Goal: Task Accomplishment & Management: Complete application form

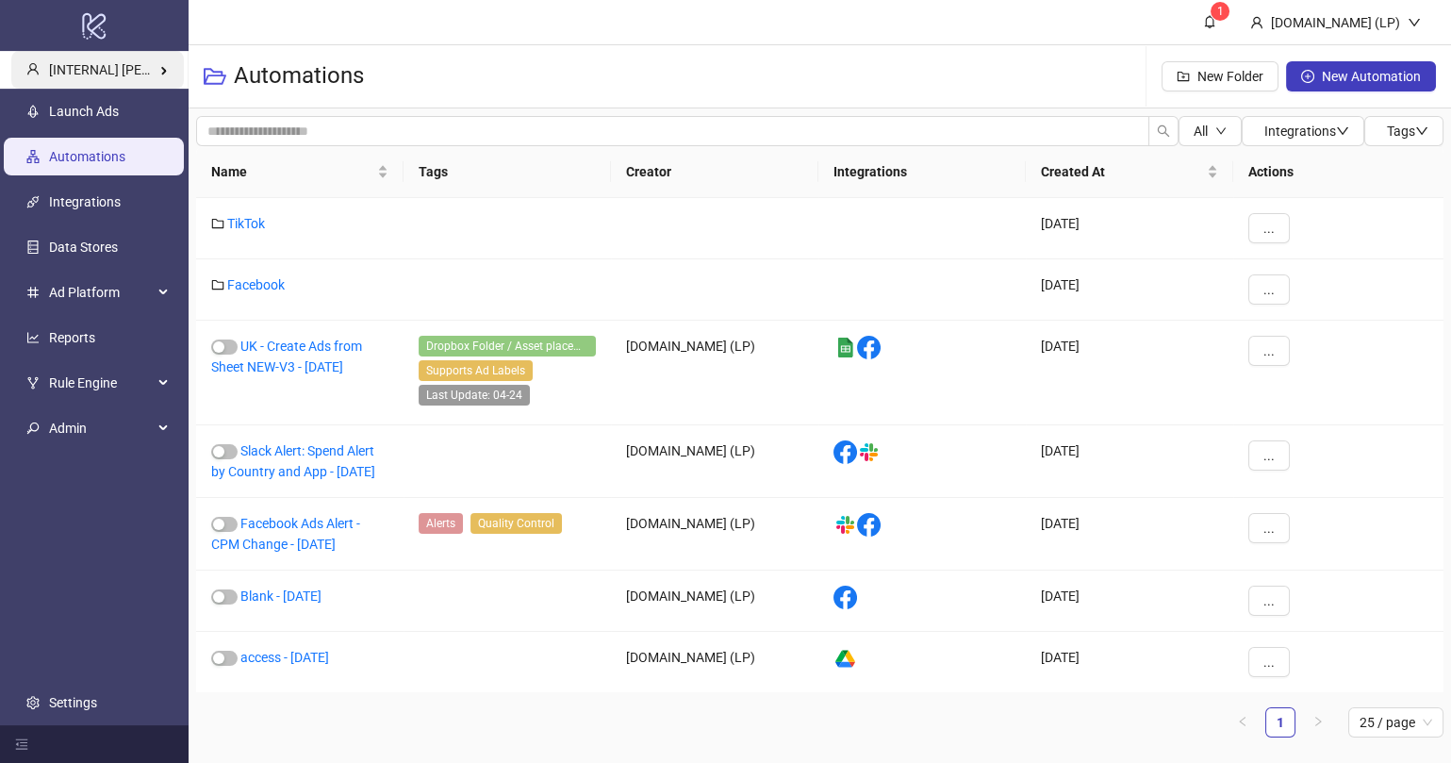
click at [133, 66] on span "[INTERNAL] [PERSON_NAME] Kitchn" at bounding box center [156, 69] width 214 height 15
click at [654, 68] on div "Automations New Folder New Automation" at bounding box center [820, 76] width 1263 height 63
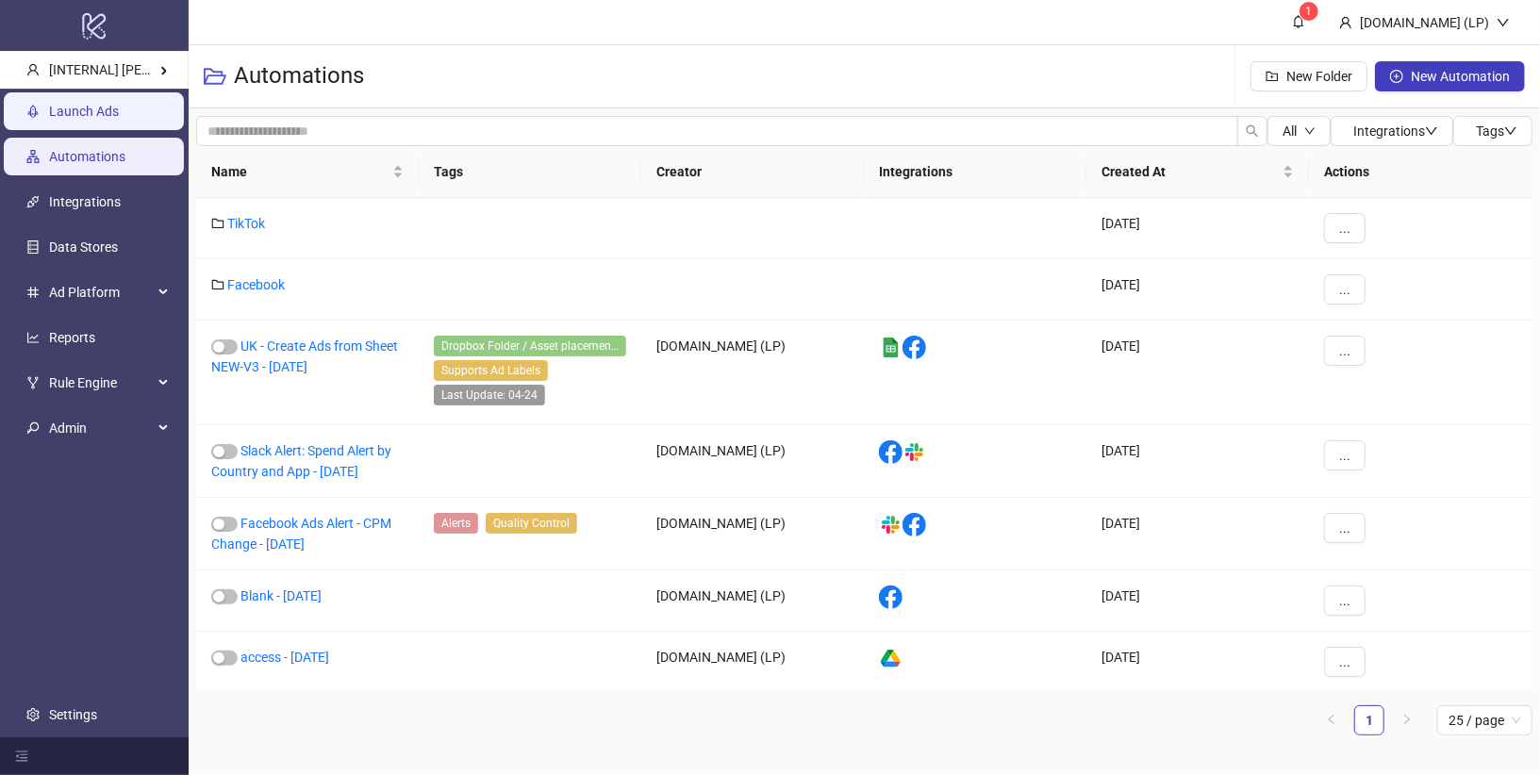
click at [119, 119] on link "Launch Ads" at bounding box center [84, 111] width 70 height 15
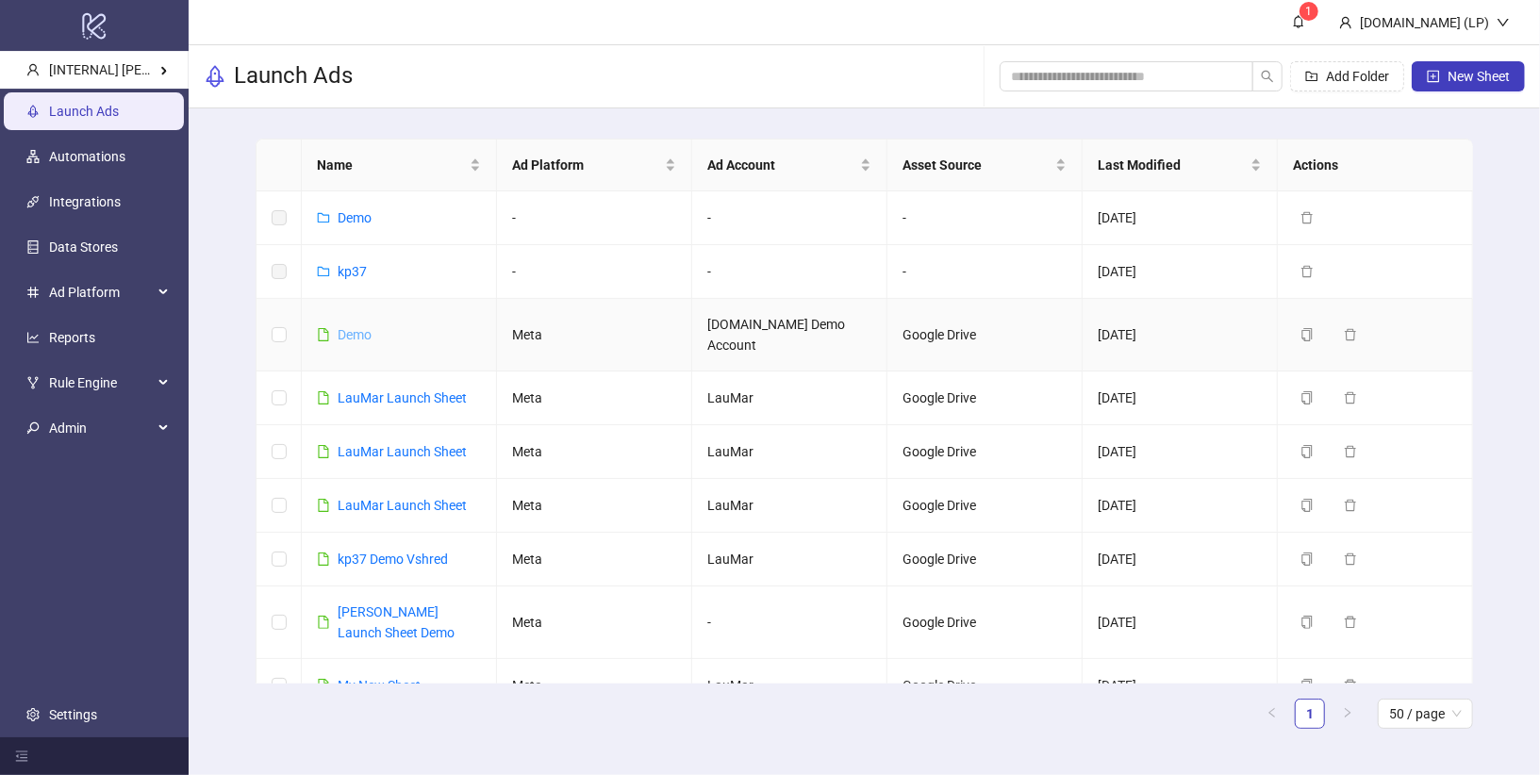
click at [360, 327] on link "Demo" at bounding box center [355, 334] width 34 height 15
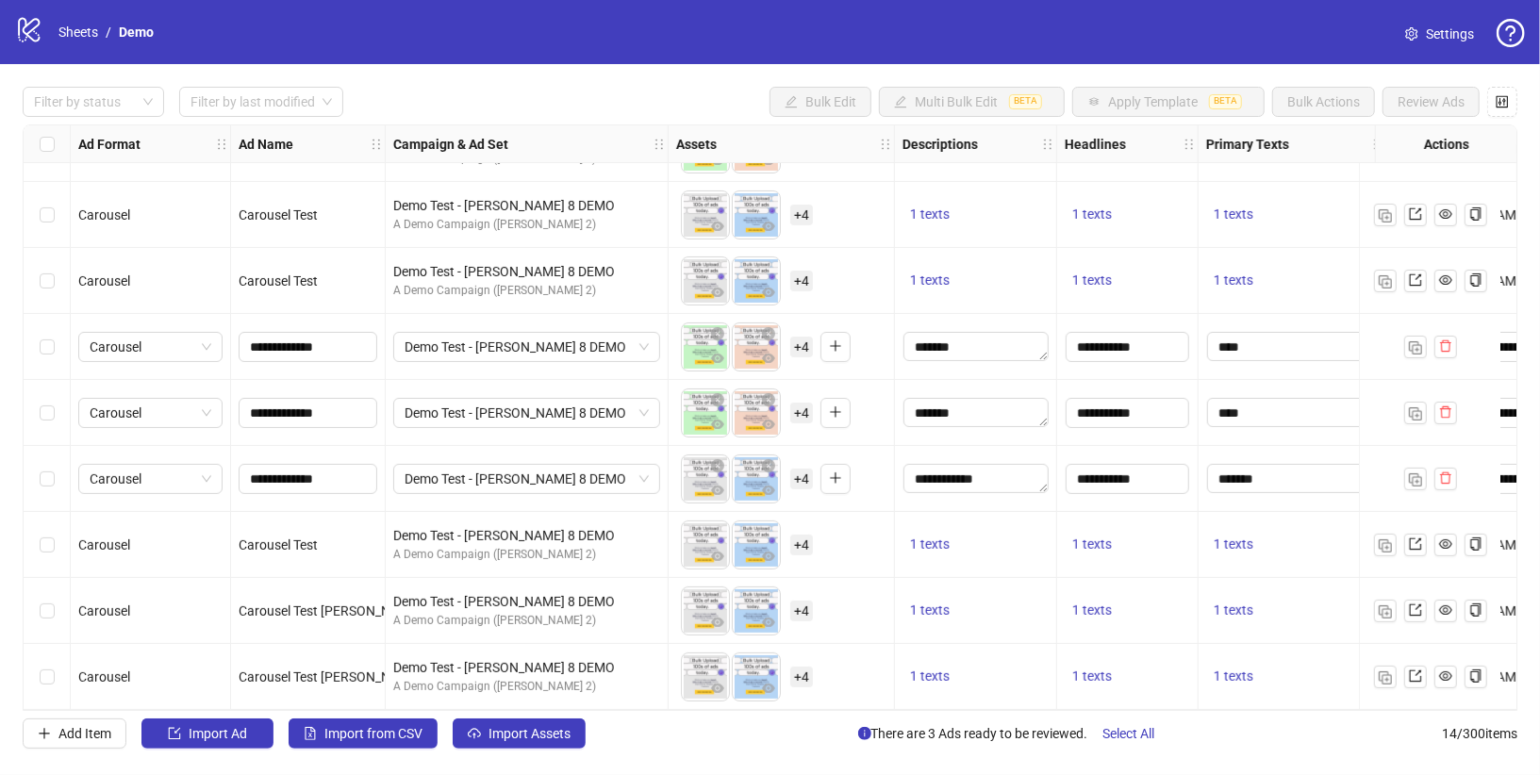
scroll to position [214, 0]
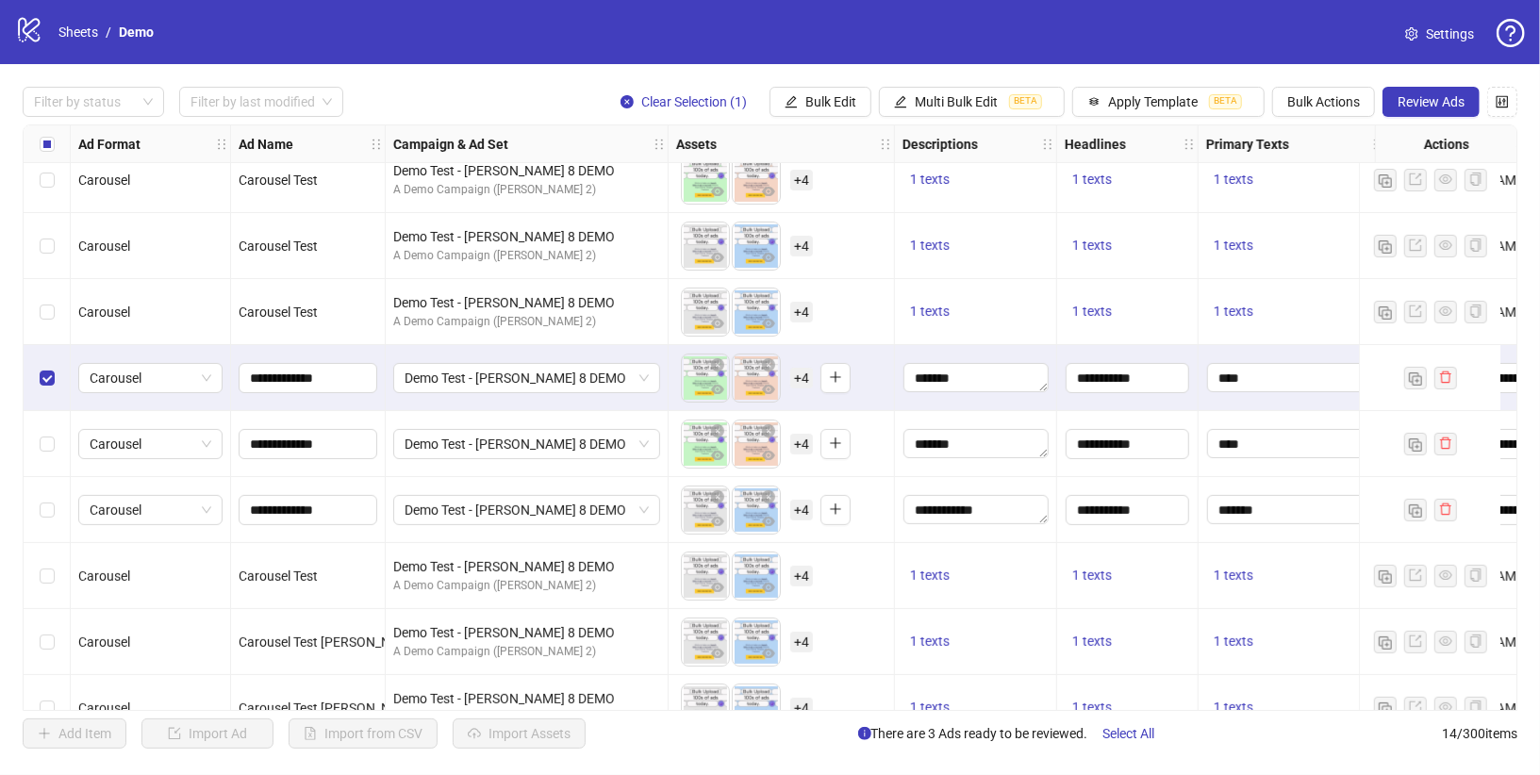
click at [47, 411] on div "Select row 8" at bounding box center [47, 444] width 47 height 66
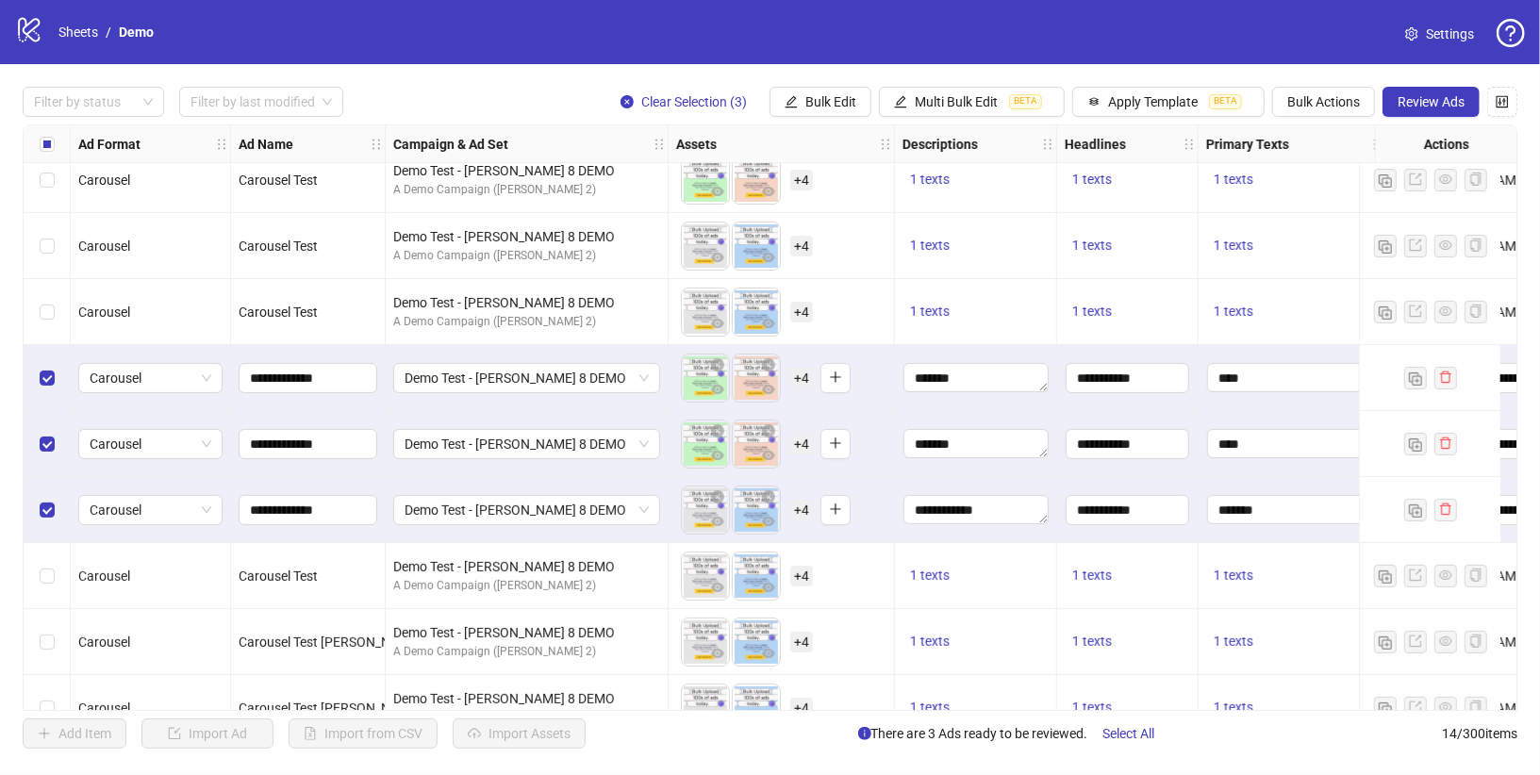
scroll to position [214, 1]
click at [206, 378] on span "Carousel" at bounding box center [150, 378] width 122 height 28
click at [476, 418] on div "Demo Test - James 8 DEMO" at bounding box center [526, 444] width 283 height 66
click at [639, 378] on span "Demo Test - James 8 DEMO" at bounding box center [526, 378] width 244 height 28
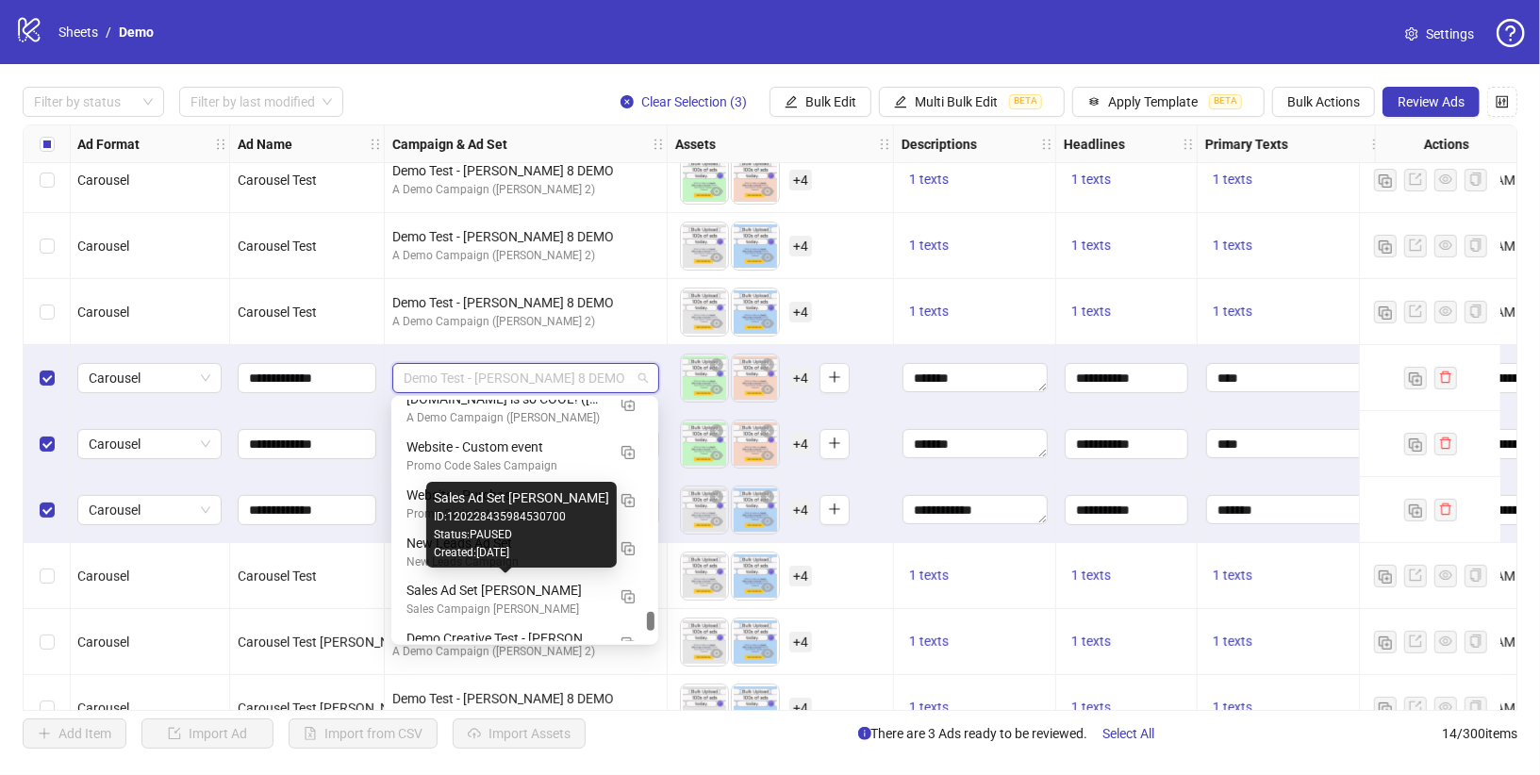
scroll to position [2530, 0]
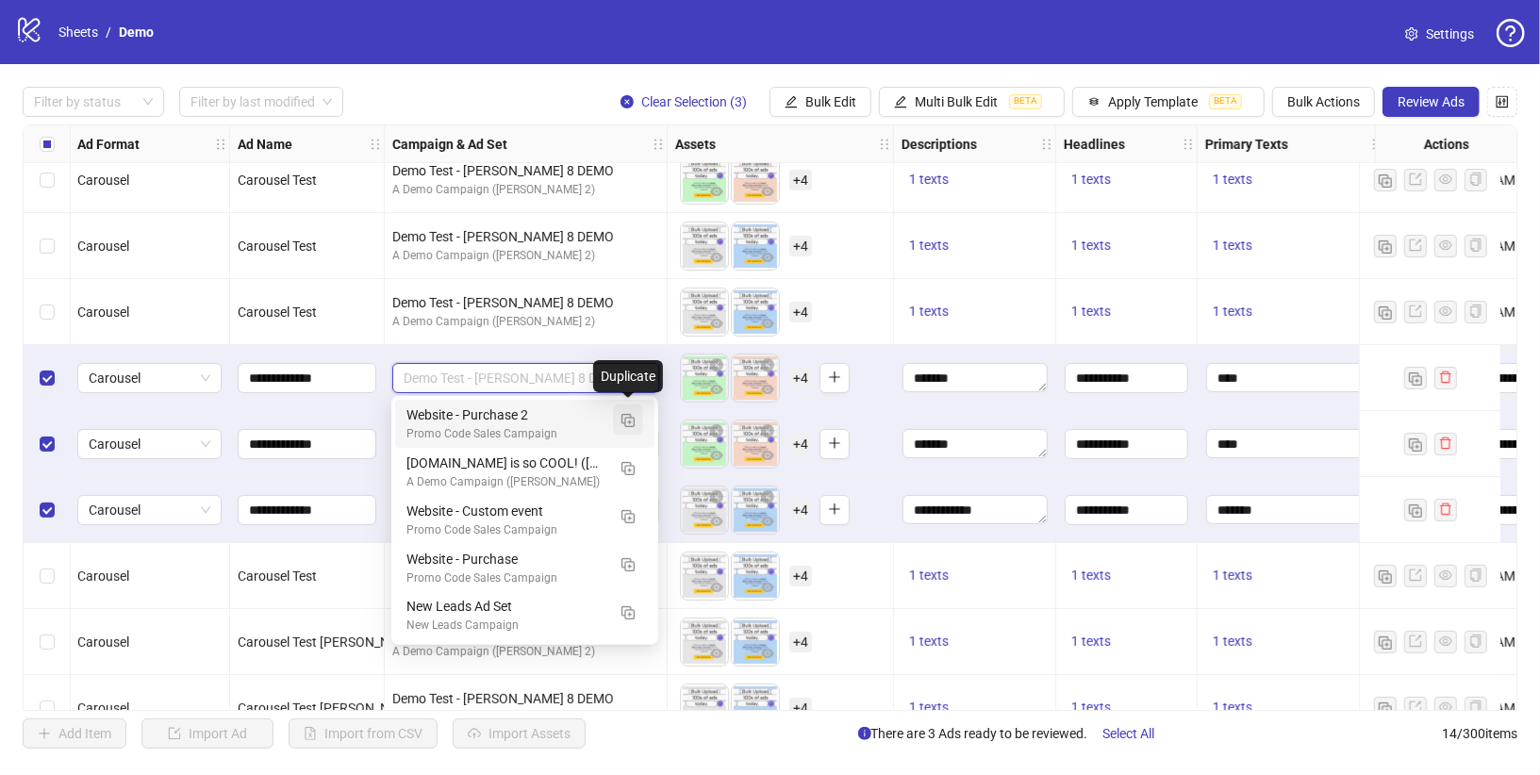
click at [633, 420] on img "button" at bounding box center [627, 420] width 13 height 13
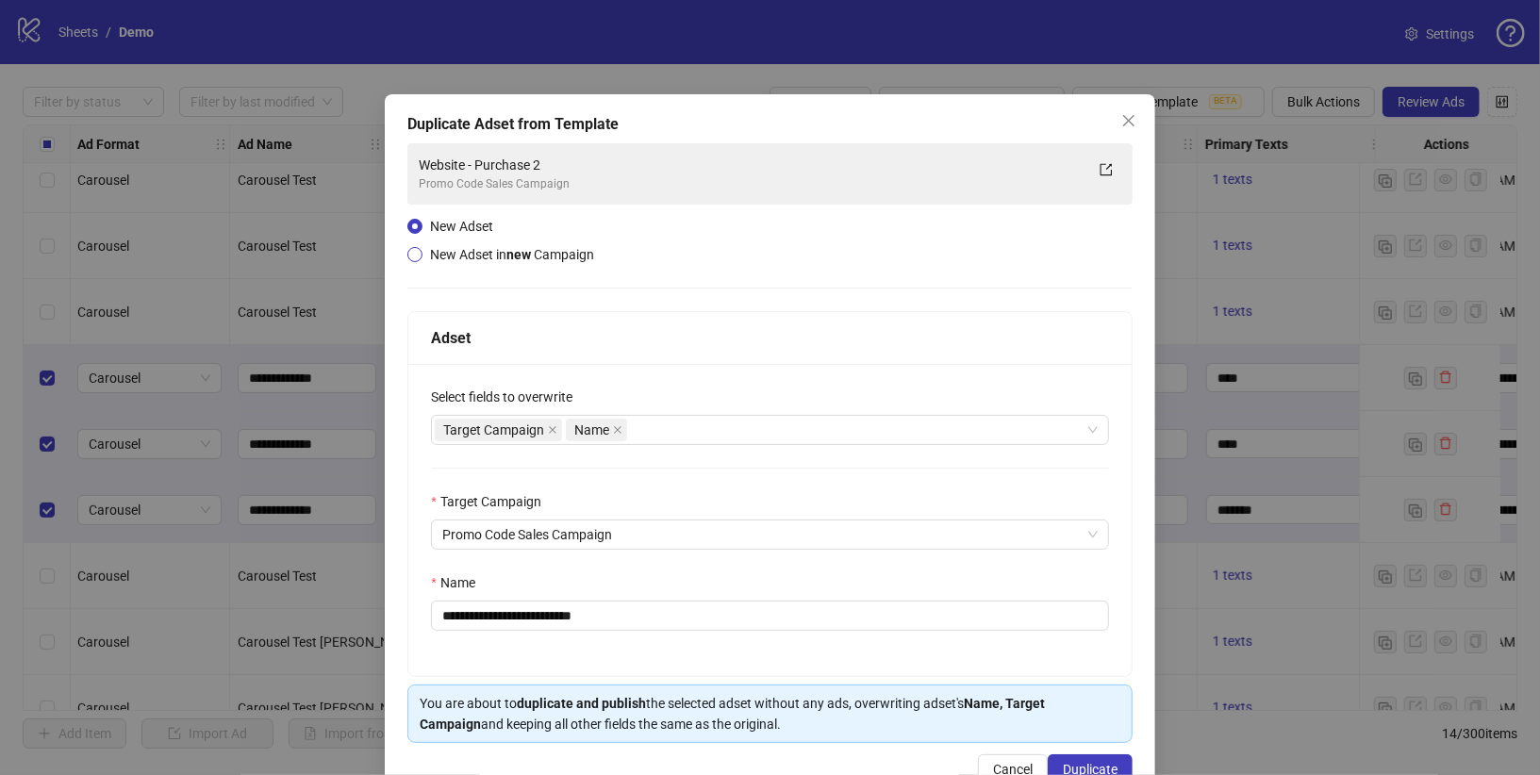
click at [472, 257] on span "New Adset in new Campaign" at bounding box center [512, 254] width 164 height 15
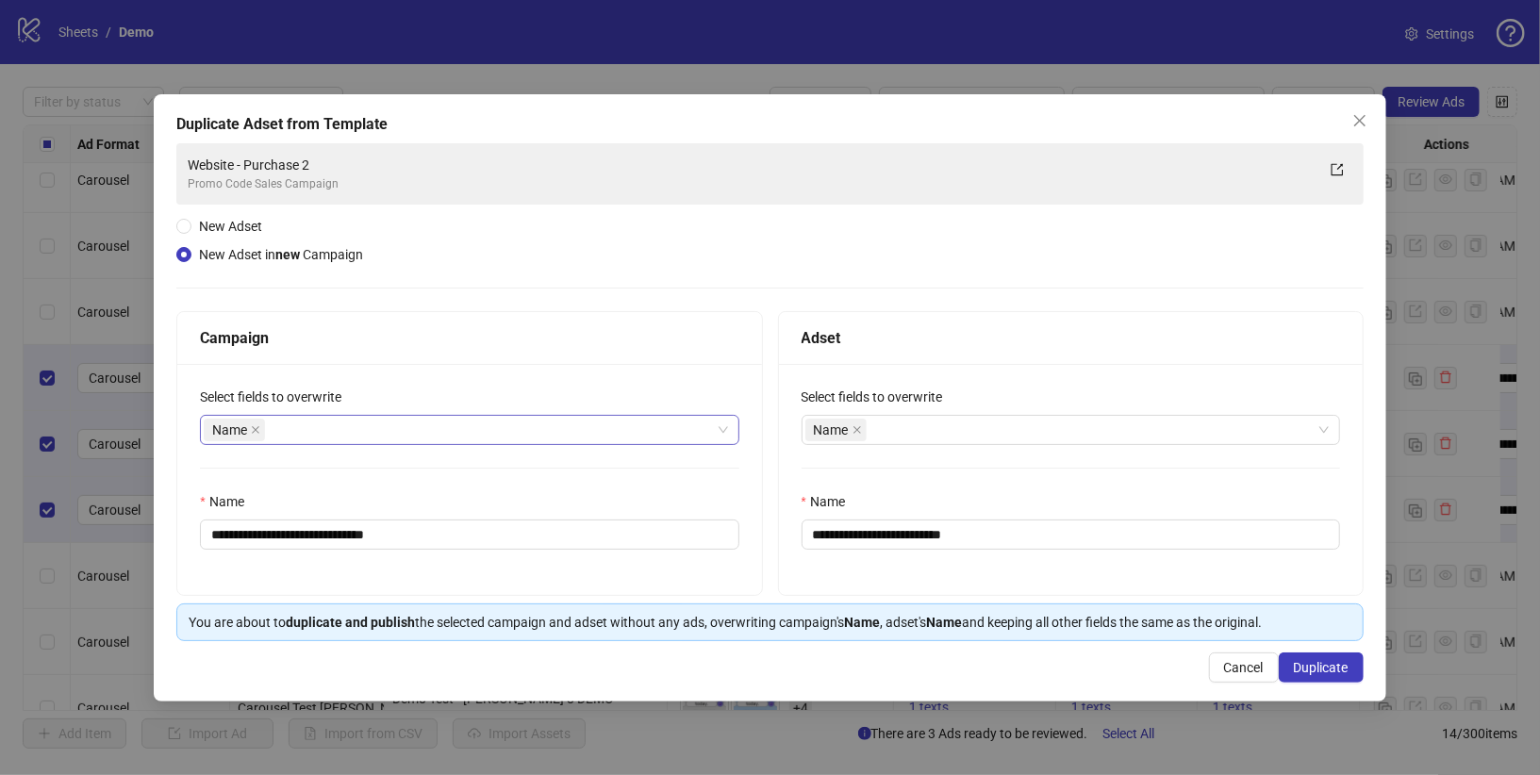
click at [454, 429] on div "Name" at bounding box center [459, 430] width 511 height 26
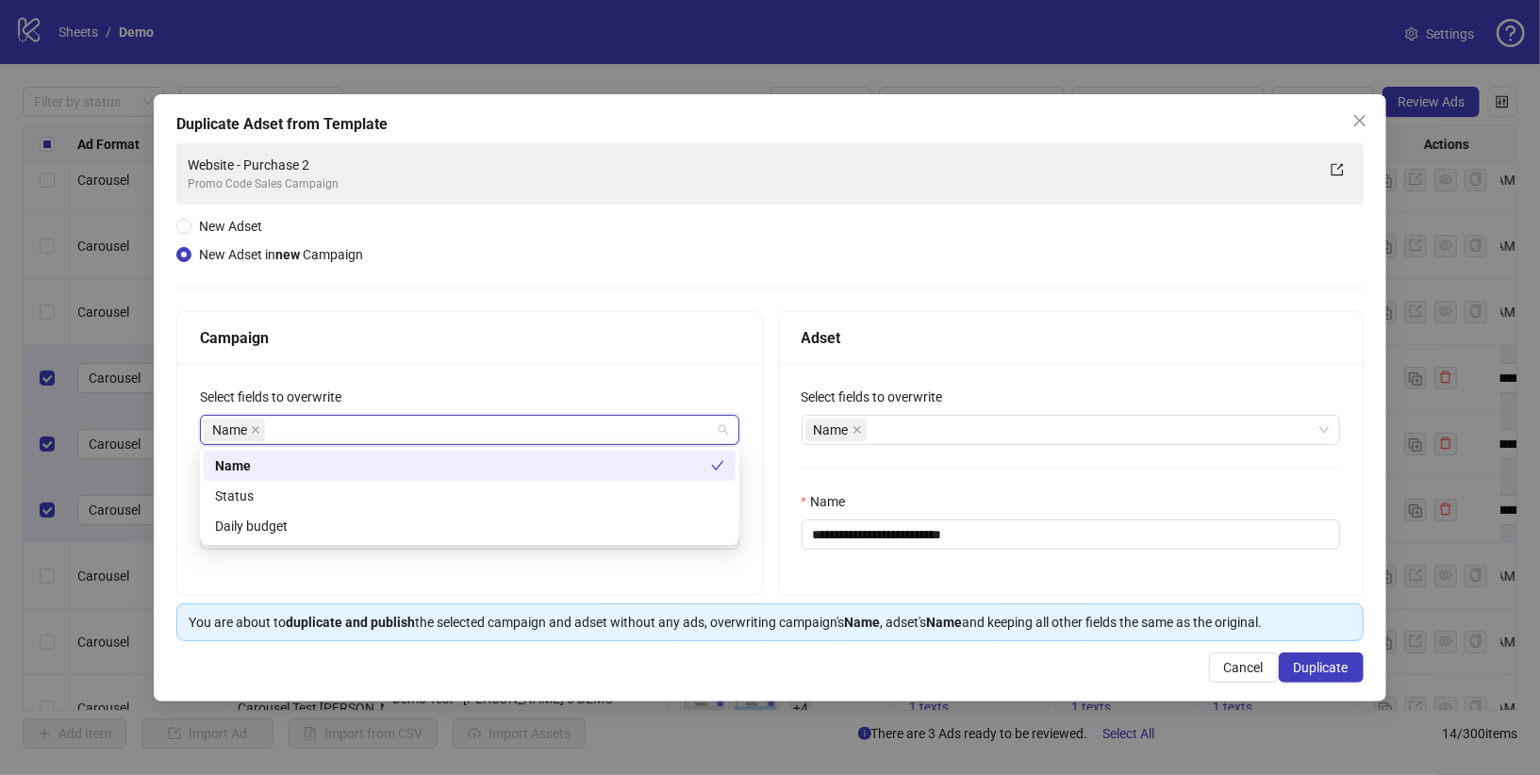
click at [923, 343] on div "Adset" at bounding box center [1071, 338] width 538 height 24
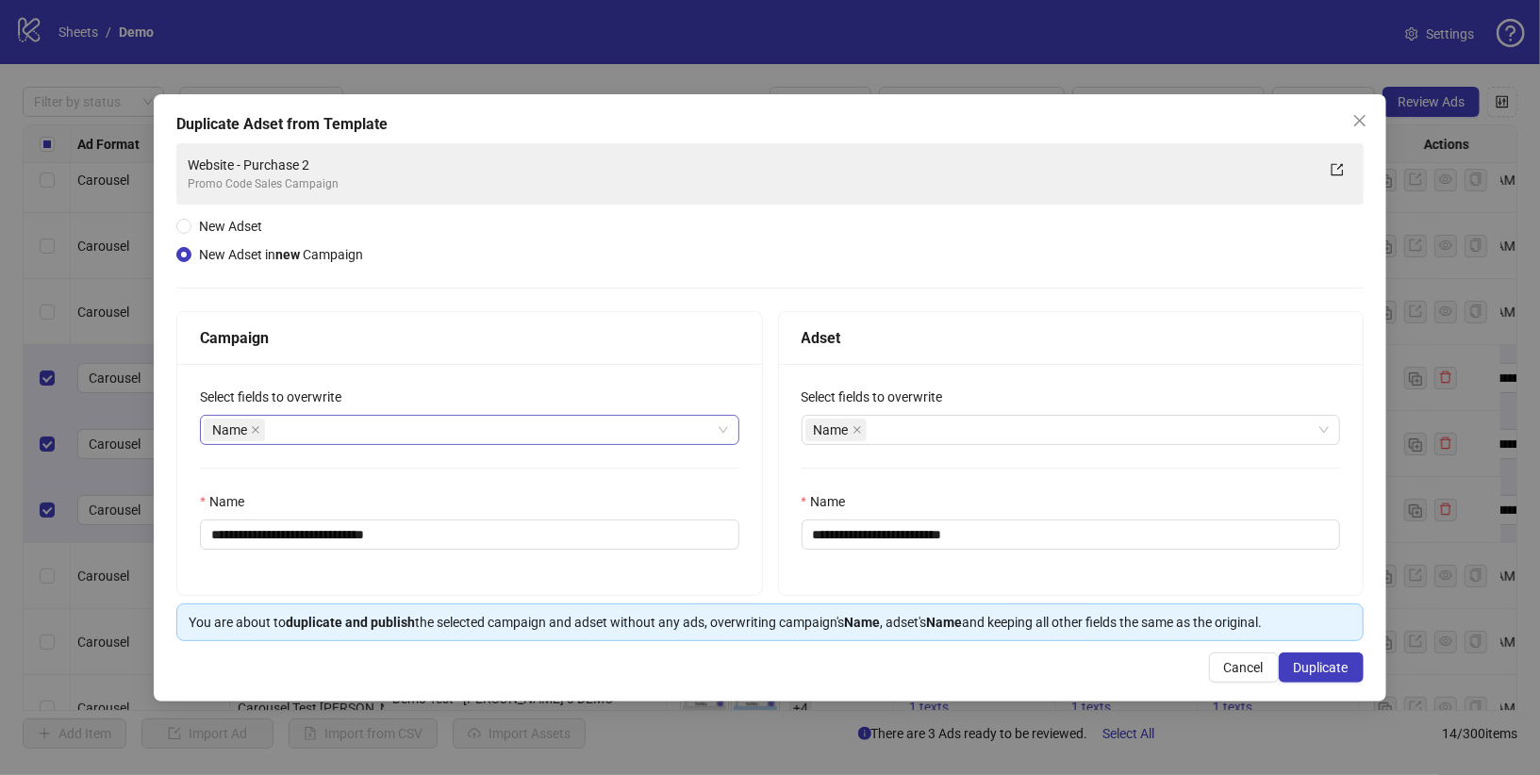
click at [521, 437] on div "Name" at bounding box center [459, 430] width 511 height 26
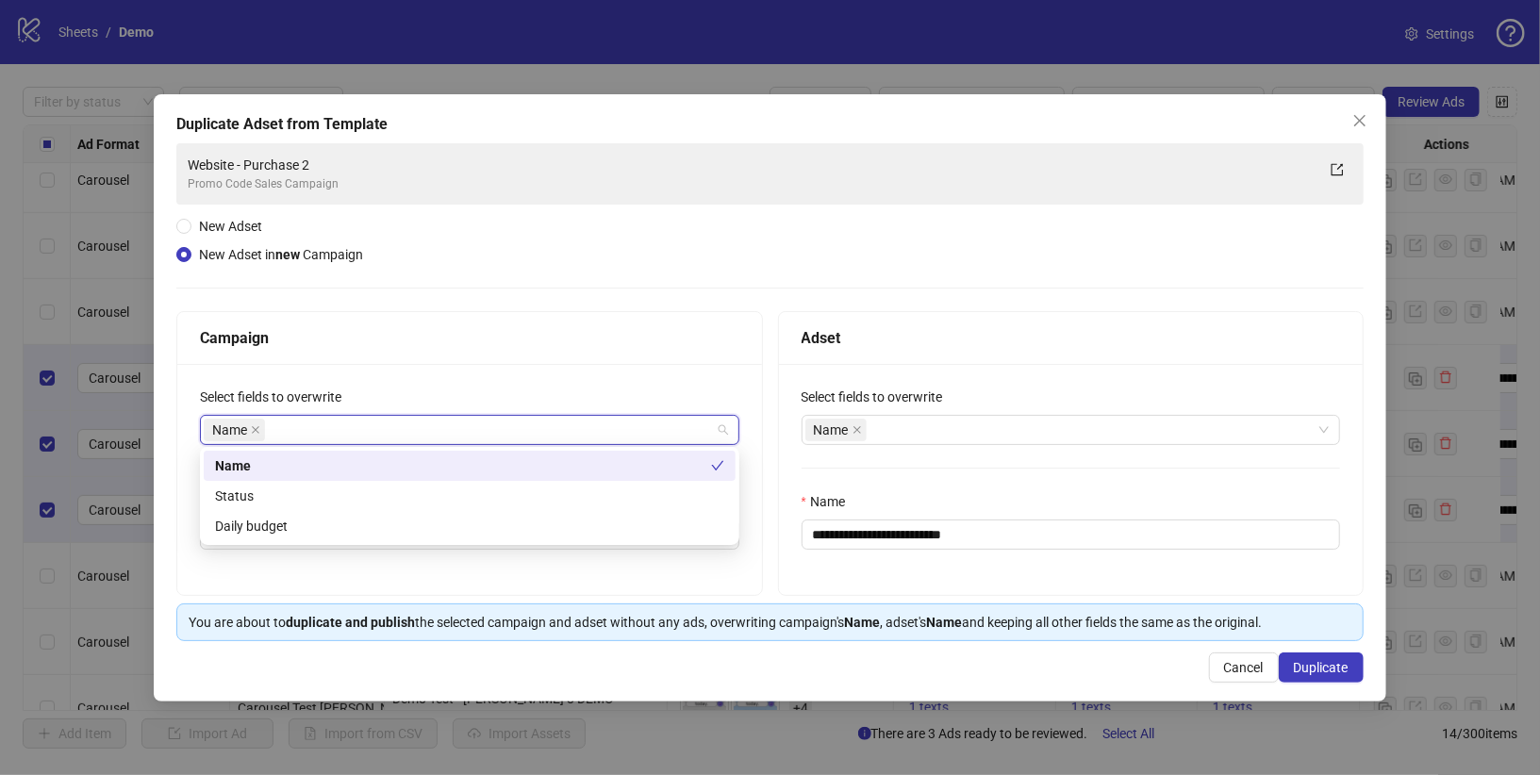
click at [899, 391] on label "Select fields to overwrite" at bounding box center [879, 397] width 154 height 21
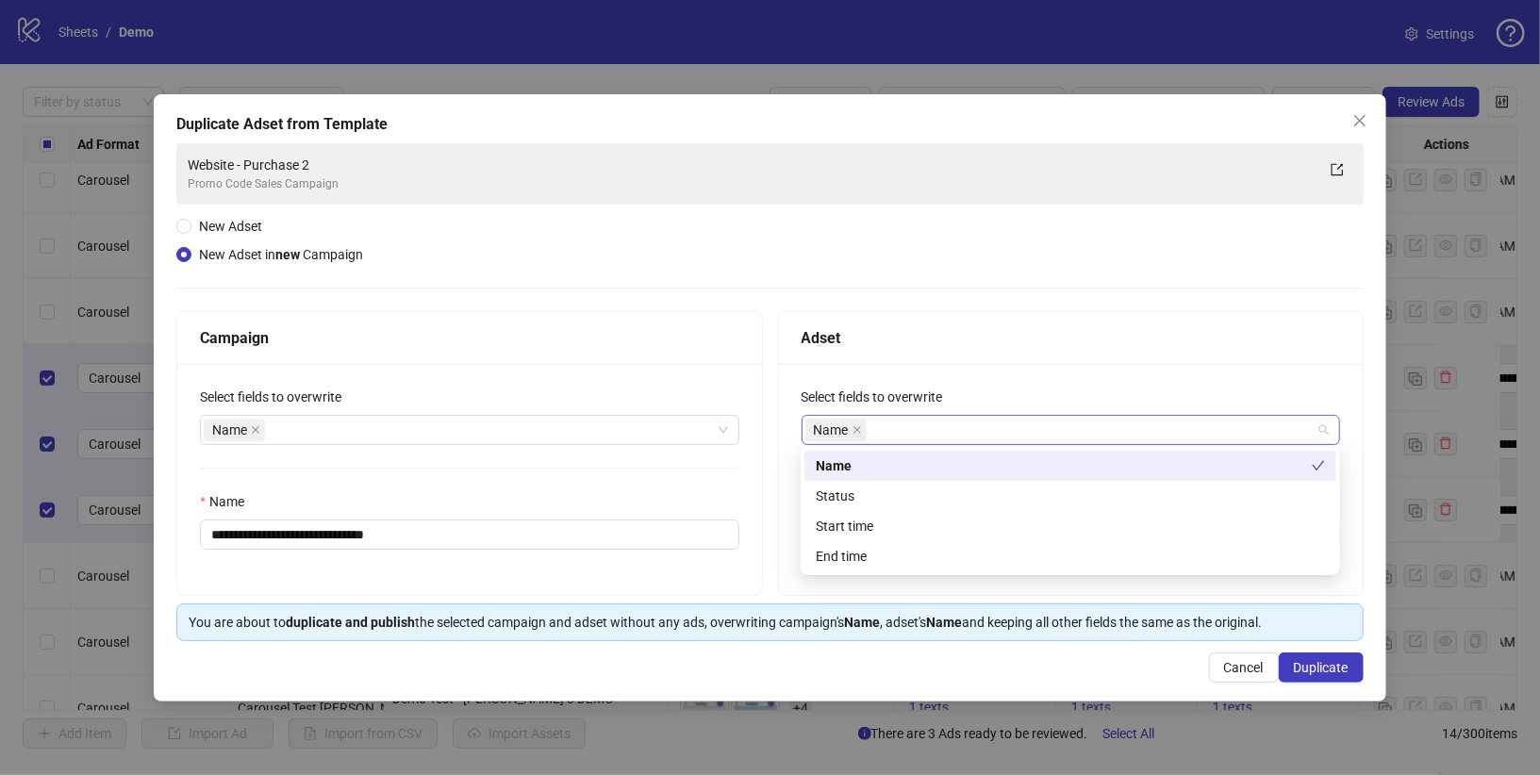
click at [903, 424] on div "Name" at bounding box center [1060, 430] width 511 height 26
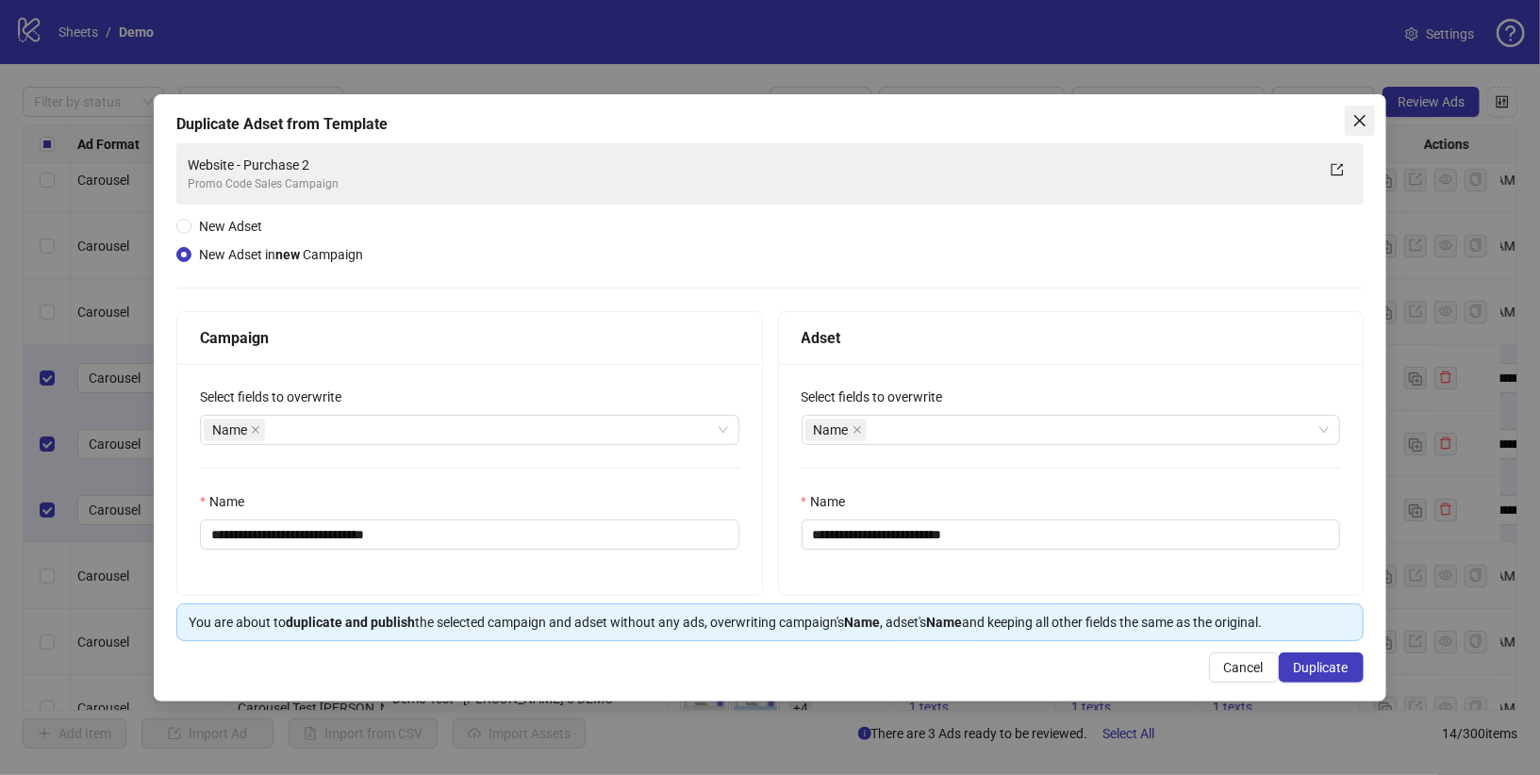
click at [1359, 113] on icon "close" at bounding box center [1359, 120] width 15 height 15
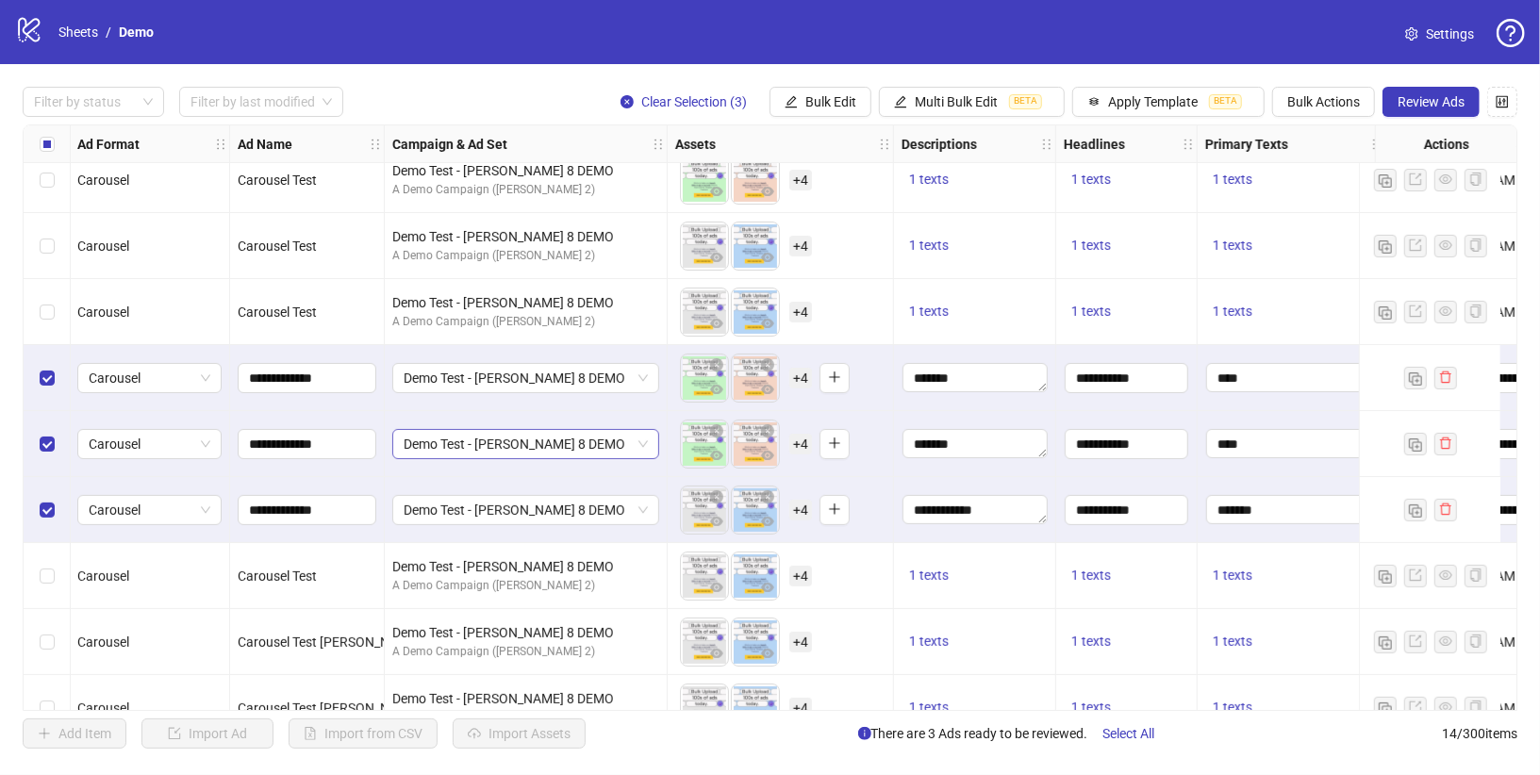
scroll to position [214, 0]
click at [1385, 100] on span "Review Ads" at bounding box center [1431, 101] width 67 height 15
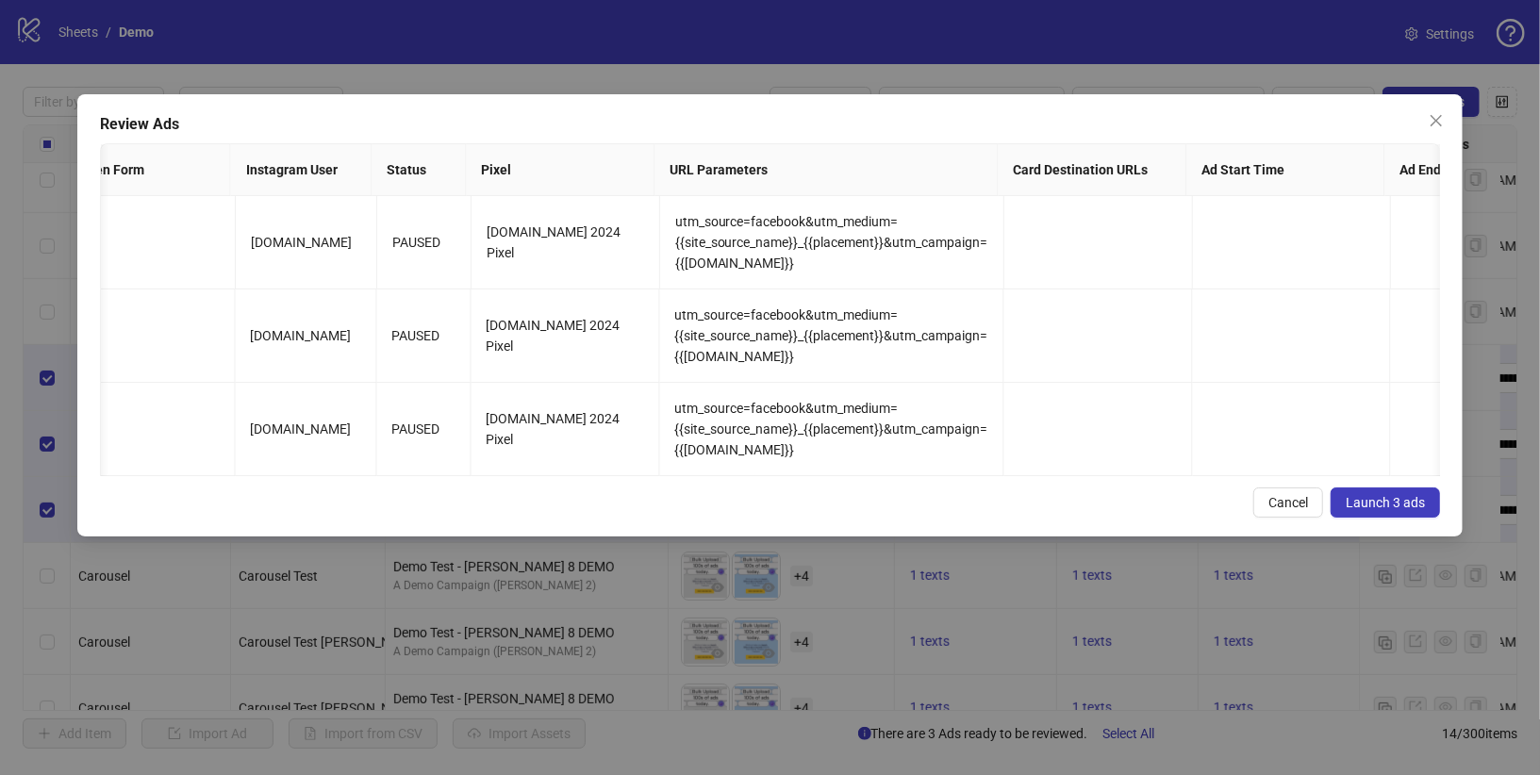
scroll to position [0, 0]
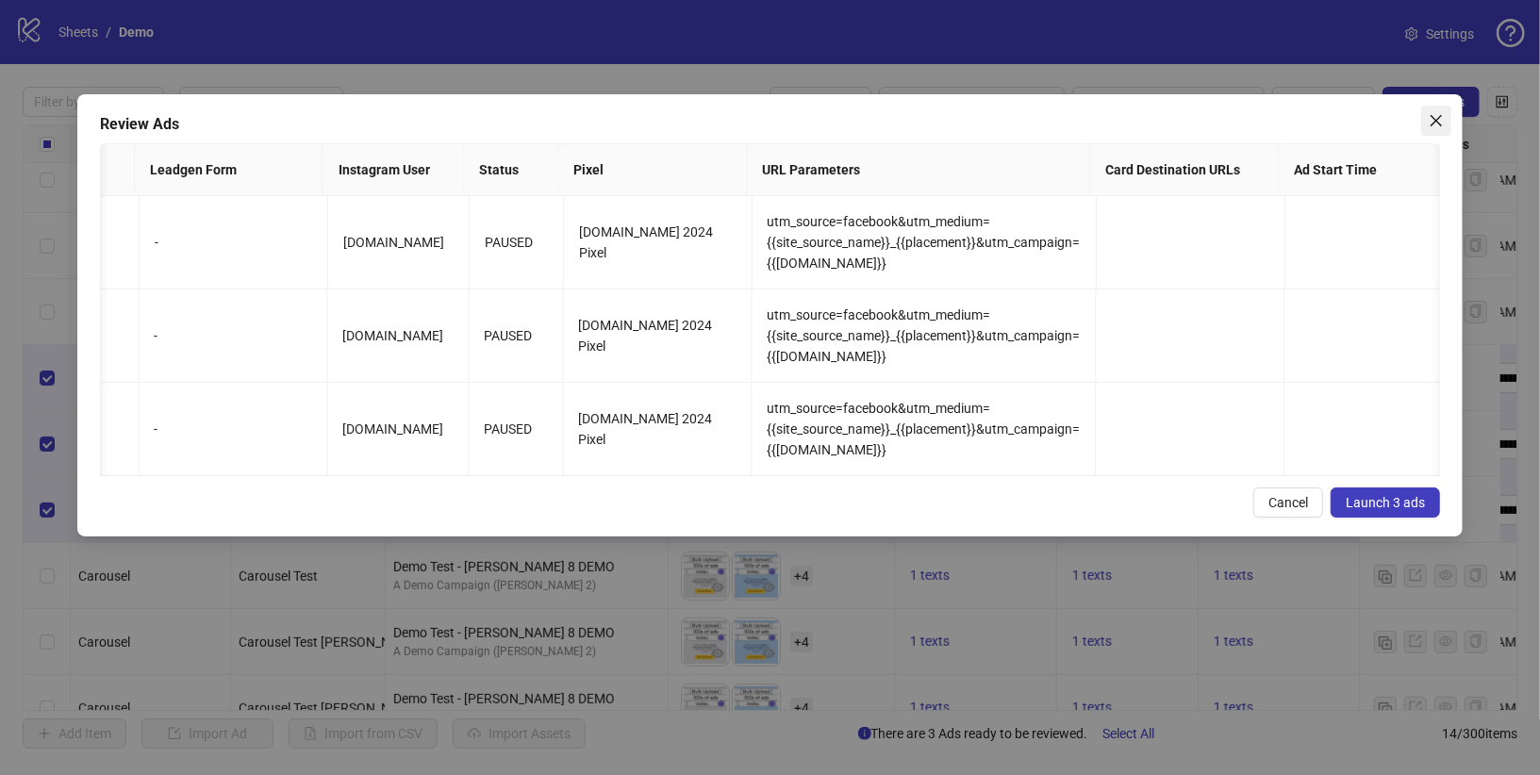
click at [1385, 123] on icon "close" at bounding box center [1436, 120] width 15 height 15
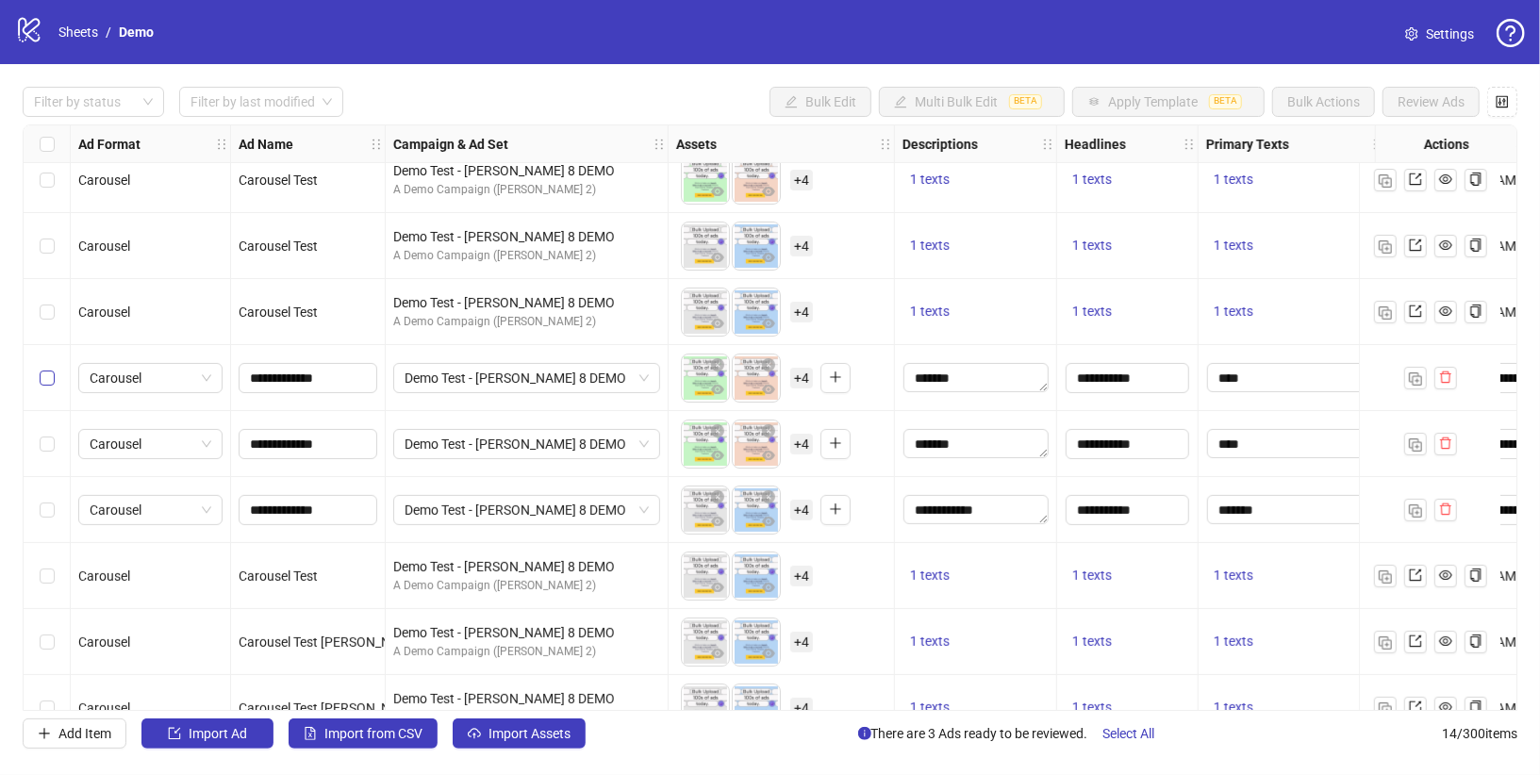
click at [52, 384] on label "Select row 7" at bounding box center [47, 378] width 15 height 21
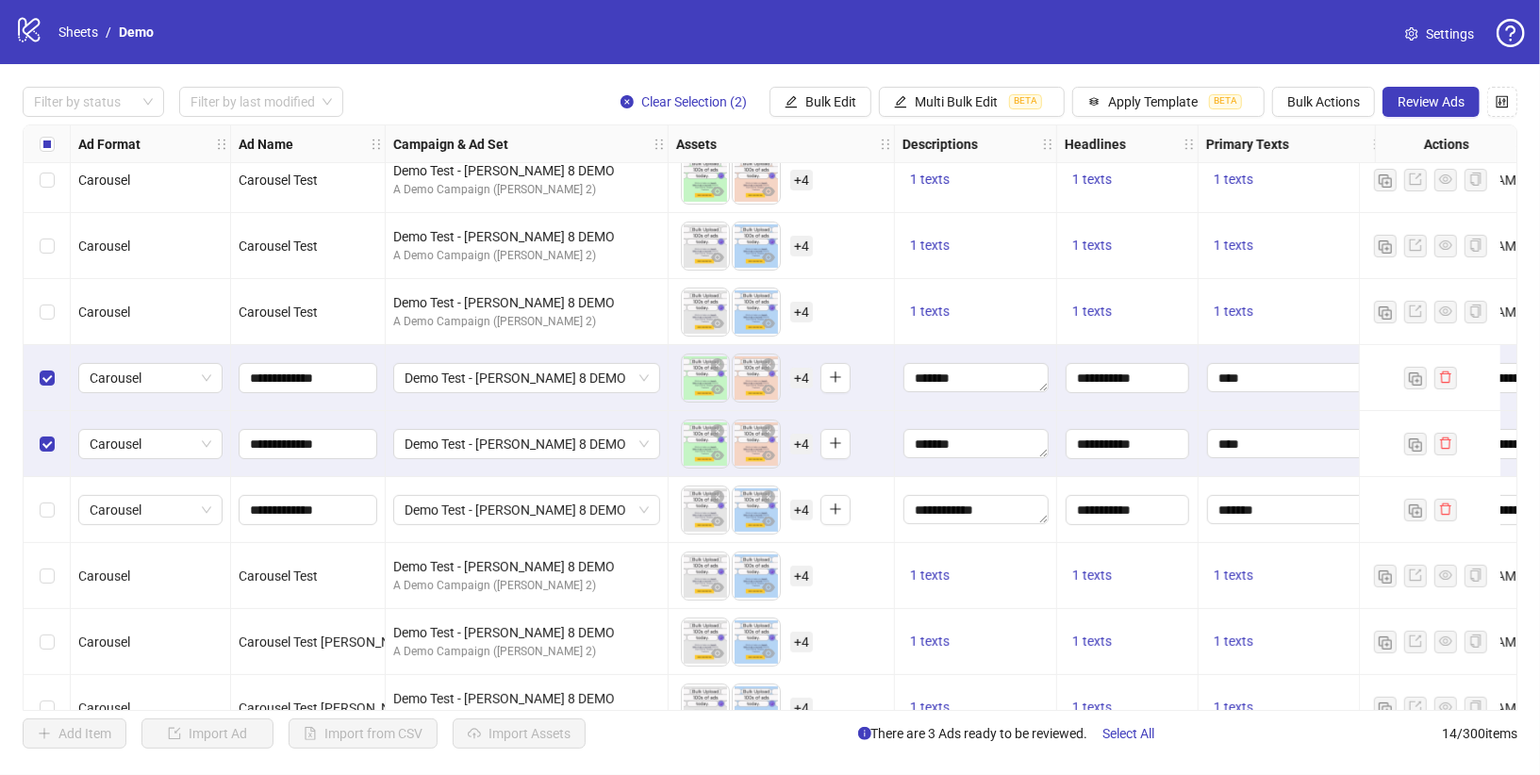
click at [42, 520] on div "Select row 9" at bounding box center [47, 510] width 47 height 66
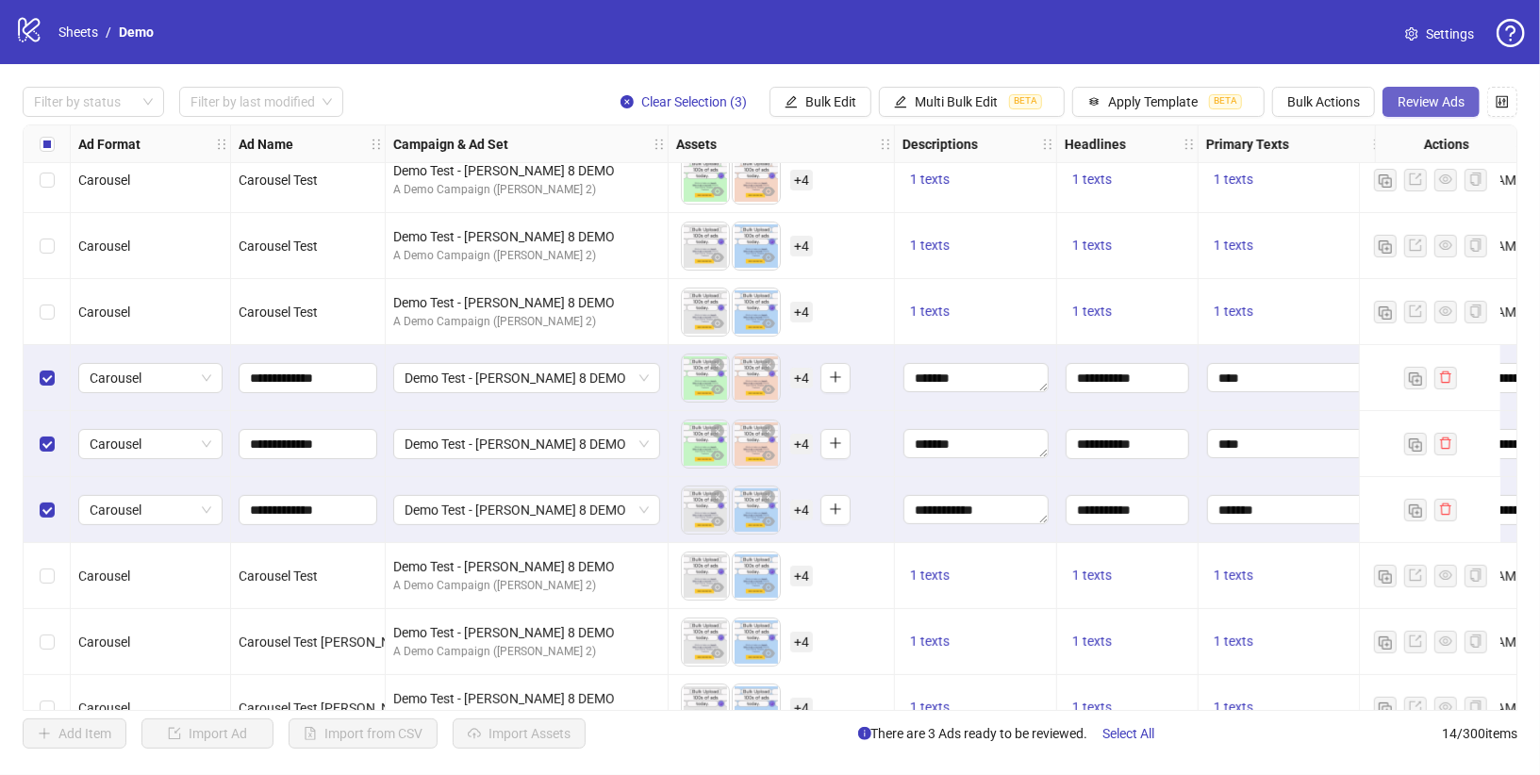
click at [1385, 100] on span "Review Ads" at bounding box center [1431, 101] width 67 height 15
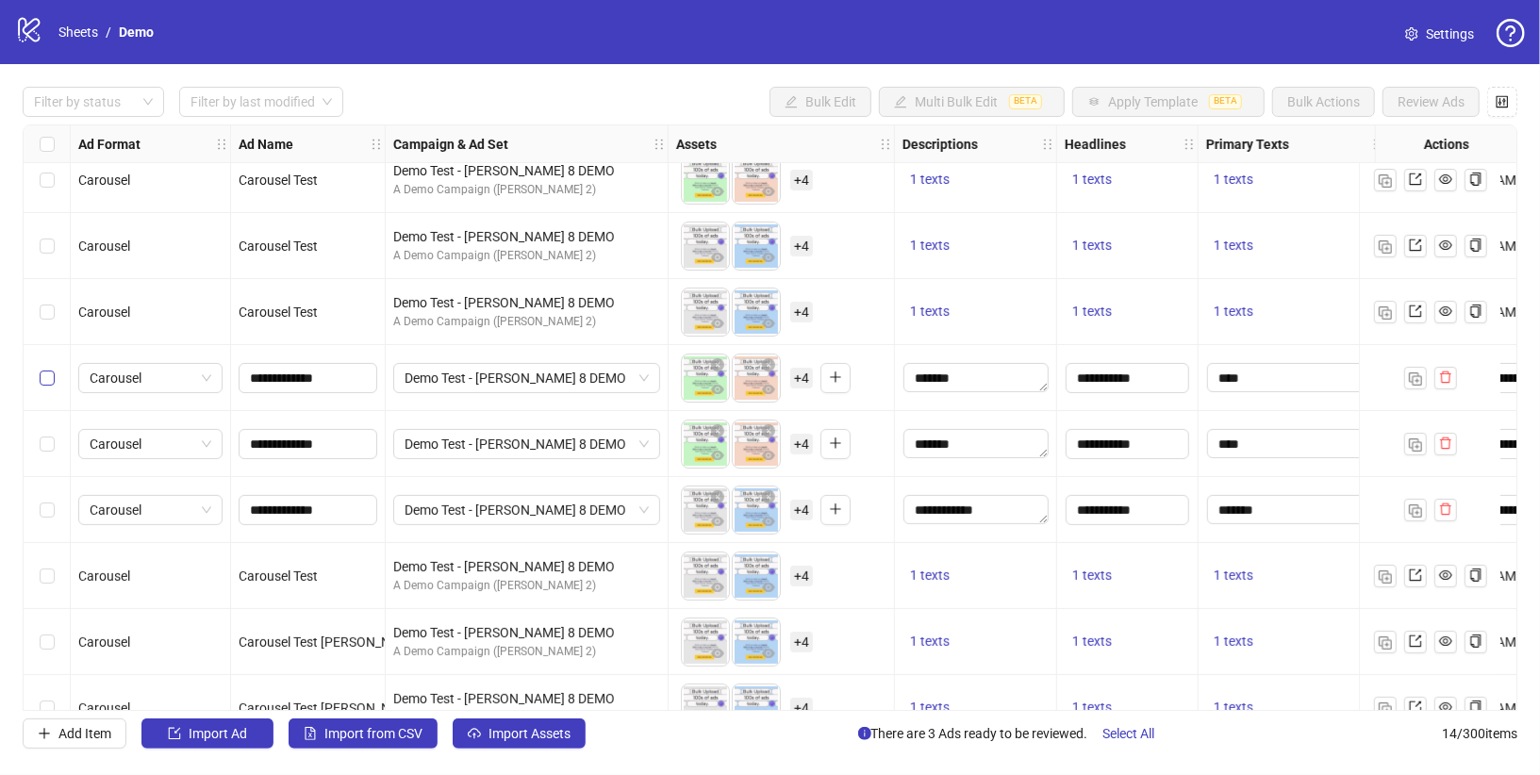
click at [53, 385] on label "Select row 7" at bounding box center [47, 378] width 15 height 21
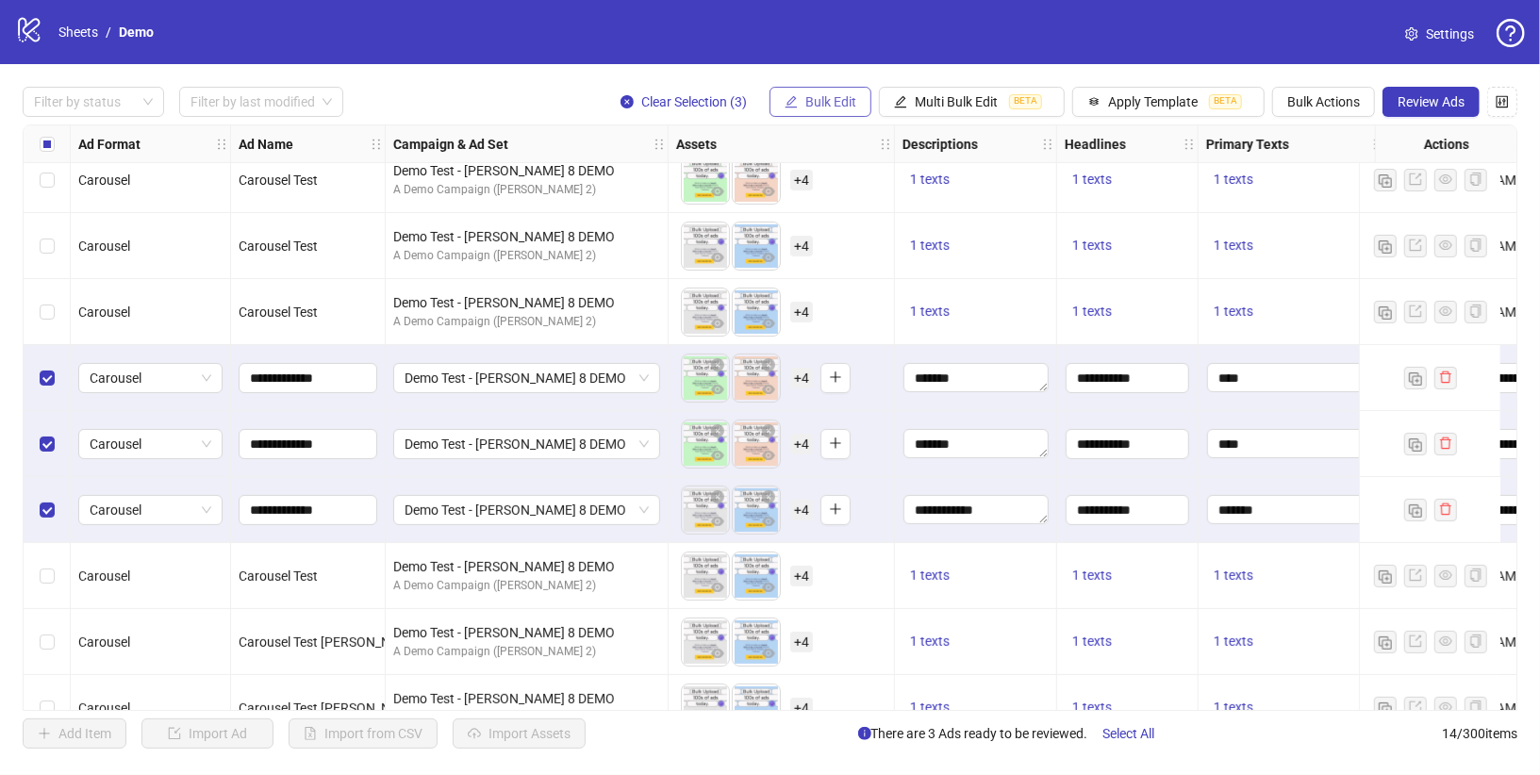
click at [806, 104] on button "Bulk Edit" at bounding box center [821, 102] width 102 height 30
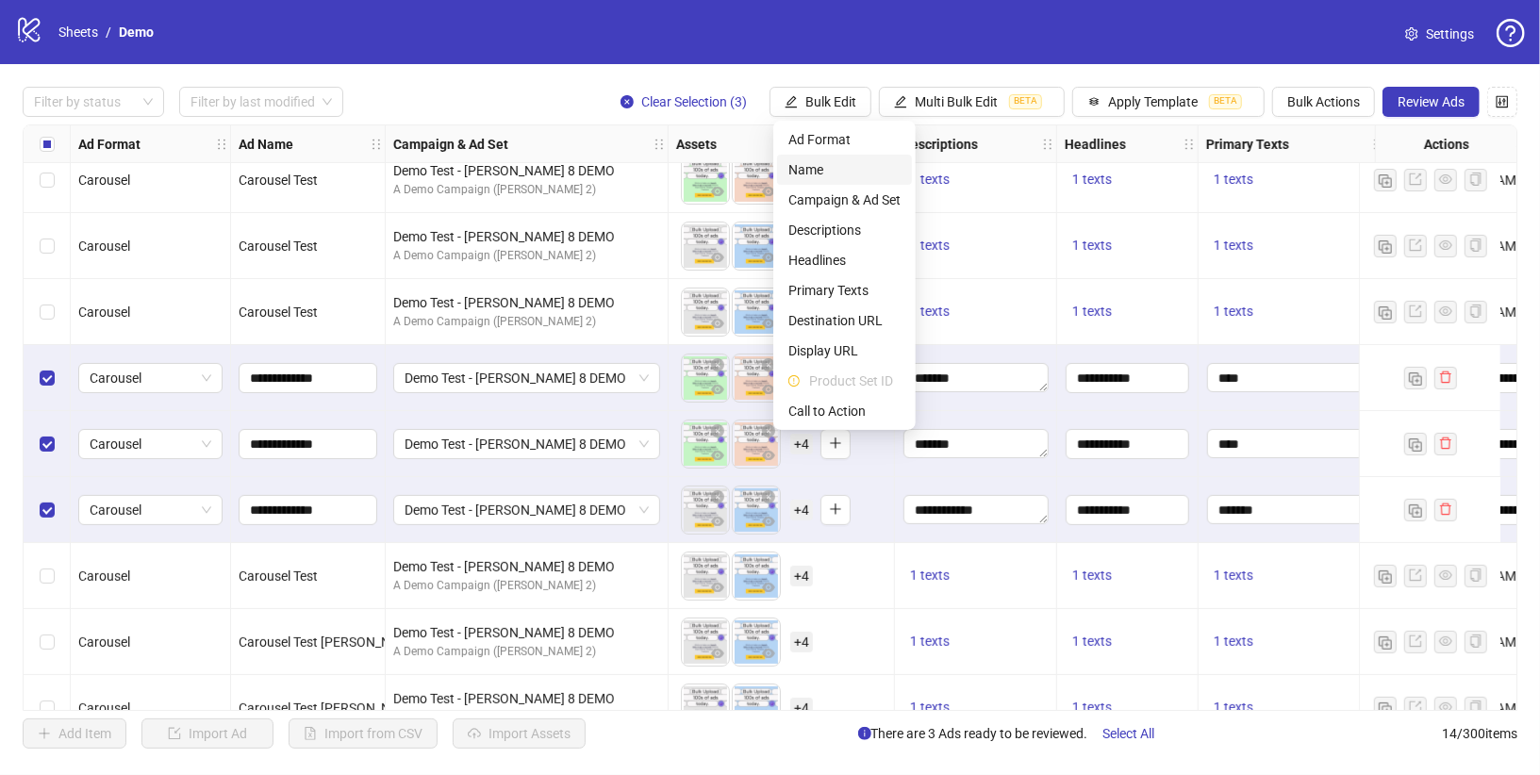
click at [827, 167] on span "Name" at bounding box center [844, 169] width 112 height 21
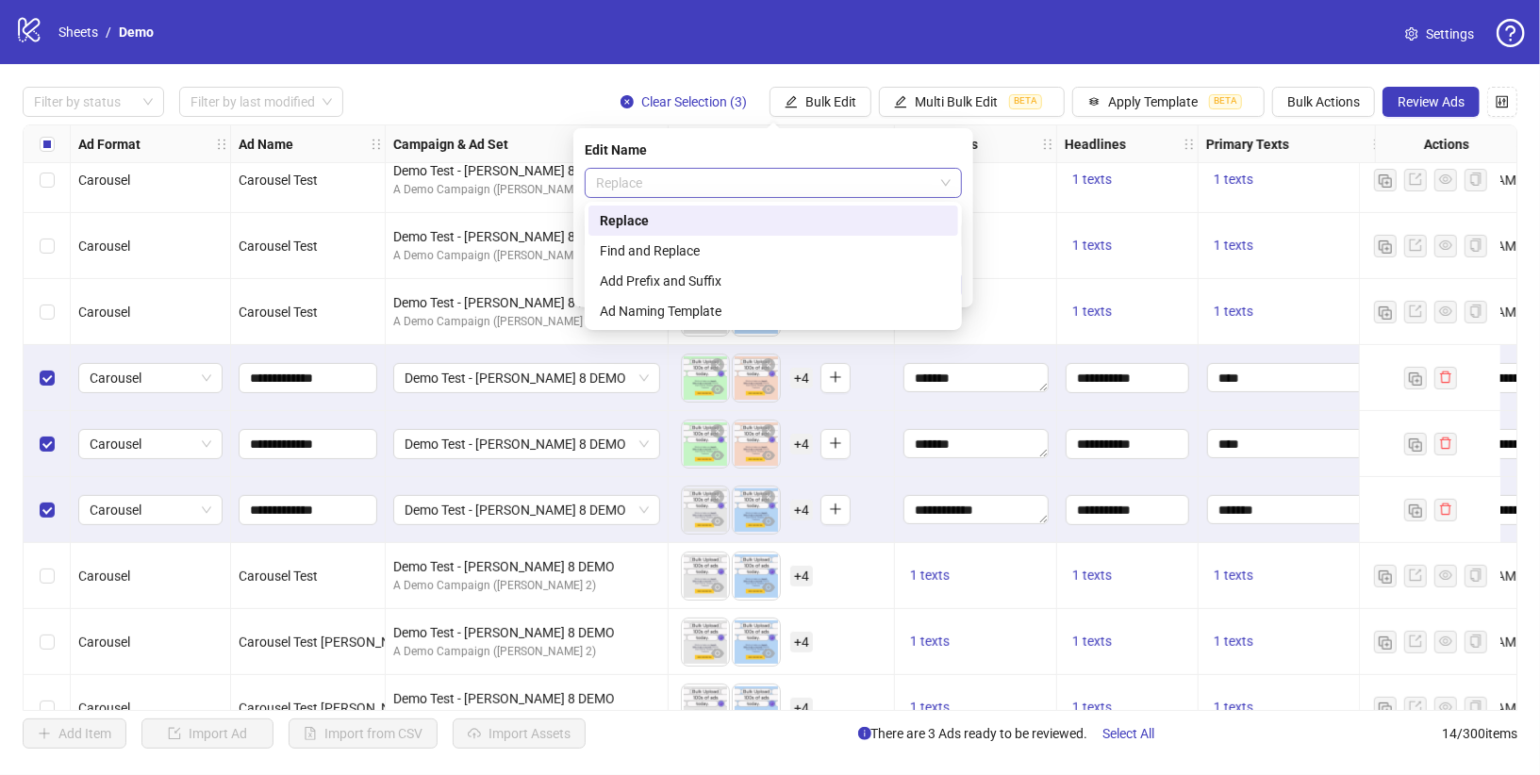
click at [715, 179] on span "Replace" at bounding box center [773, 183] width 355 height 28
click at [685, 192] on span "Replace" at bounding box center [773, 183] width 355 height 28
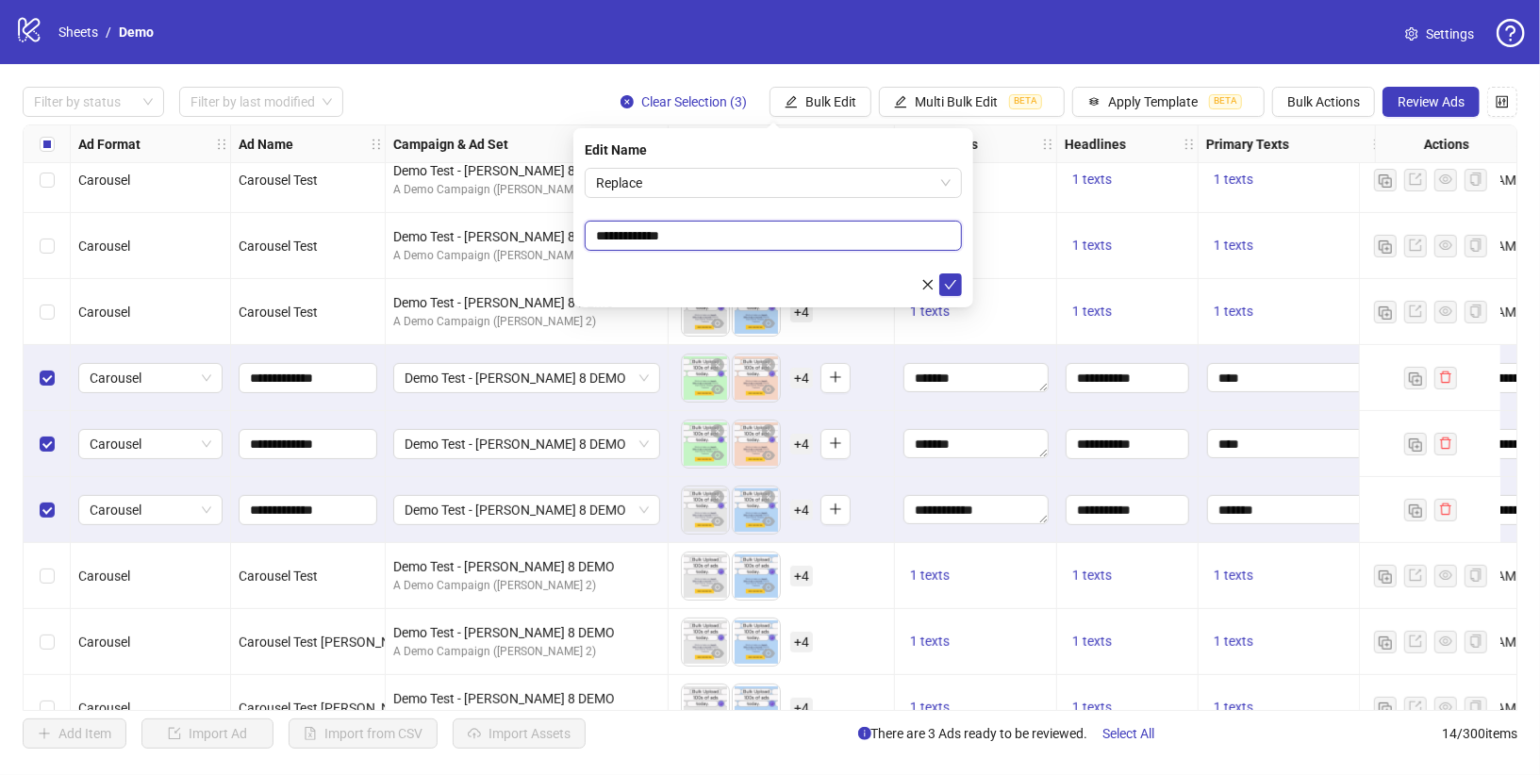
click at [691, 235] on input "**********" at bounding box center [773, 236] width 377 height 30
type input "**********"
click at [952, 278] on icon "check" at bounding box center [950, 284] width 13 height 13
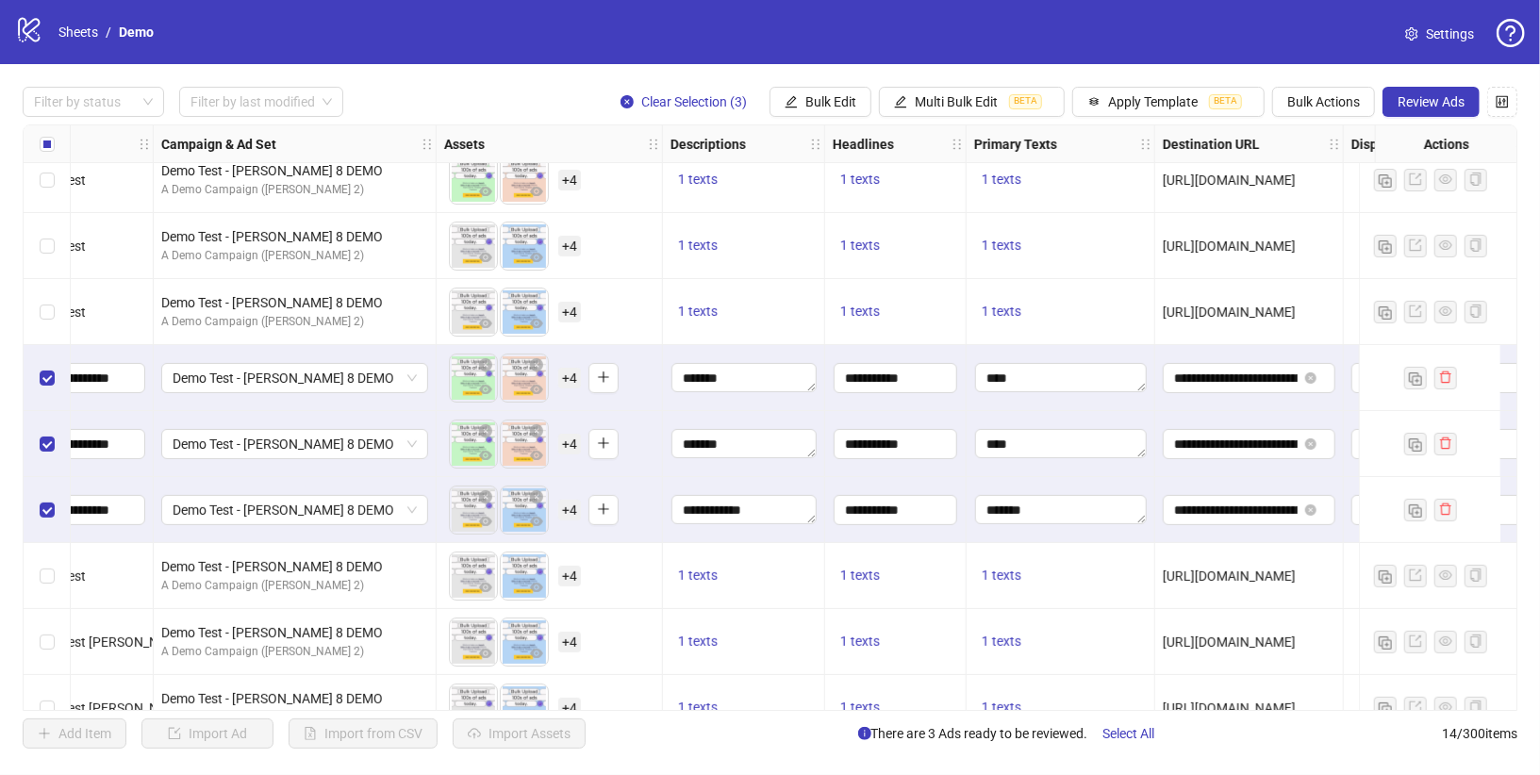
scroll to position [214, 0]
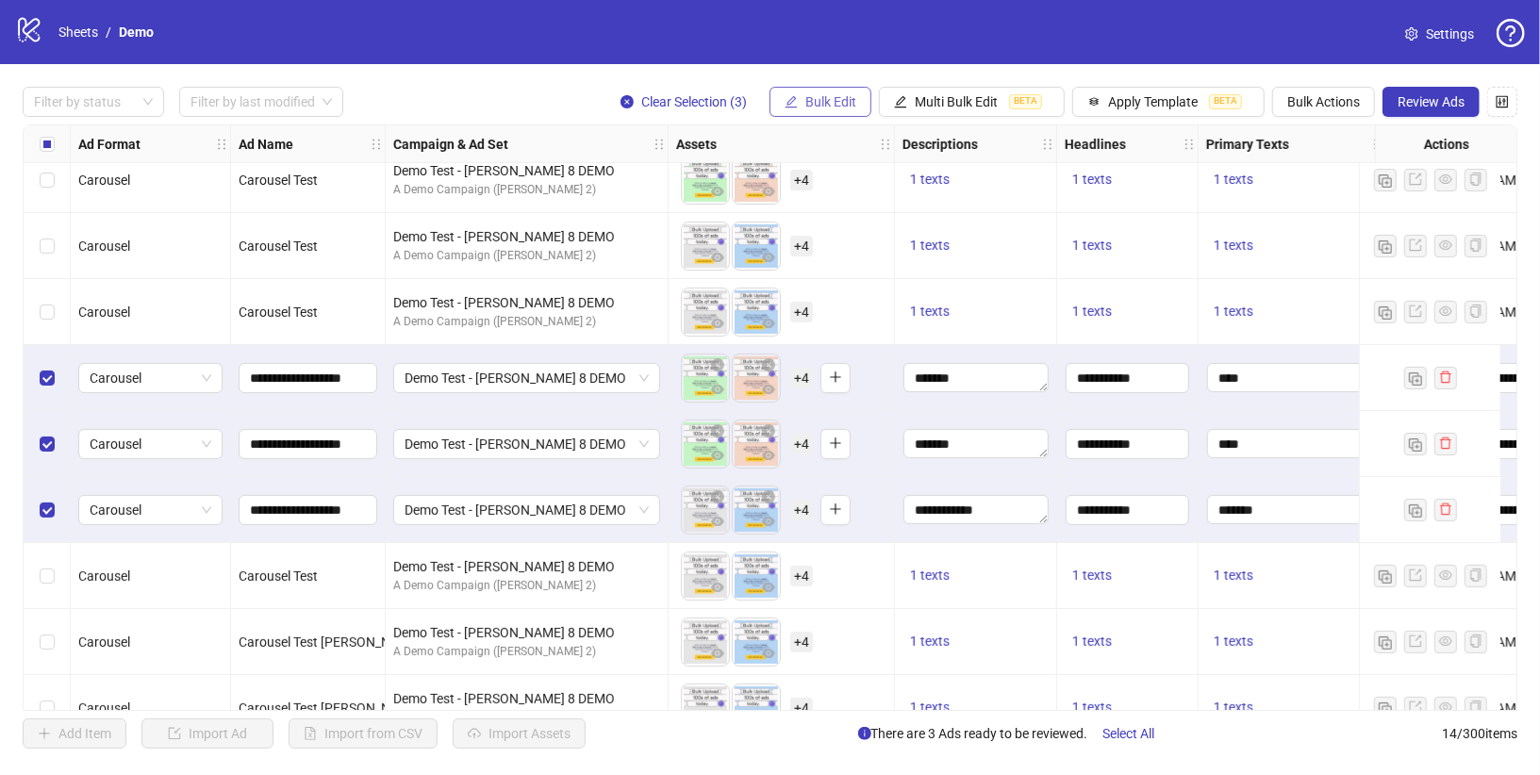
click at [831, 90] on button "Bulk Edit" at bounding box center [821, 102] width 102 height 30
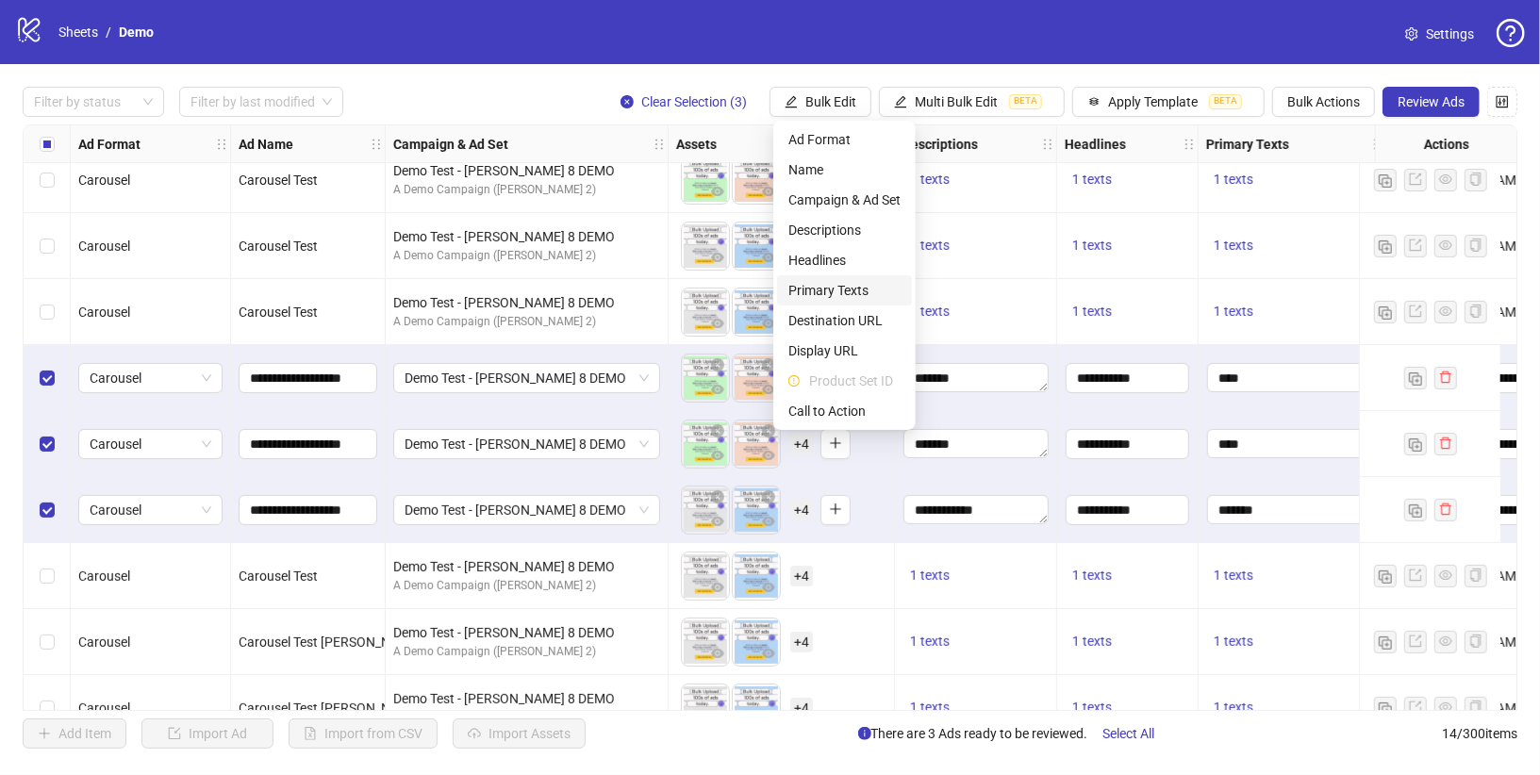
click at [825, 289] on span "Primary Texts" at bounding box center [844, 290] width 112 height 21
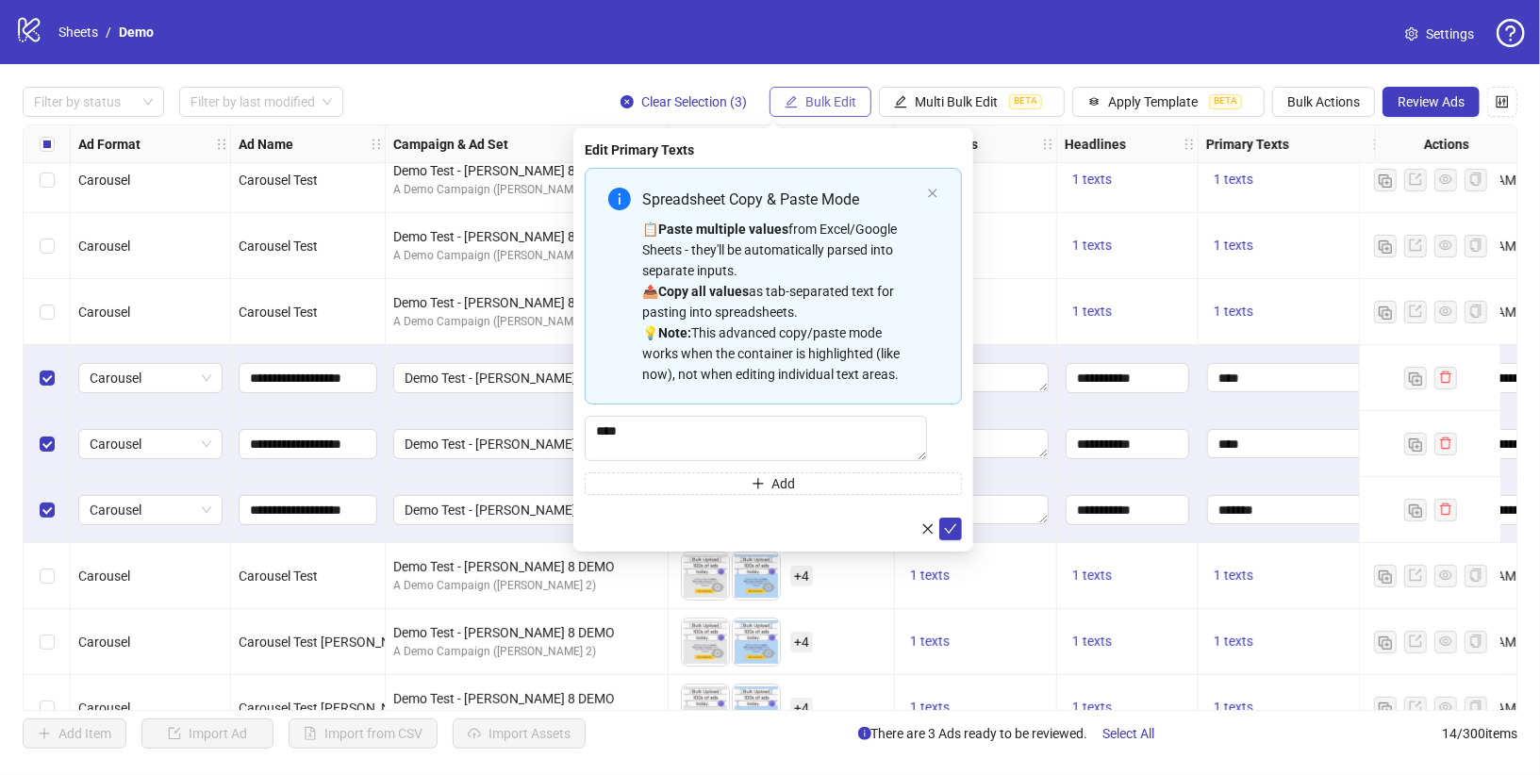
click at [839, 111] on button "Bulk Edit" at bounding box center [821, 102] width 102 height 30
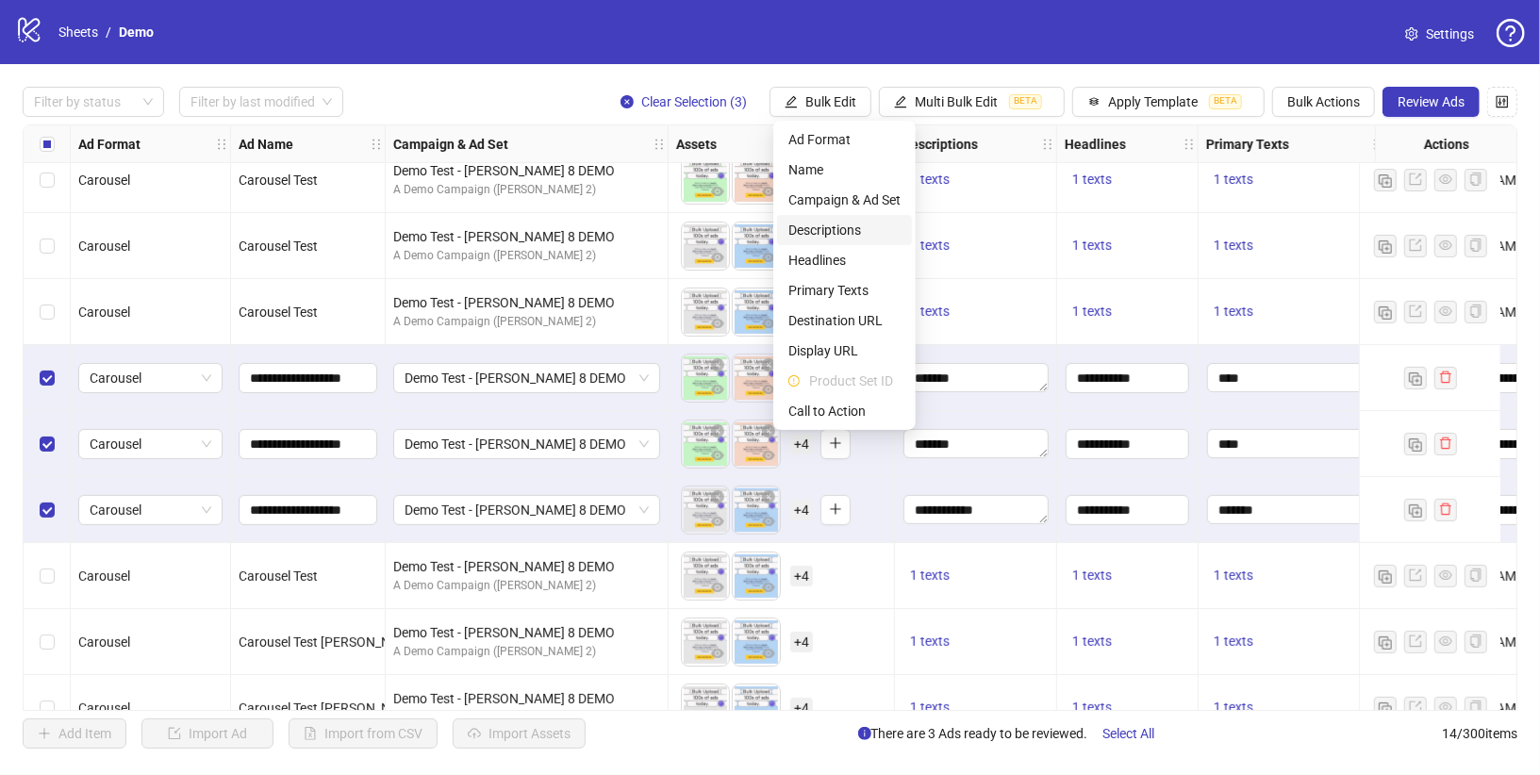
click at [825, 223] on span "Descriptions" at bounding box center [844, 230] width 112 height 21
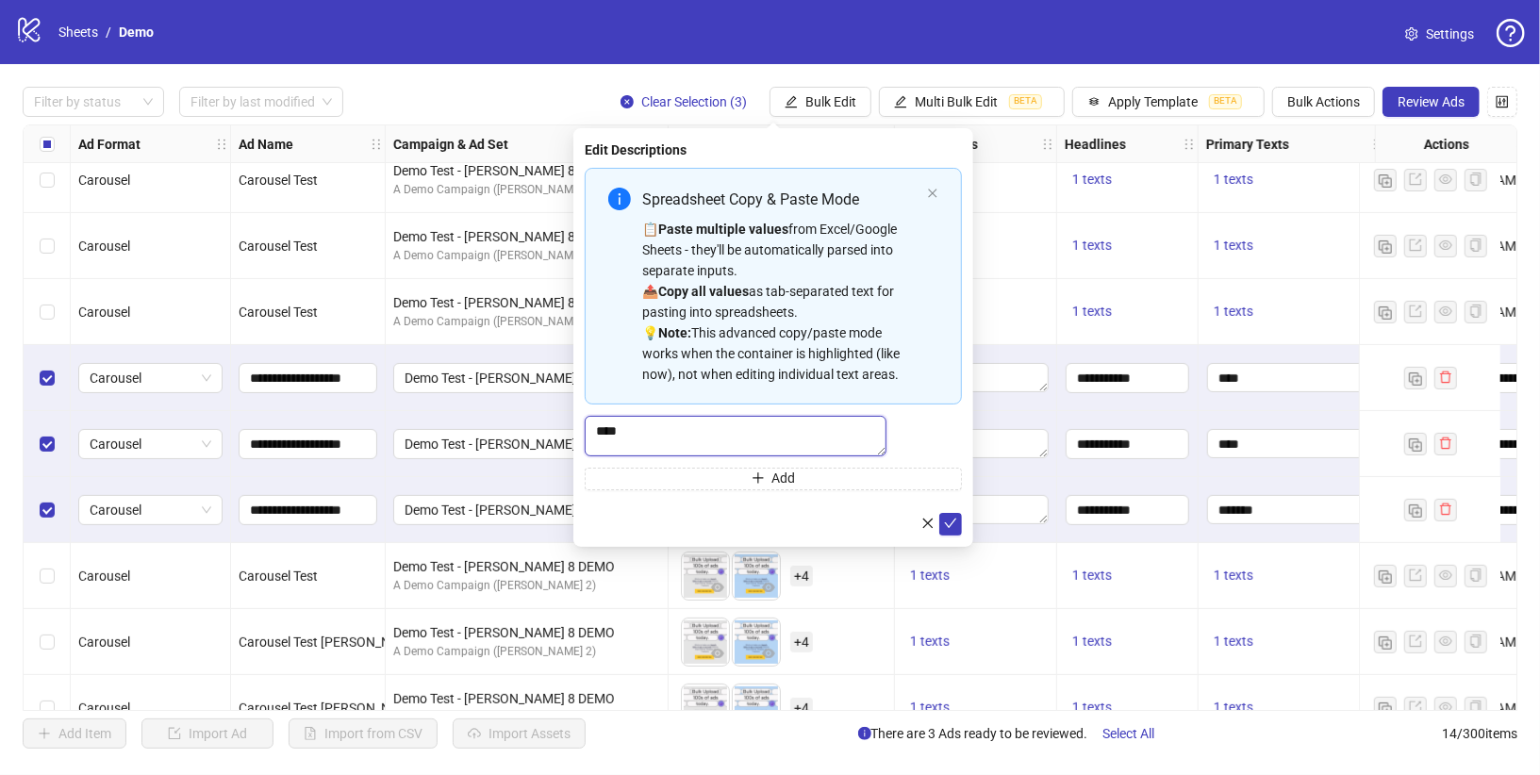
click at [675, 451] on textarea "****" at bounding box center [736, 436] width 302 height 40
type textarea "**********"
click at [952, 527] on icon "check" at bounding box center [950, 533] width 13 height 13
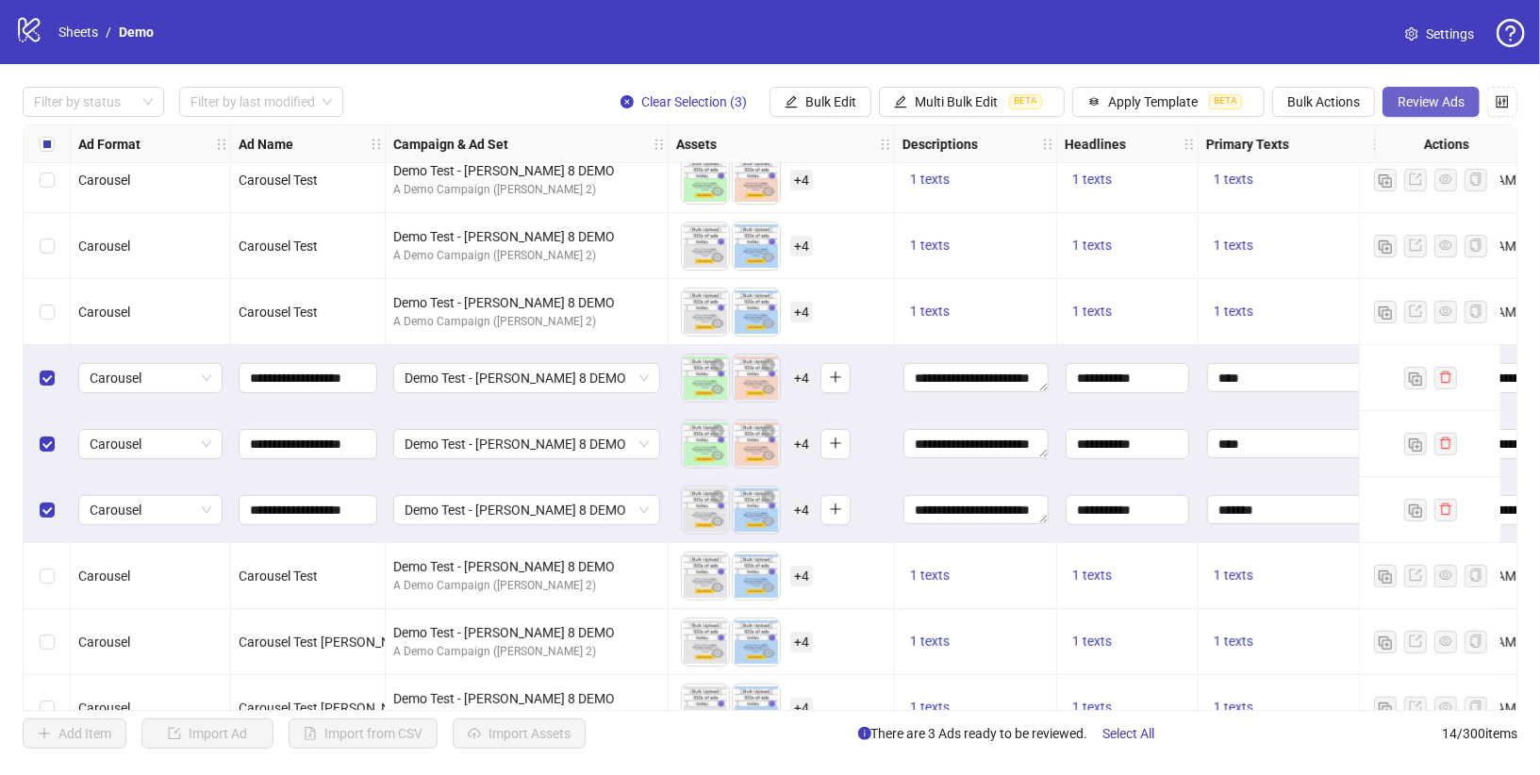
click at [1385, 95] on span "Review Ads" at bounding box center [1431, 101] width 67 height 15
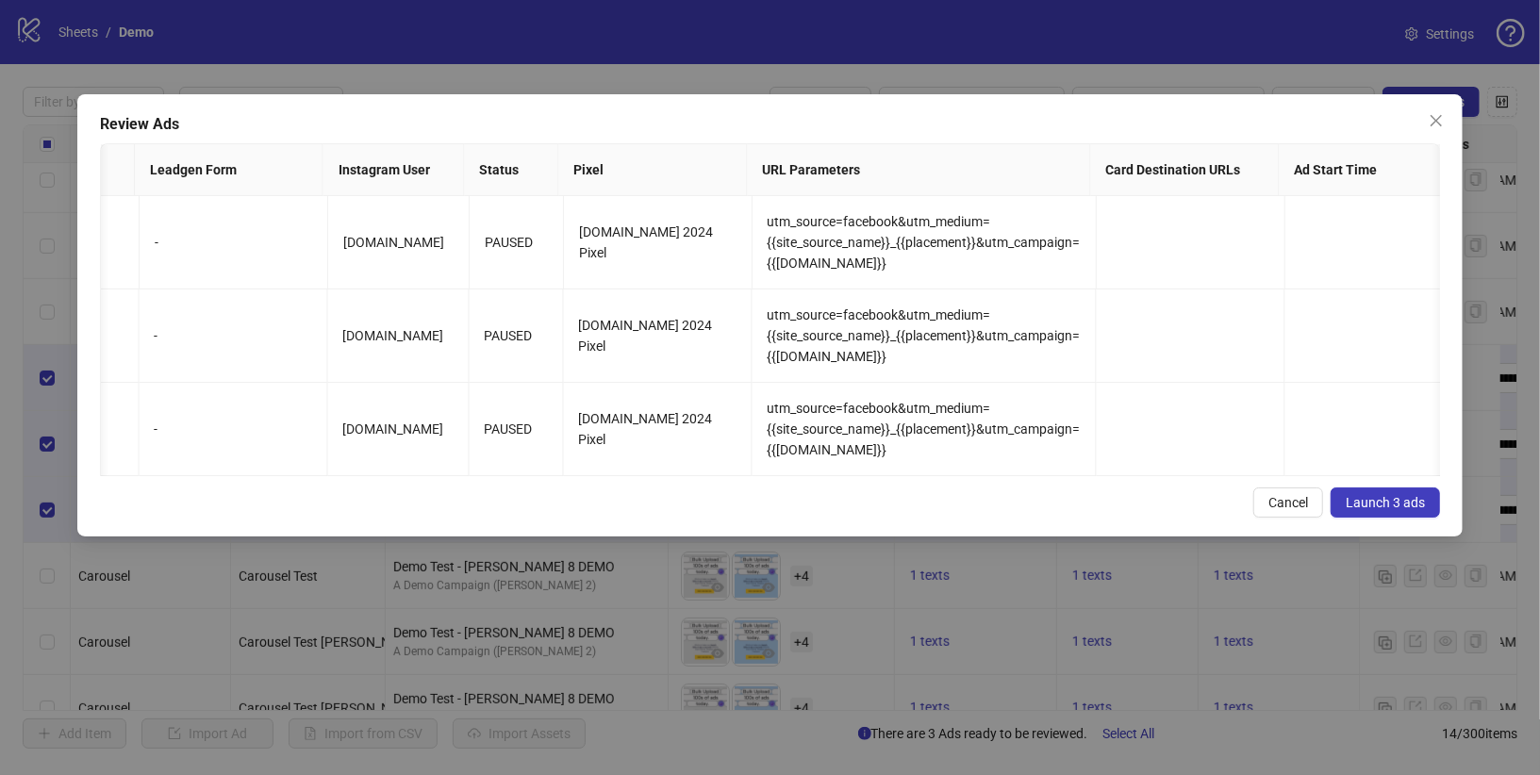
click at [1365, 499] on span "Launch 3 ads" at bounding box center [1385, 502] width 79 height 15
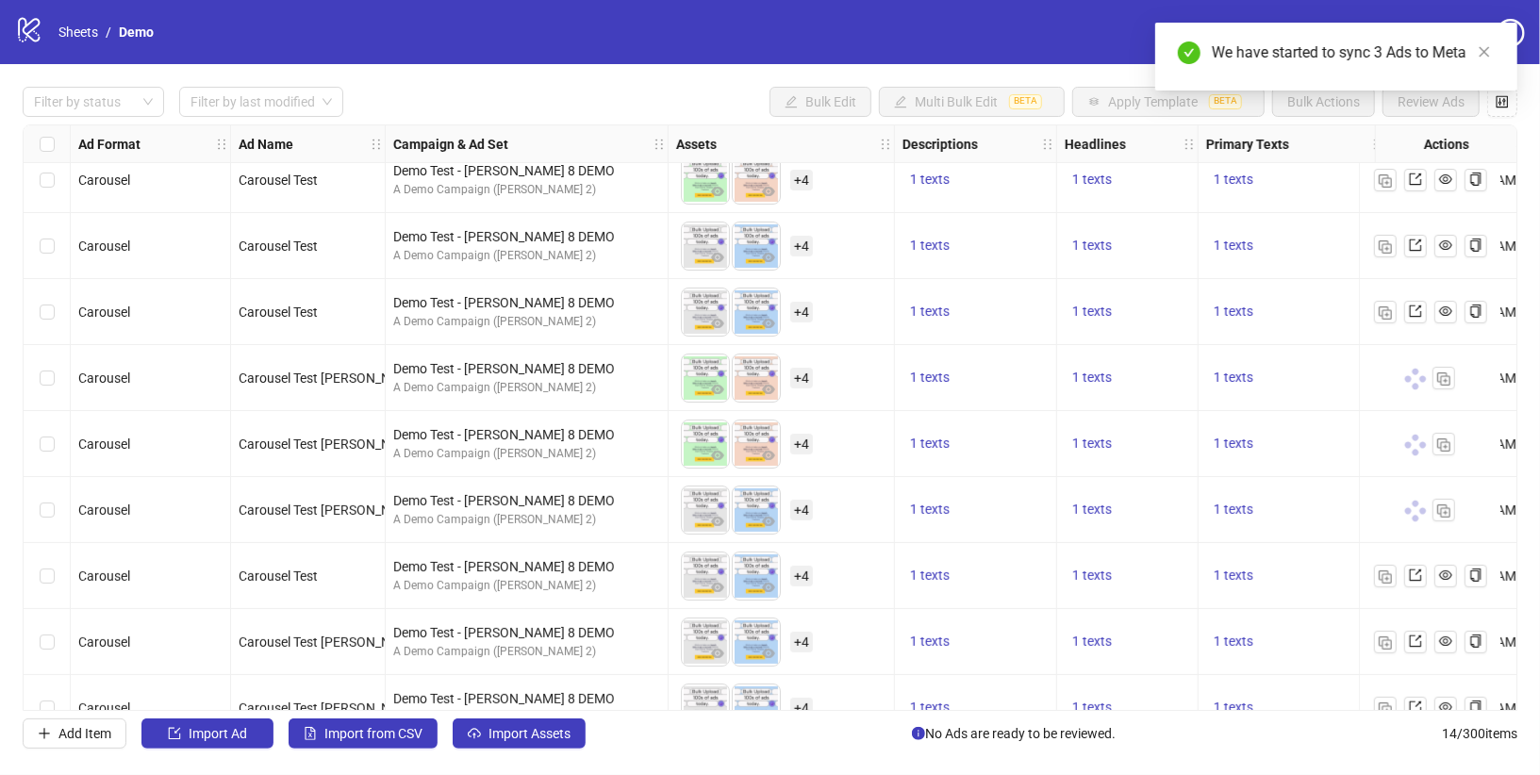
scroll to position [214, 15]
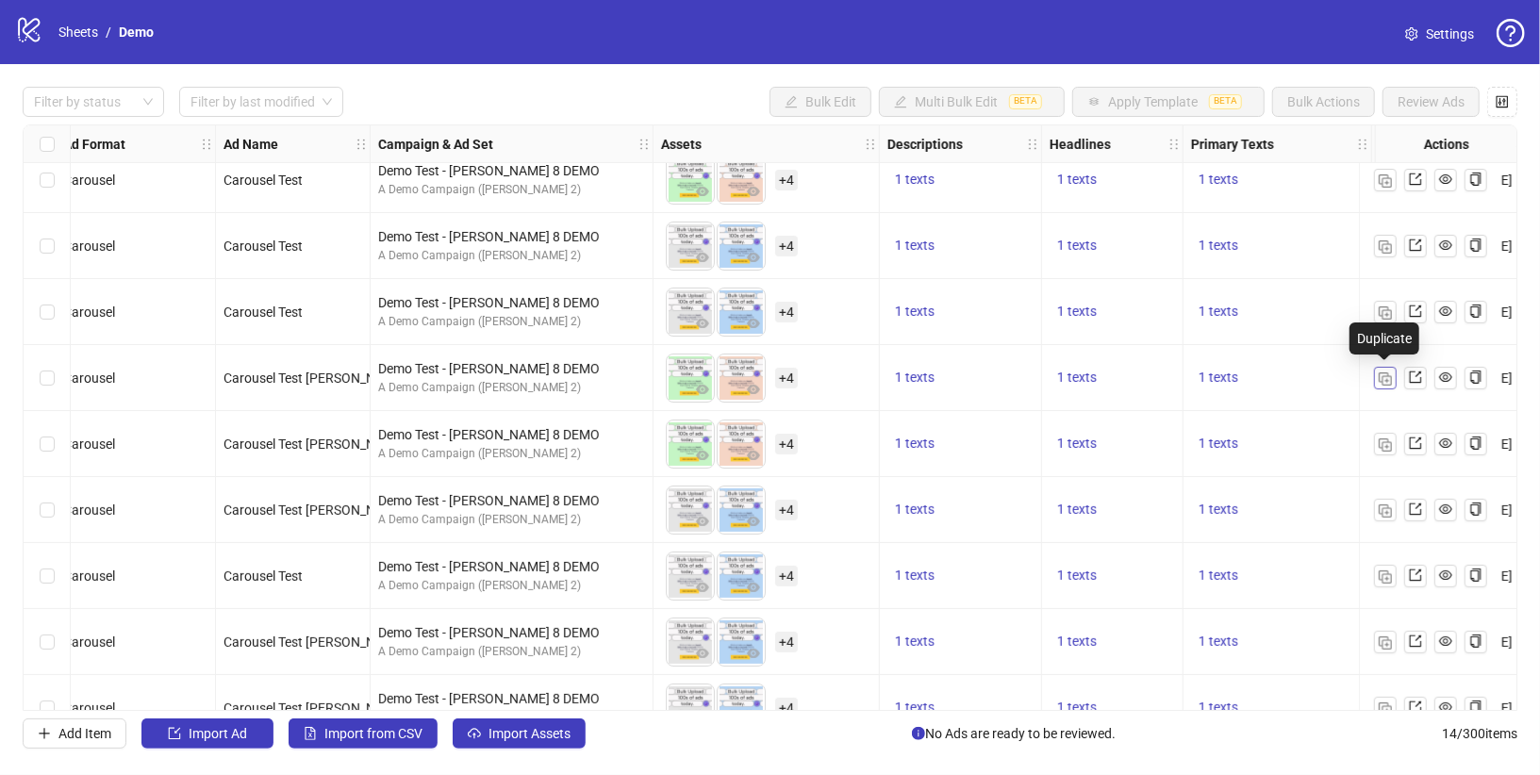
click at [1379, 384] on button "button" at bounding box center [1385, 378] width 23 height 23
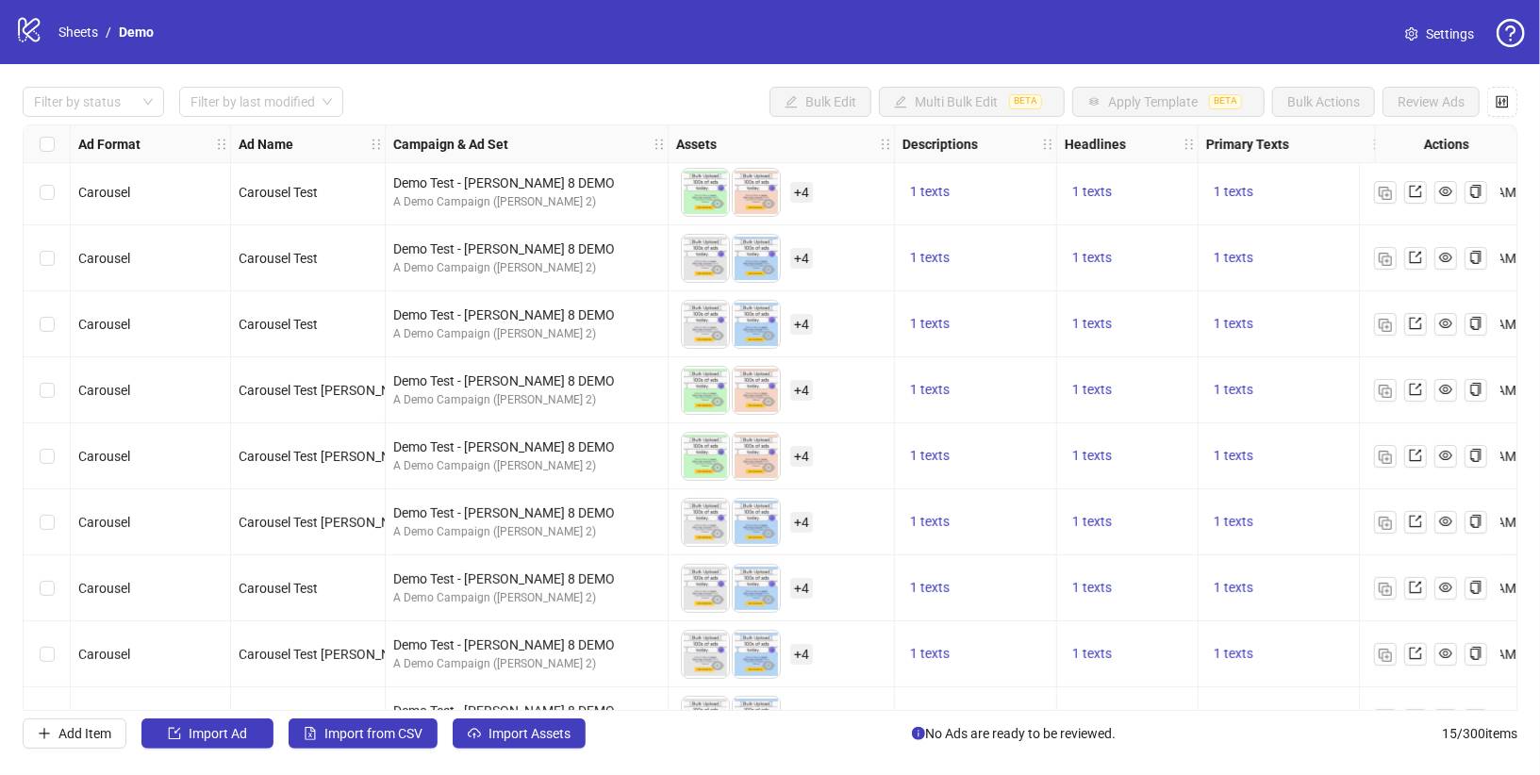
scroll to position [156, 0]
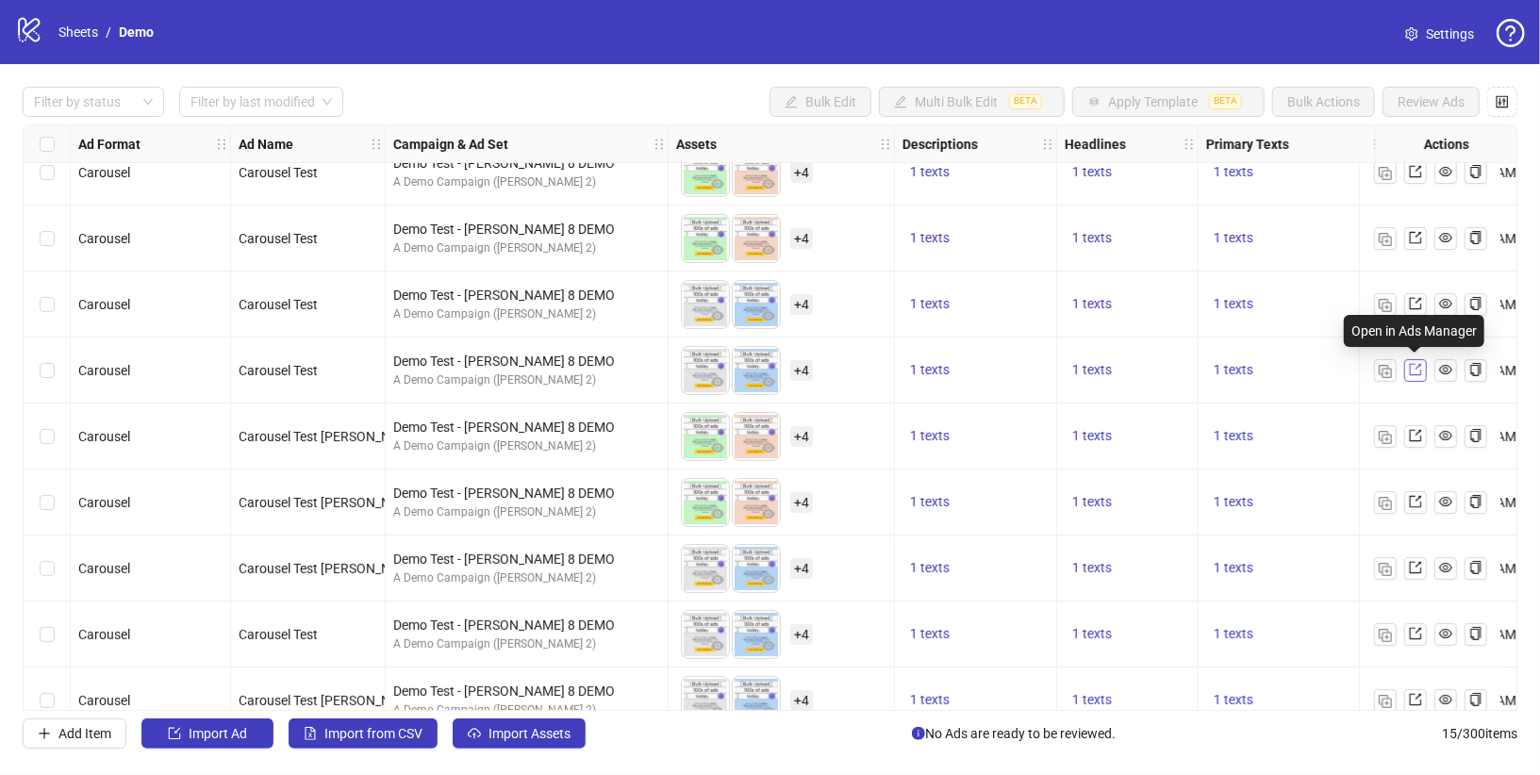
click at [1385, 372] on icon "export" at bounding box center [1415, 369] width 13 height 13
click at [1385, 373] on icon "eye" at bounding box center [1445, 369] width 13 height 13
click at [1385, 369] on icon "copy" at bounding box center [1475, 369] width 13 height 13
click at [1385, 30] on span "Settings" at bounding box center [1450, 34] width 48 height 21
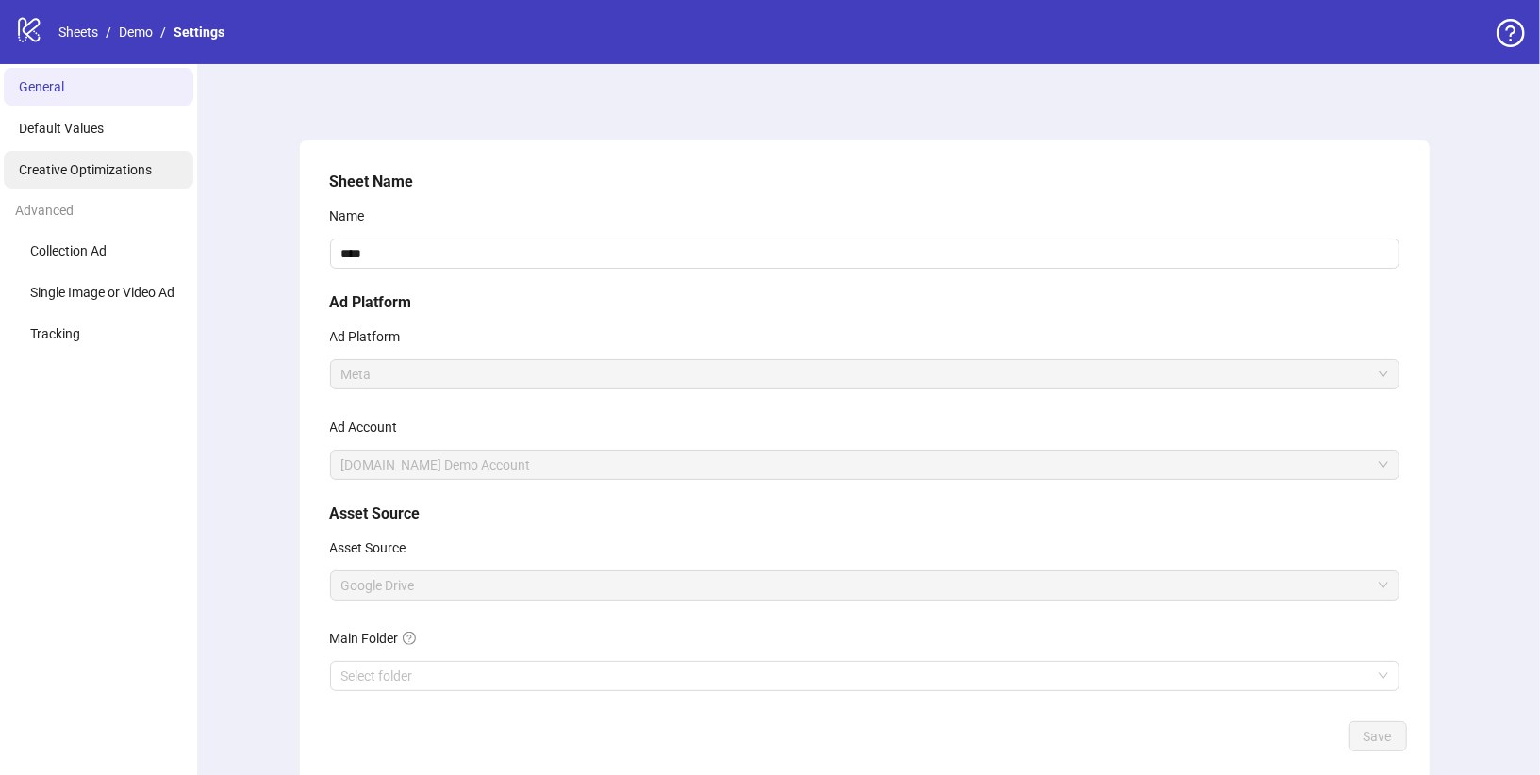
click at [92, 170] on span "Creative Optimizations" at bounding box center [85, 169] width 133 height 15
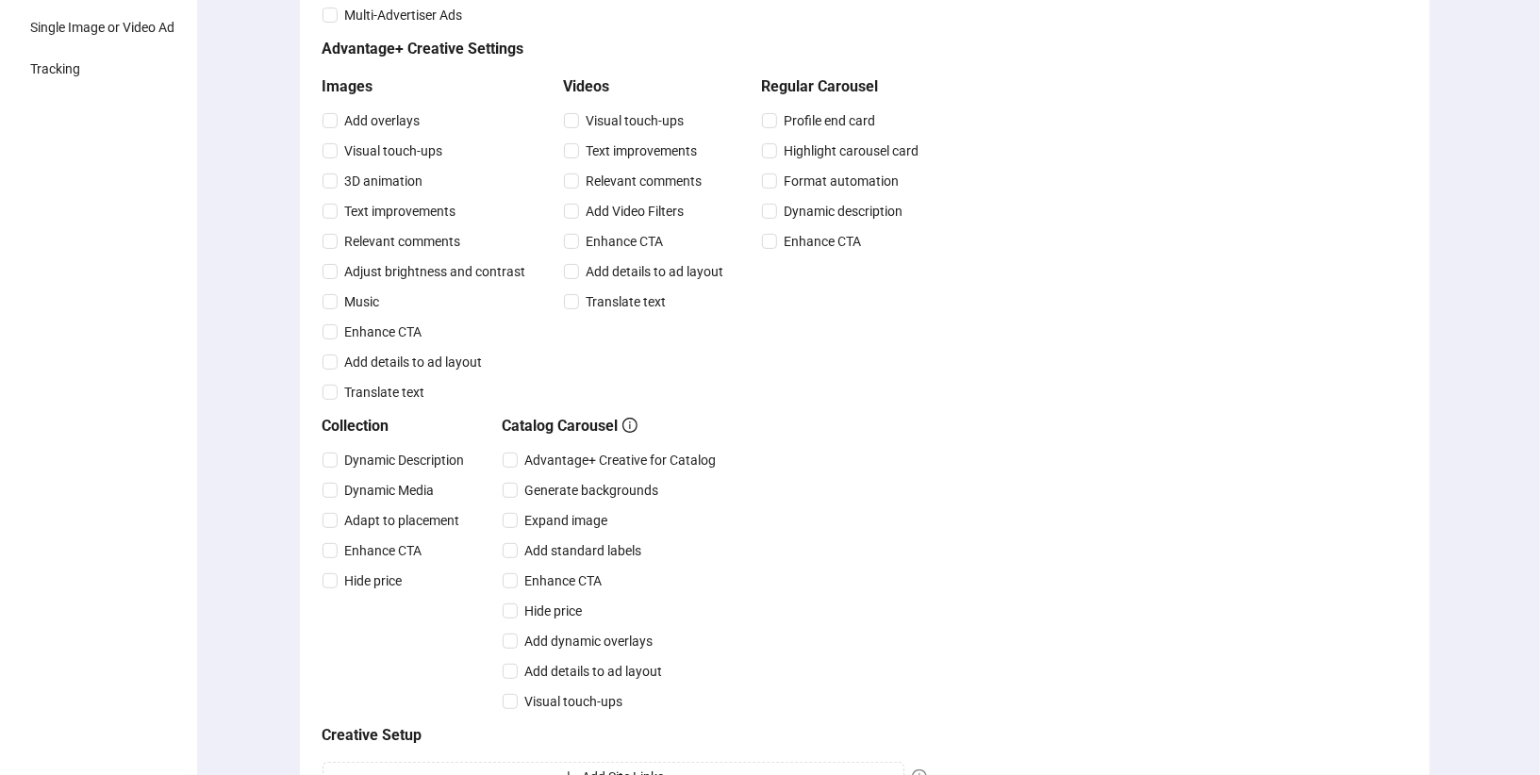
scroll to position [260, 0]
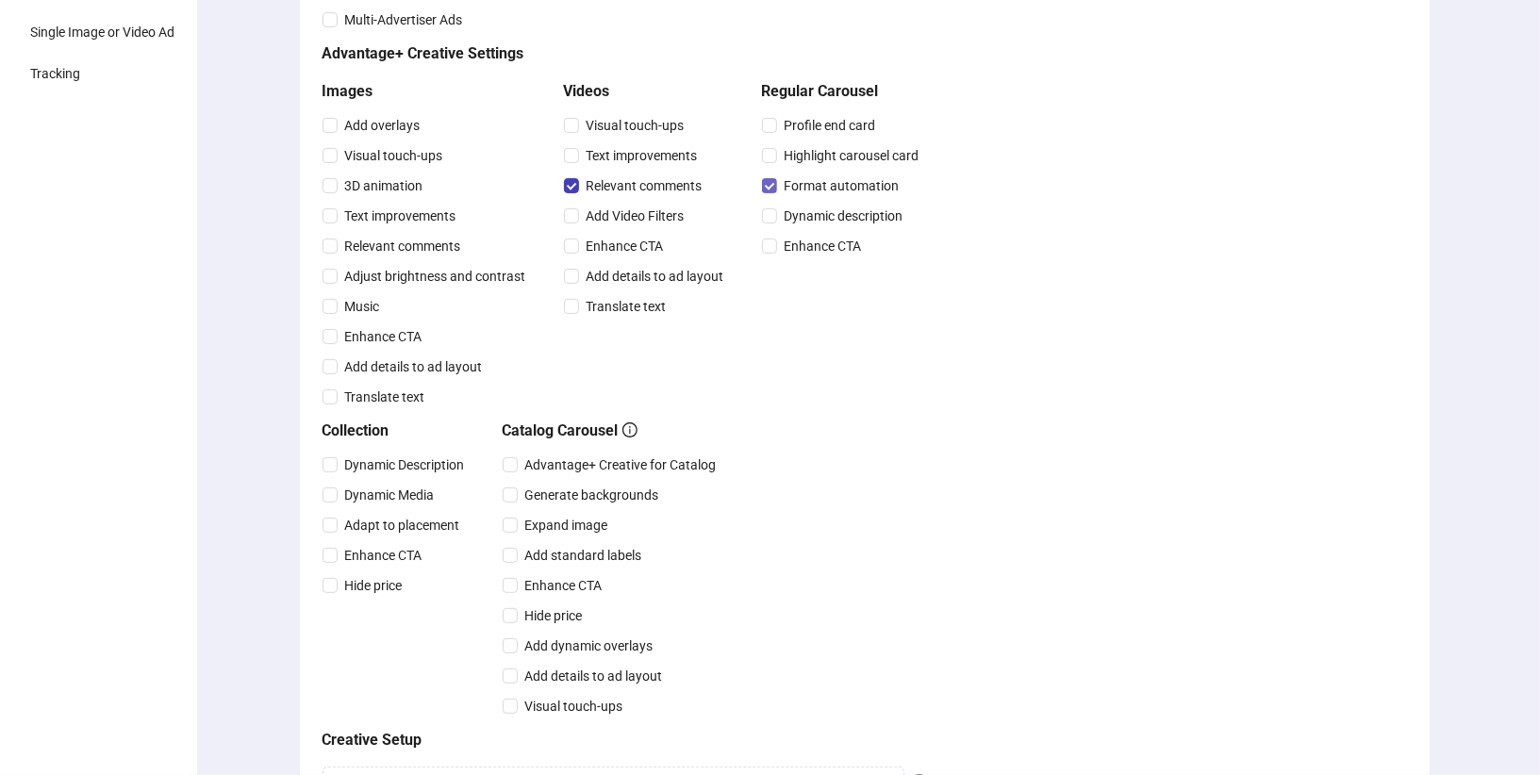
click at [777, 186] on span "Format automation" at bounding box center [842, 185] width 130 height 21
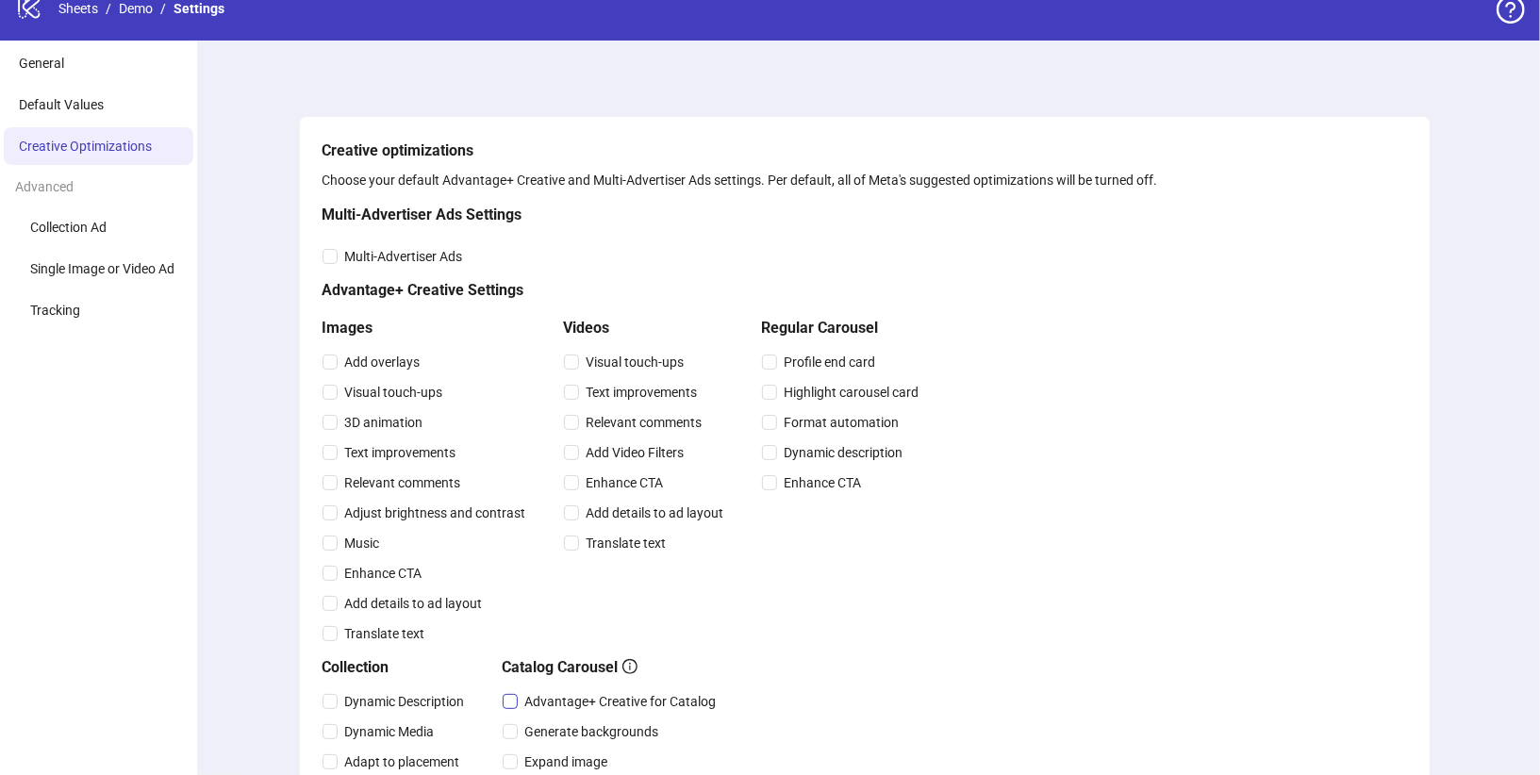
scroll to position [0, 0]
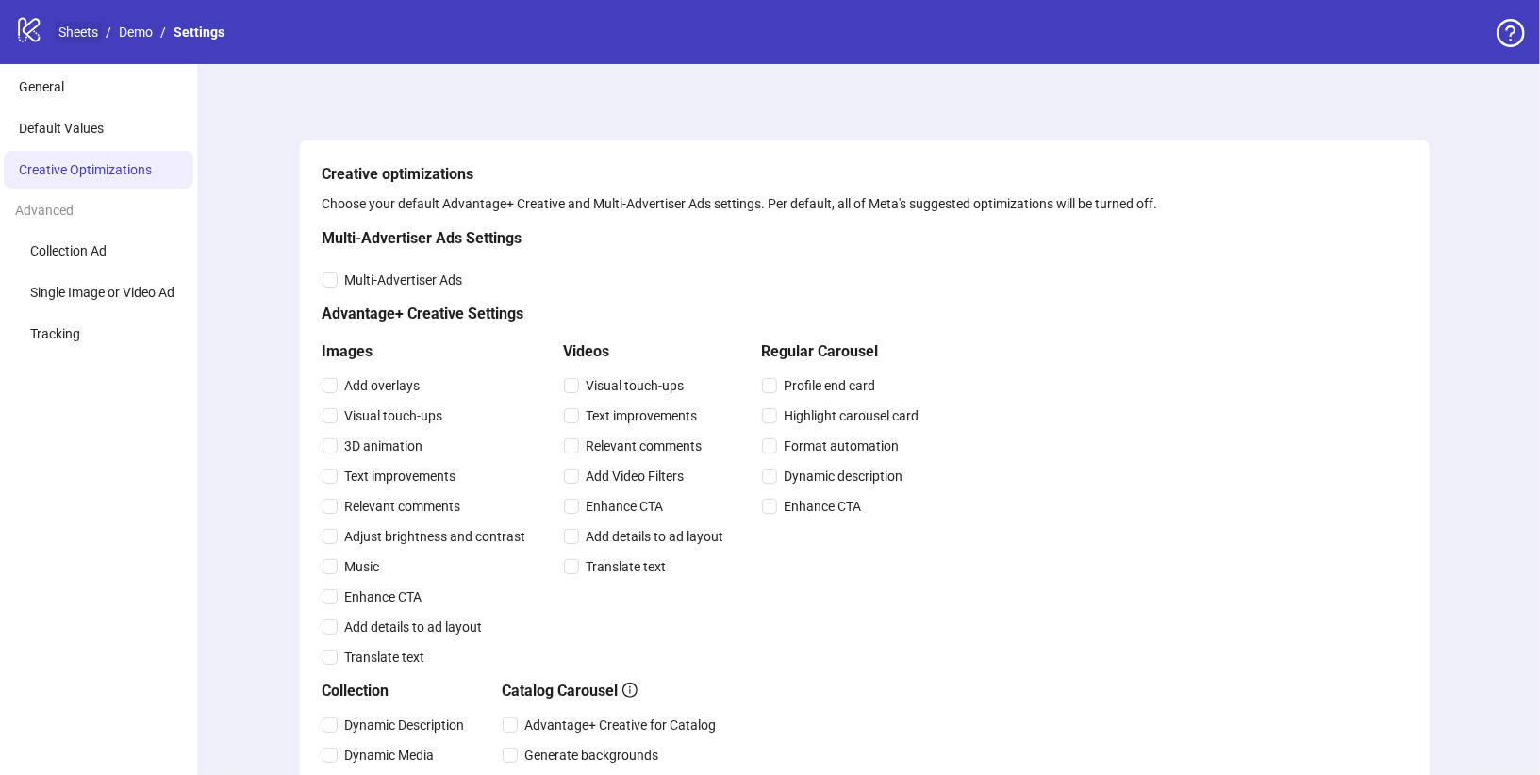
click at [59, 30] on link "Sheets" at bounding box center [78, 32] width 47 height 21
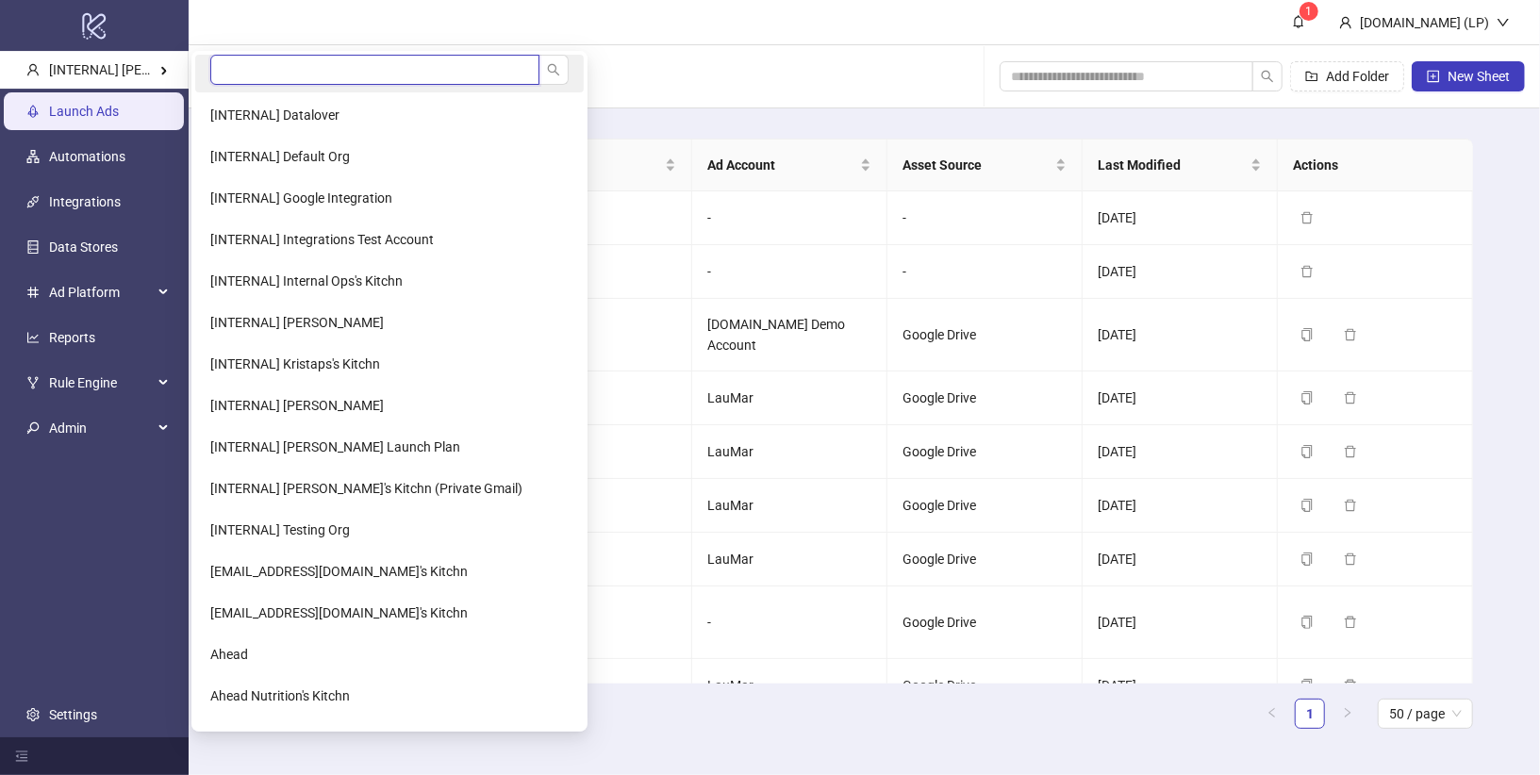
click at [274, 72] on input "search" at bounding box center [374, 70] width 329 height 30
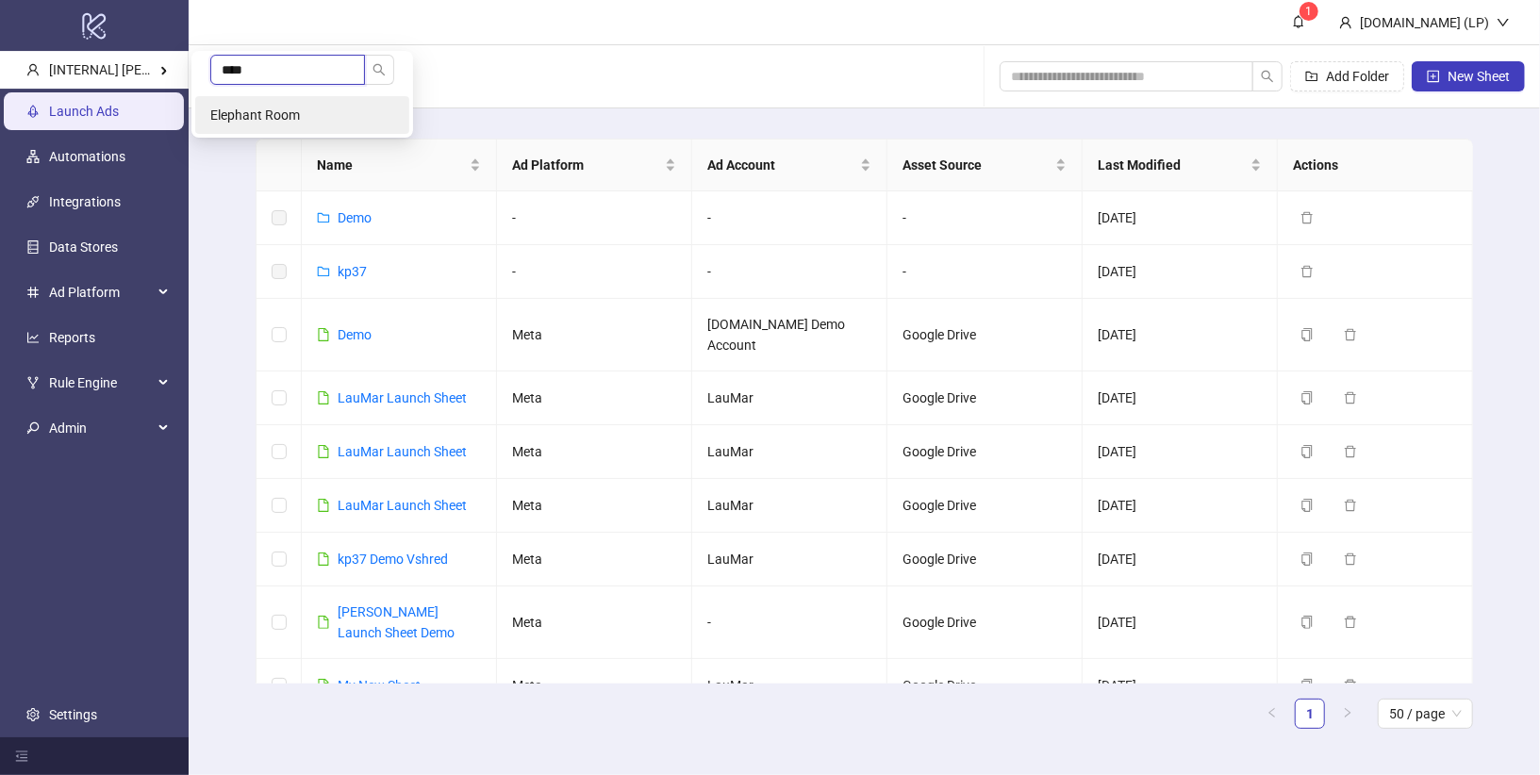
type input "****"
click at [243, 110] on span "Elephant Room" at bounding box center [255, 115] width 90 height 15
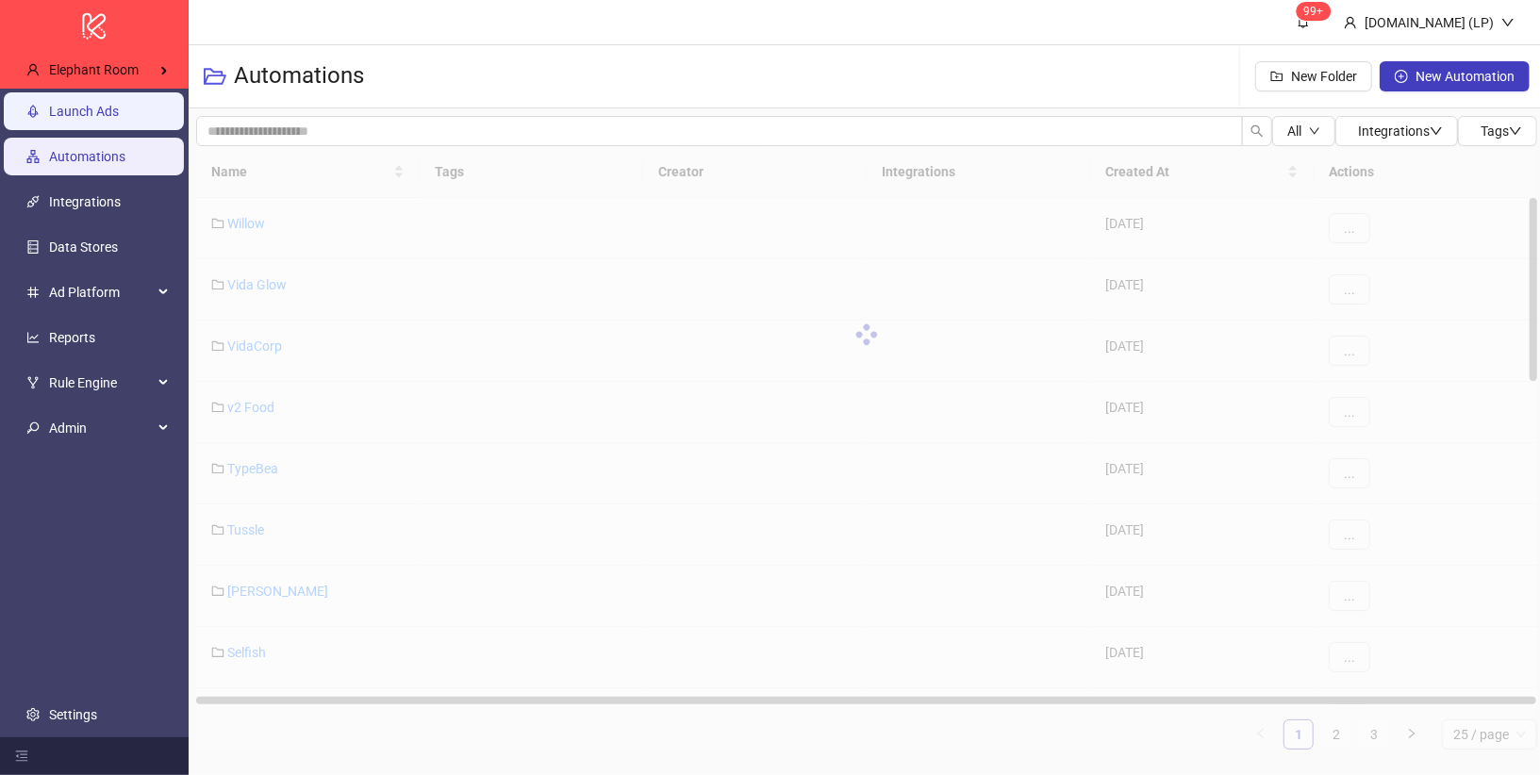
click at [103, 110] on link "Launch Ads" at bounding box center [84, 111] width 70 height 15
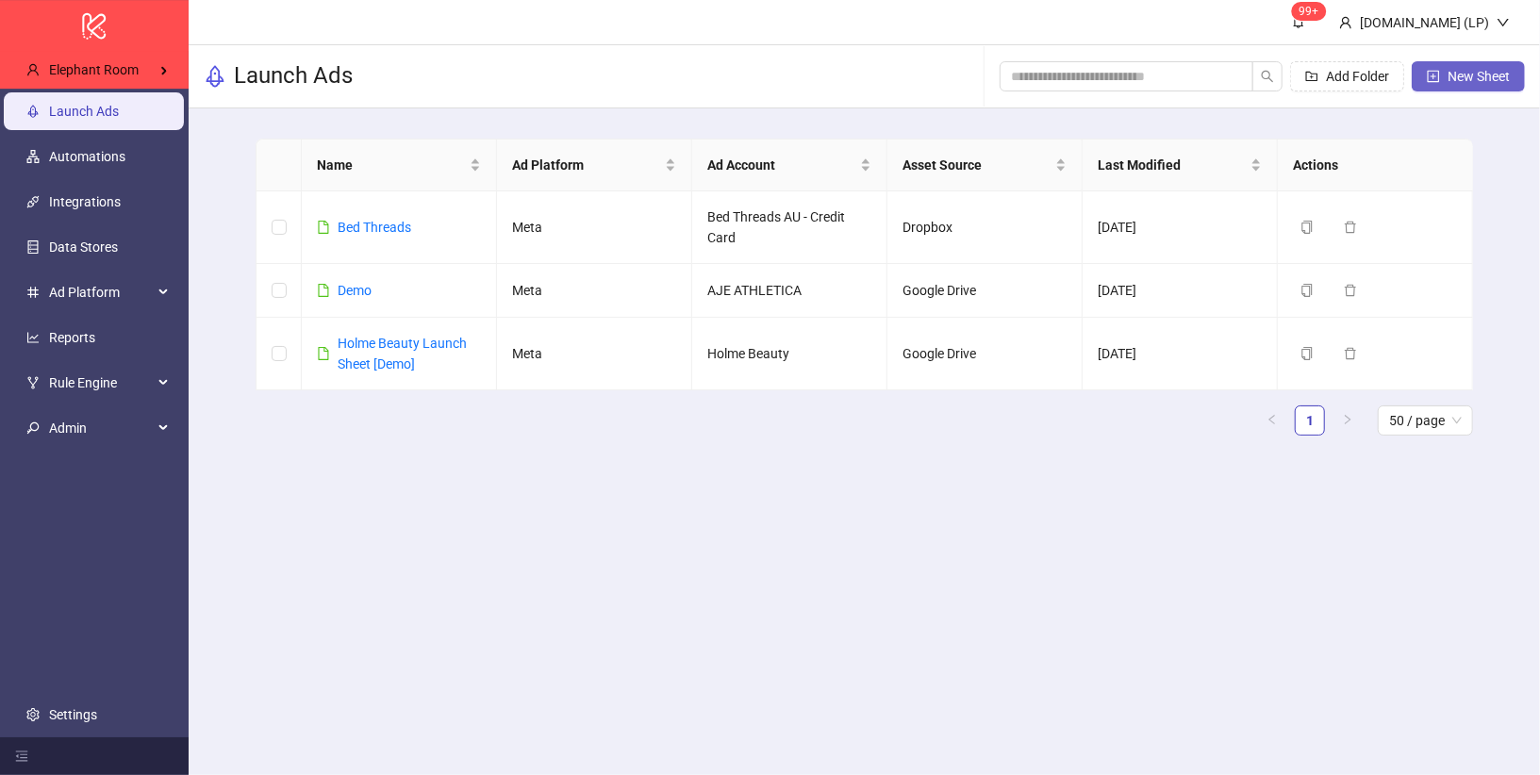
click at [1466, 75] on span "New Sheet" at bounding box center [1479, 76] width 62 height 15
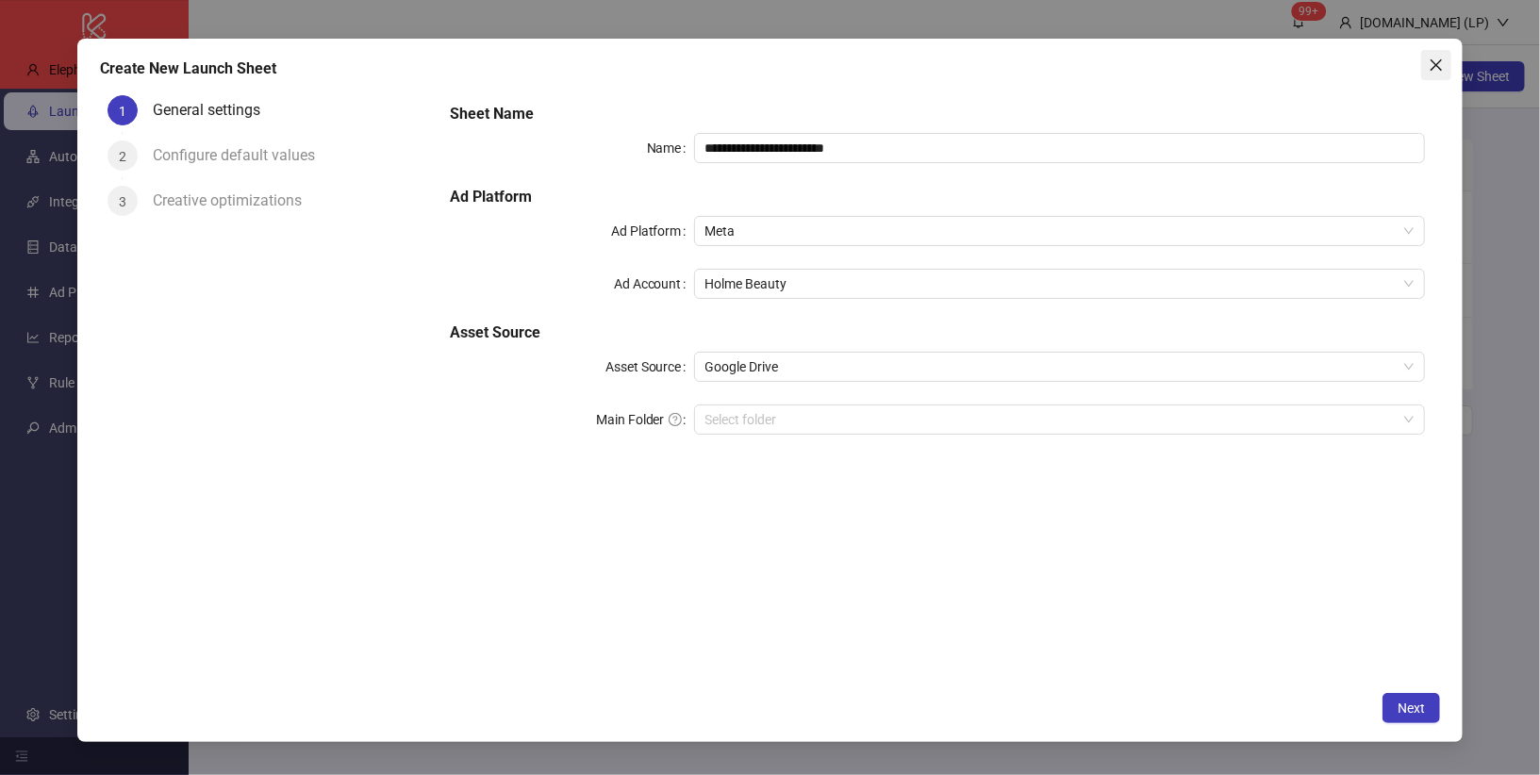
click at [1435, 64] on icon "close" at bounding box center [1436, 64] width 11 height 11
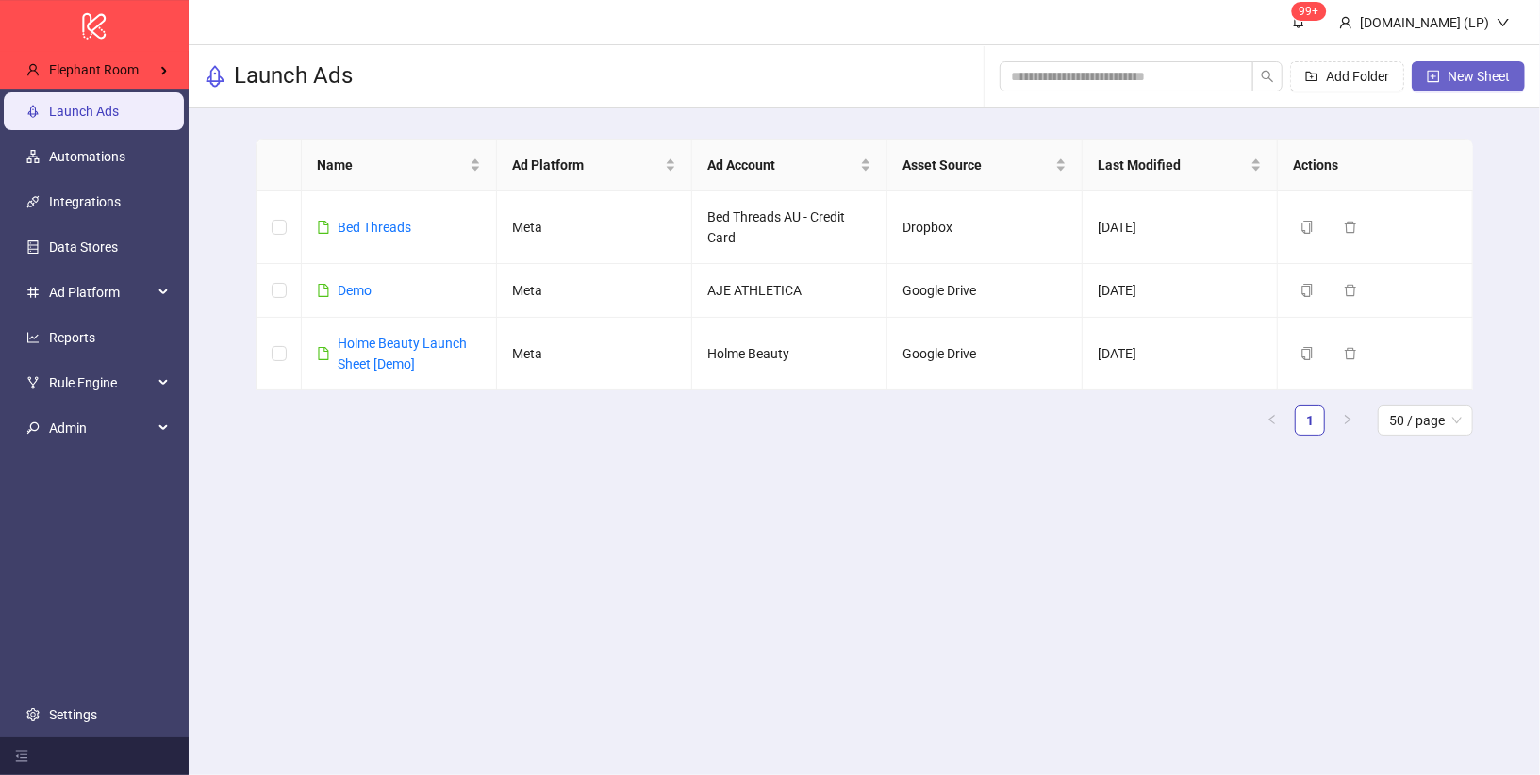
click at [1457, 80] on span "New Sheet" at bounding box center [1479, 76] width 62 height 15
type input "**********"
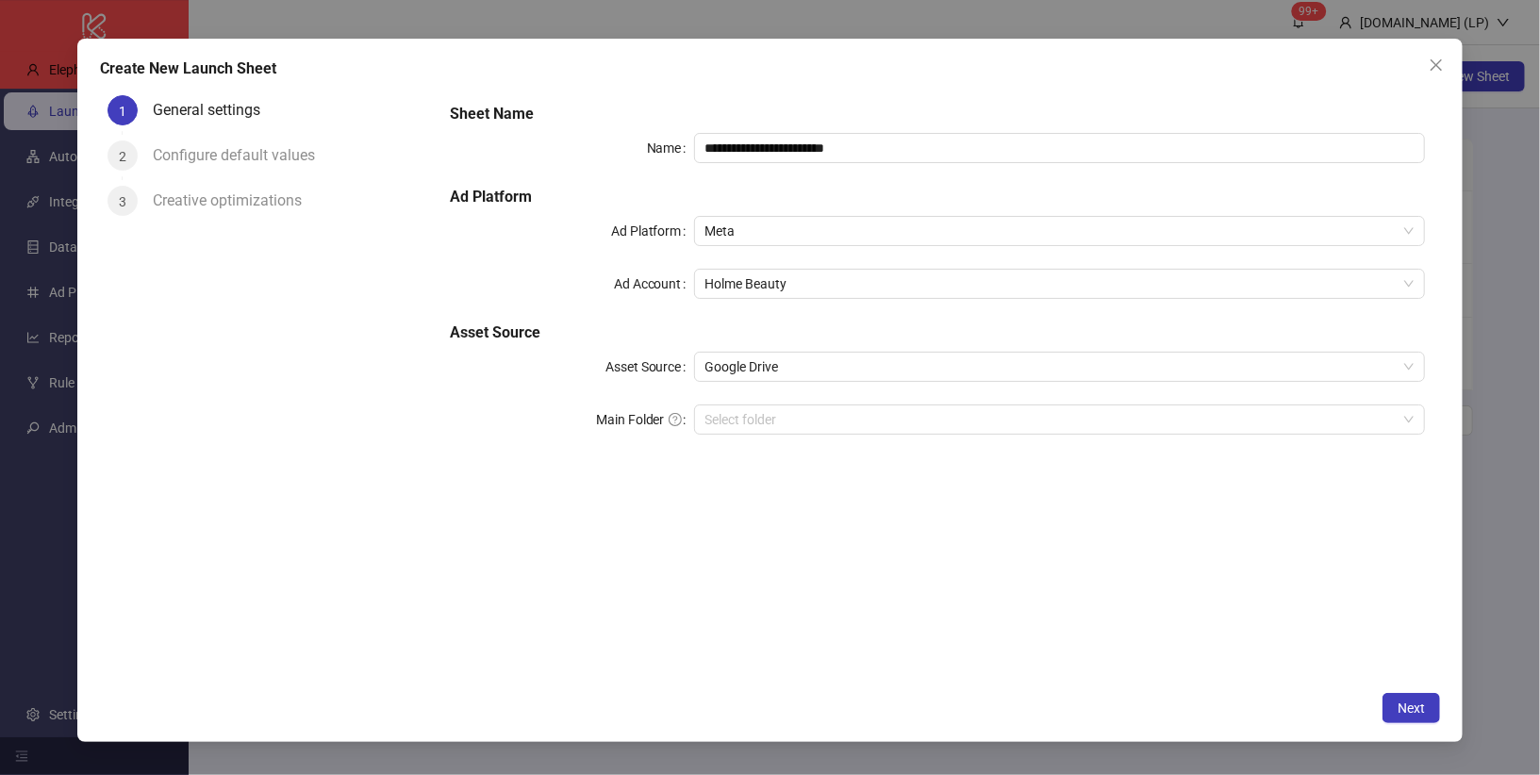
click at [1420, 73] on div "Create New Launch Sheet" at bounding box center [770, 69] width 1341 height 23
click at [1426, 72] on span "Close" at bounding box center [1436, 65] width 30 height 15
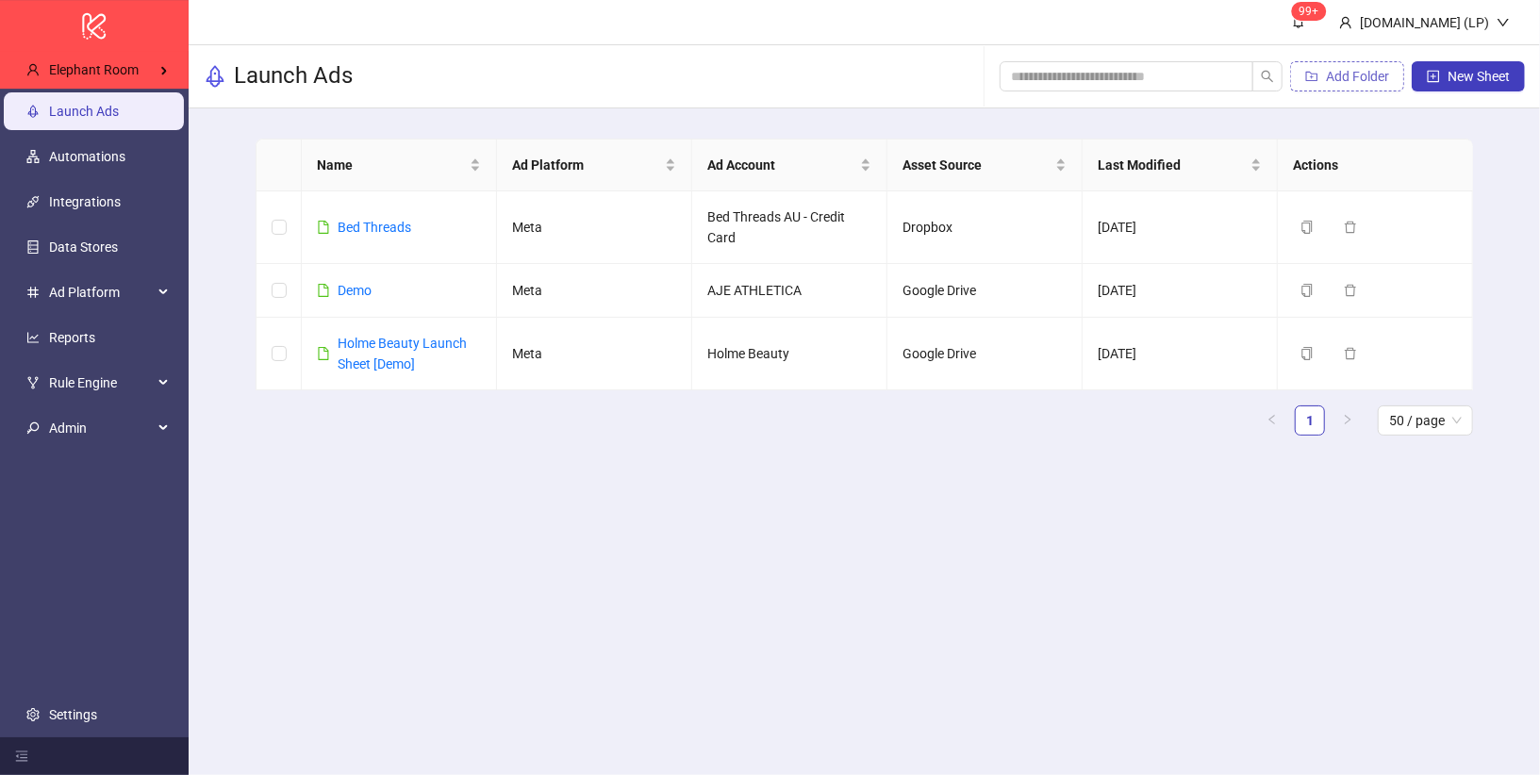
click at [1326, 83] on span "Add Folder" at bounding box center [1357, 76] width 63 height 15
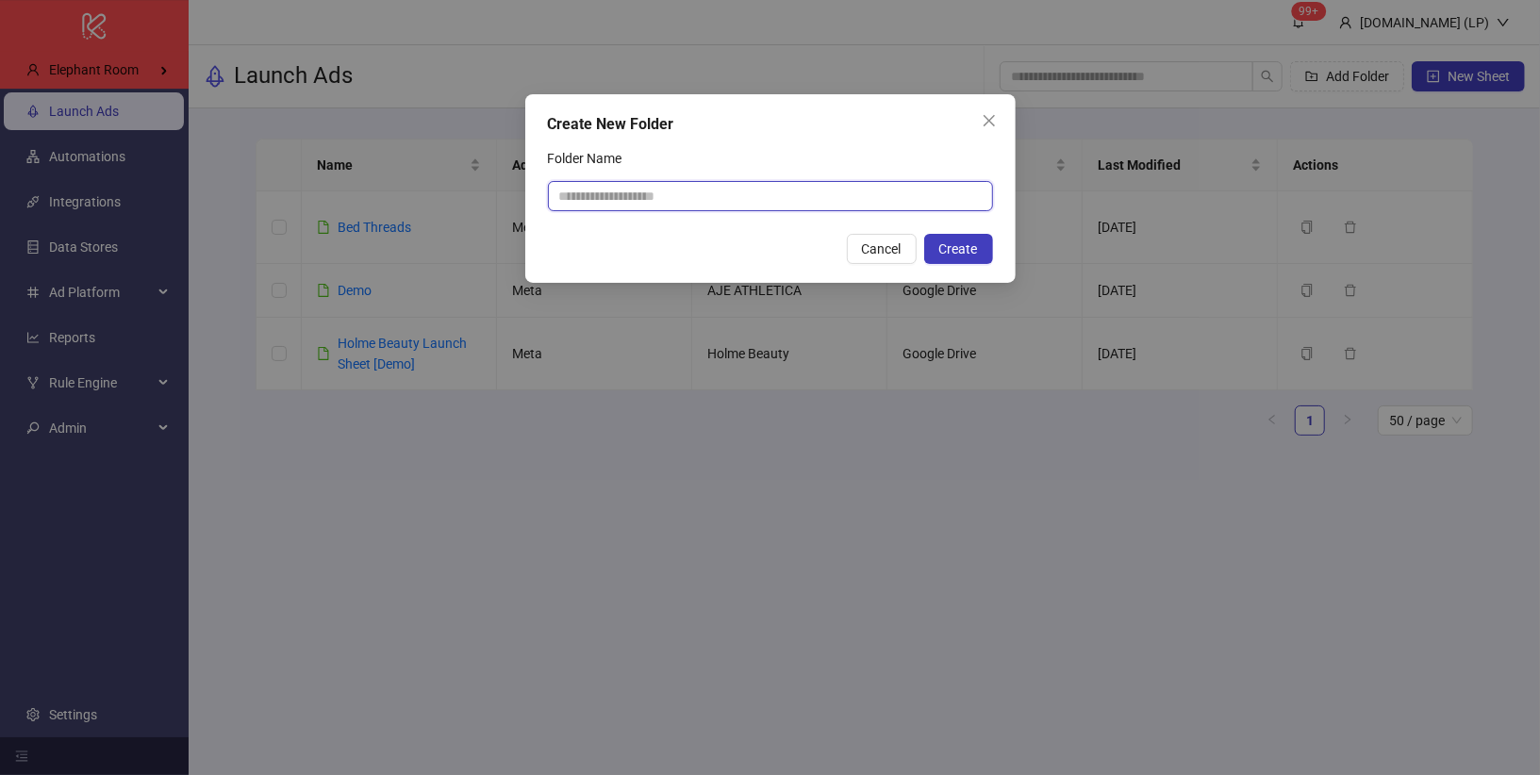
click at [803, 186] on input "Folder Name" at bounding box center [770, 196] width 445 height 30
drag, startPoint x: 664, startPoint y: 202, endPoint x: 636, endPoint y: 200, distance: 28.4
click at [636, 200] on input "**********" at bounding box center [770, 196] width 445 height 30
type input "**********"
click at [988, 120] on icon "close" at bounding box center [988, 120] width 11 height 11
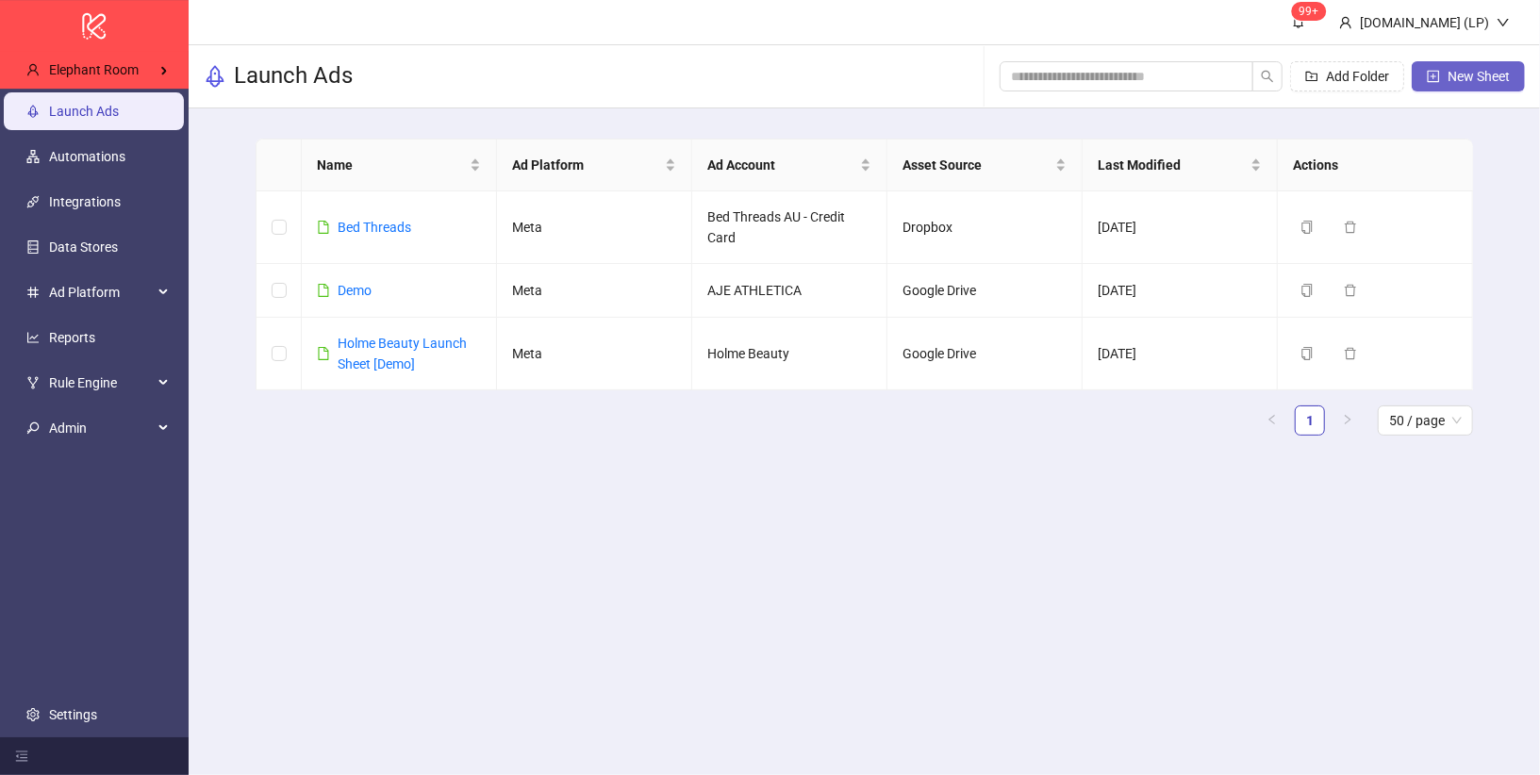
click at [1446, 77] on button "New Sheet" at bounding box center [1468, 76] width 113 height 30
type input "**********"
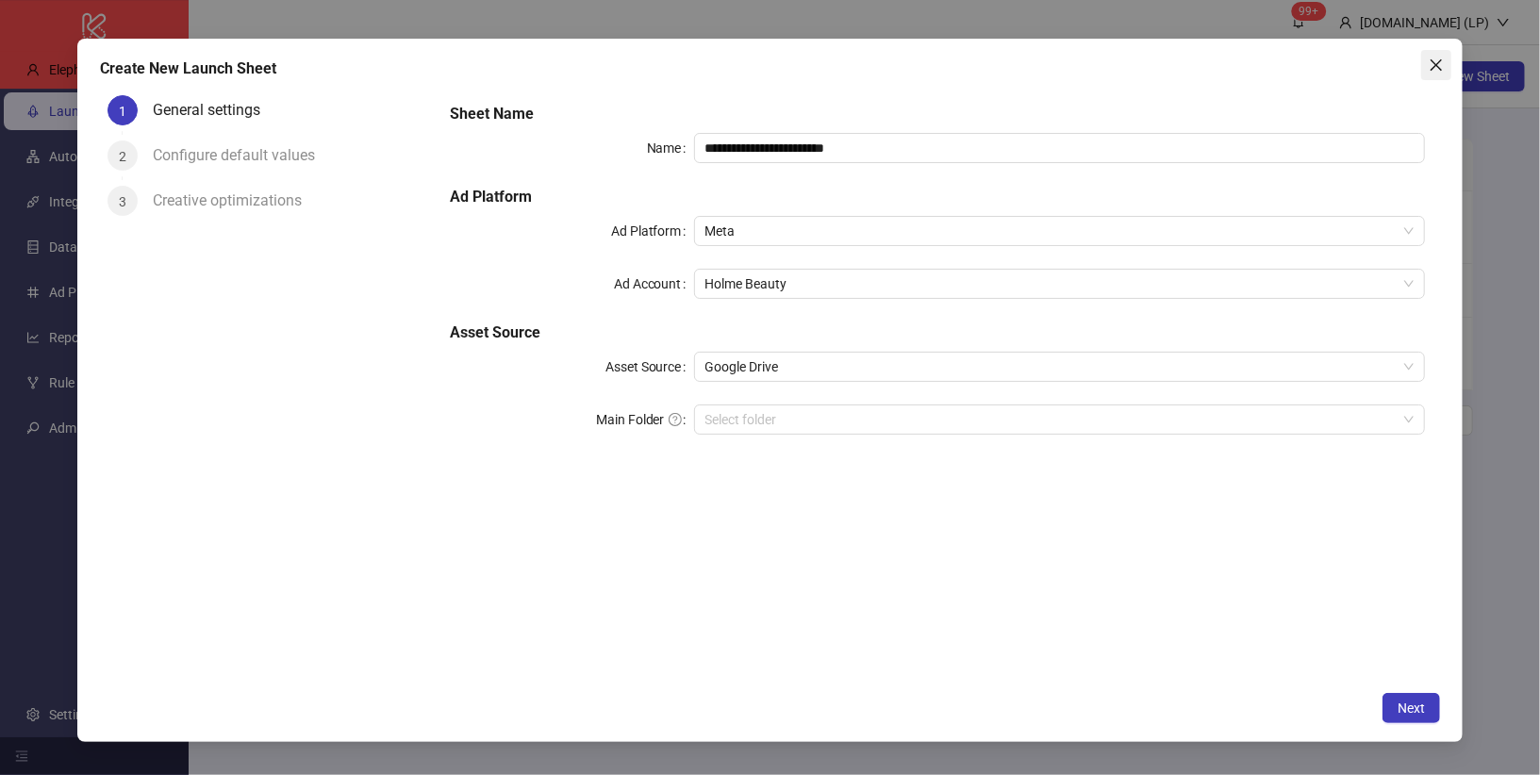
click at [1436, 76] on button "Close" at bounding box center [1436, 65] width 30 height 30
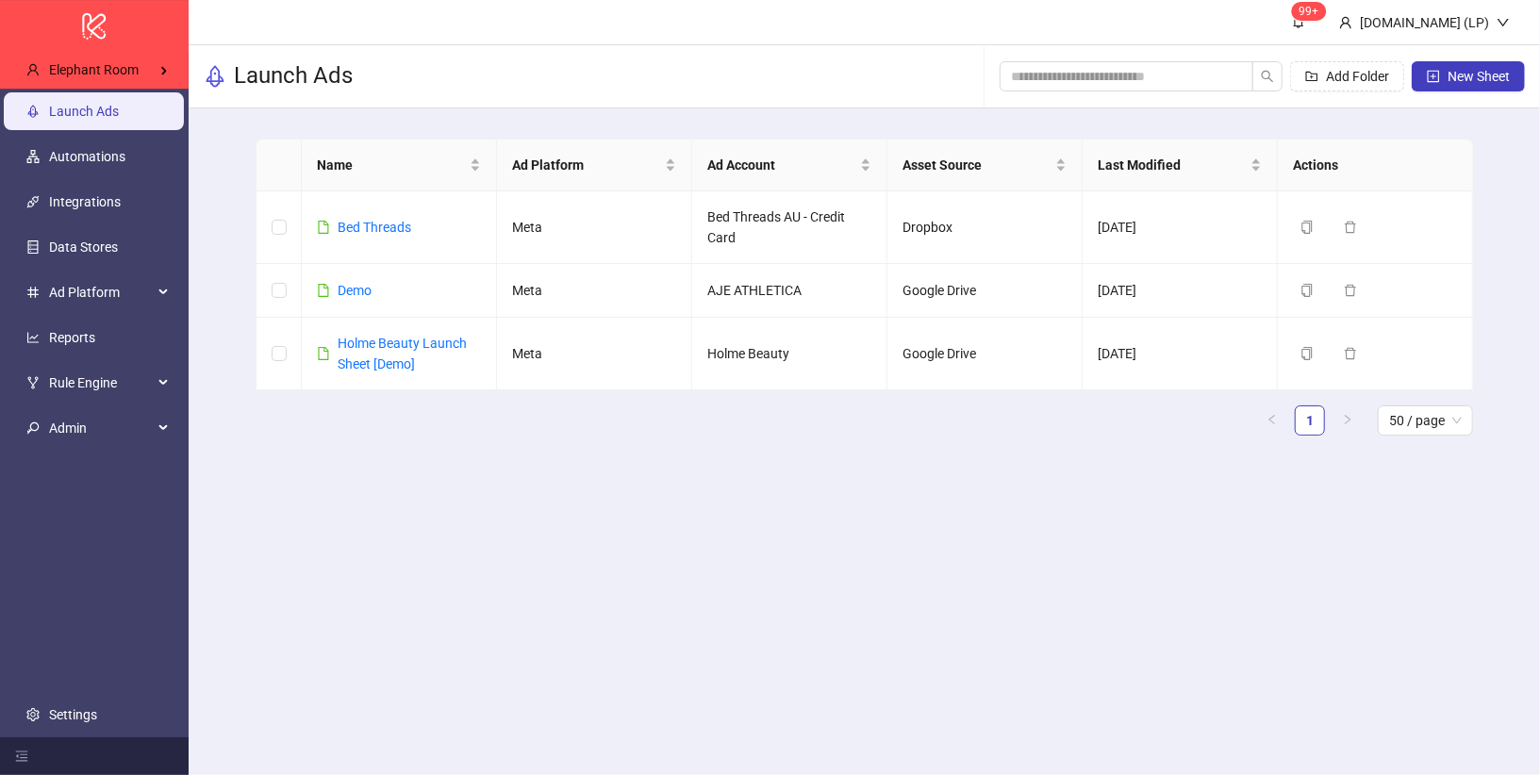
click at [1455, 76] on span "New Sheet" at bounding box center [1479, 76] width 62 height 15
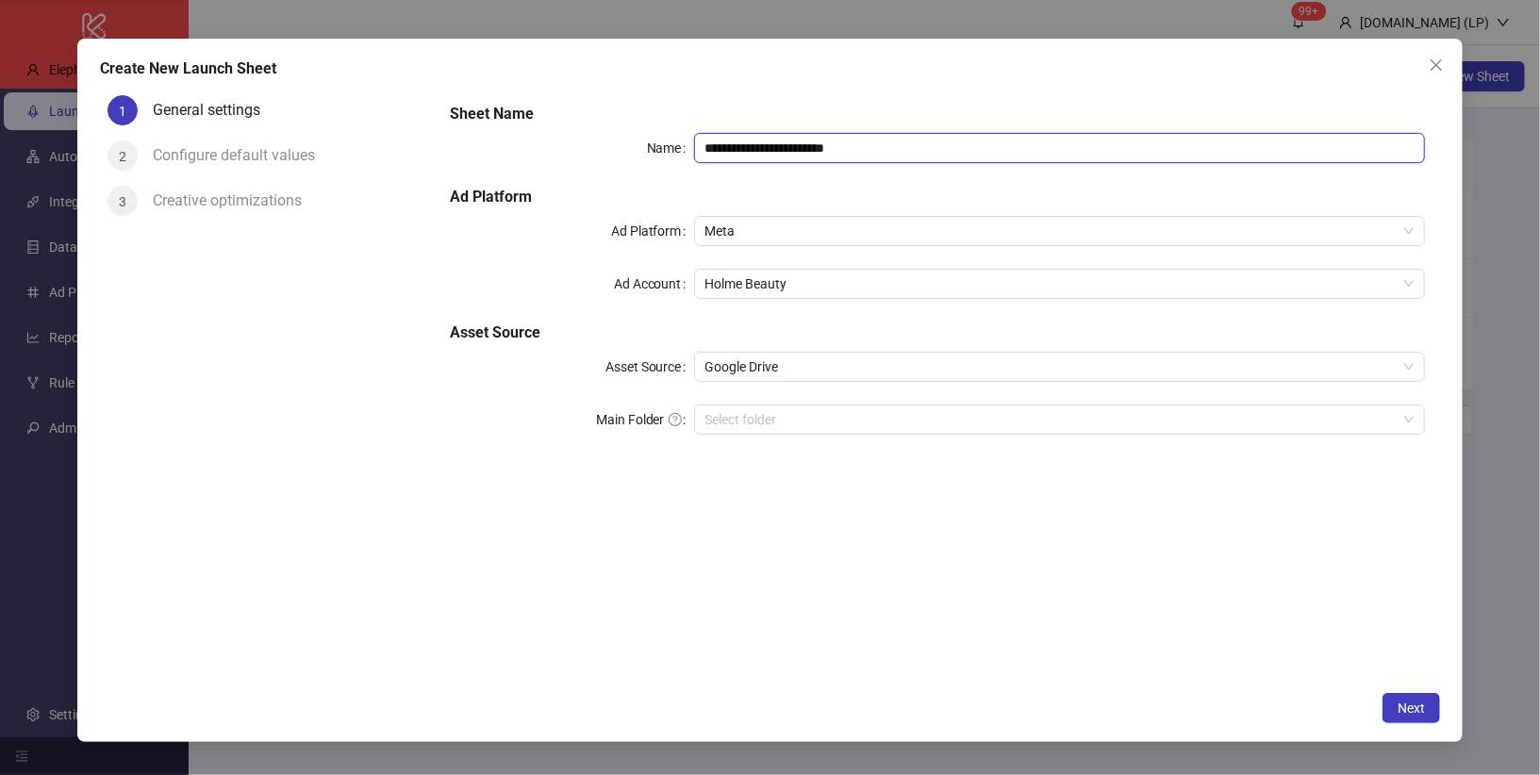
click at [790, 148] on input "**********" at bounding box center [1060, 148] width 732 height 30
drag, startPoint x: 787, startPoint y: 148, endPoint x: 687, endPoint y: 143, distance: 100.1
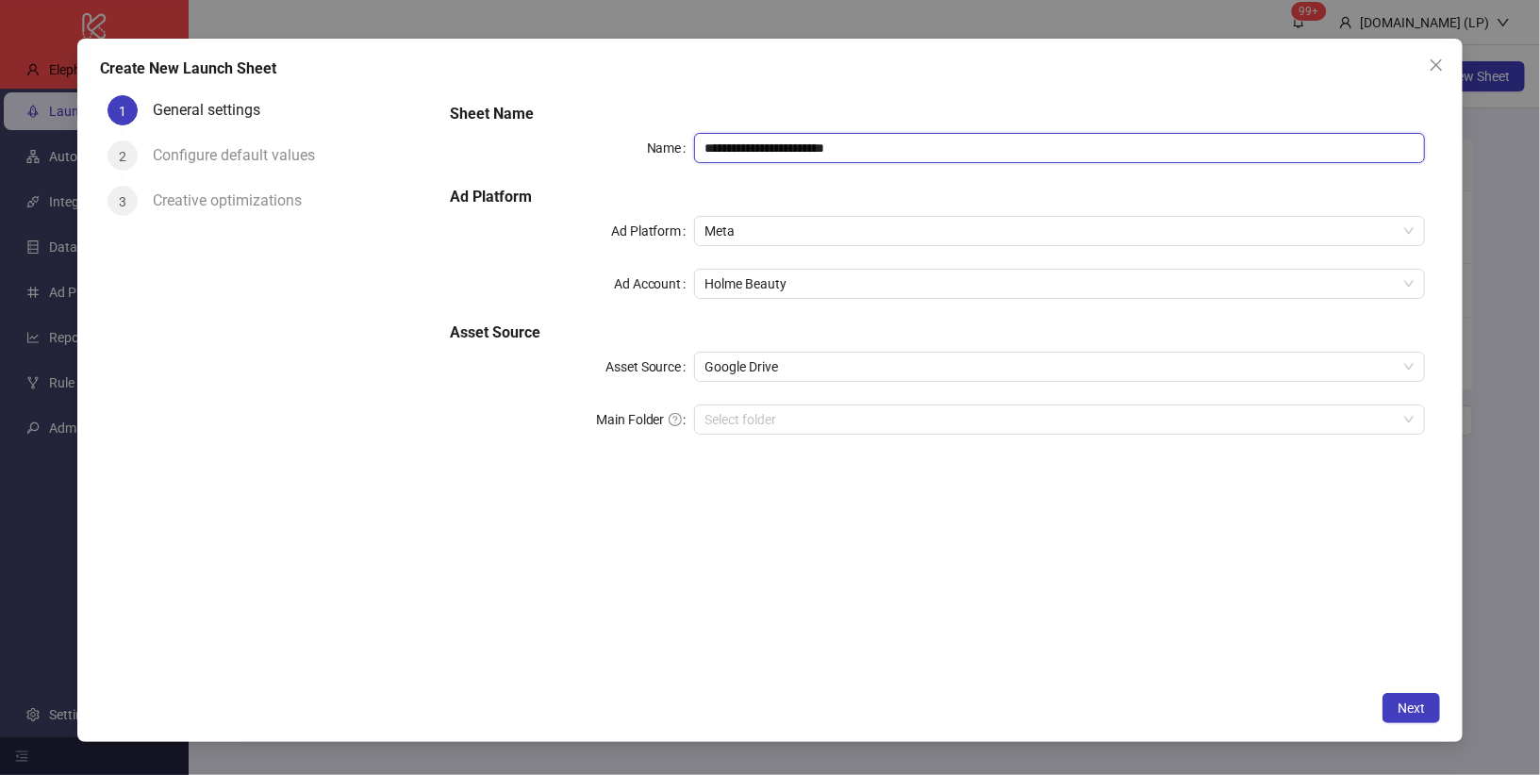
click at [687, 143] on div "**********" at bounding box center [937, 148] width 975 height 30
drag, startPoint x: 794, startPoint y: 144, endPoint x: 1008, endPoint y: 167, distance: 215.3
click at [1008, 172] on div "**********" at bounding box center [937, 280] width 990 height 370
click at [788, 280] on span "Holme Beauty" at bounding box center [1059, 284] width 709 height 28
type input "**********"
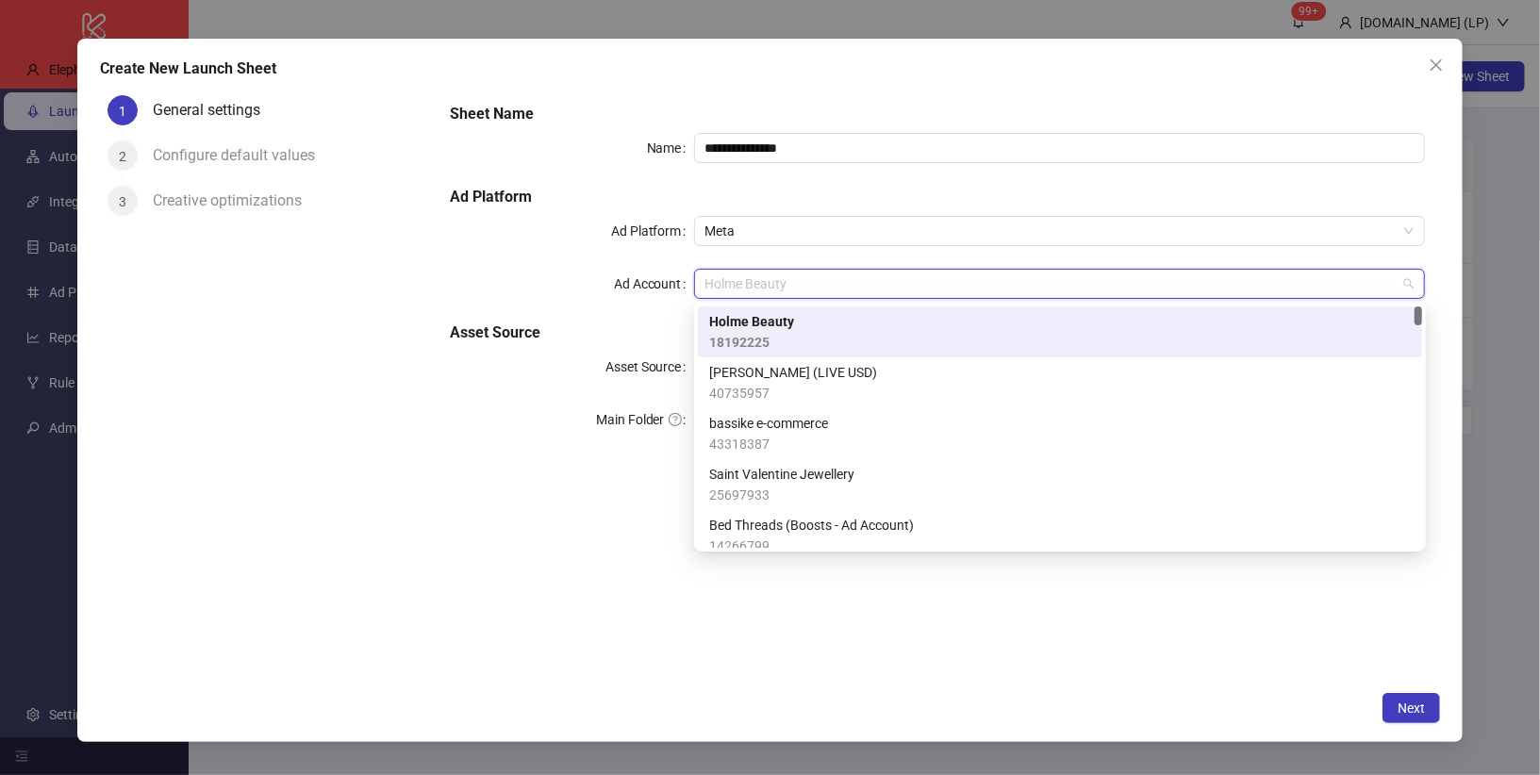
click at [744, 332] on span "18192225" at bounding box center [751, 342] width 85 height 21
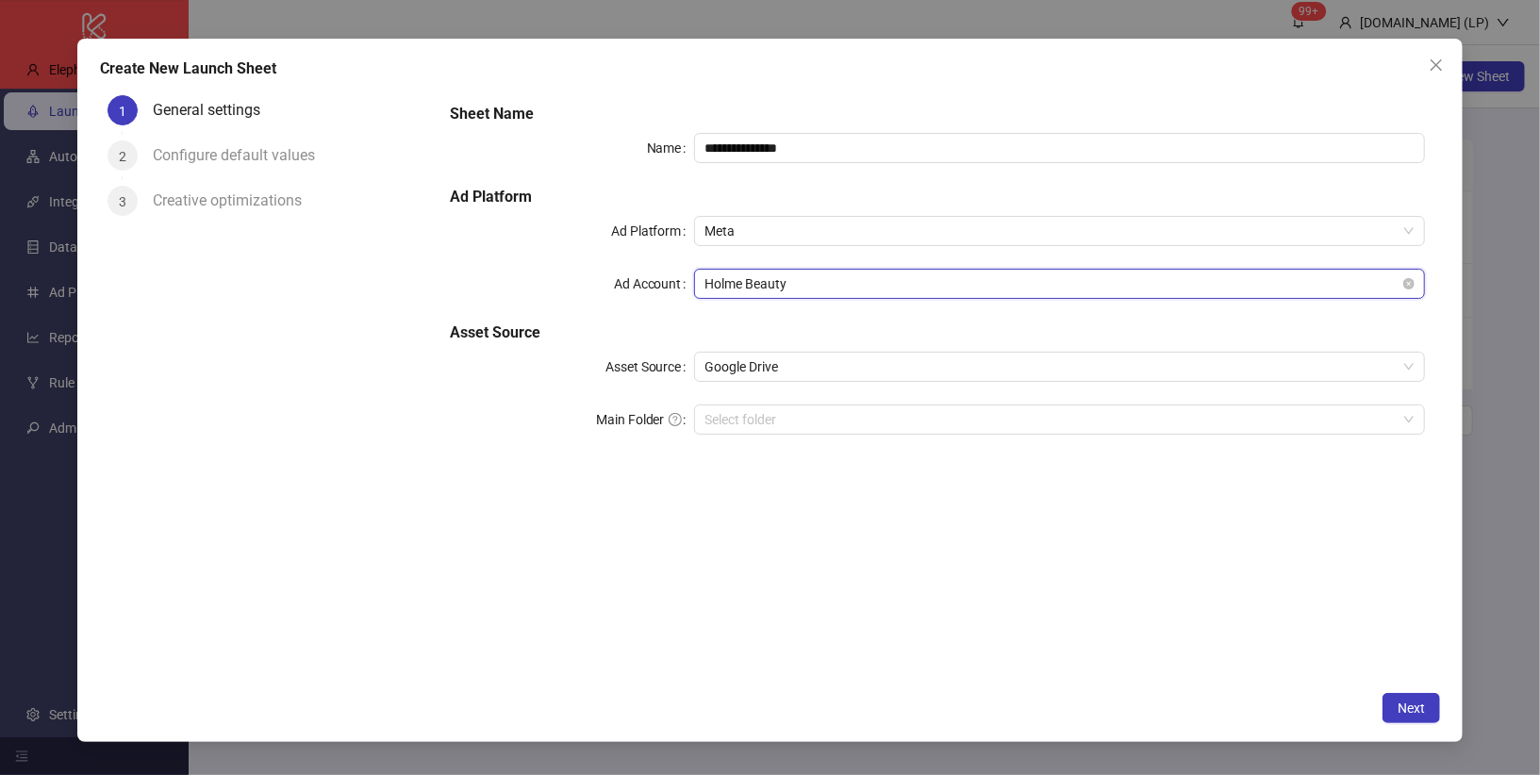
click at [744, 287] on span "Holme Beauty" at bounding box center [1059, 284] width 709 height 28
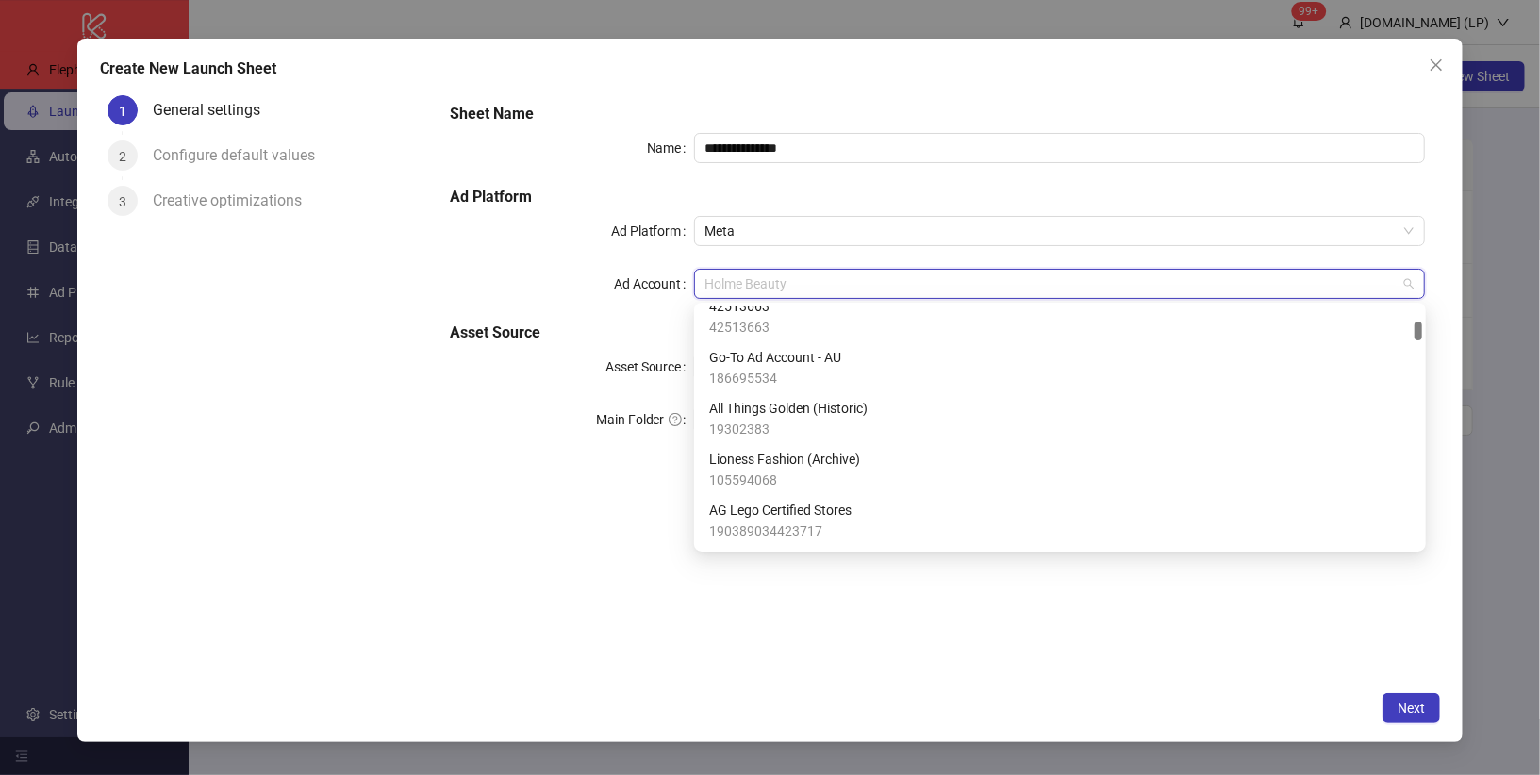
scroll to position [397, 0]
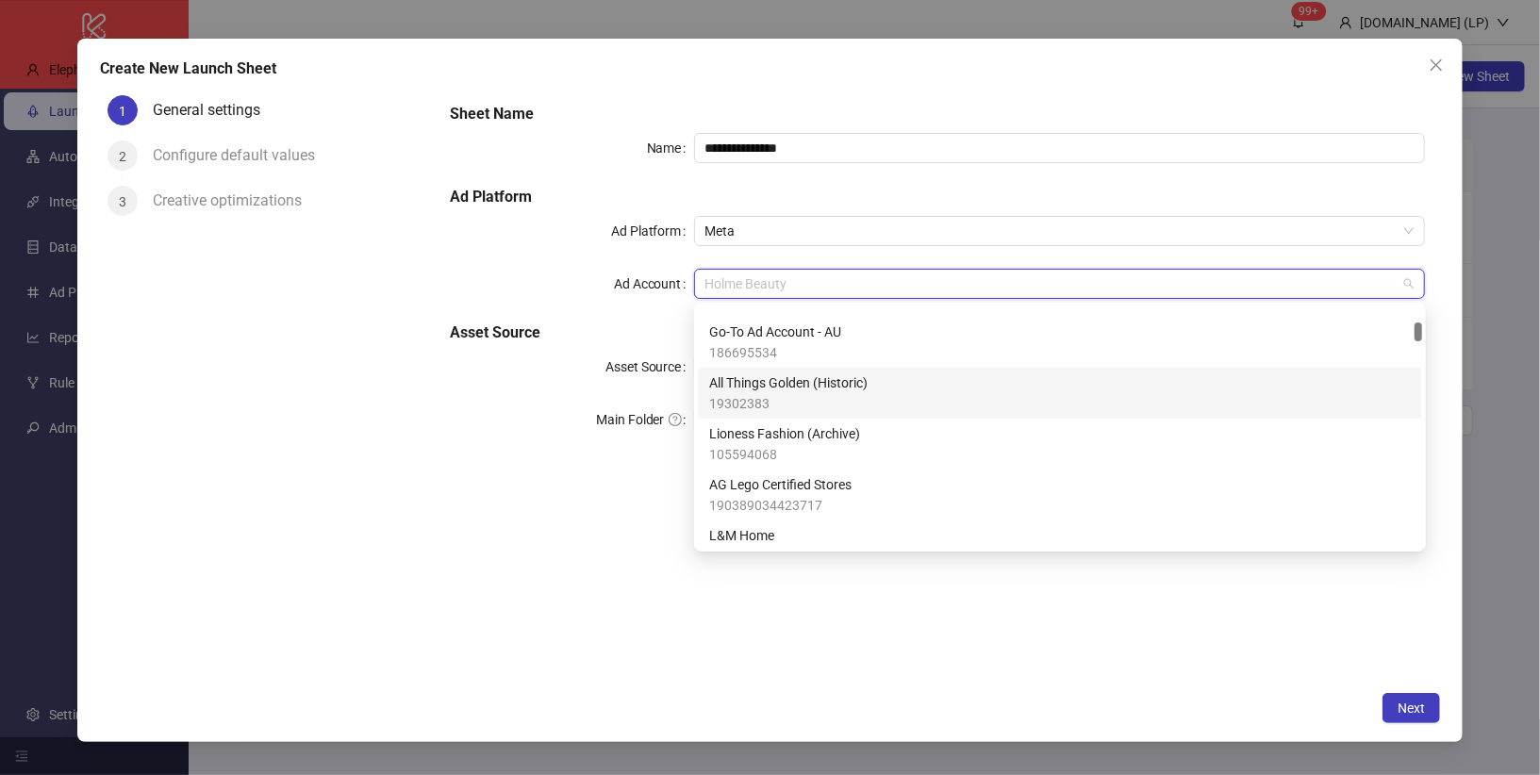
click at [615, 329] on h5 "Asset Source" at bounding box center [937, 333] width 975 height 23
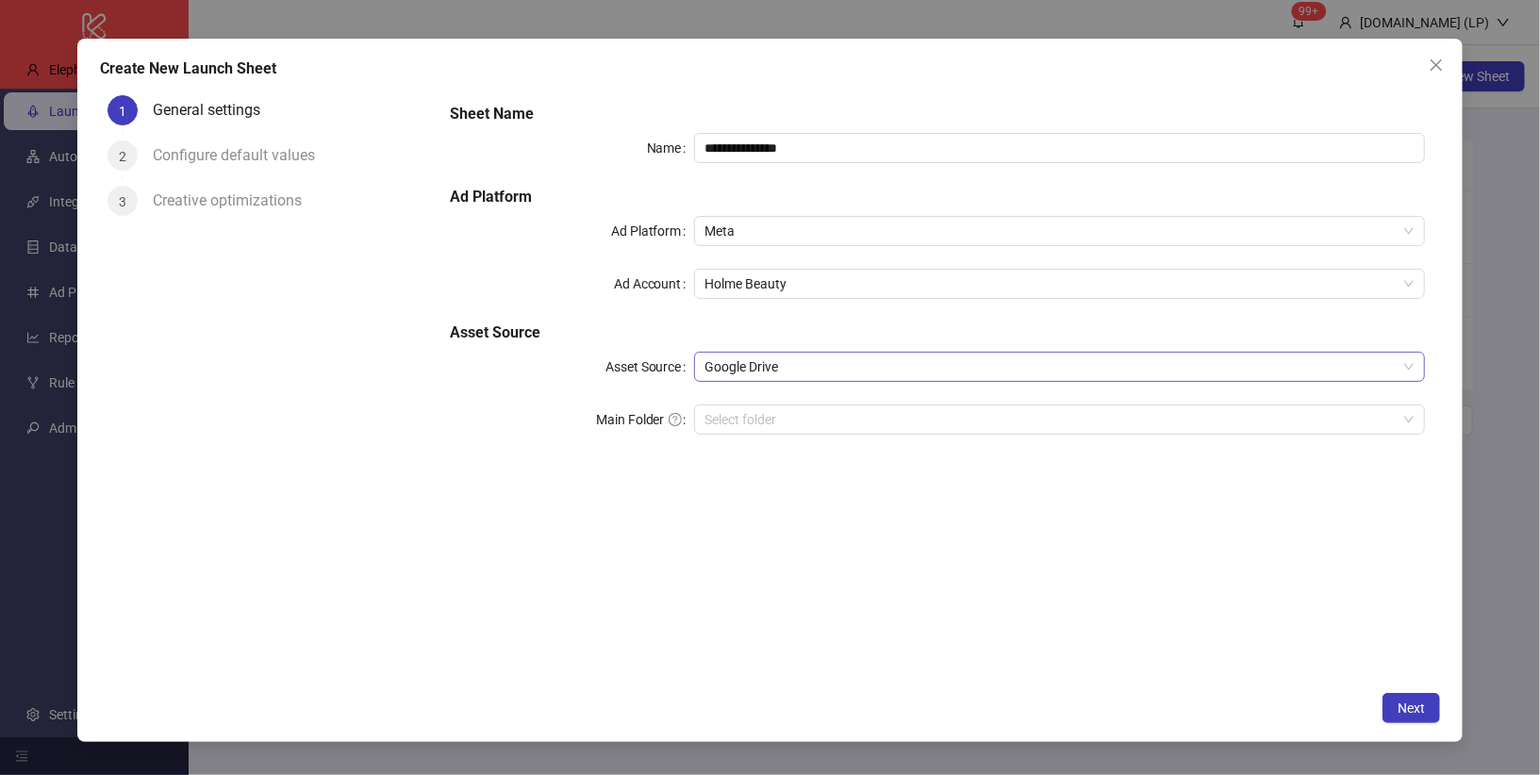
click at [740, 366] on span "Google Drive" at bounding box center [1059, 367] width 709 height 28
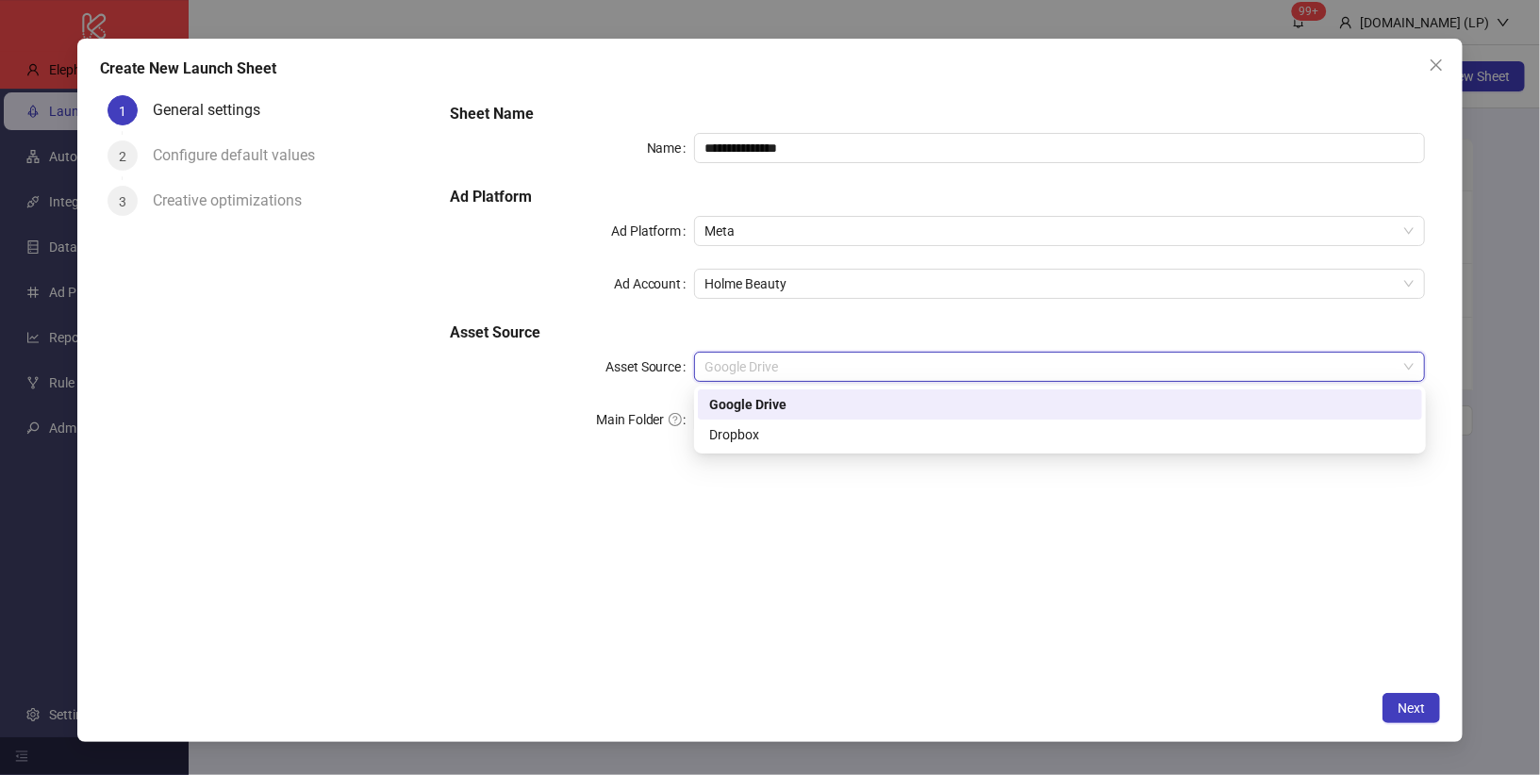
click at [812, 405] on div "Google Drive" at bounding box center [1060, 404] width 702 height 21
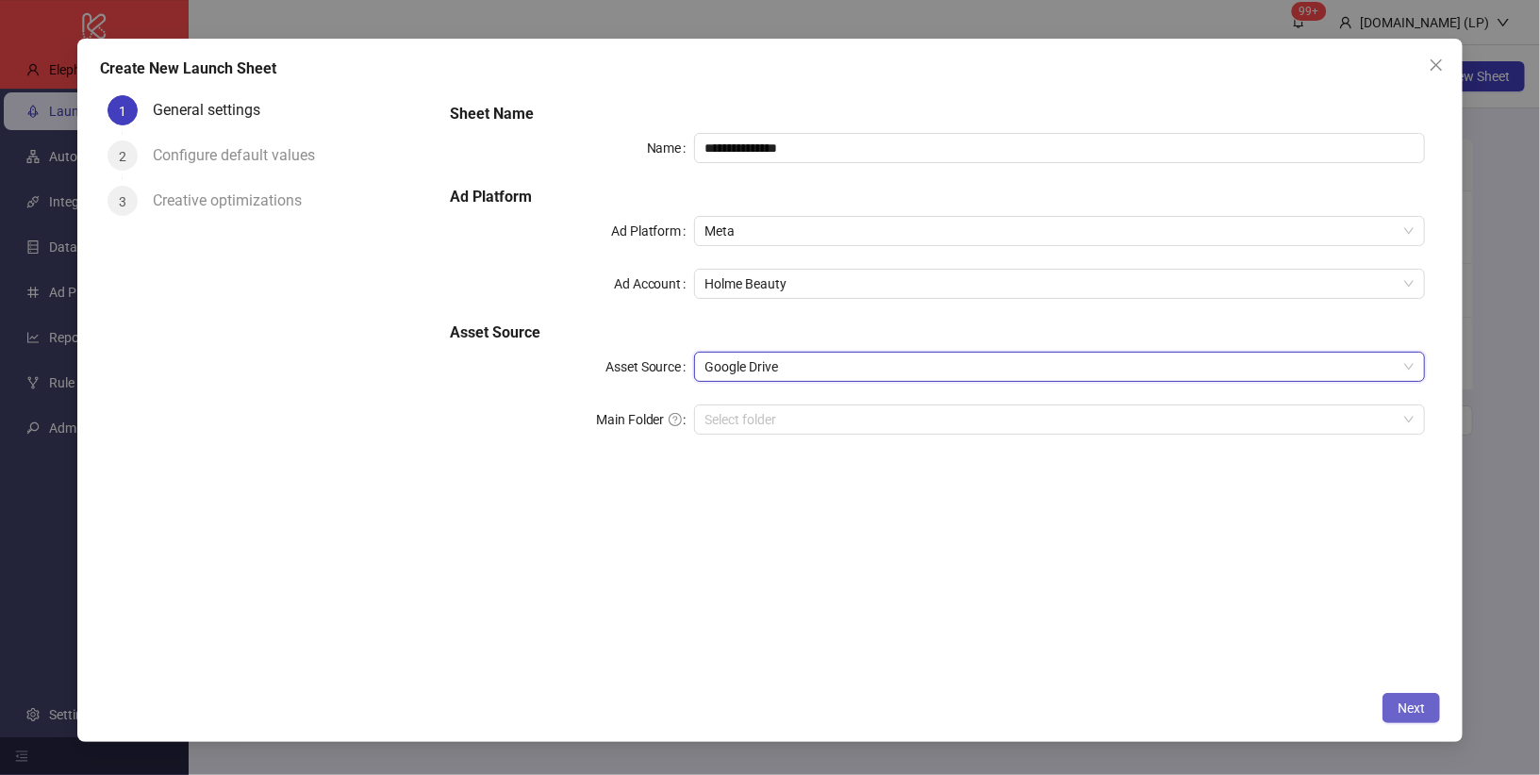
click at [1430, 714] on button "Next" at bounding box center [1411, 708] width 58 height 30
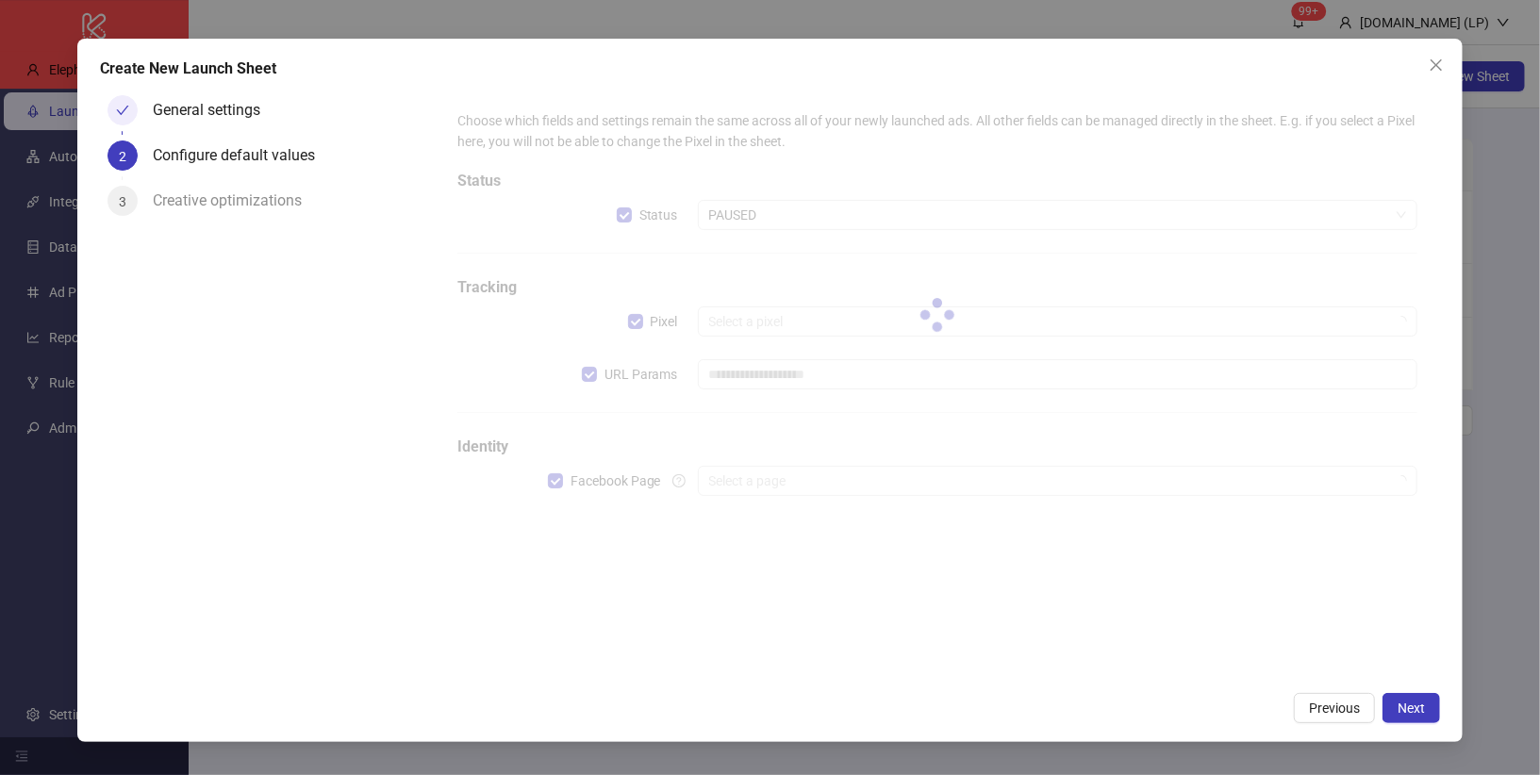
type input "**********"
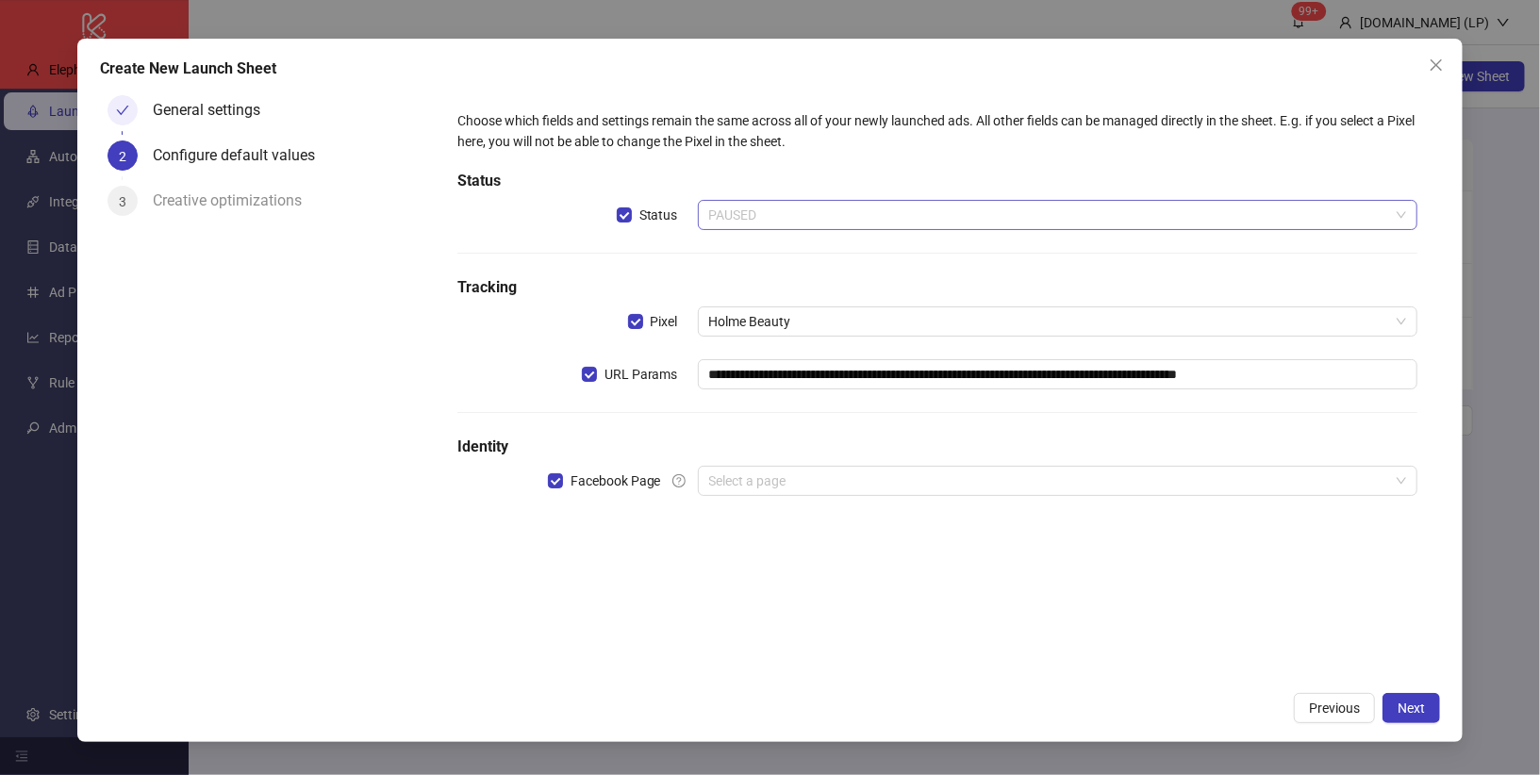
click at [818, 216] on span "PAUSED" at bounding box center [1058, 215] width 698 height 28
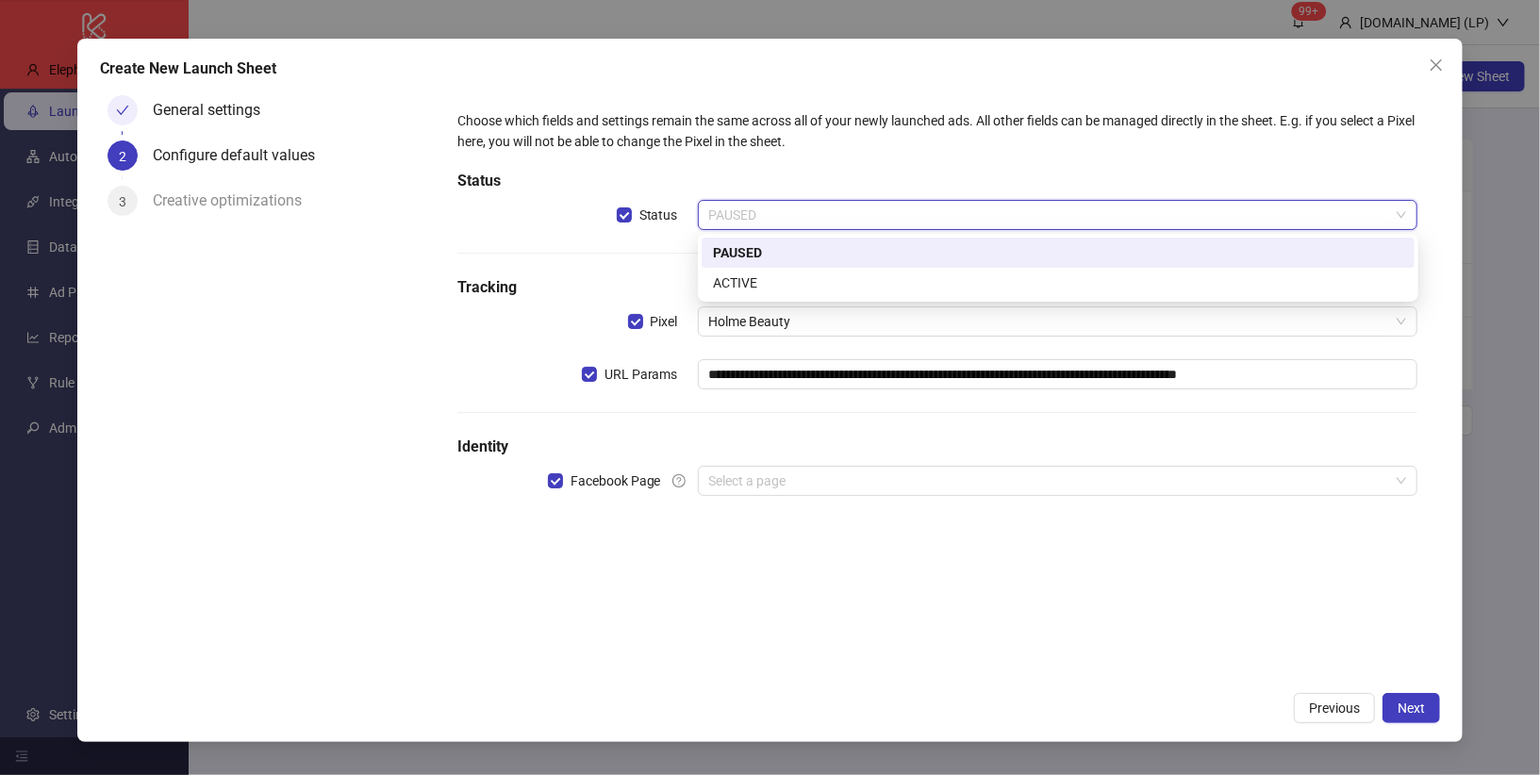
click at [818, 216] on span "PAUSED" at bounding box center [1058, 215] width 698 height 28
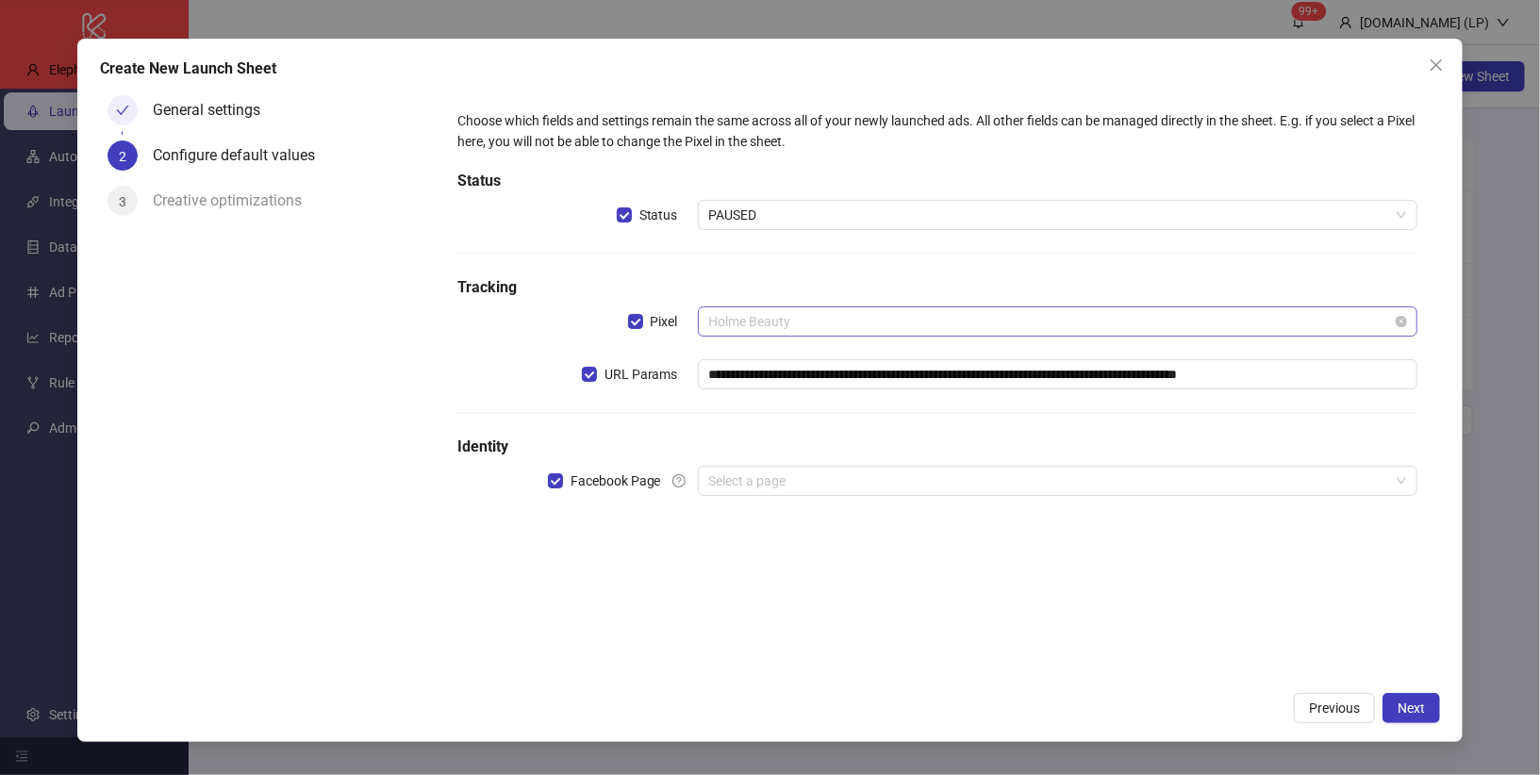
click at [805, 318] on span "Holme Beauty" at bounding box center [1058, 321] width 698 height 28
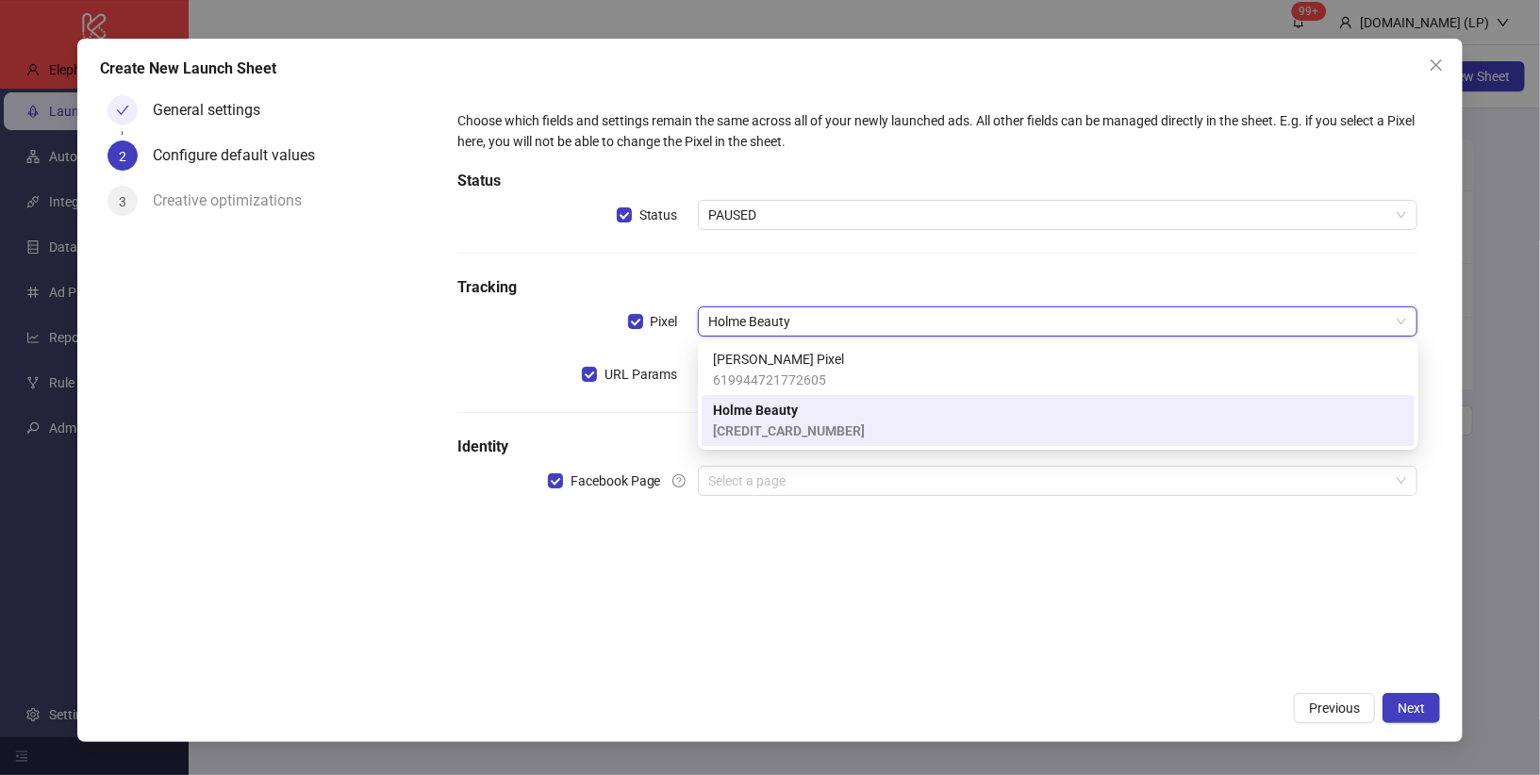
click at [752, 277] on h5 "Tracking" at bounding box center [937, 287] width 960 height 23
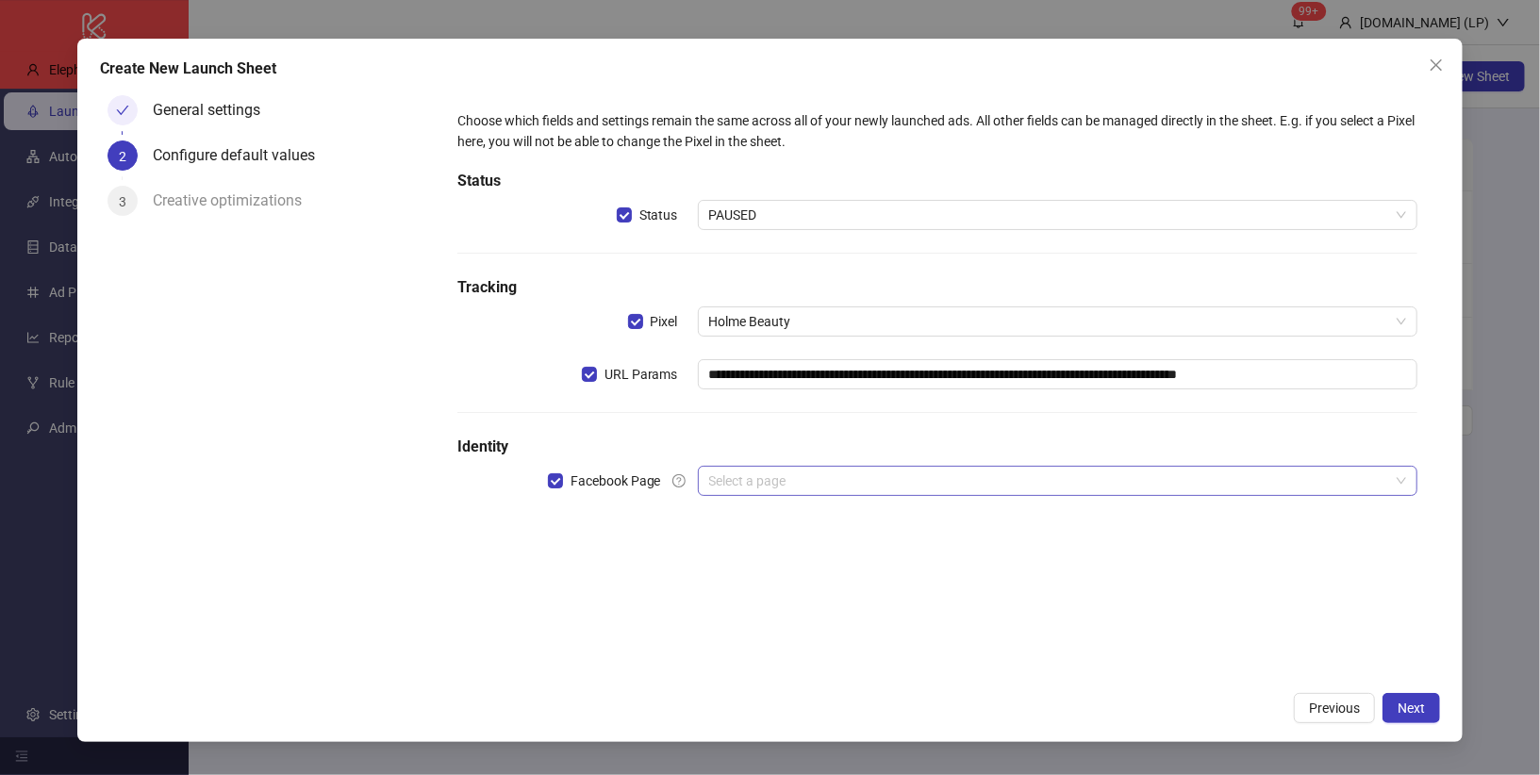
click at [753, 472] on input "search" at bounding box center [1049, 481] width 681 height 28
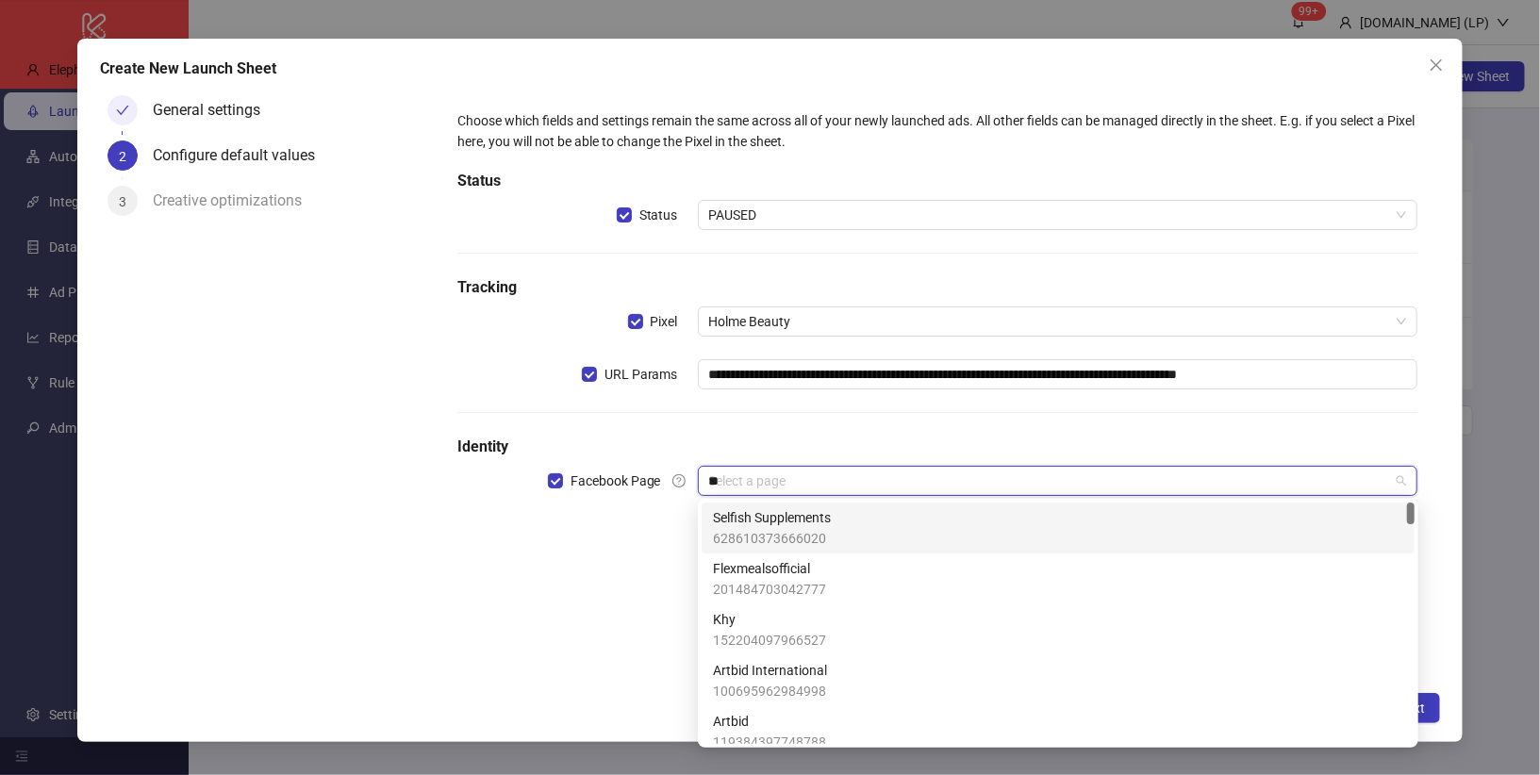
type input "***"
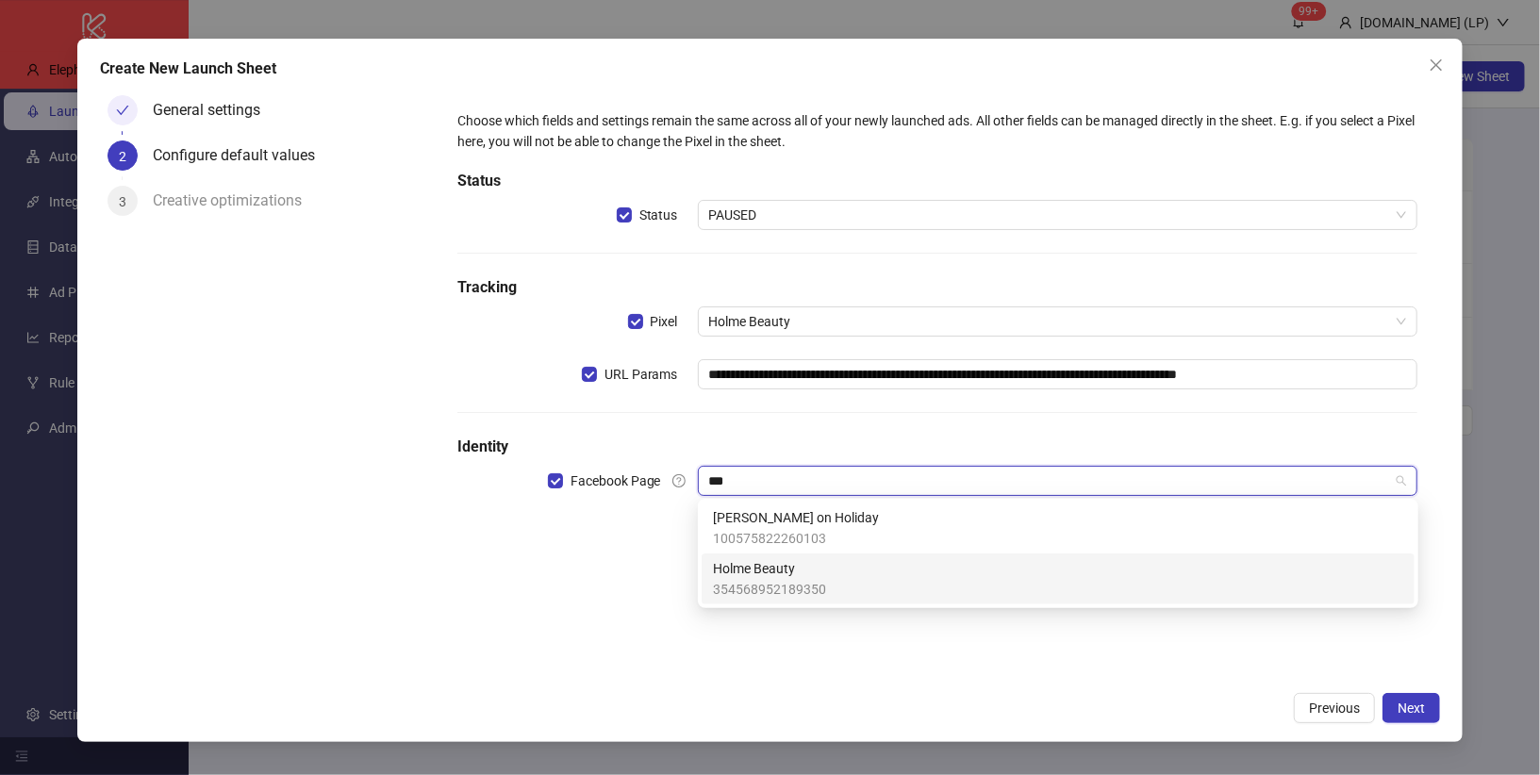
click at [775, 569] on span "Holme Beauty" at bounding box center [769, 568] width 113 height 21
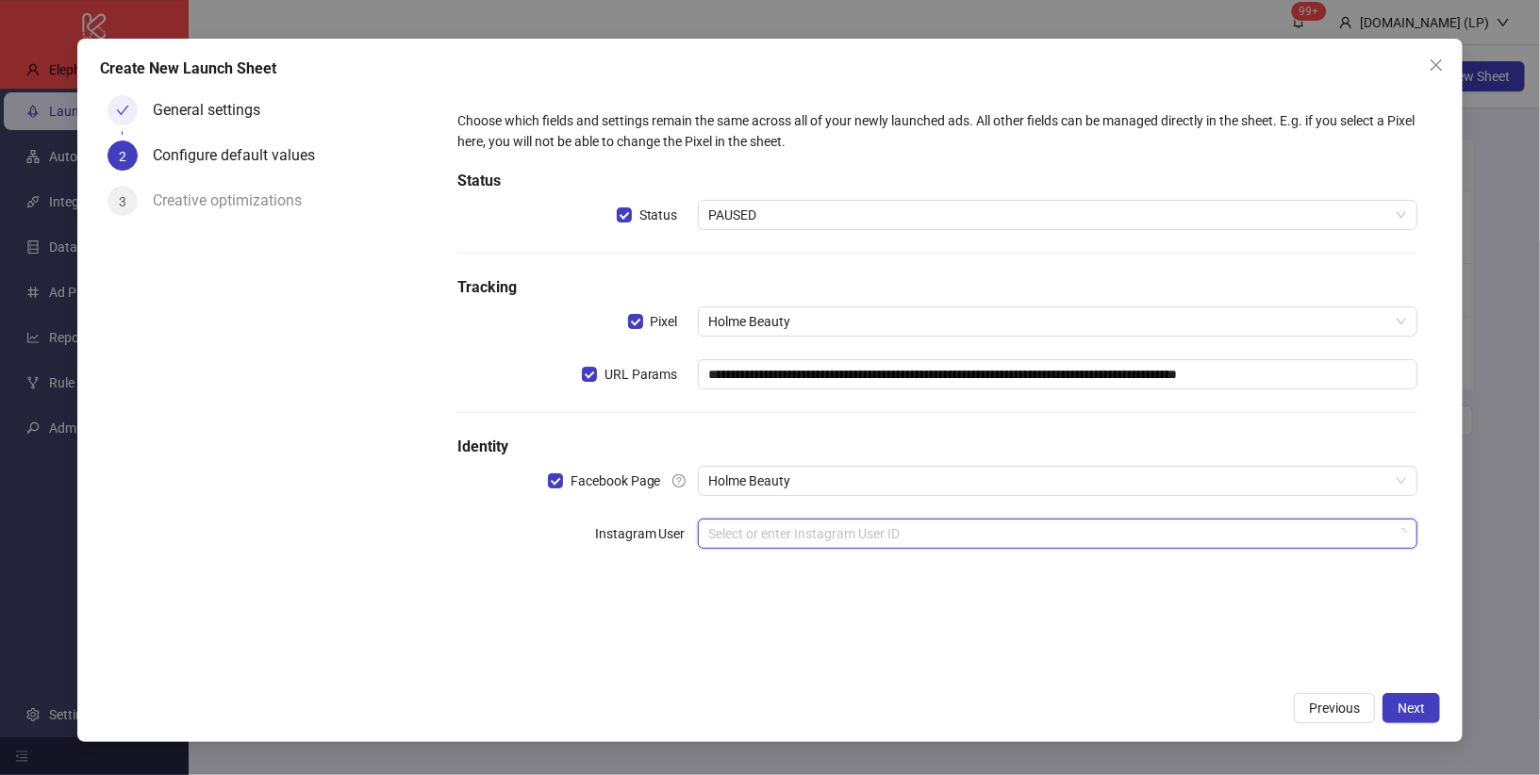
click at [728, 526] on input "search" at bounding box center [1049, 534] width 681 height 28
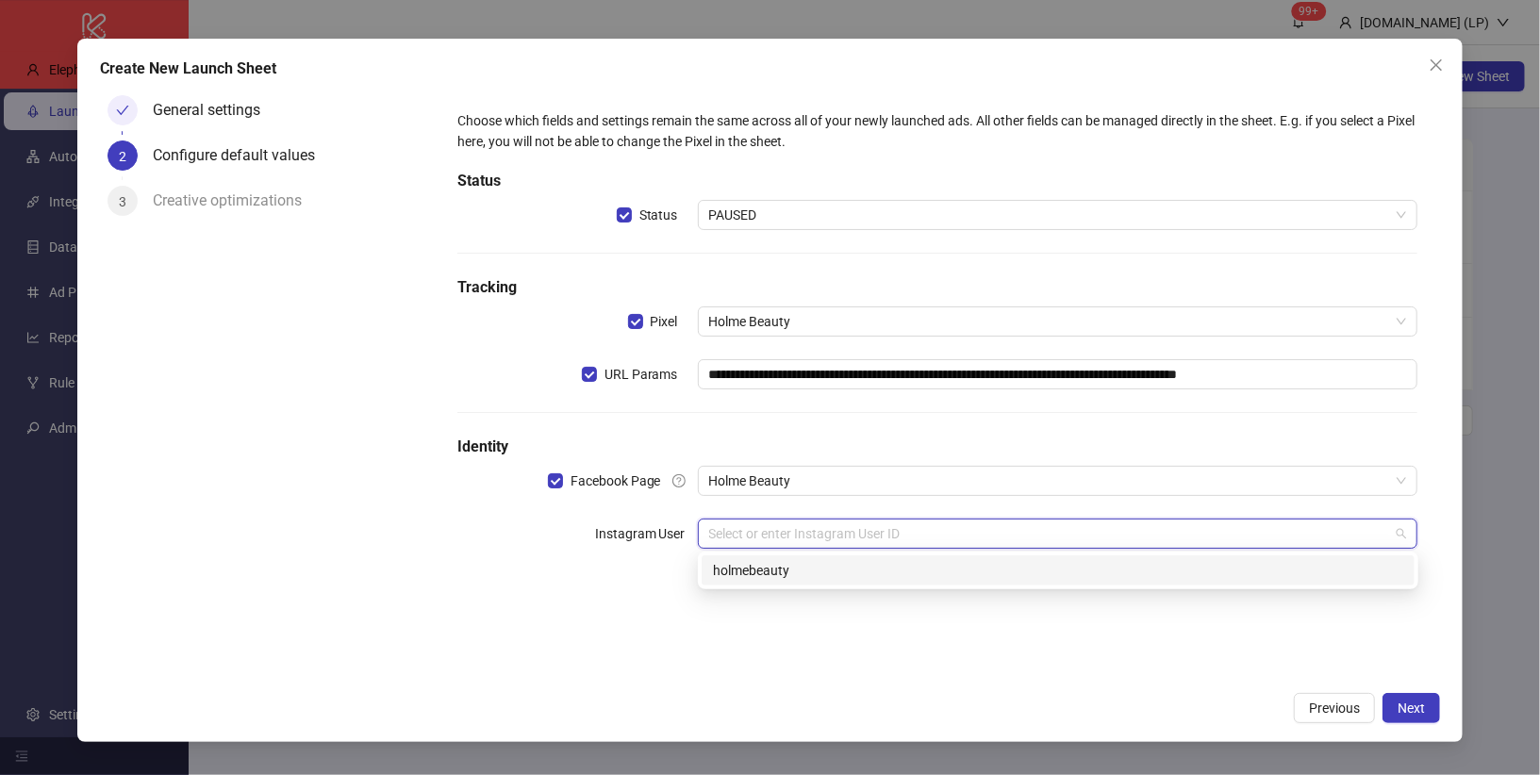
click at [771, 571] on div "holmebeauty" at bounding box center [1058, 570] width 690 height 21
click at [728, 592] on input "search" at bounding box center [1049, 586] width 681 height 28
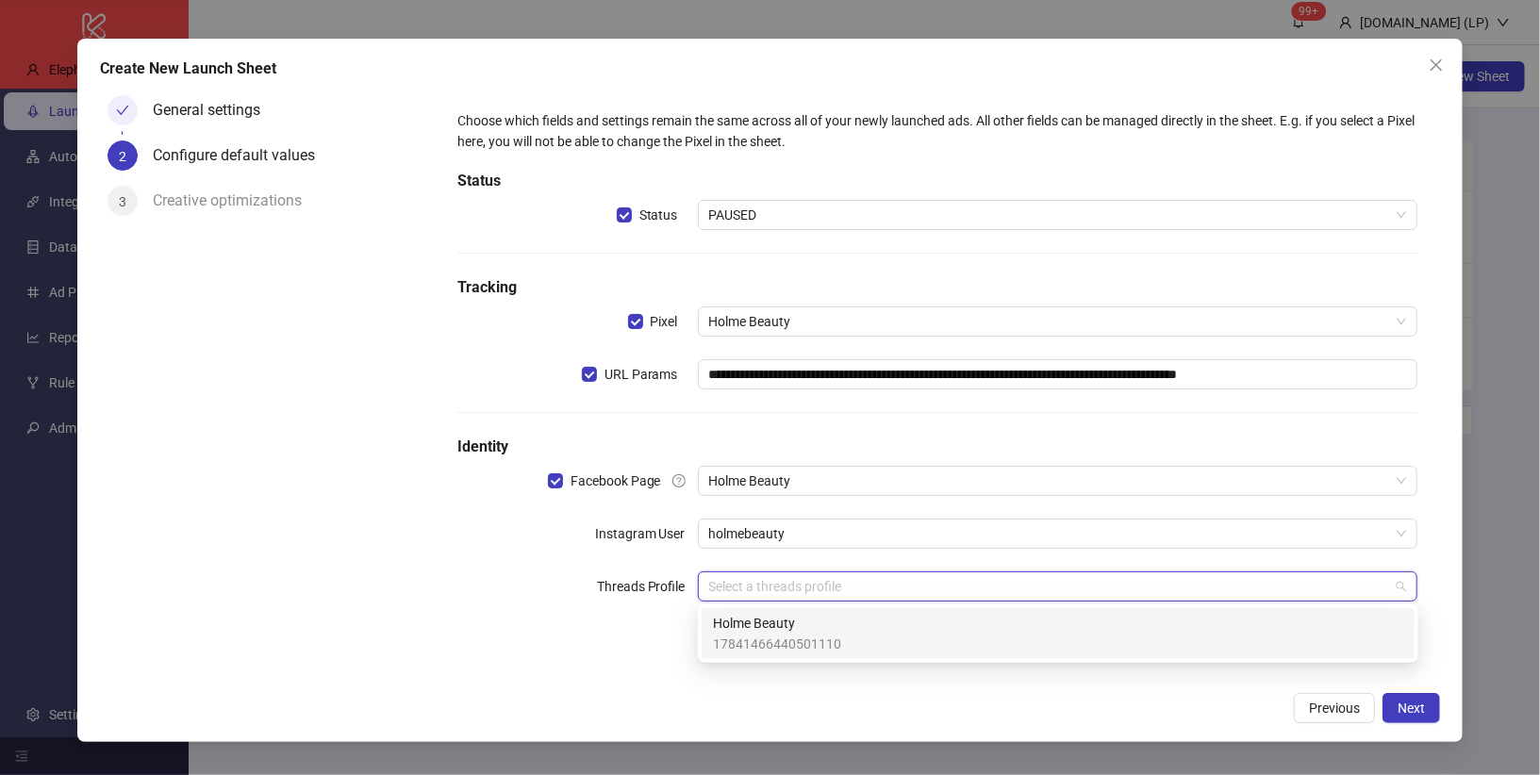
click at [736, 621] on span "Holme Beauty" at bounding box center [777, 623] width 128 height 21
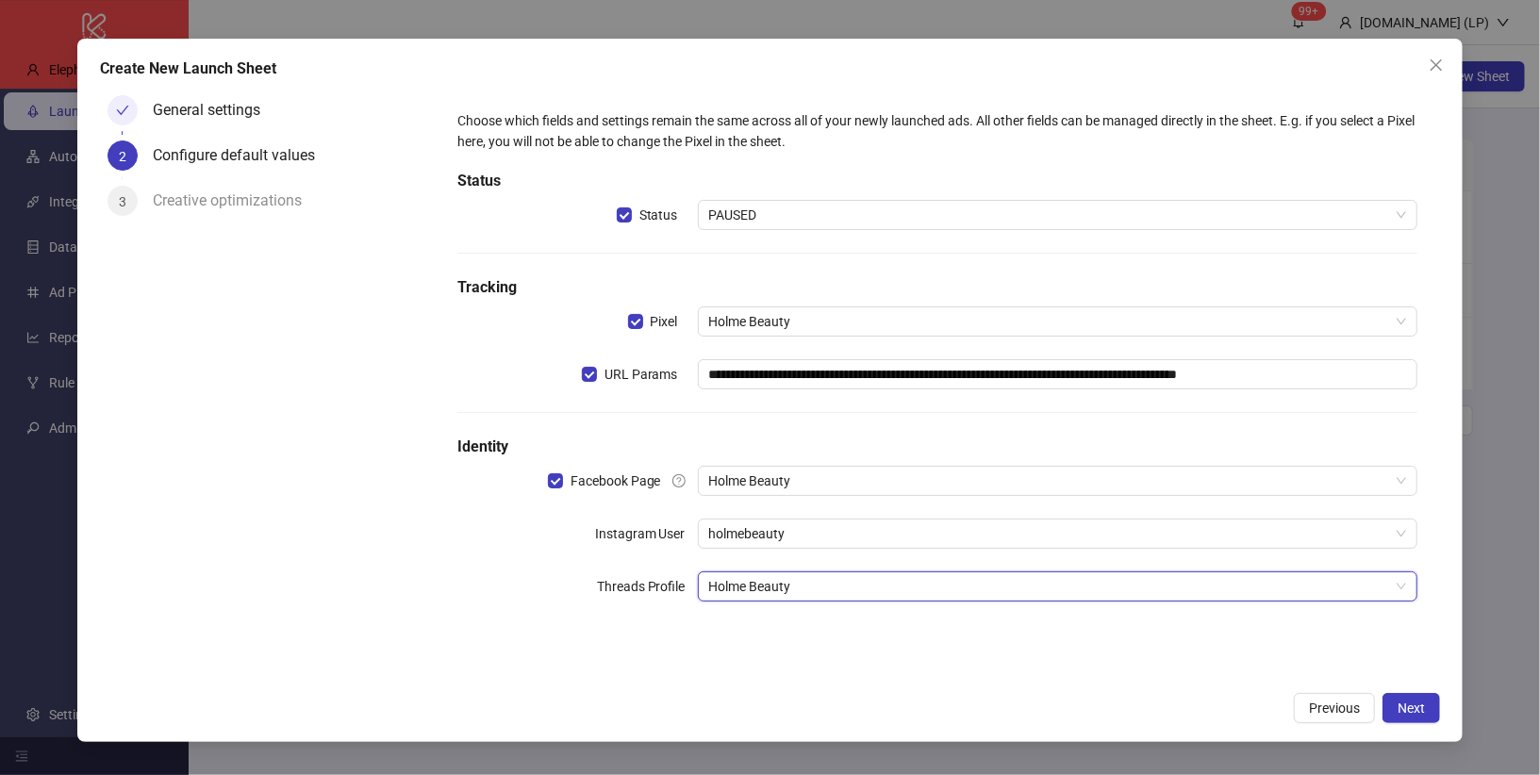
click at [670, 647] on div "**********" at bounding box center [937, 385] width 1005 height 594
click at [1426, 703] on button "Next" at bounding box center [1411, 708] width 58 height 30
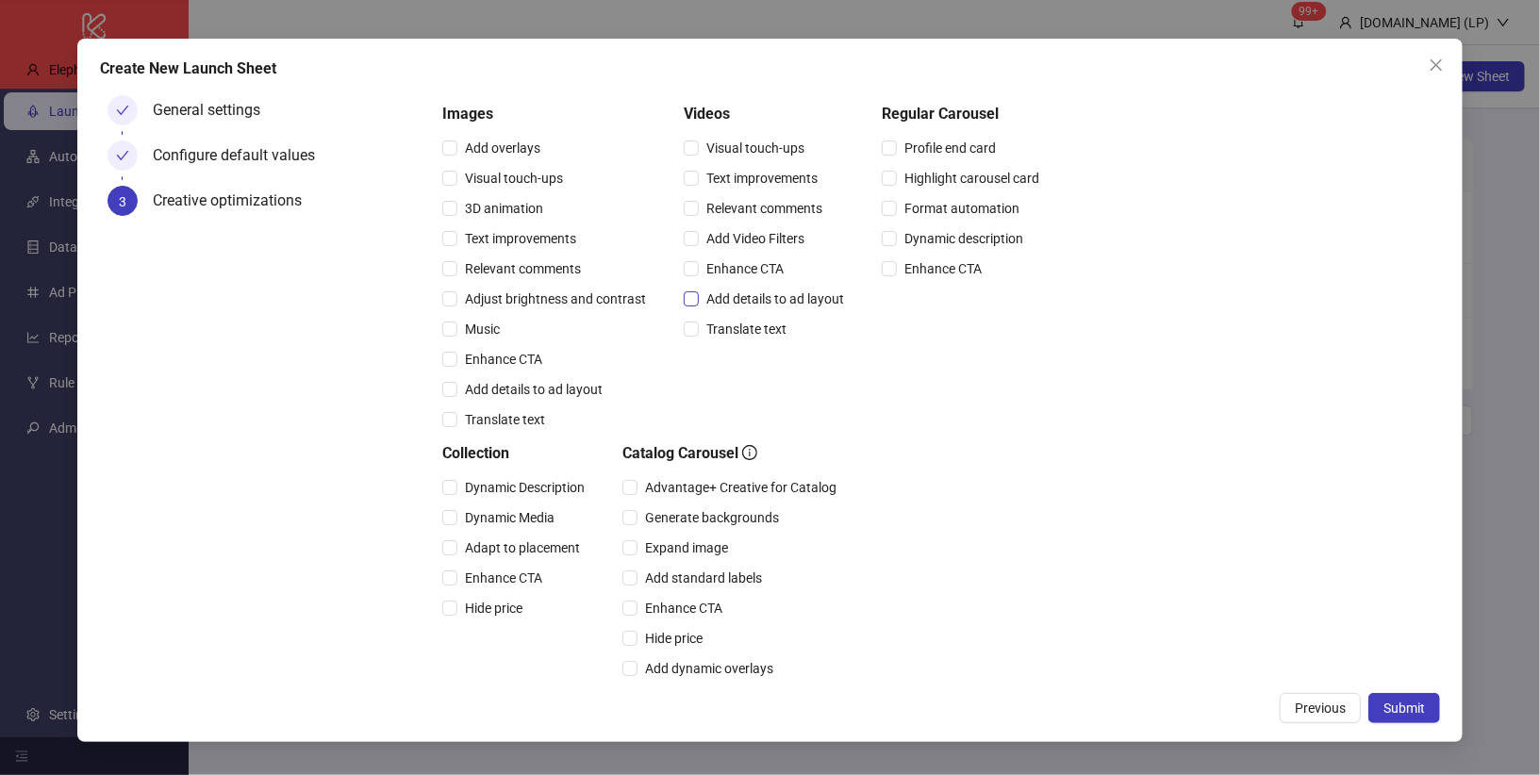
scroll to position [0, 0]
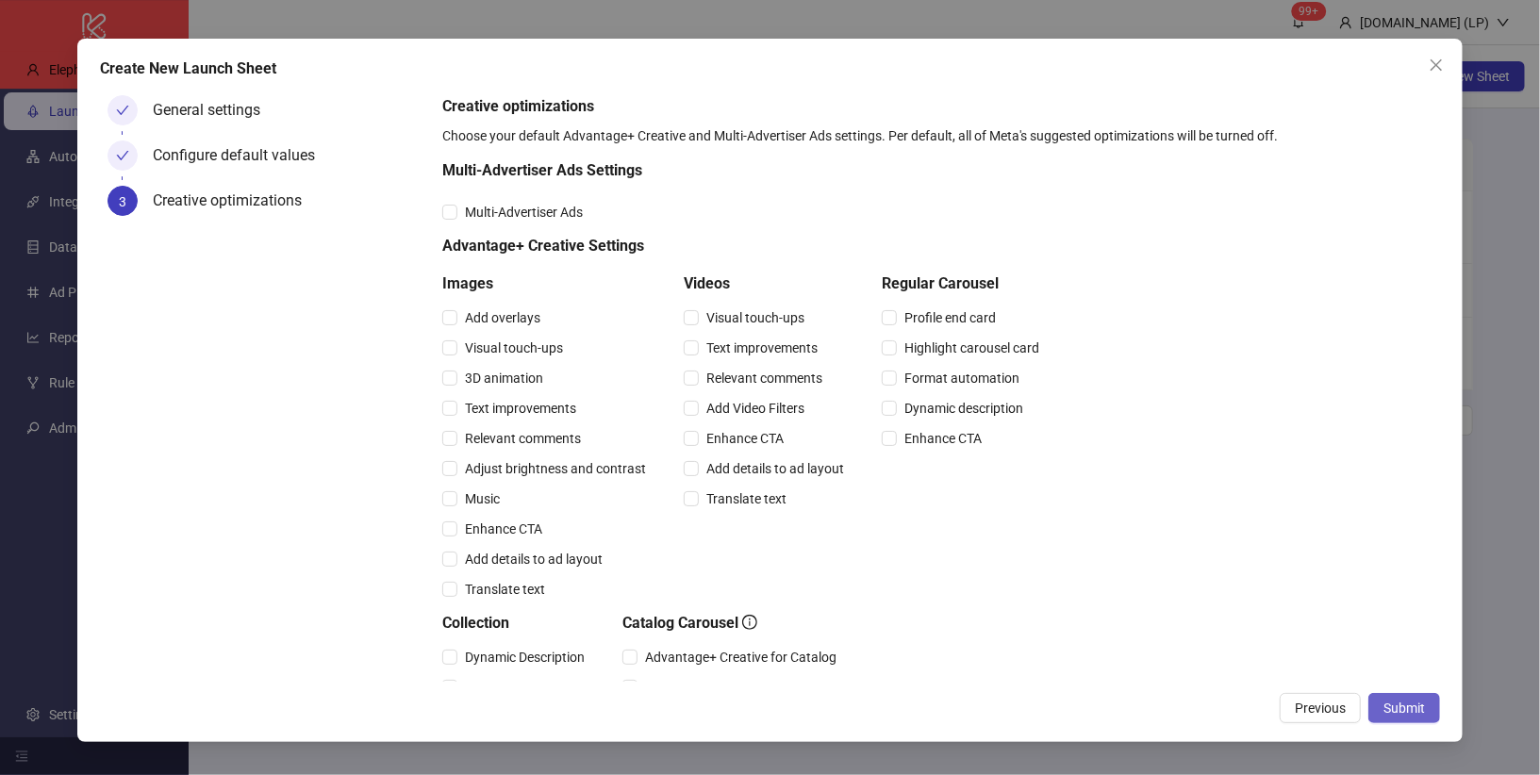
click at [1388, 716] on button "Submit" at bounding box center [1404, 708] width 72 height 30
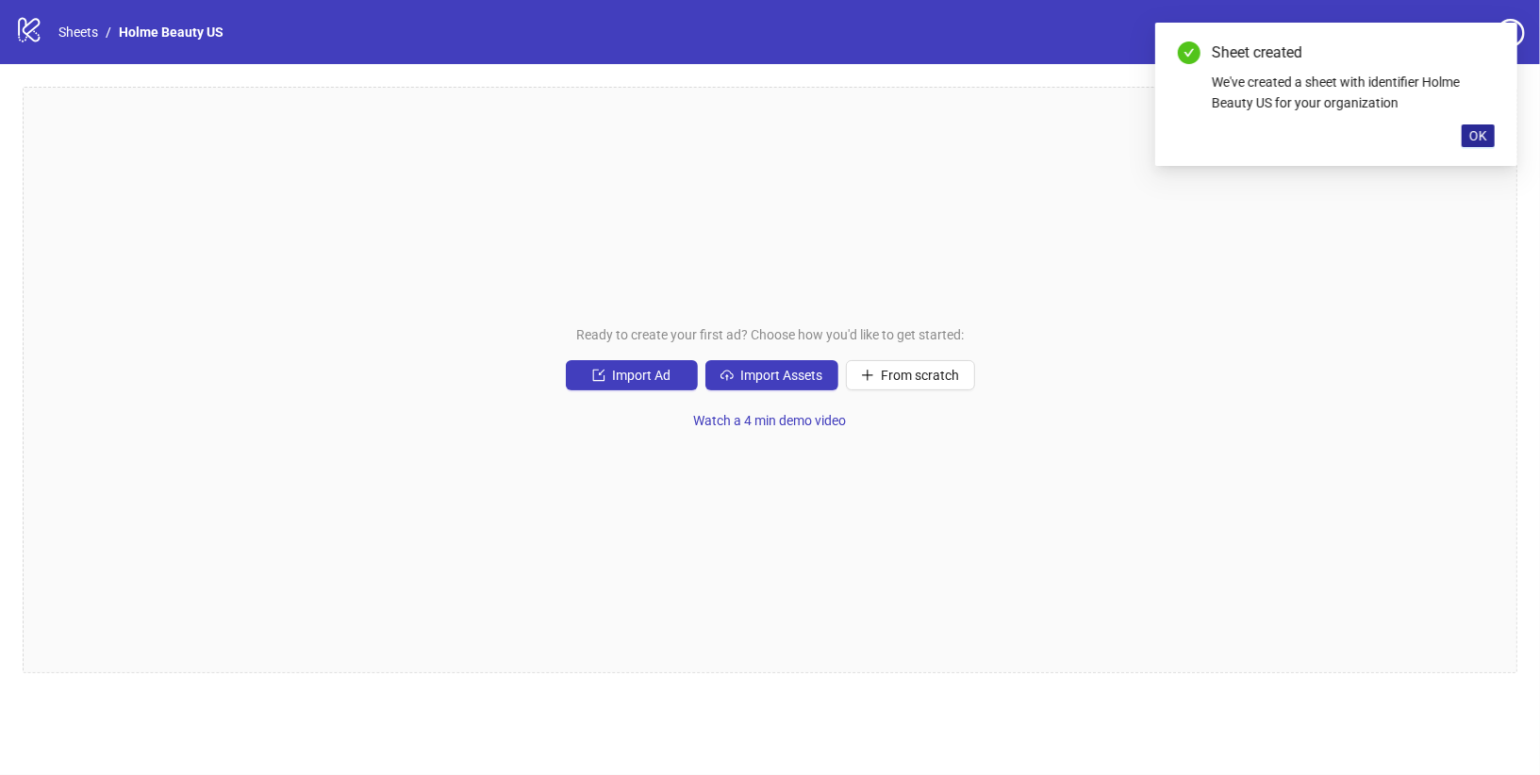
click at [1478, 134] on span "OK" at bounding box center [1478, 135] width 18 height 15
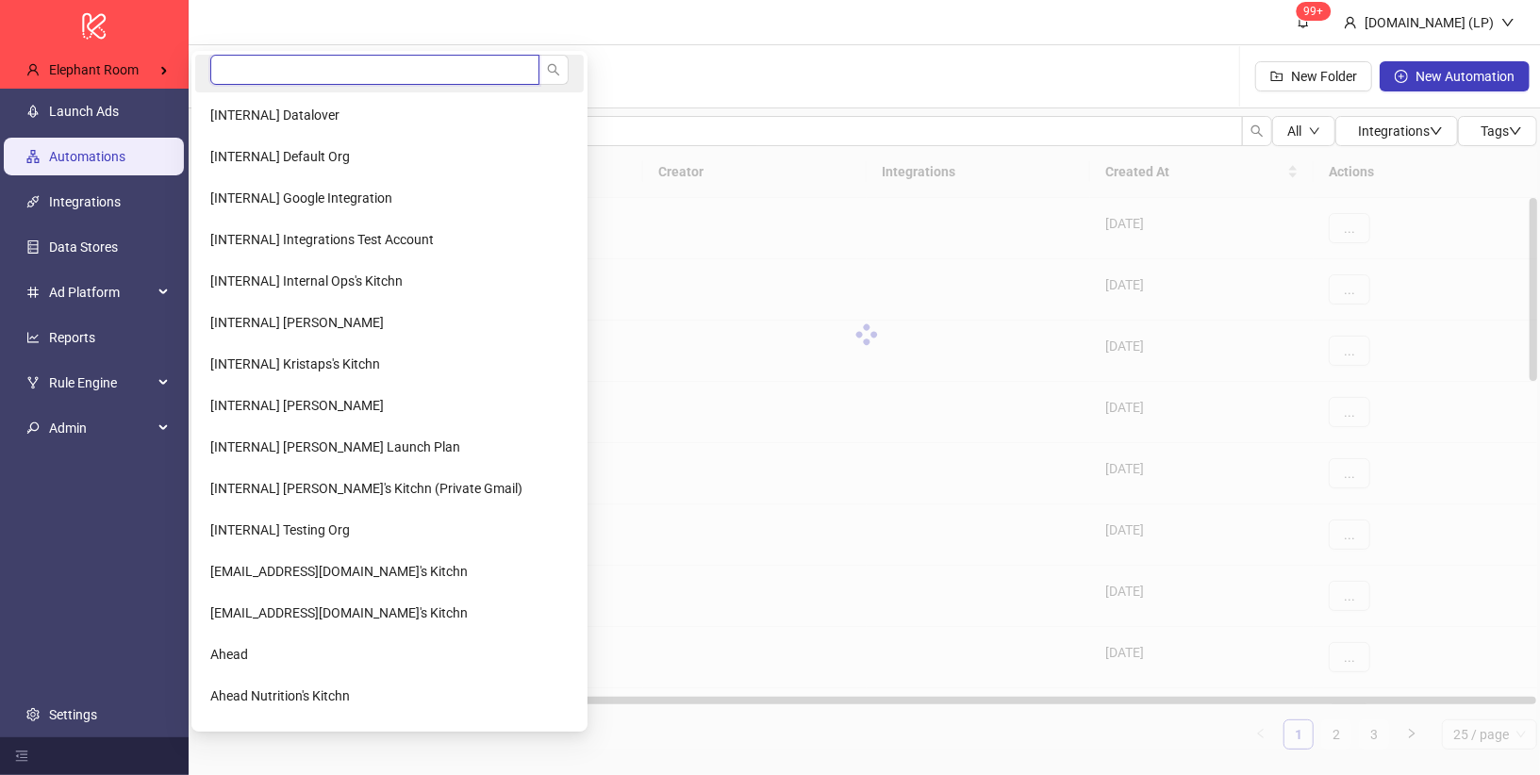
click at [265, 69] on input "search" at bounding box center [374, 70] width 329 height 30
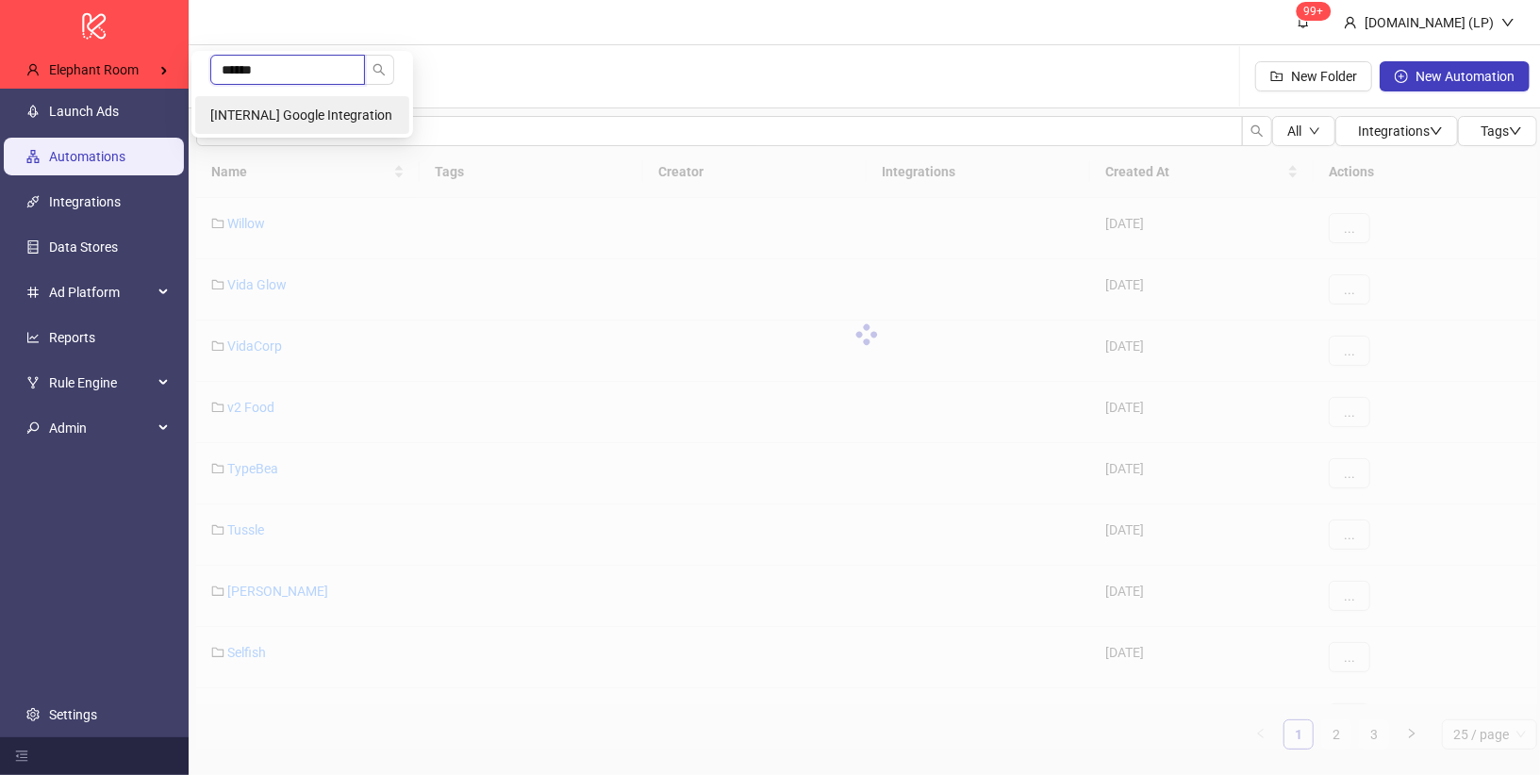
type input "******"
click at [271, 104] on li "[INTERNAL] Google Integration" at bounding box center [302, 115] width 214 height 38
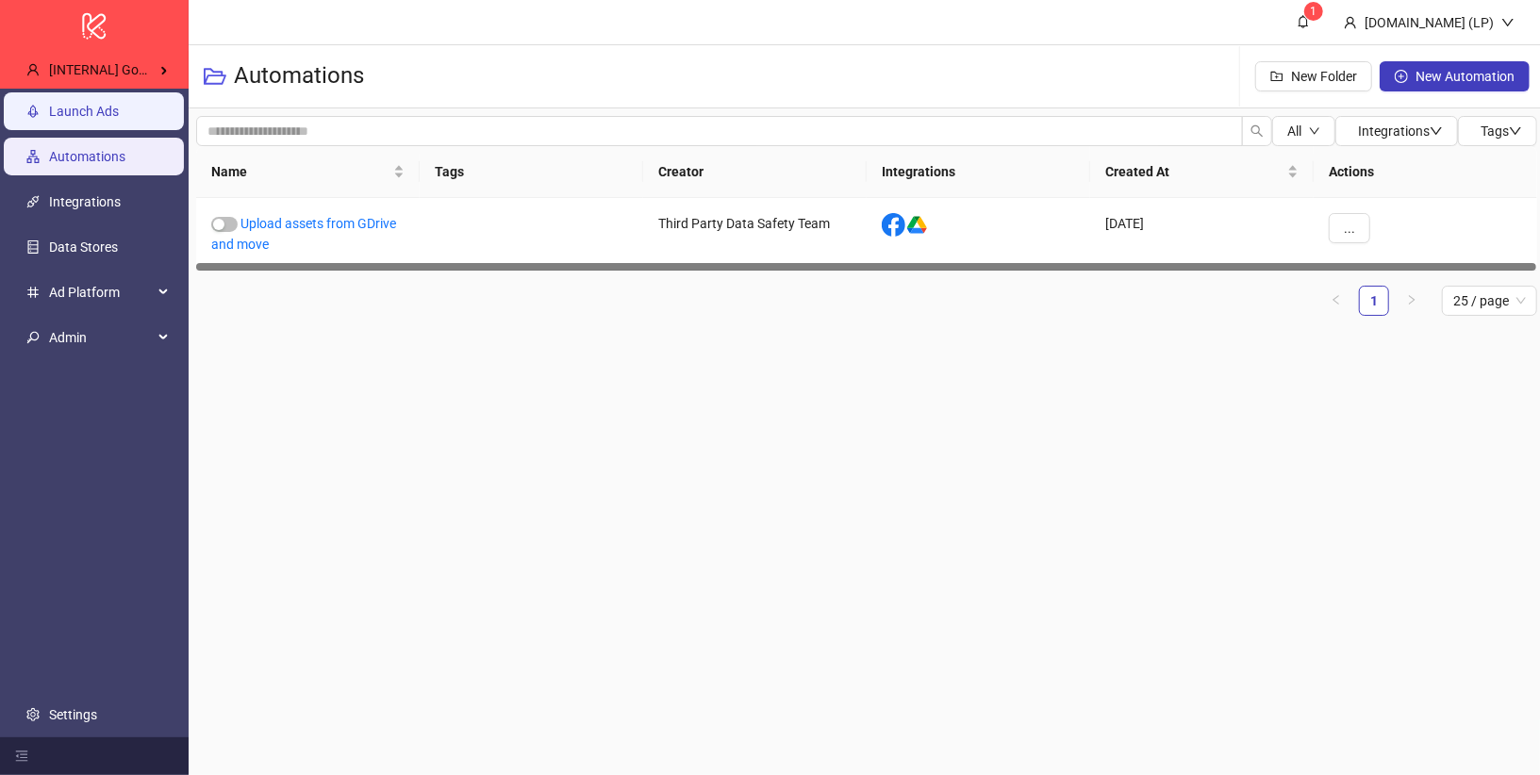
click at [119, 117] on link "Launch Ads" at bounding box center [84, 111] width 70 height 15
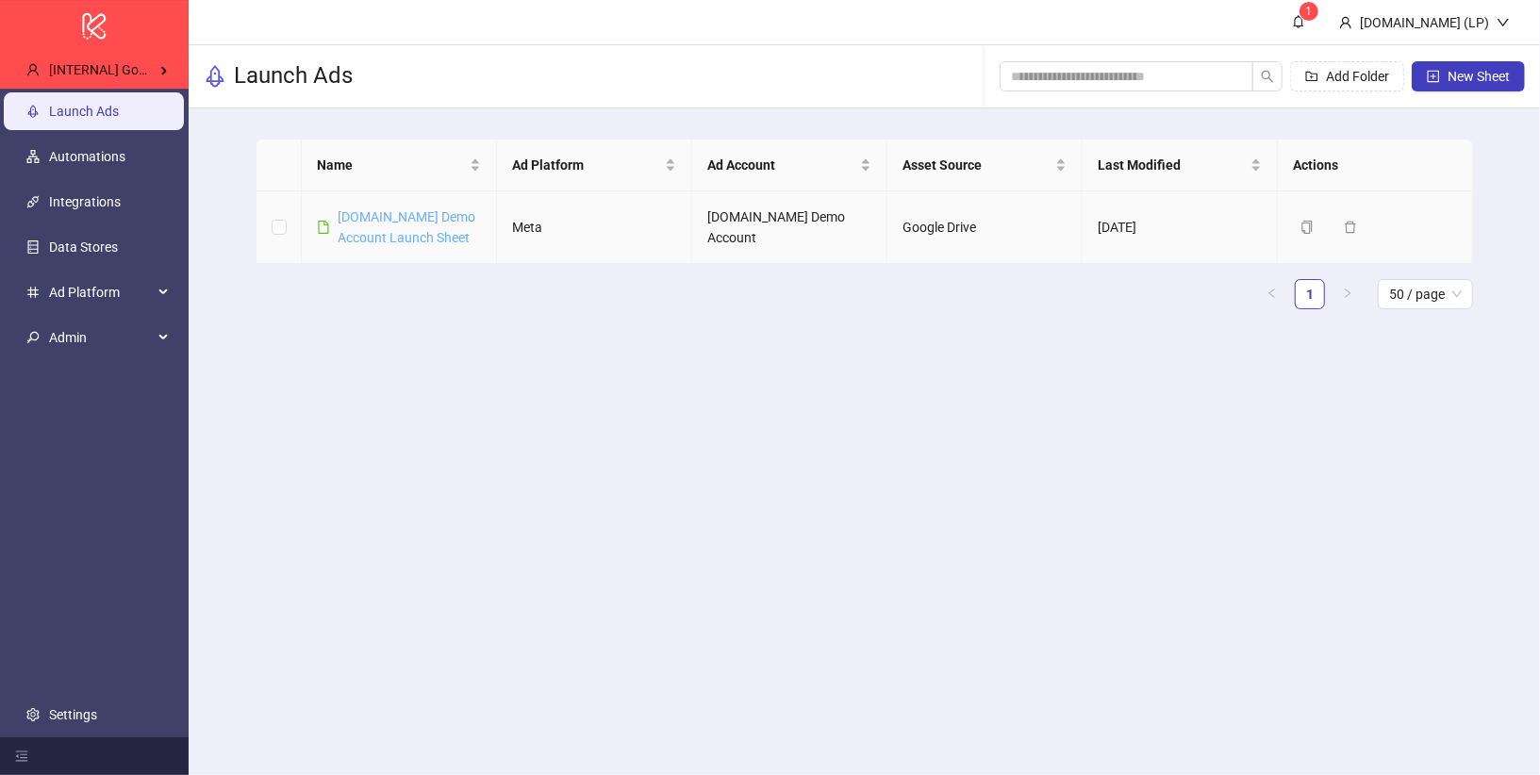
click at [385, 222] on link "[DOMAIN_NAME] Demo Account Launch Sheet" at bounding box center [407, 227] width 138 height 36
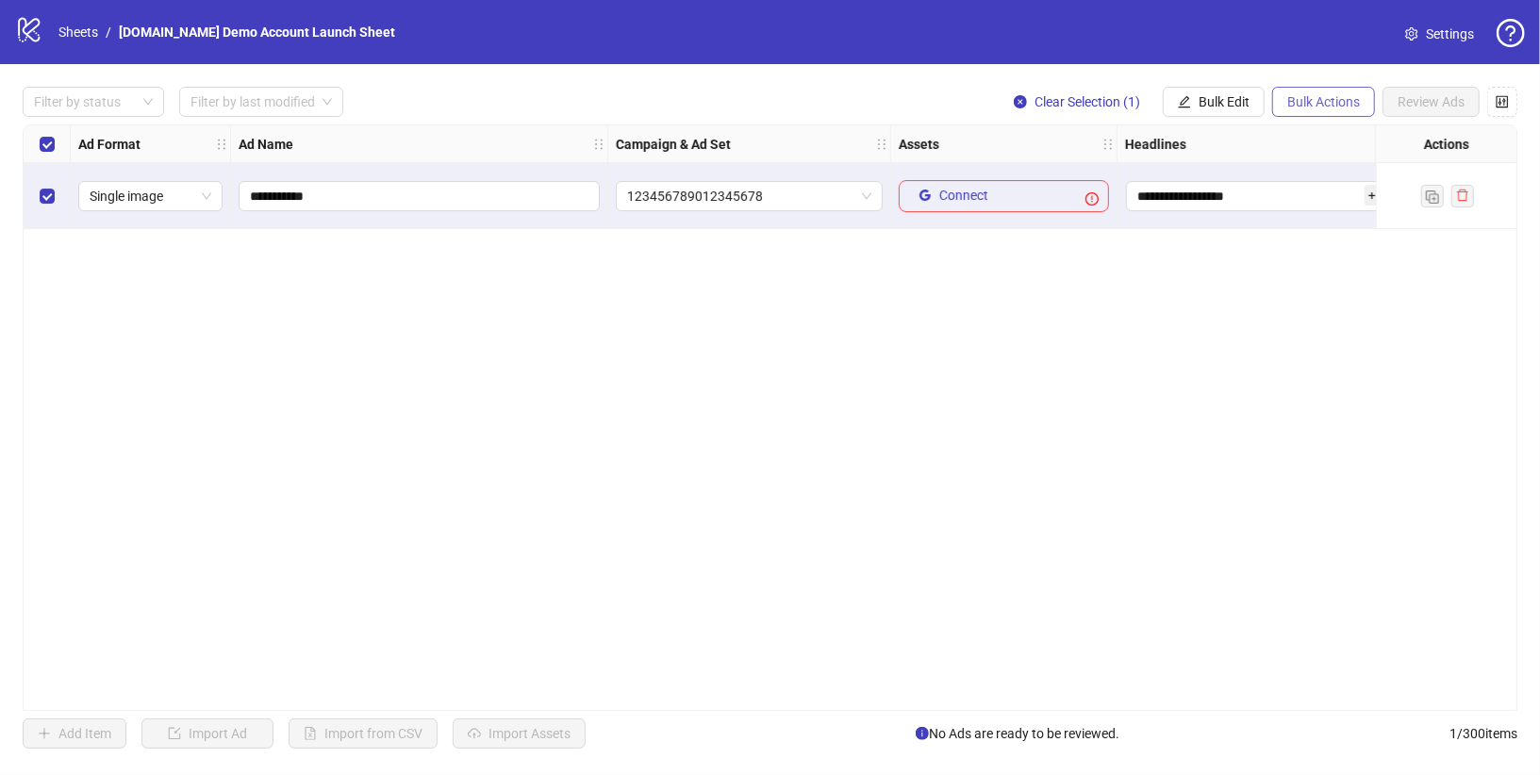
click at [1298, 104] on span "Bulk Actions" at bounding box center [1323, 101] width 73 height 15
click at [1298, 141] on span "Delete" at bounding box center [1352, 139] width 129 height 21
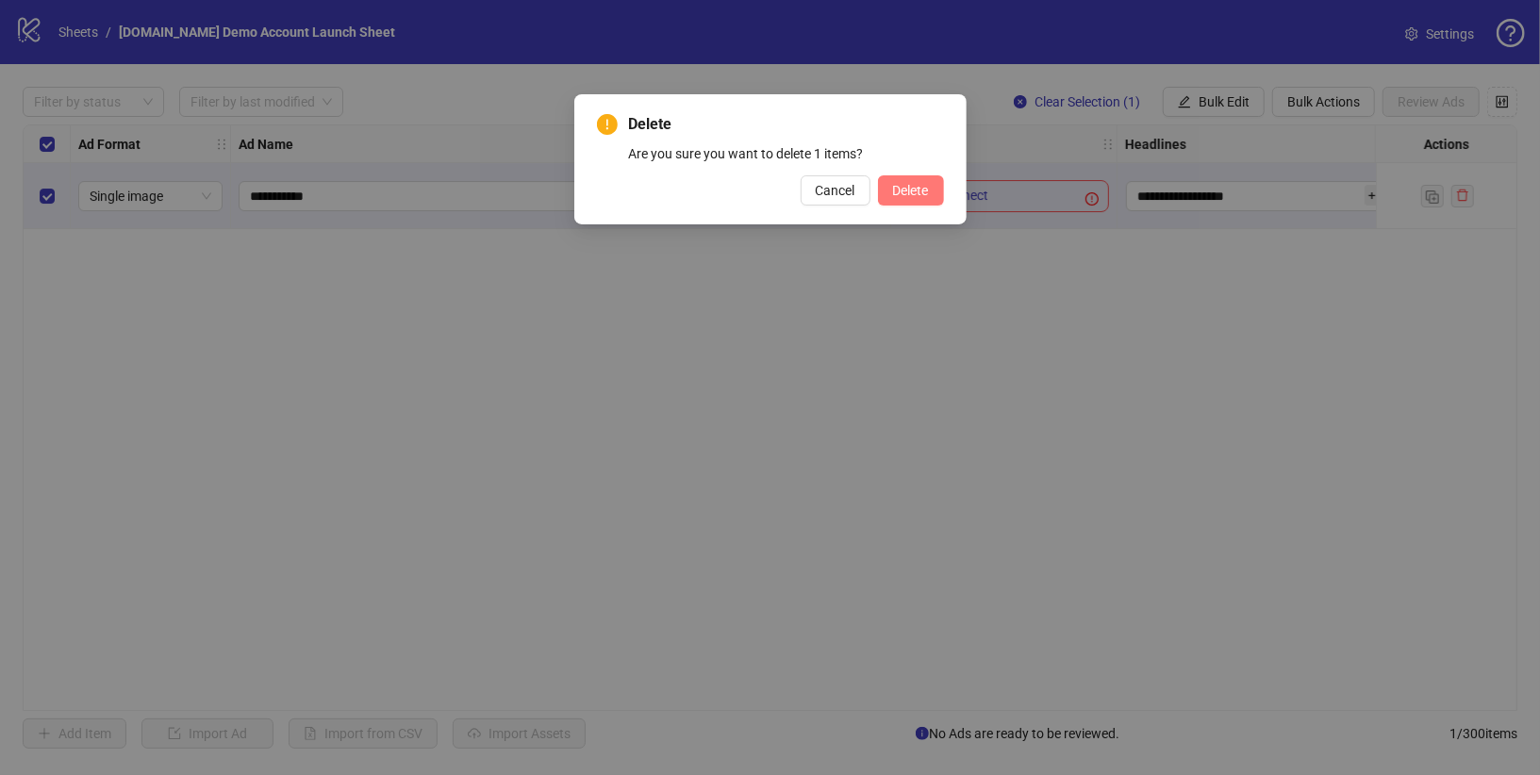
click at [905, 190] on span "Delete" at bounding box center [911, 190] width 36 height 15
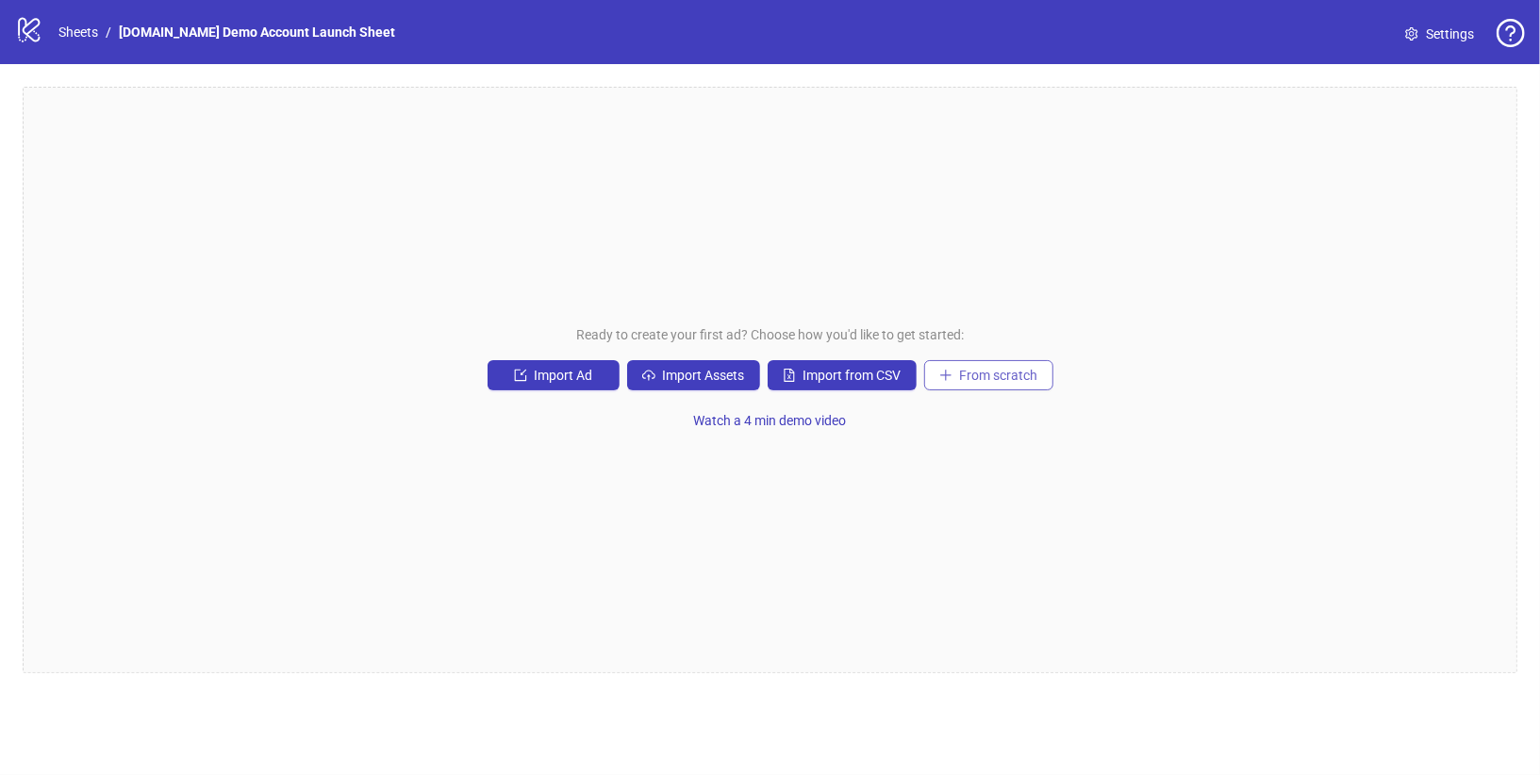
click at [968, 371] on span "From scratch" at bounding box center [999, 375] width 78 height 15
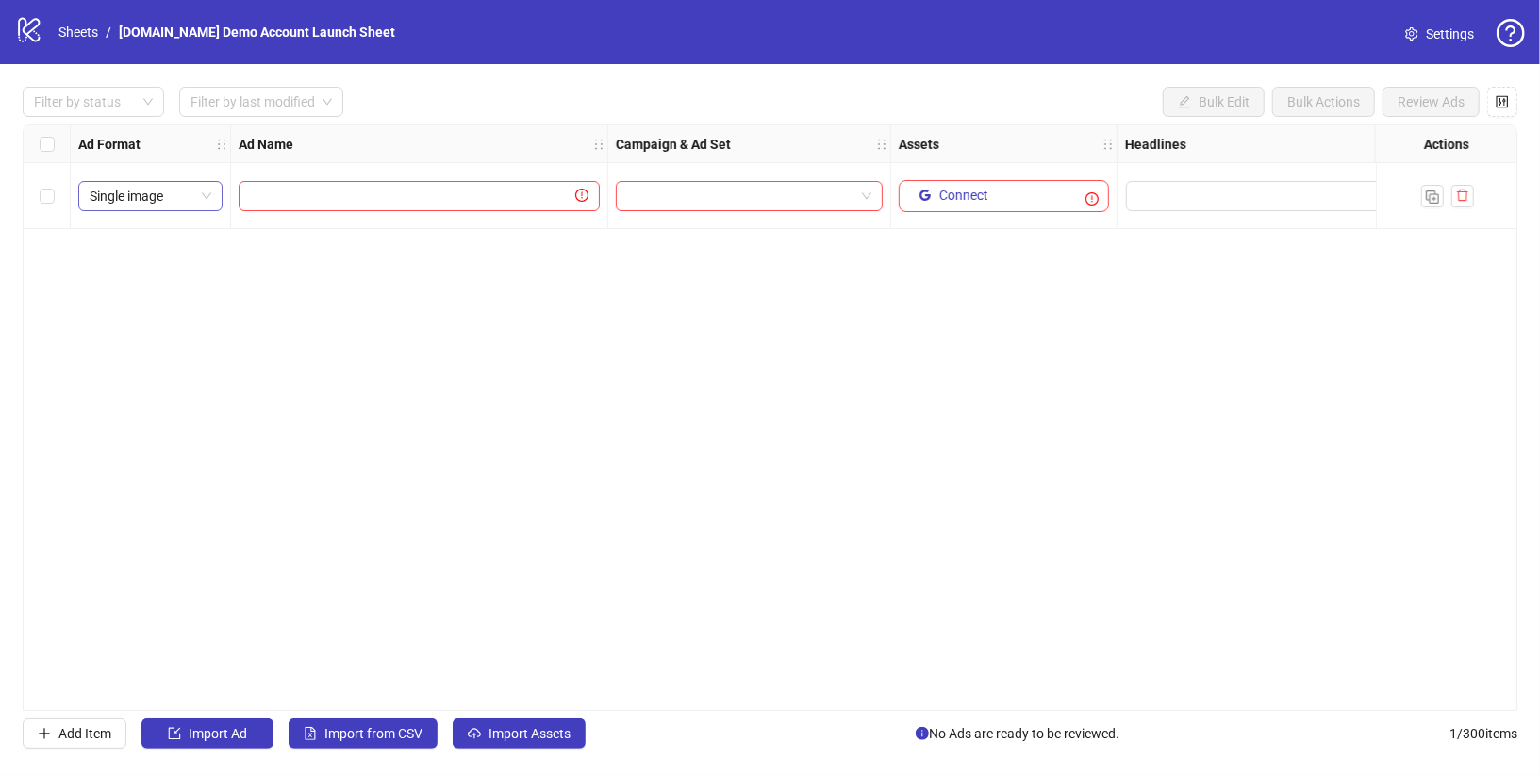
click at [207, 201] on span "Single image" at bounding box center [151, 196] width 122 height 28
click at [1437, 37] on span "Settings" at bounding box center [1450, 34] width 48 height 21
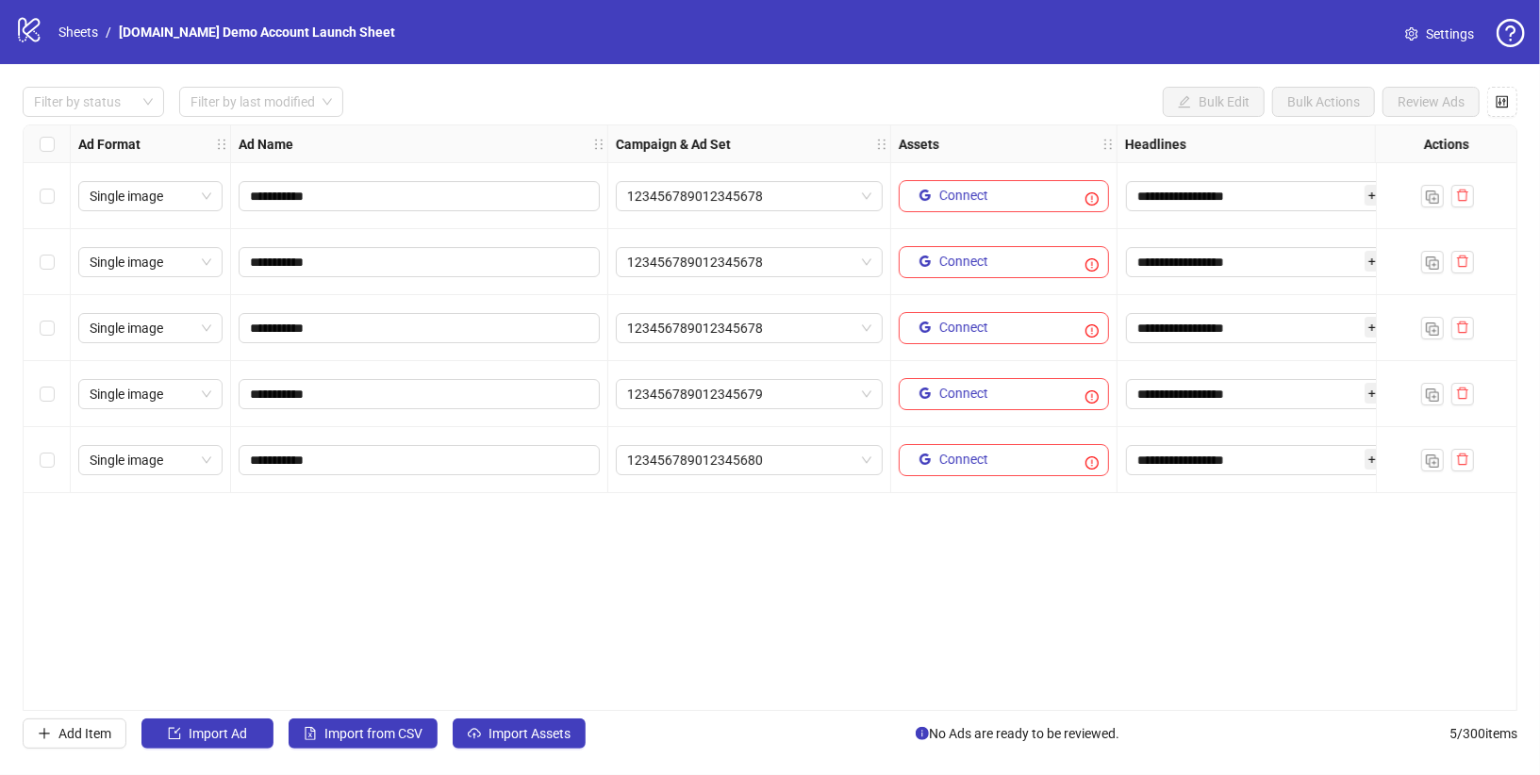
click at [54, 144] on div "Select all rows" at bounding box center [47, 144] width 47 height 38
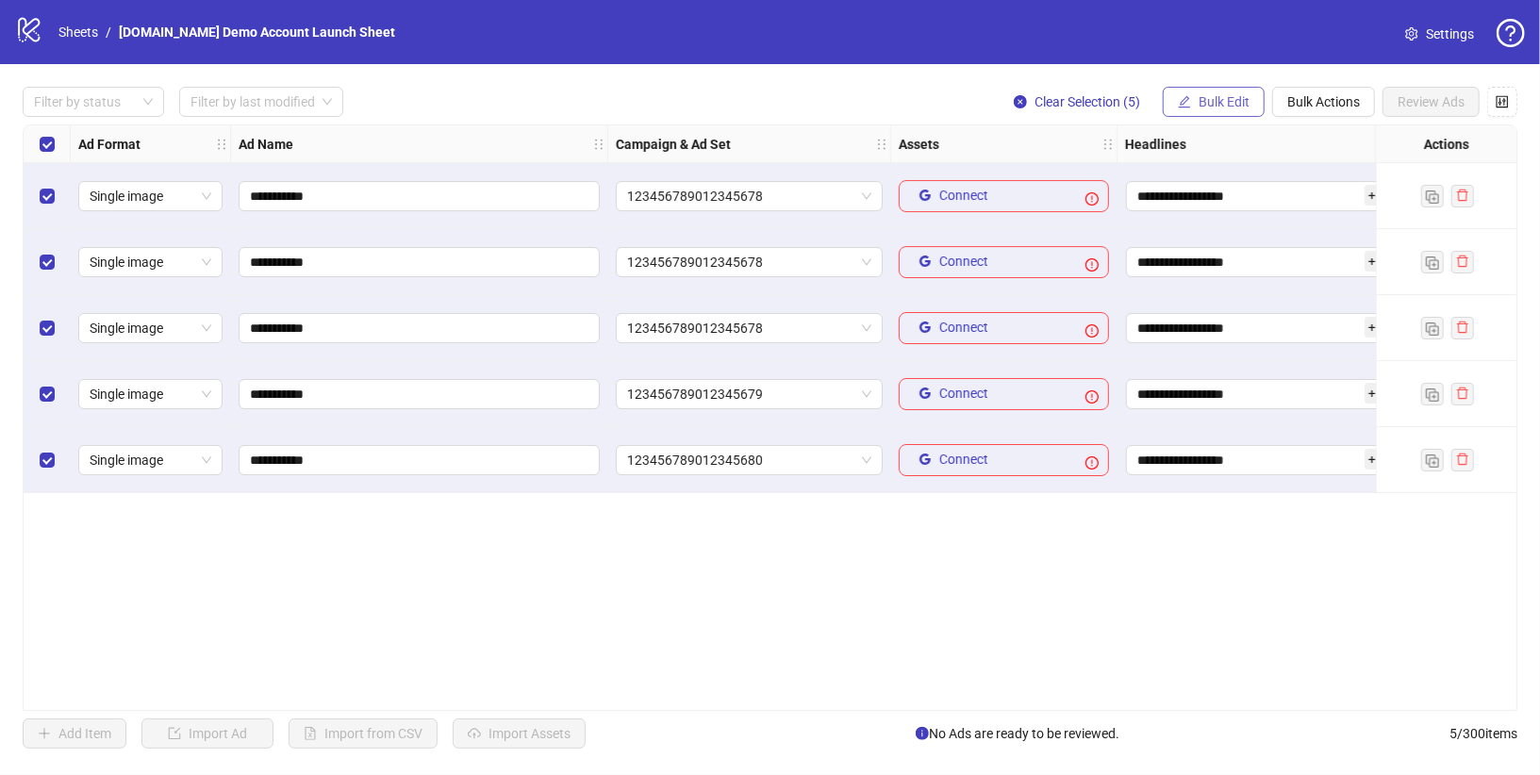
click at [1184, 104] on icon "edit" at bounding box center [1184, 101] width 13 height 13
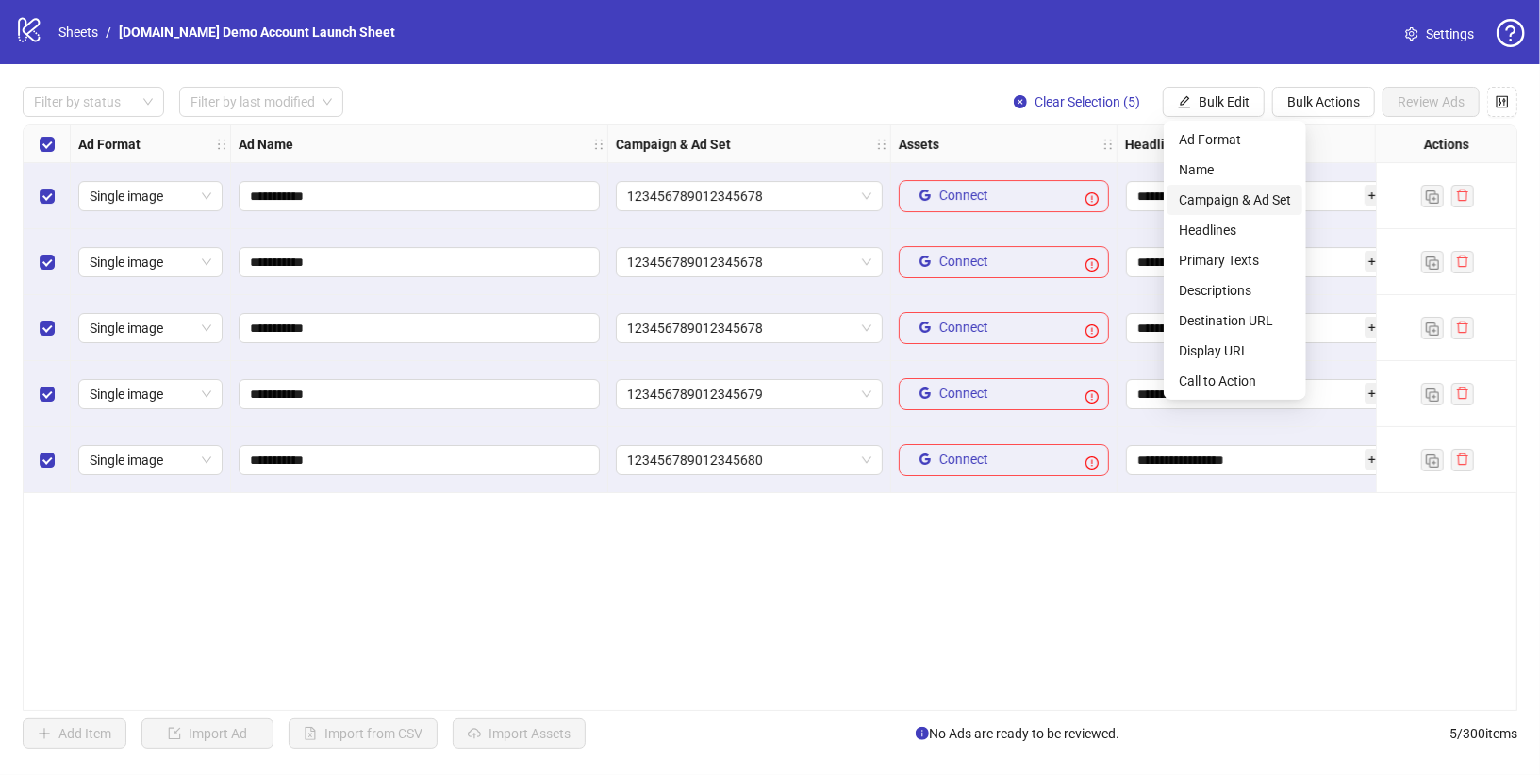
click at [1193, 203] on span "Campaign & Ad Set" at bounding box center [1235, 200] width 112 height 21
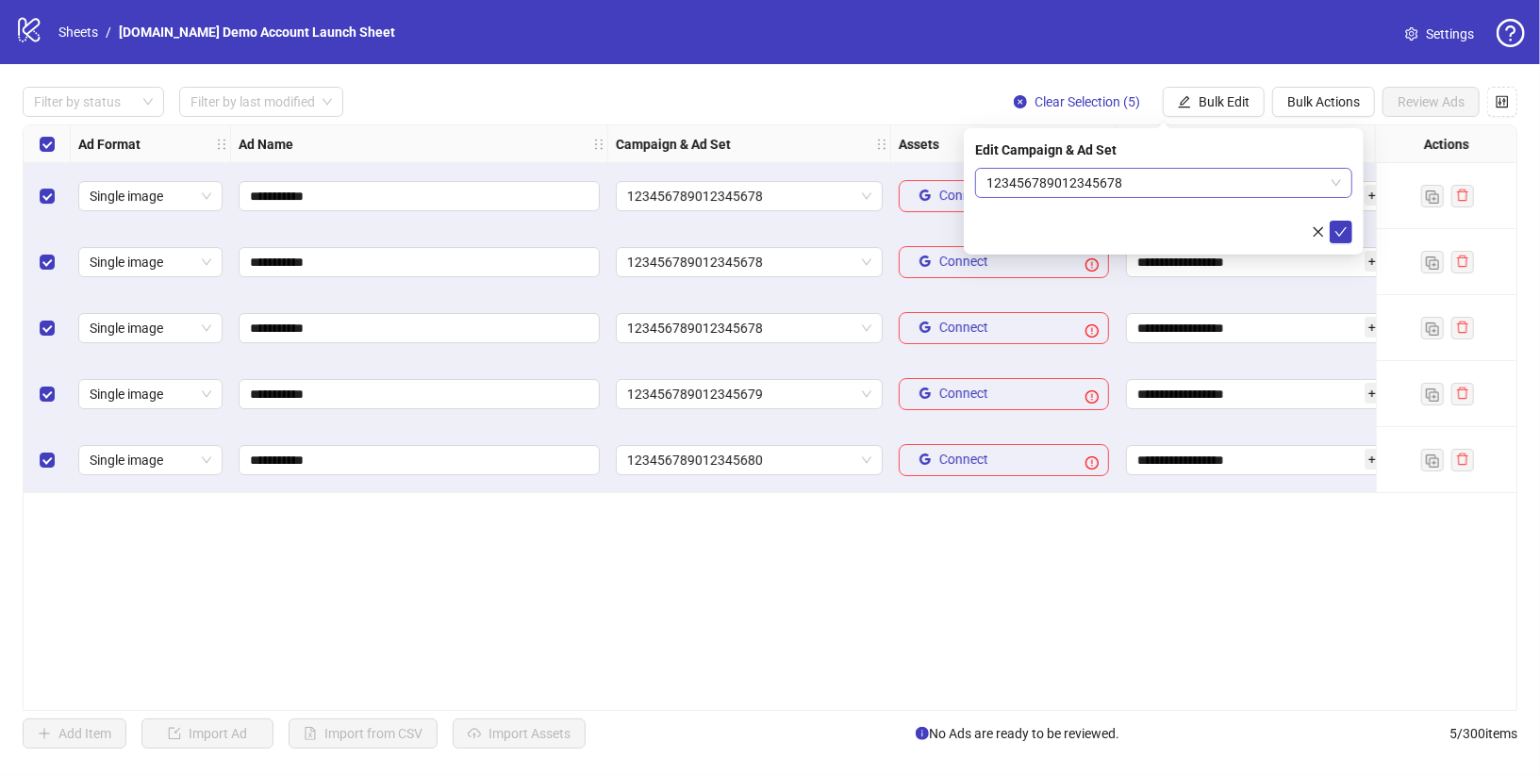
click at [1162, 190] on span "123456789012345678" at bounding box center [1163, 183] width 355 height 28
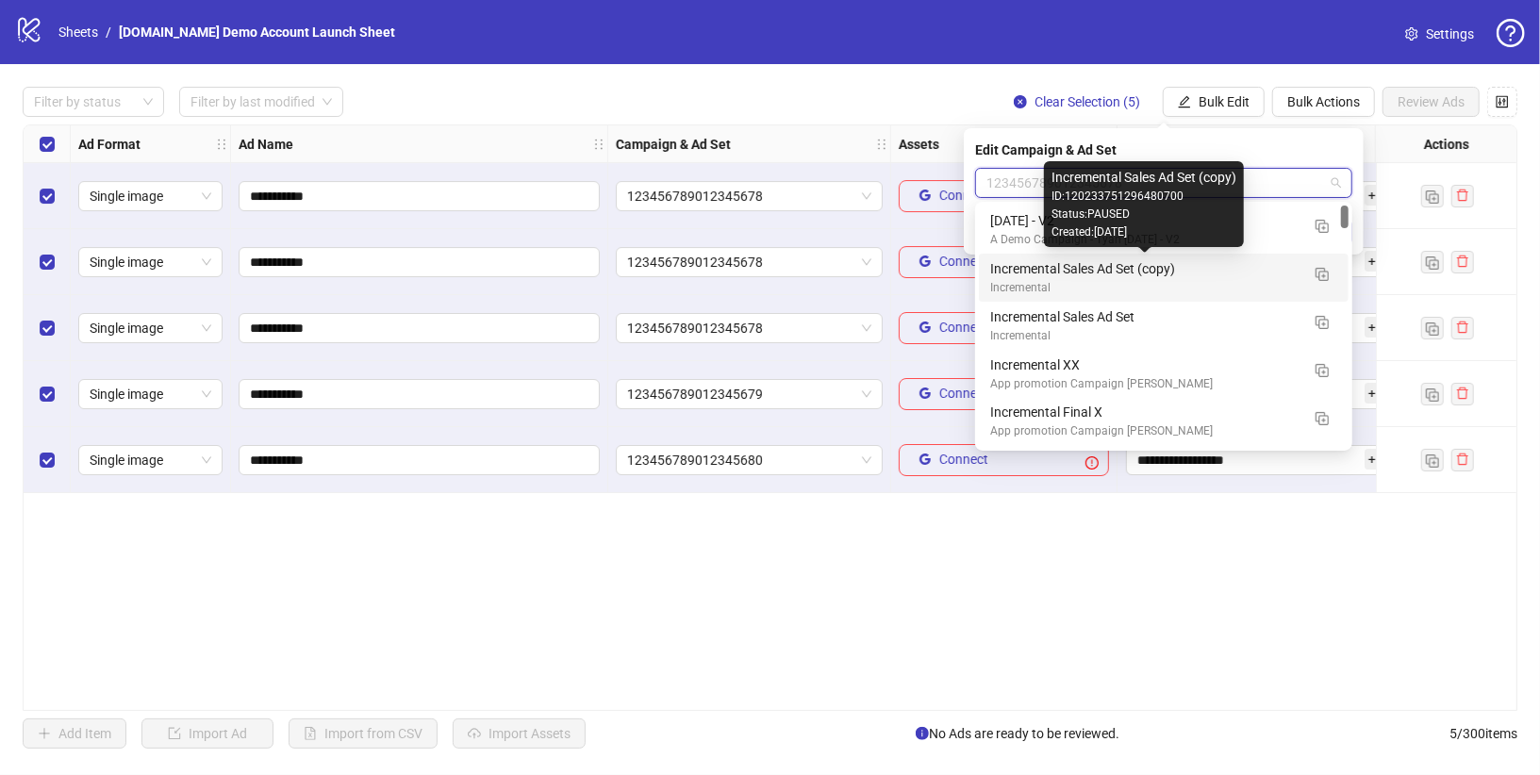
click at [1056, 276] on div "Incremental Sales Ad Set (copy)" at bounding box center [1144, 268] width 309 height 21
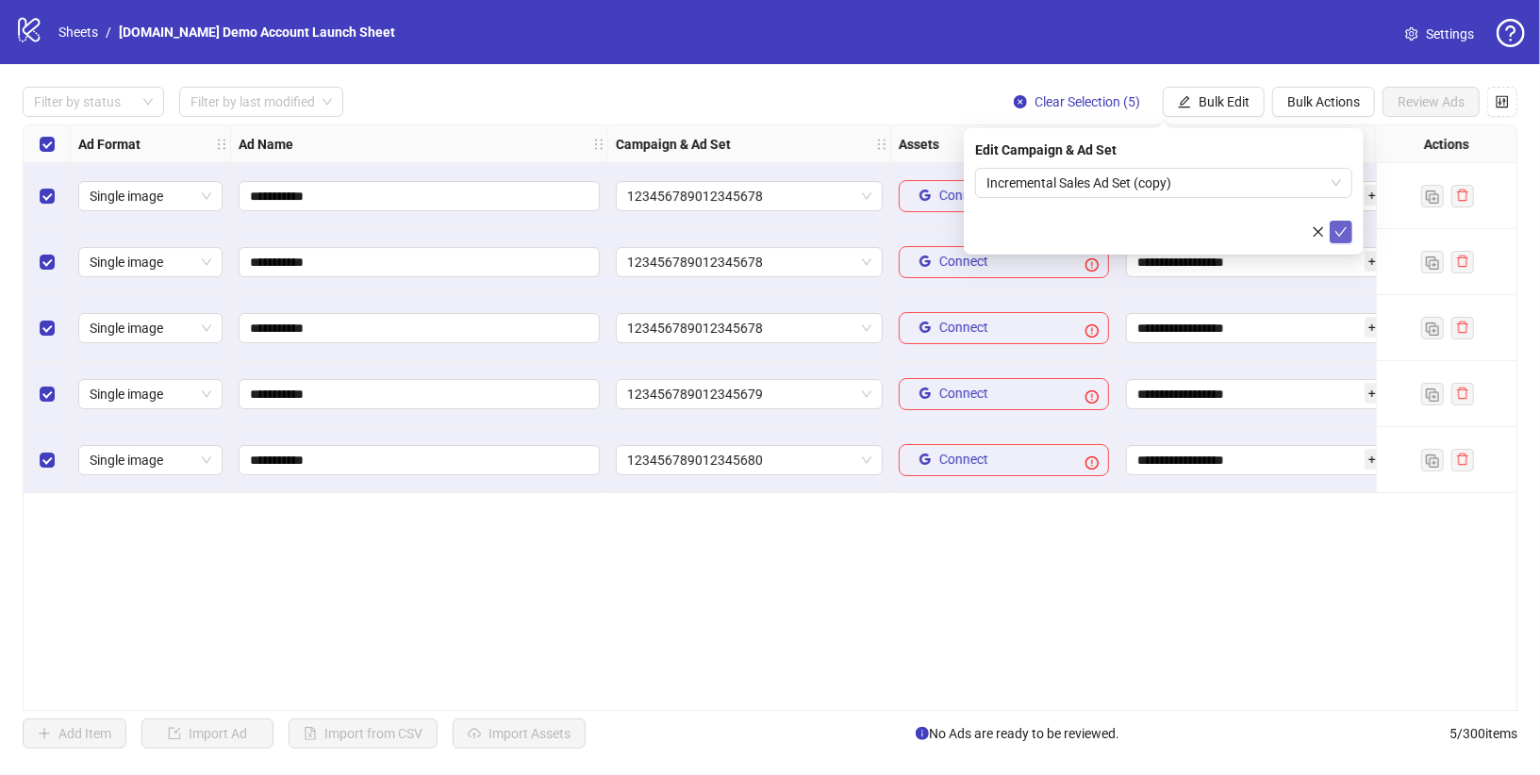
click at [1347, 228] on button "submit" at bounding box center [1341, 232] width 23 height 23
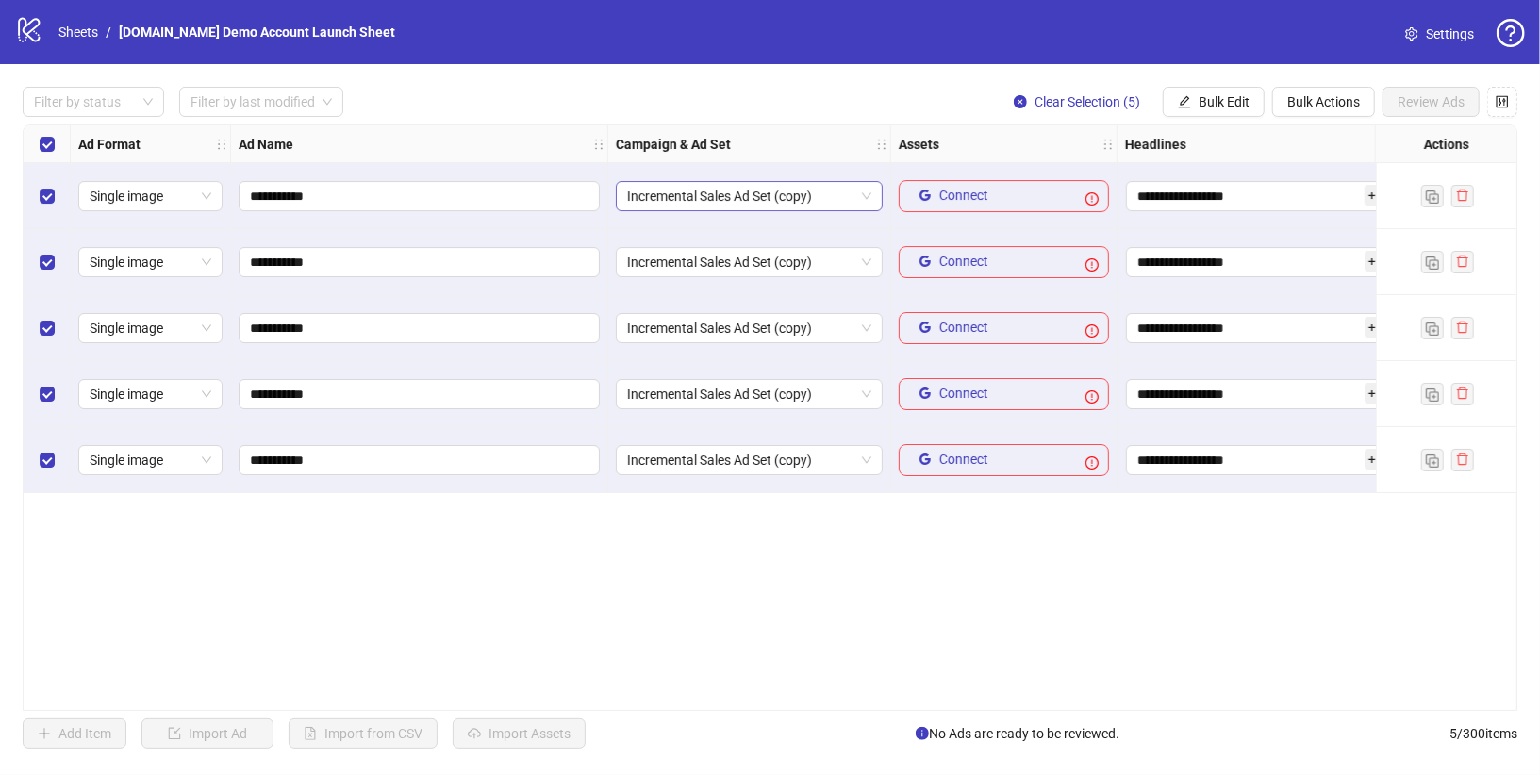
click at [869, 195] on span "Incremental Sales Ad Set (copy)" at bounding box center [749, 196] width 244 height 28
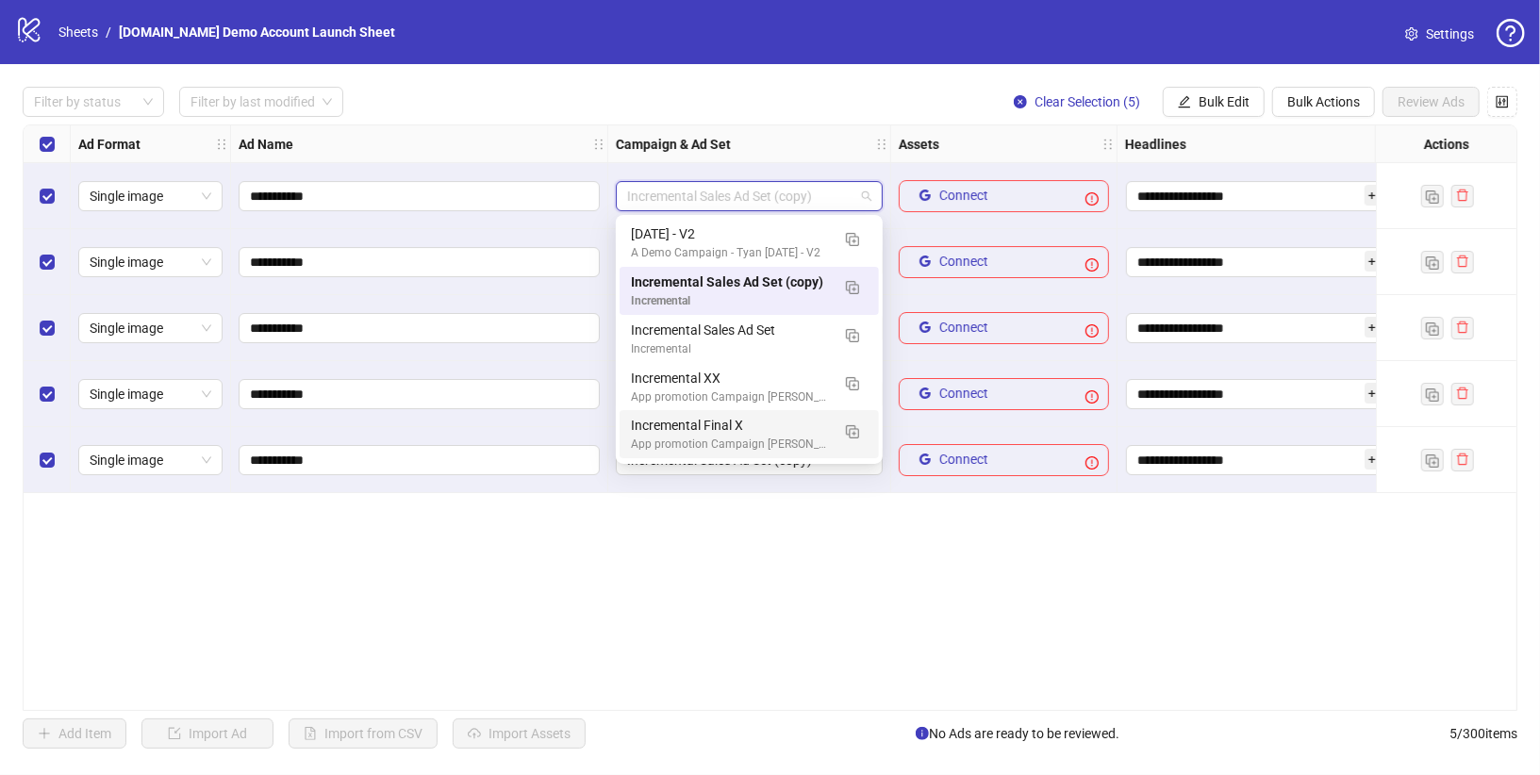
click at [715, 552] on div "**********" at bounding box center [770, 417] width 1495 height 587
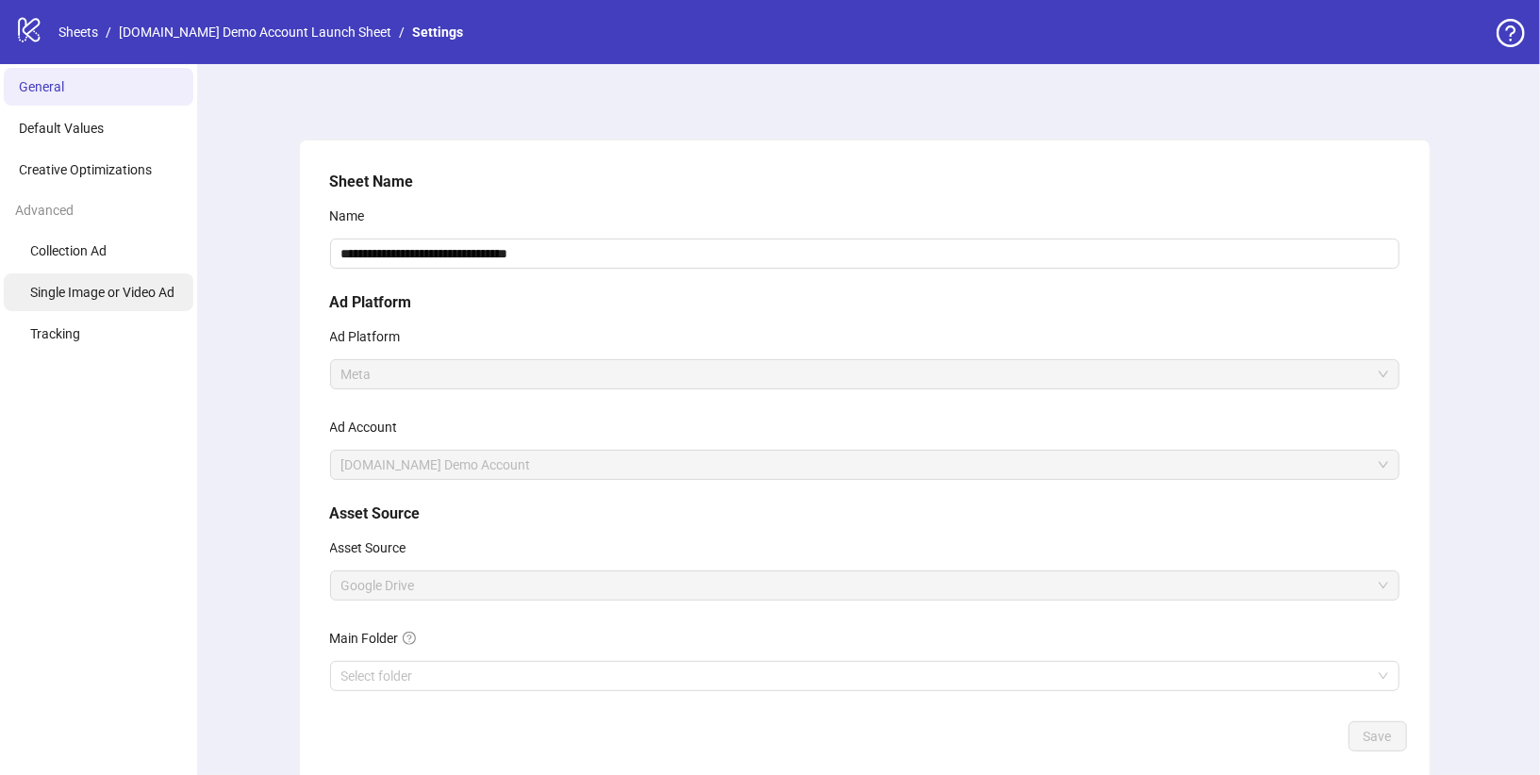
click at [104, 299] on span "Single Image or Video Ad" at bounding box center [102, 292] width 144 height 15
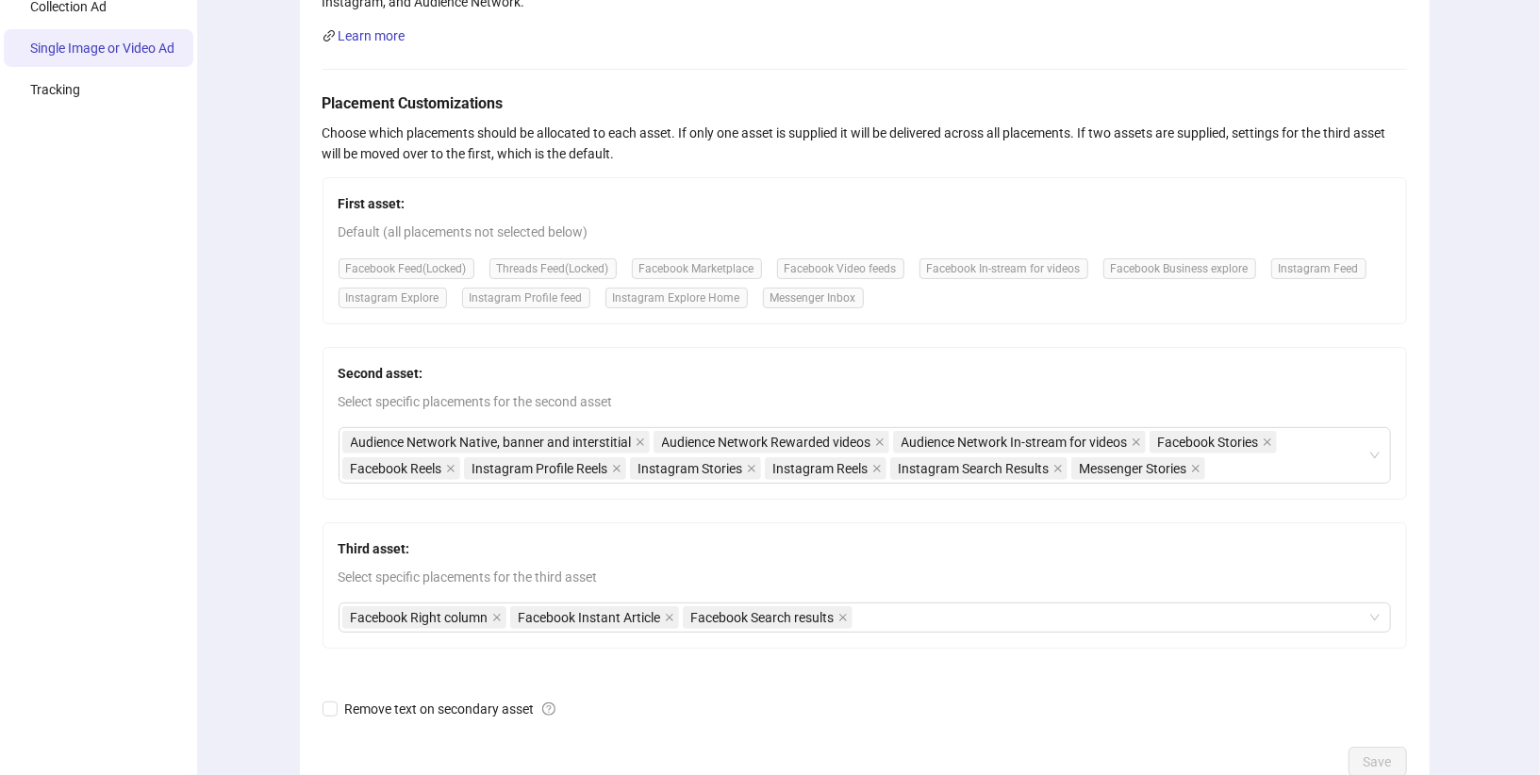
scroll to position [246, 0]
click at [1220, 465] on div "Audience Network Native, banner and interstitial Audience Network Rewarded vide…" at bounding box center [854, 453] width 1025 height 53
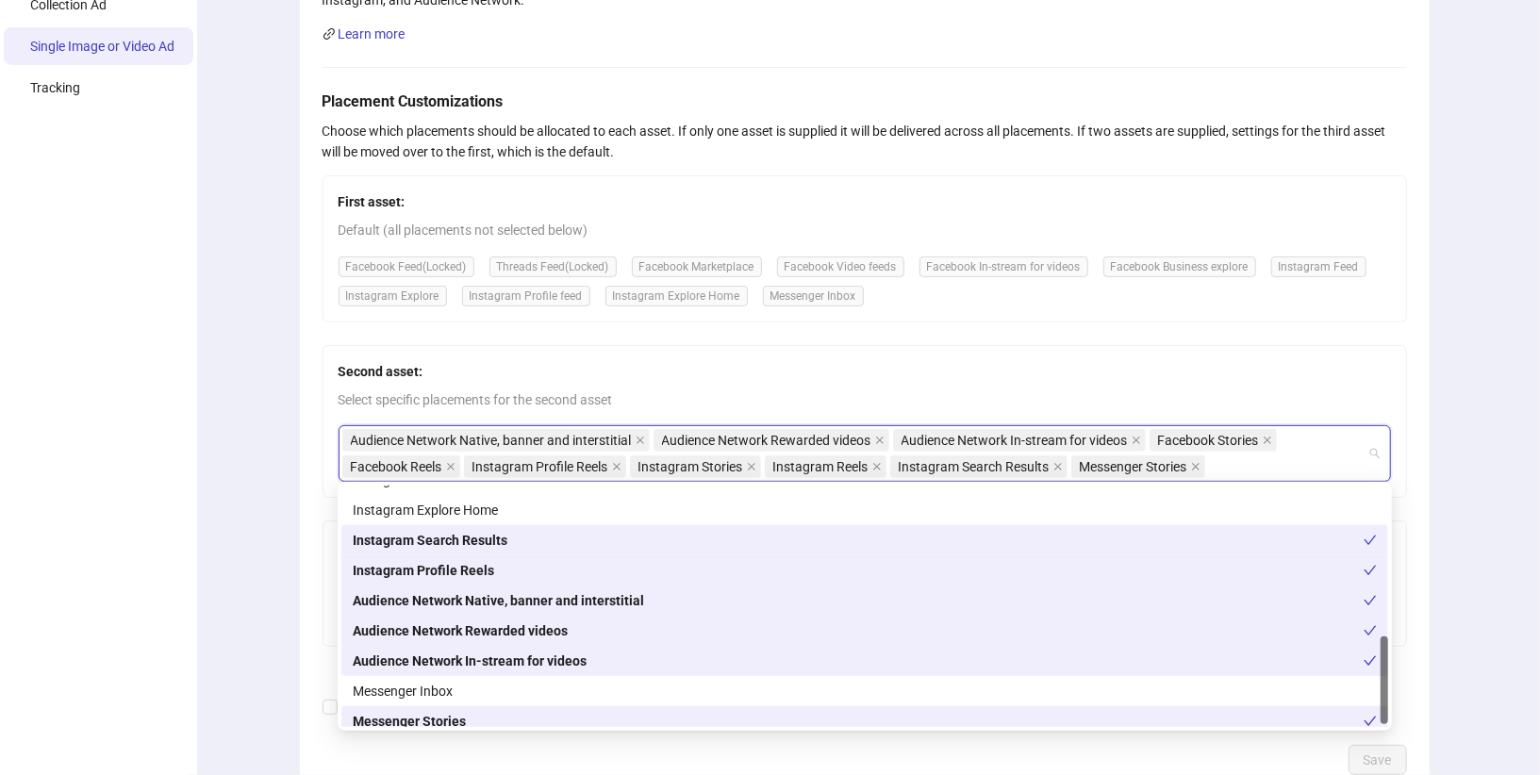
scroll to position [422, 0]
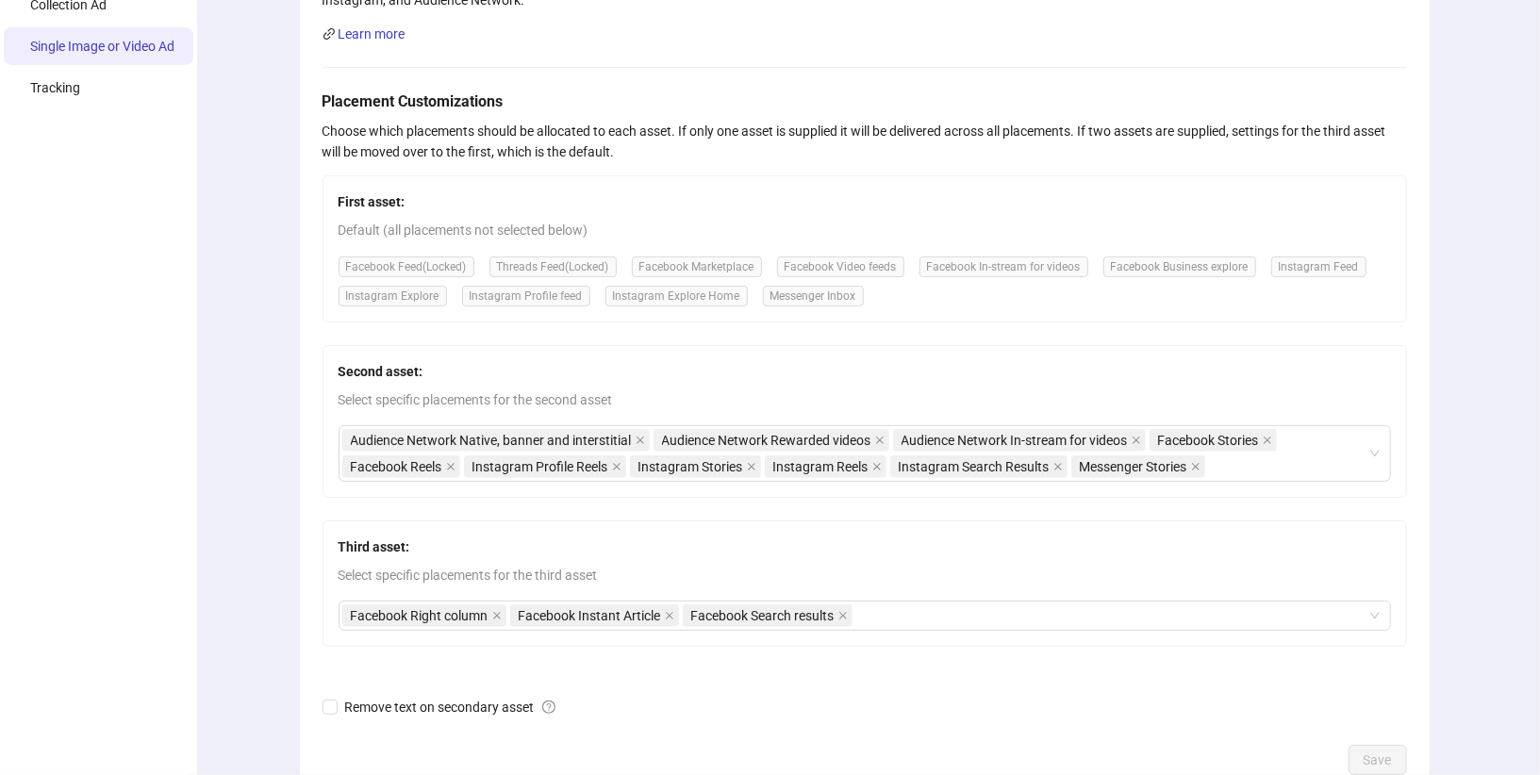
click at [676, 331] on div "First asset: Default (all placements not selected below) Facebook Feed (Locked)…" at bounding box center [865, 411] width 1084 height 472
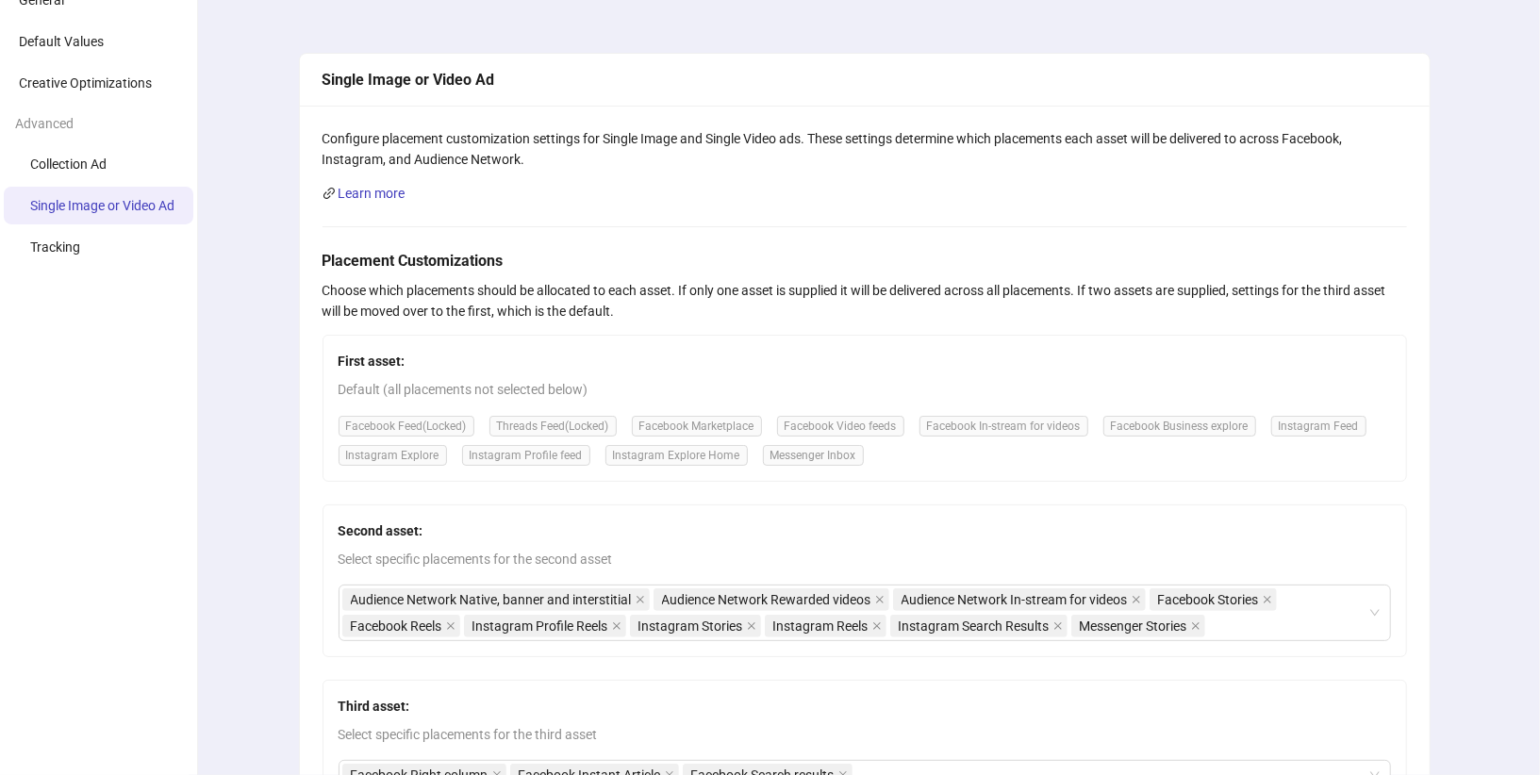
scroll to position [0, 0]
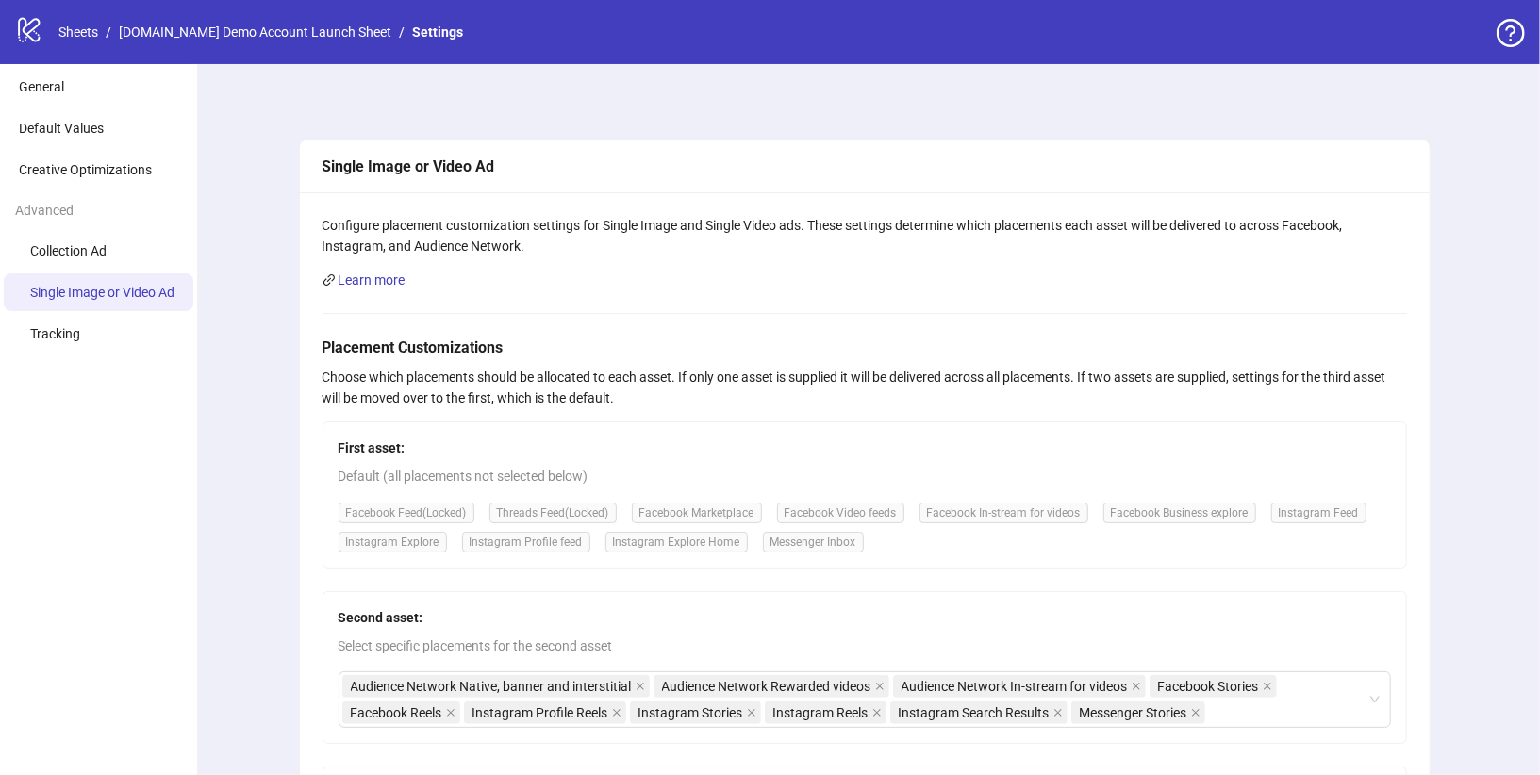
click at [16, 31] on icon "logo/logo-mobile" at bounding box center [29, 29] width 28 height 28
click at [33, 34] on icon "logo/logo-mobile" at bounding box center [29, 29] width 28 height 28
click at [80, 34] on link "Sheets" at bounding box center [78, 32] width 47 height 21
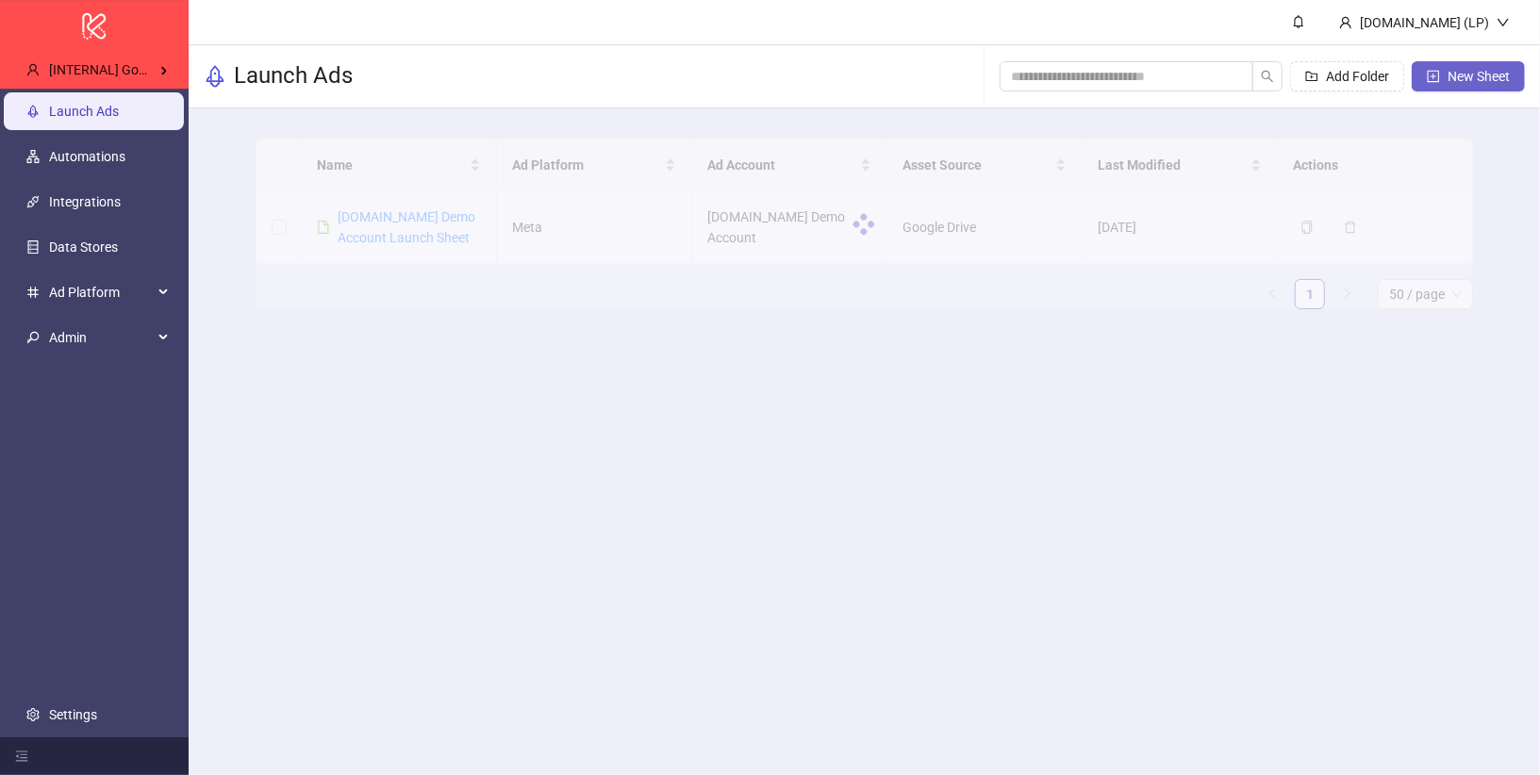
click at [1485, 83] on span "New Sheet" at bounding box center [1479, 76] width 62 height 15
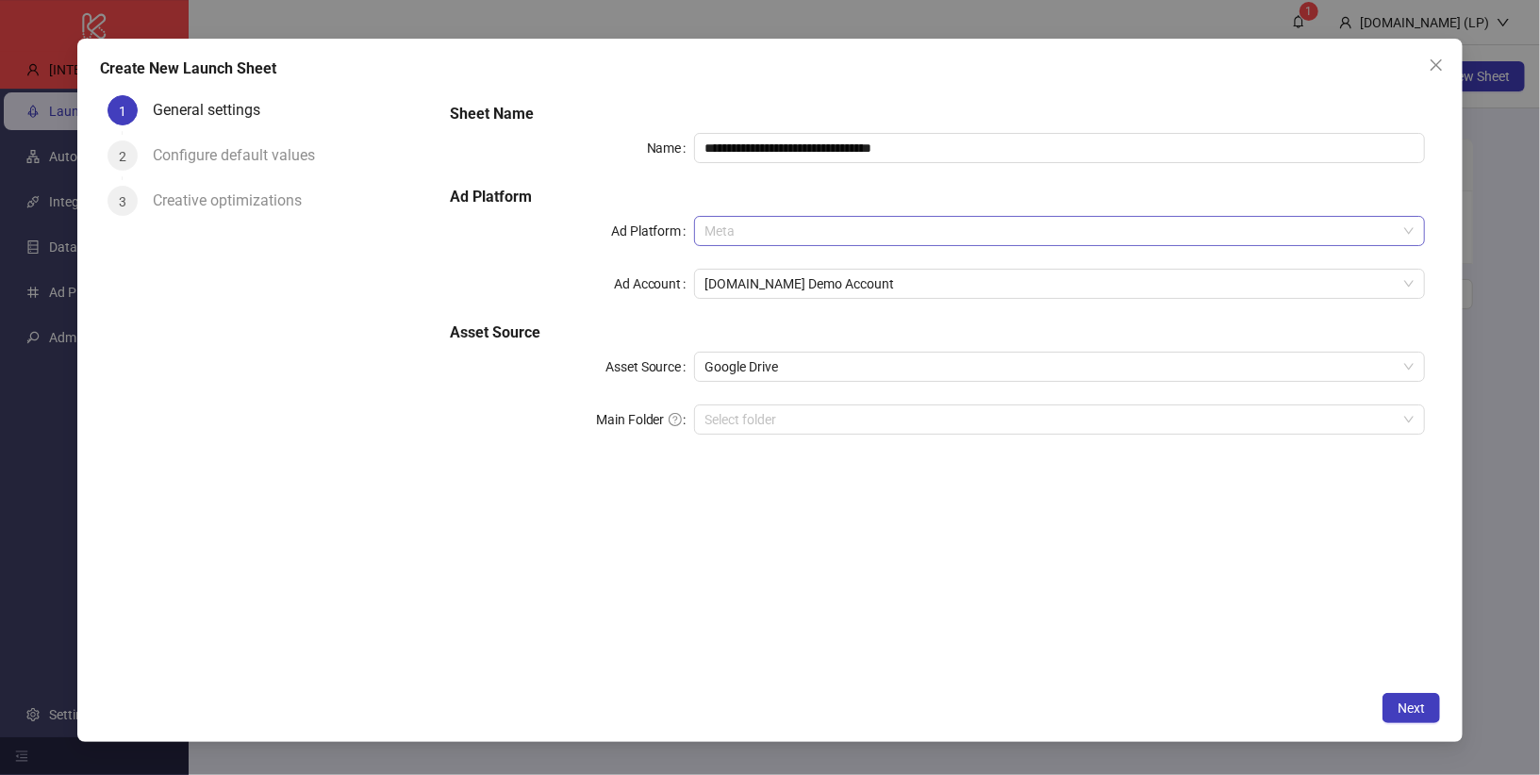
click at [791, 227] on span "Meta" at bounding box center [1059, 231] width 709 height 28
click at [22, 68] on div "**********" at bounding box center [770, 387] width 1540 height 775
click at [1434, 54] on button "Close" at bounding box center [1436, 65] width 30 height 30
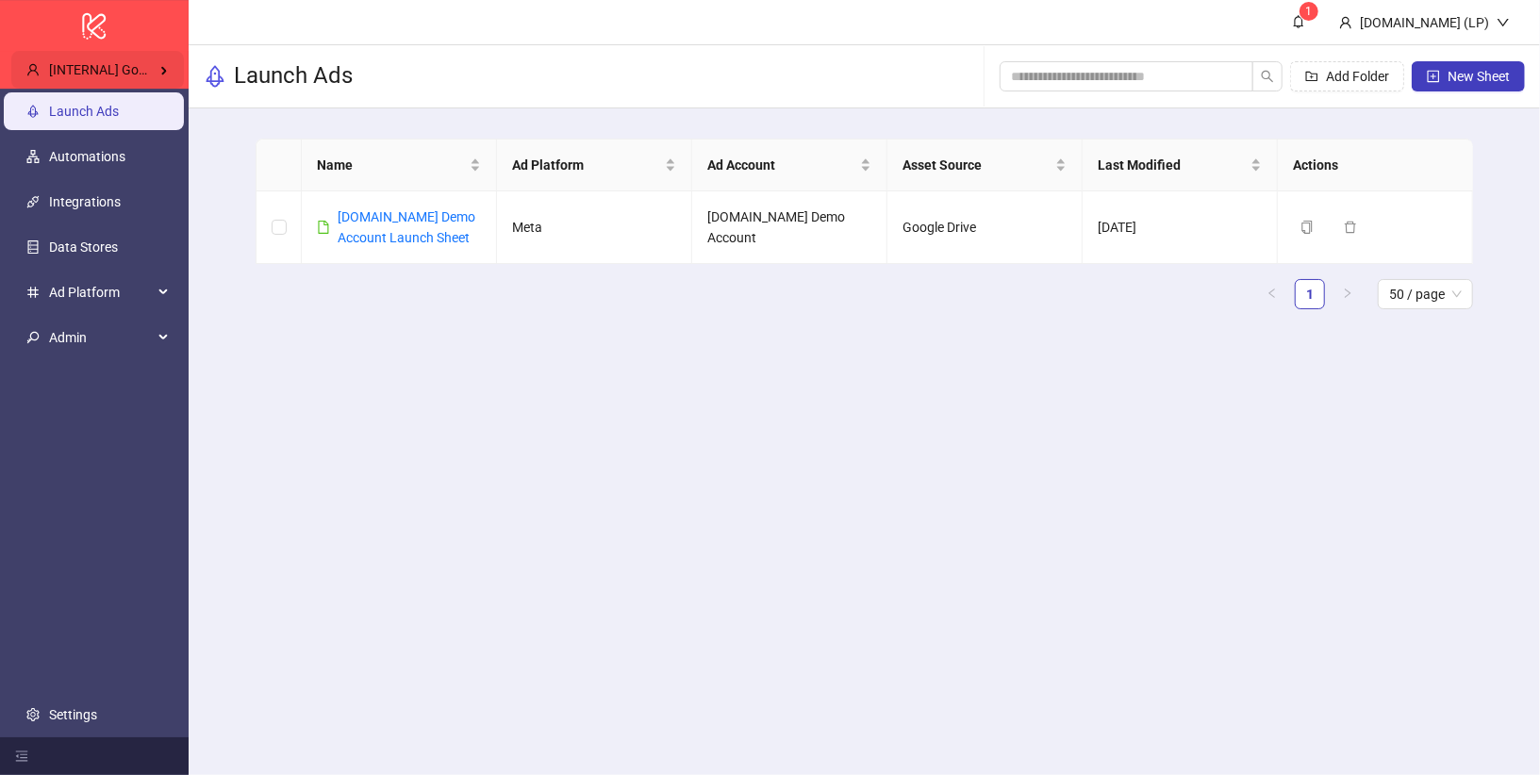
click at [119, 57] on div "[INTERNAL] Google Integration" at bounding box center [97, 70] width 173 height 38
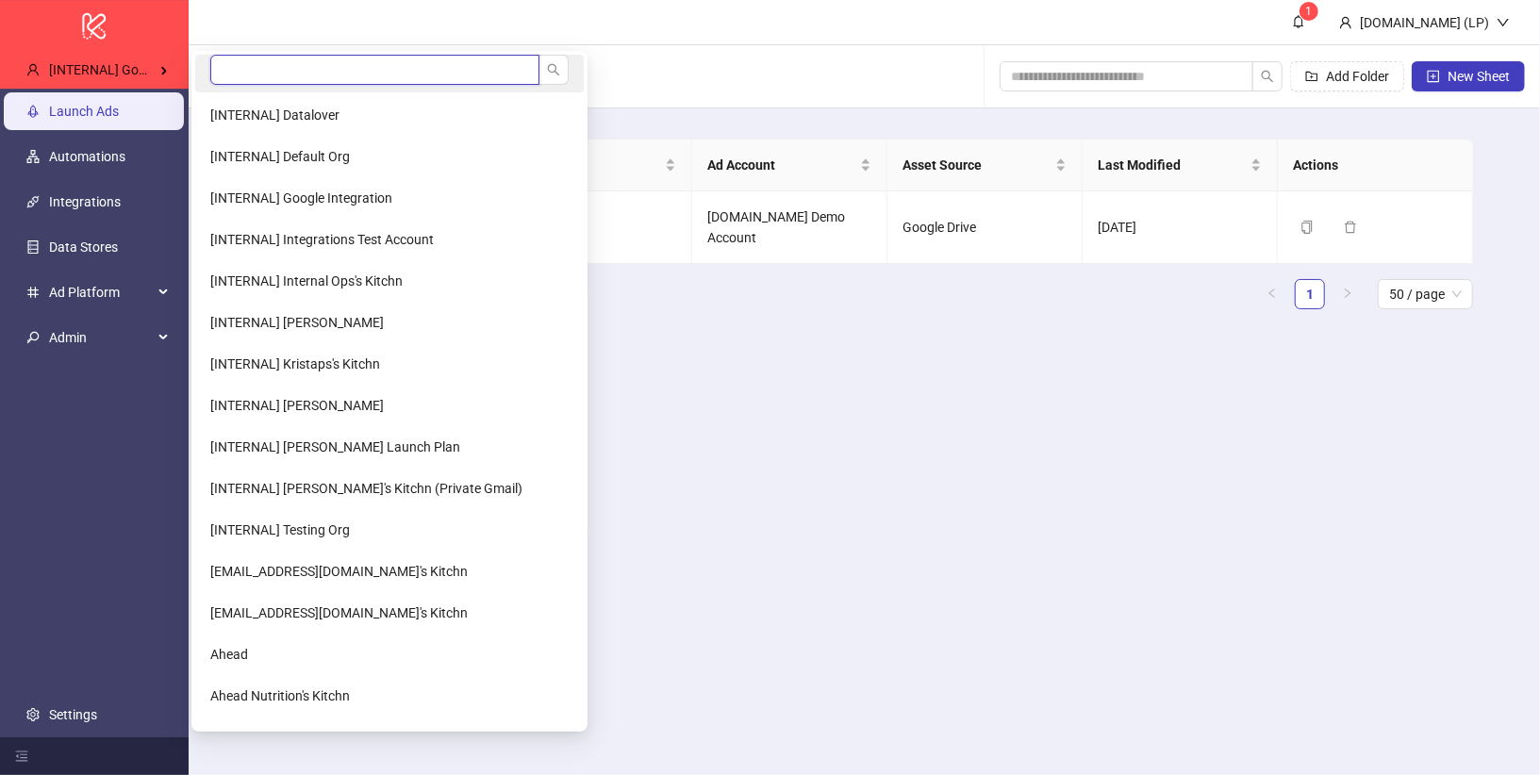
click at [309, 76] on input "search" at bounding box center [374, 70] width 329 height 30
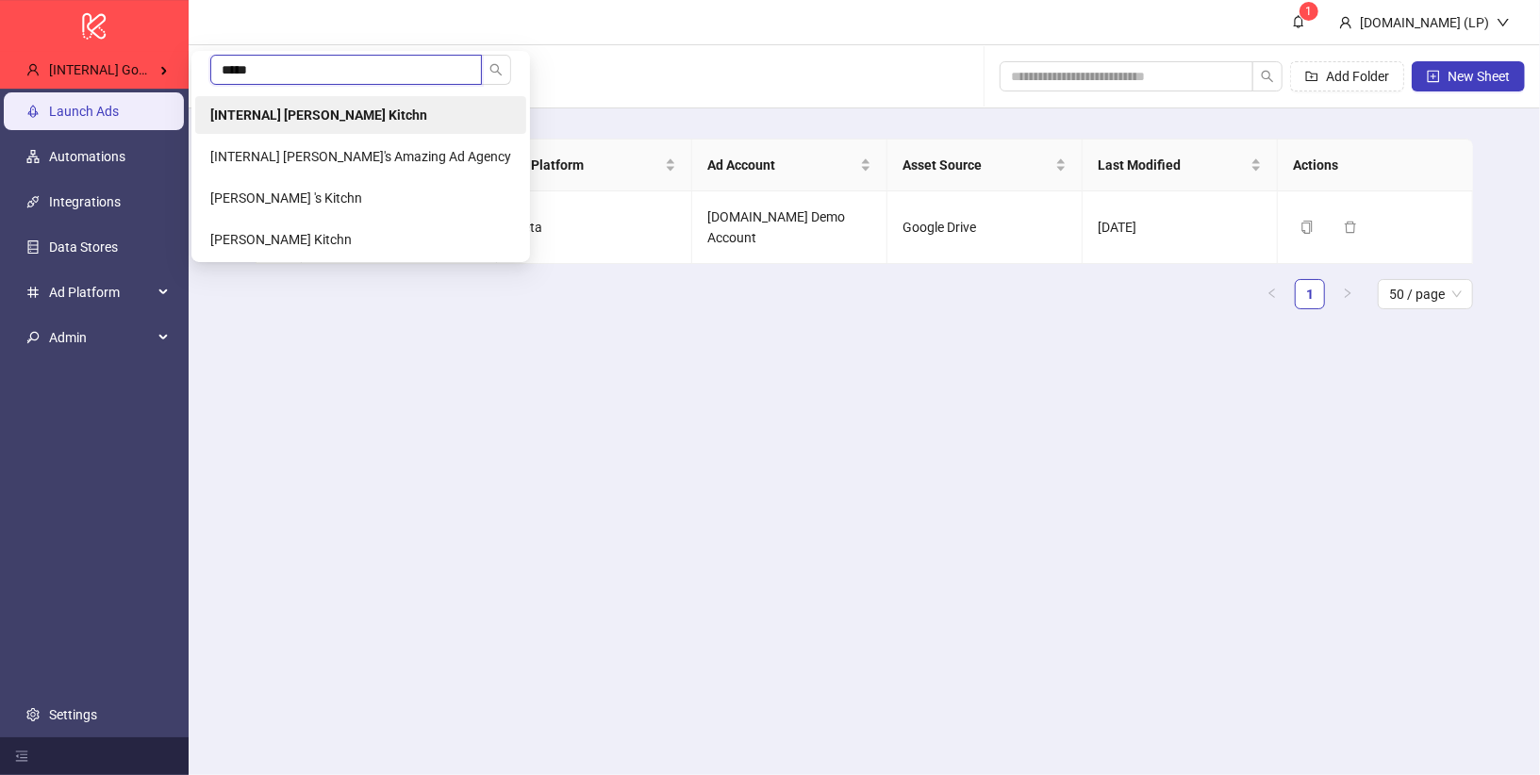
type input "*****"
click at [354, 120] on b "[INTERNAL] Laura Pineda's Kitchn" at bounding box center [318, 115] width 217 height 15
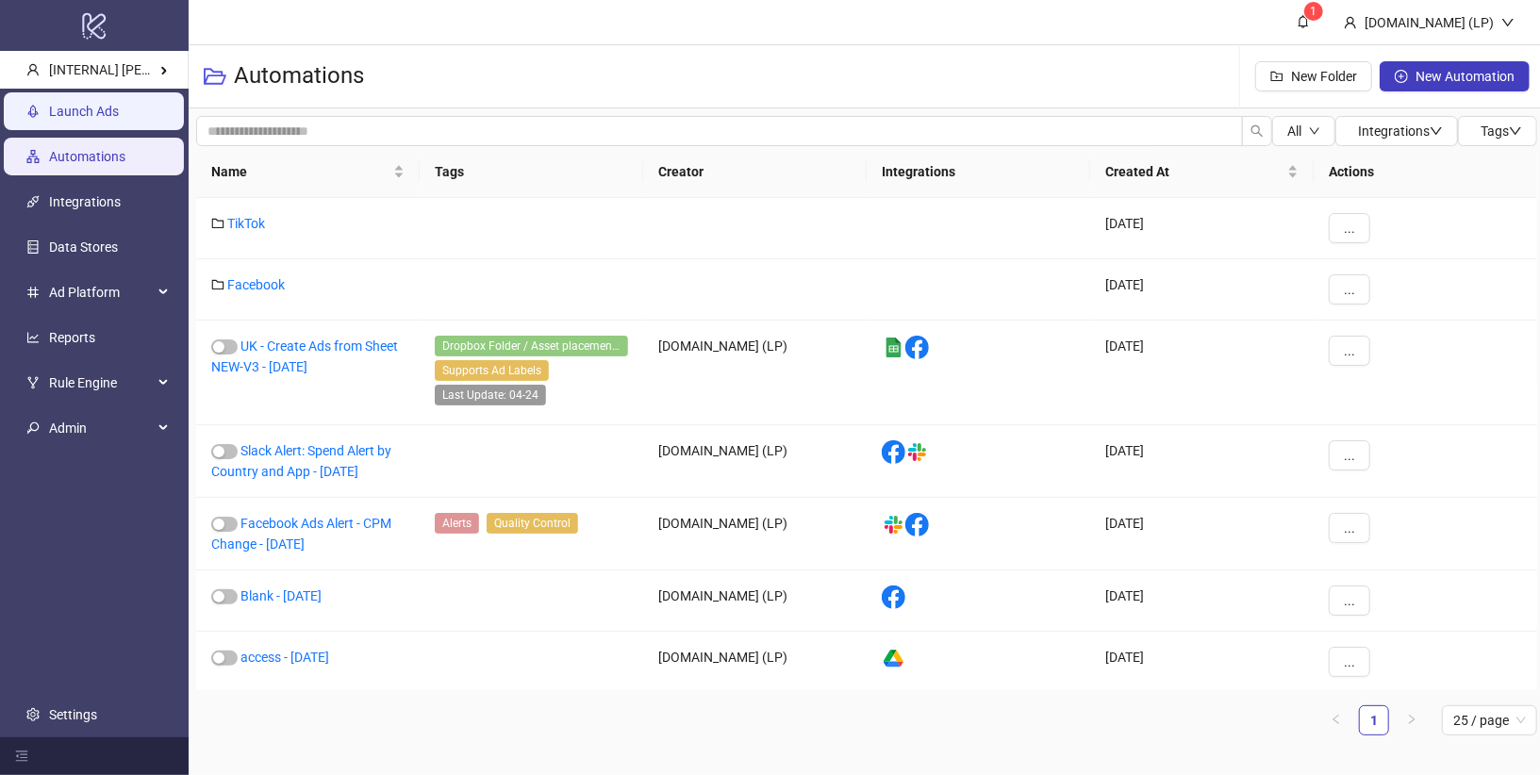
click at [119, 104] on link "Launch Ads" at bounding box center [84, 111] width 70 height 15
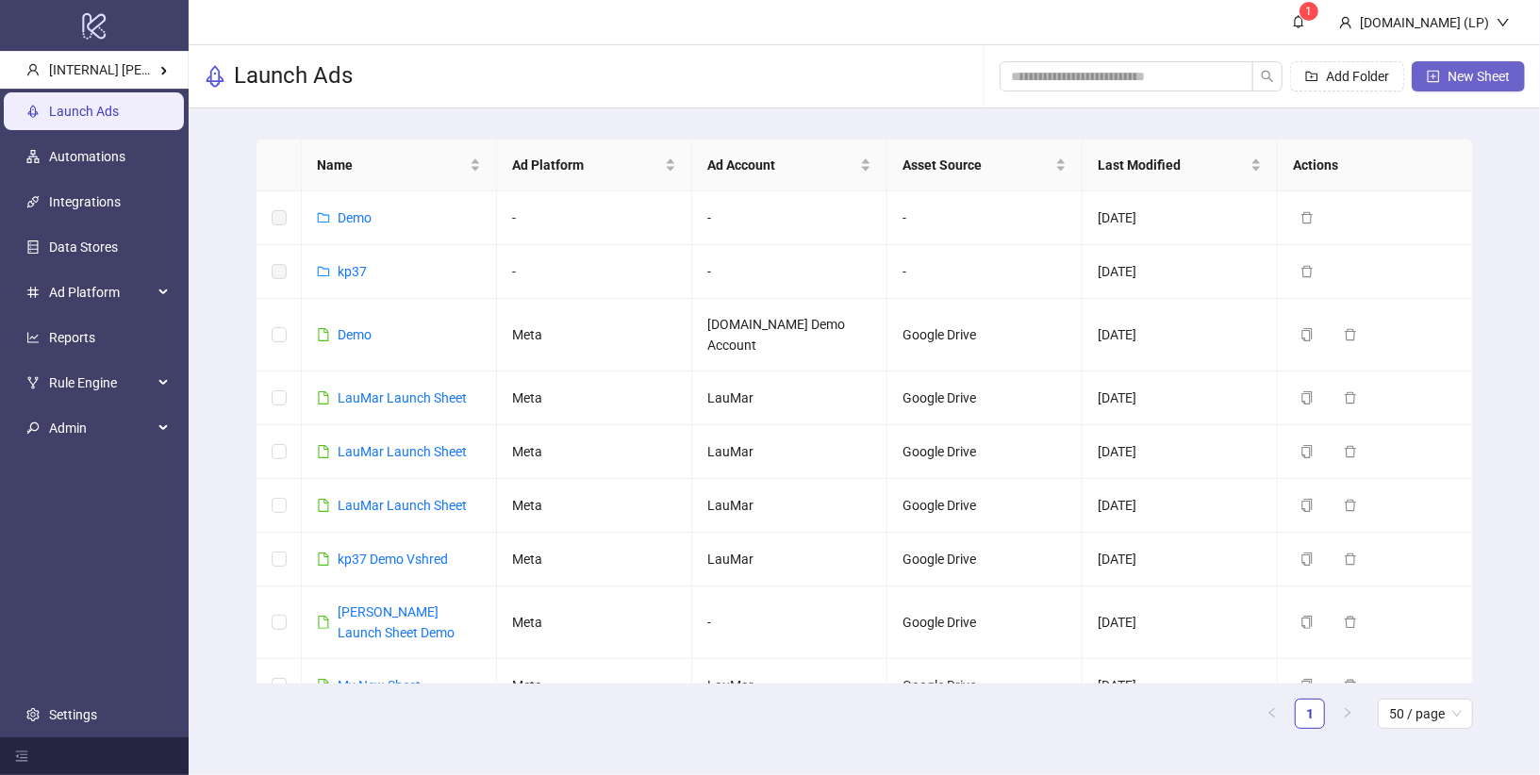
click at [1454, 69] on span "New Sheet" at bounding box center [1479, 76] width 62 height 15
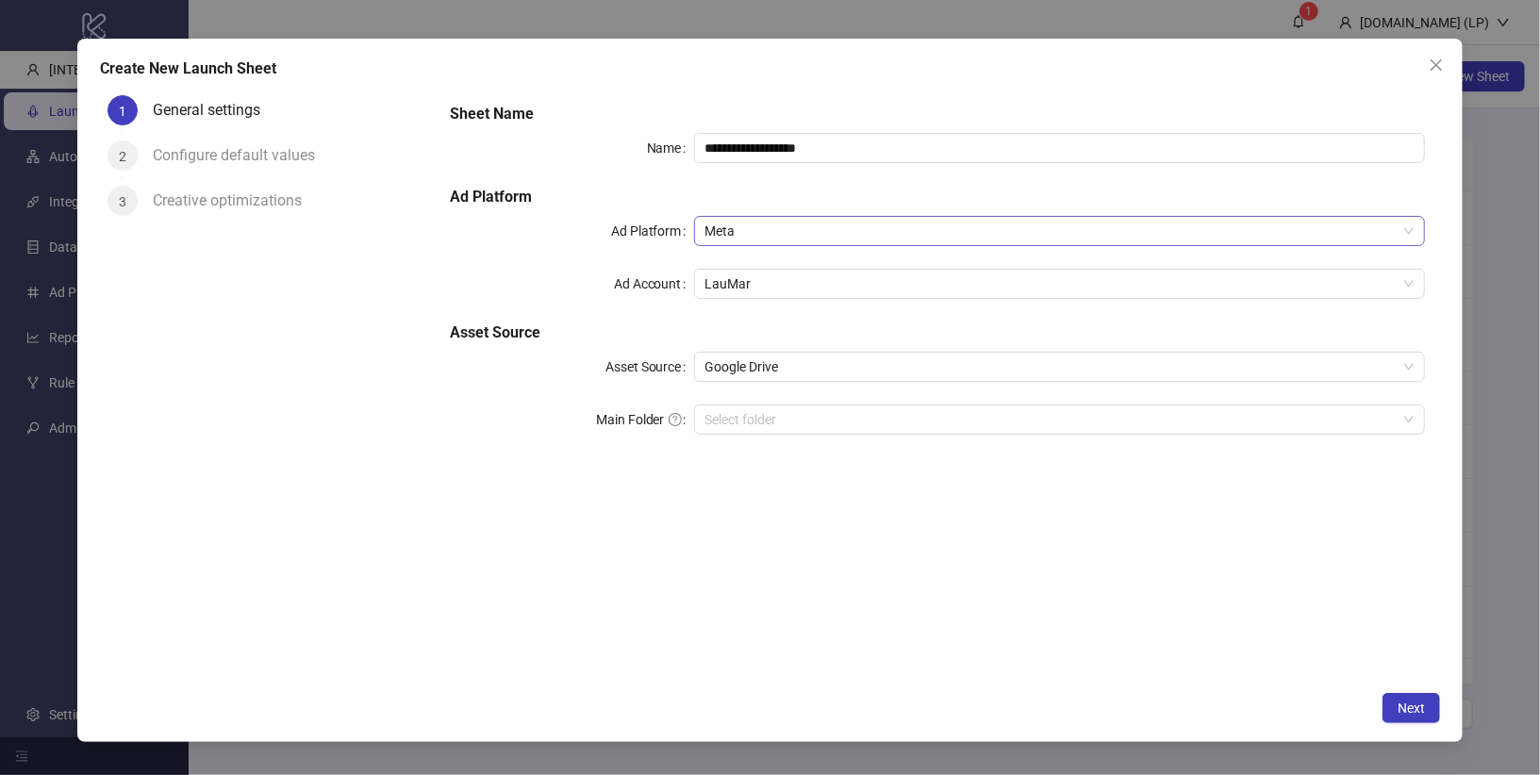
click at [748, 233] on span "Meta" at bounding box center [1059, 231] width 709 height 28
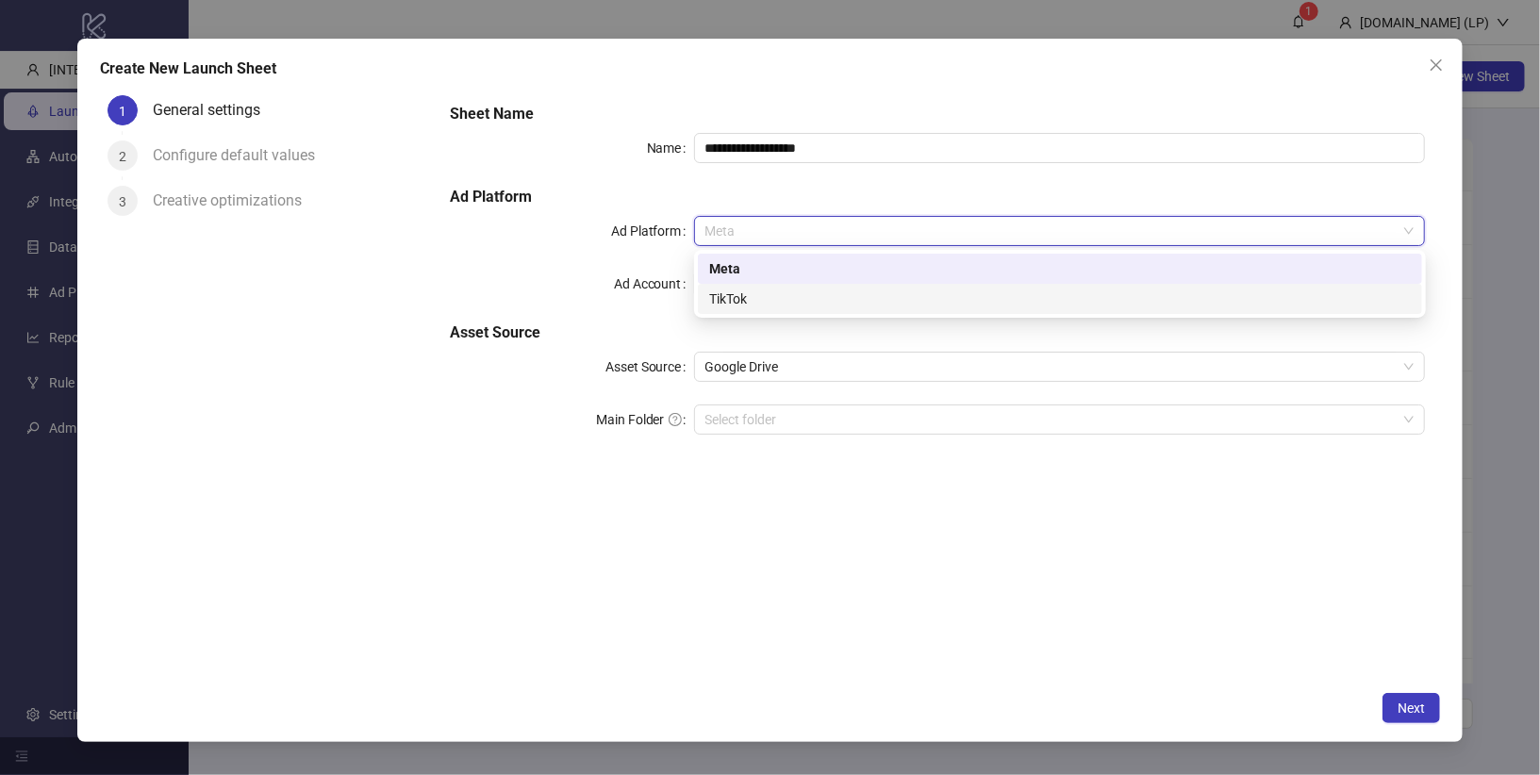
click at [742, 300] on div "TikTok" at bounding box center [1060, 299] width 702 height 21
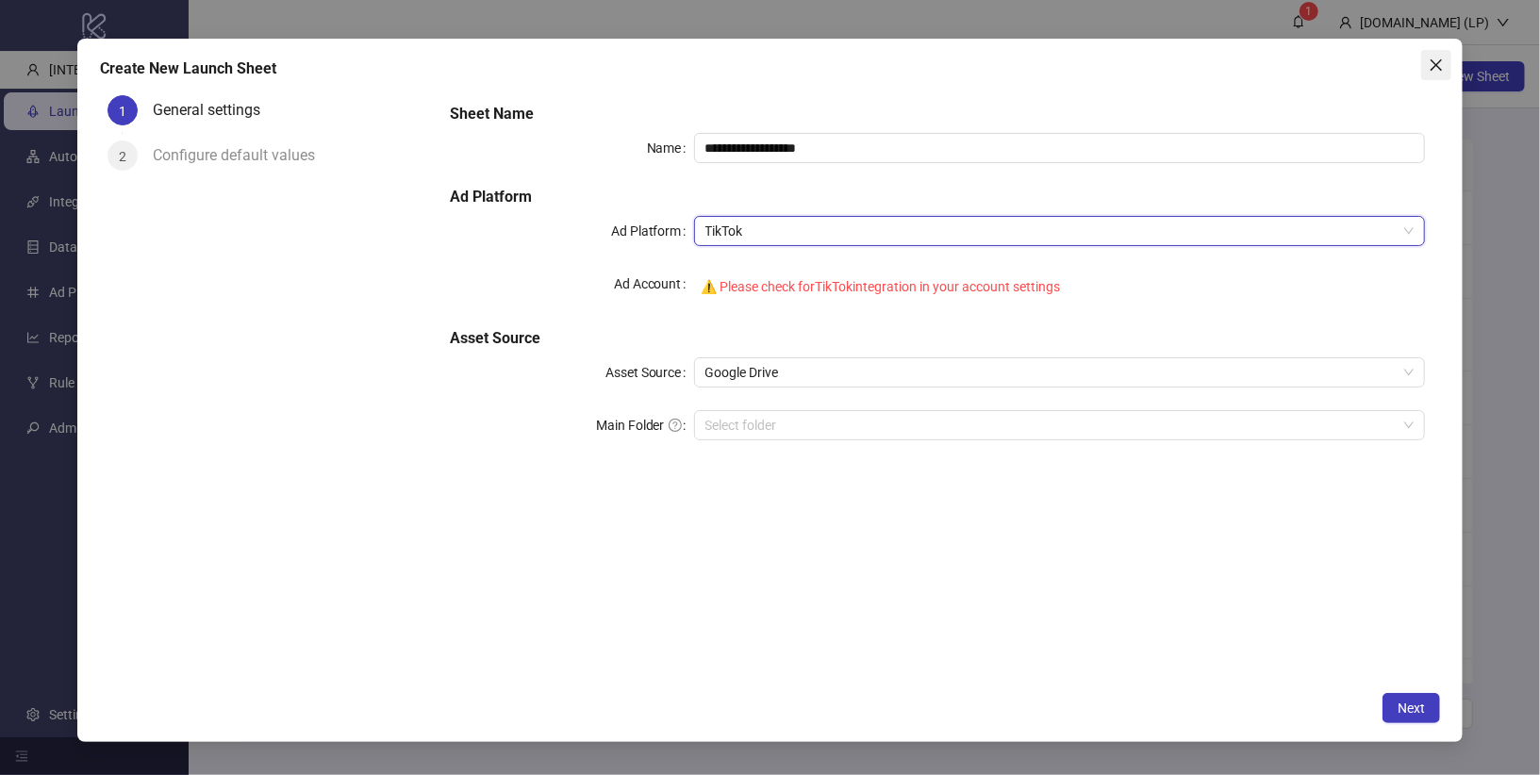
click at [1444, 68] on span "Close" at bounding box center [1436, 65] width 30 height 15
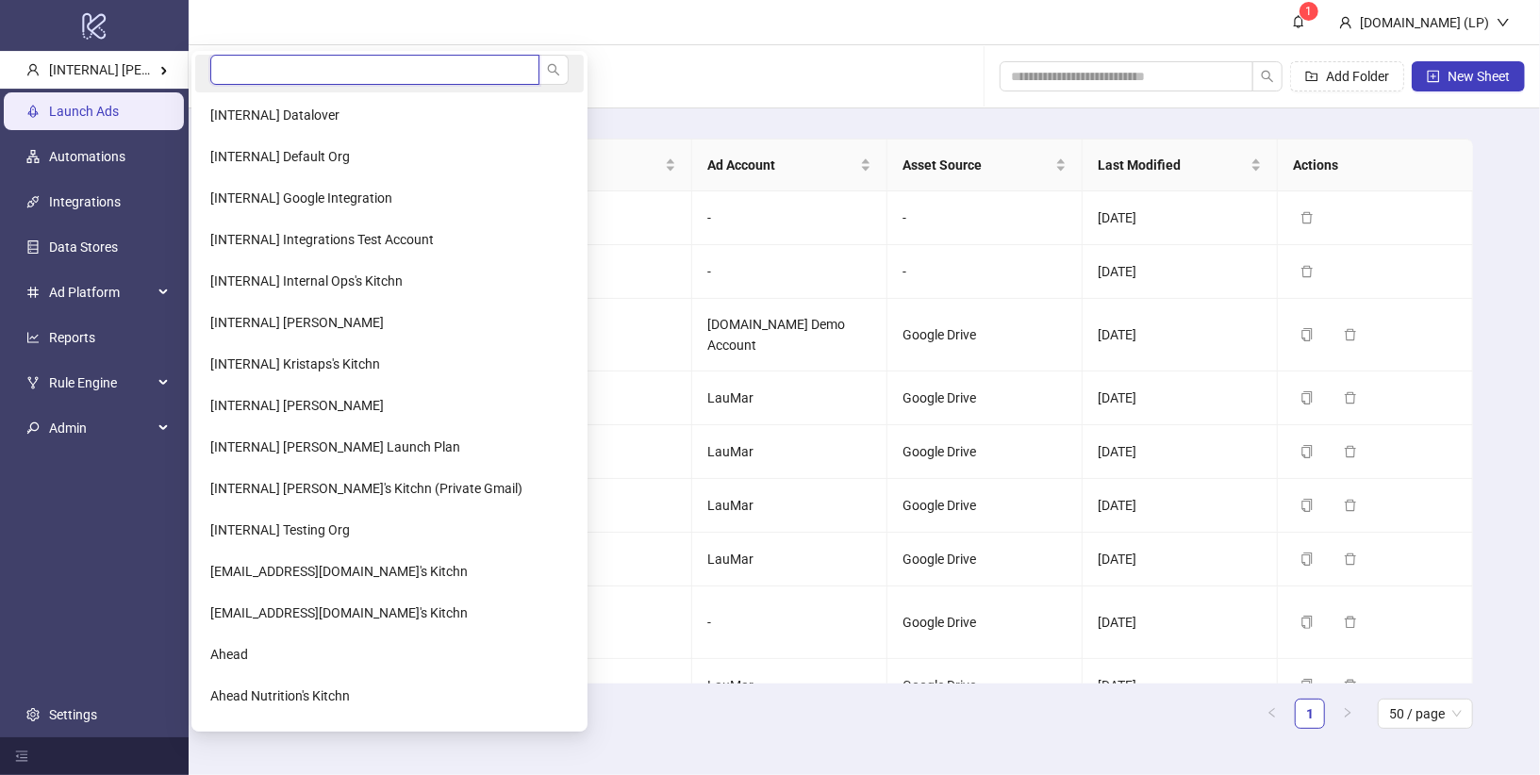
click at [251, 75] on input "search" at bounding box center [374, 70] width 329 height 30
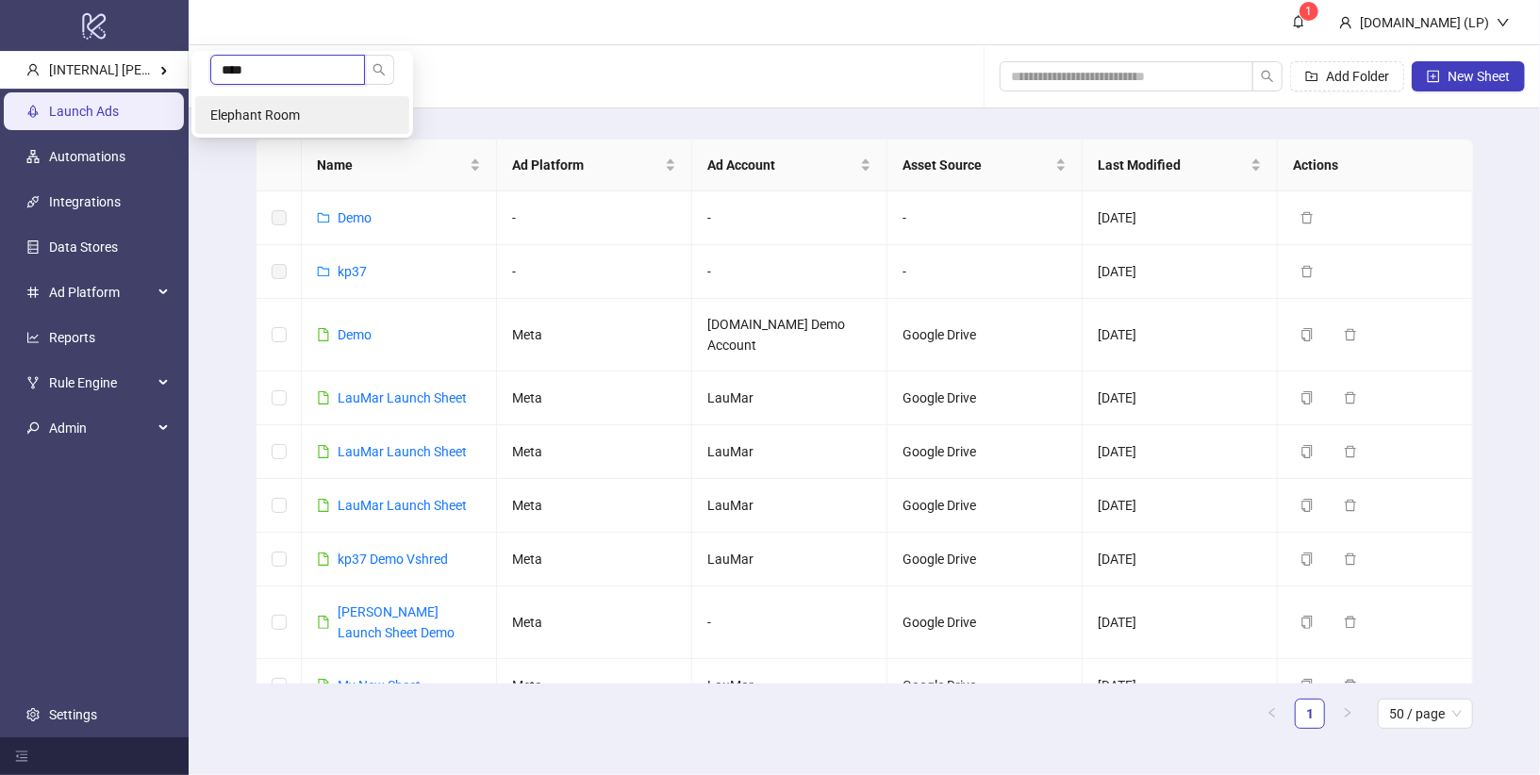
type input "****"
click at [240, 117] on span "Elephant Room" at bounding box center [255, 115] width 90 height 15
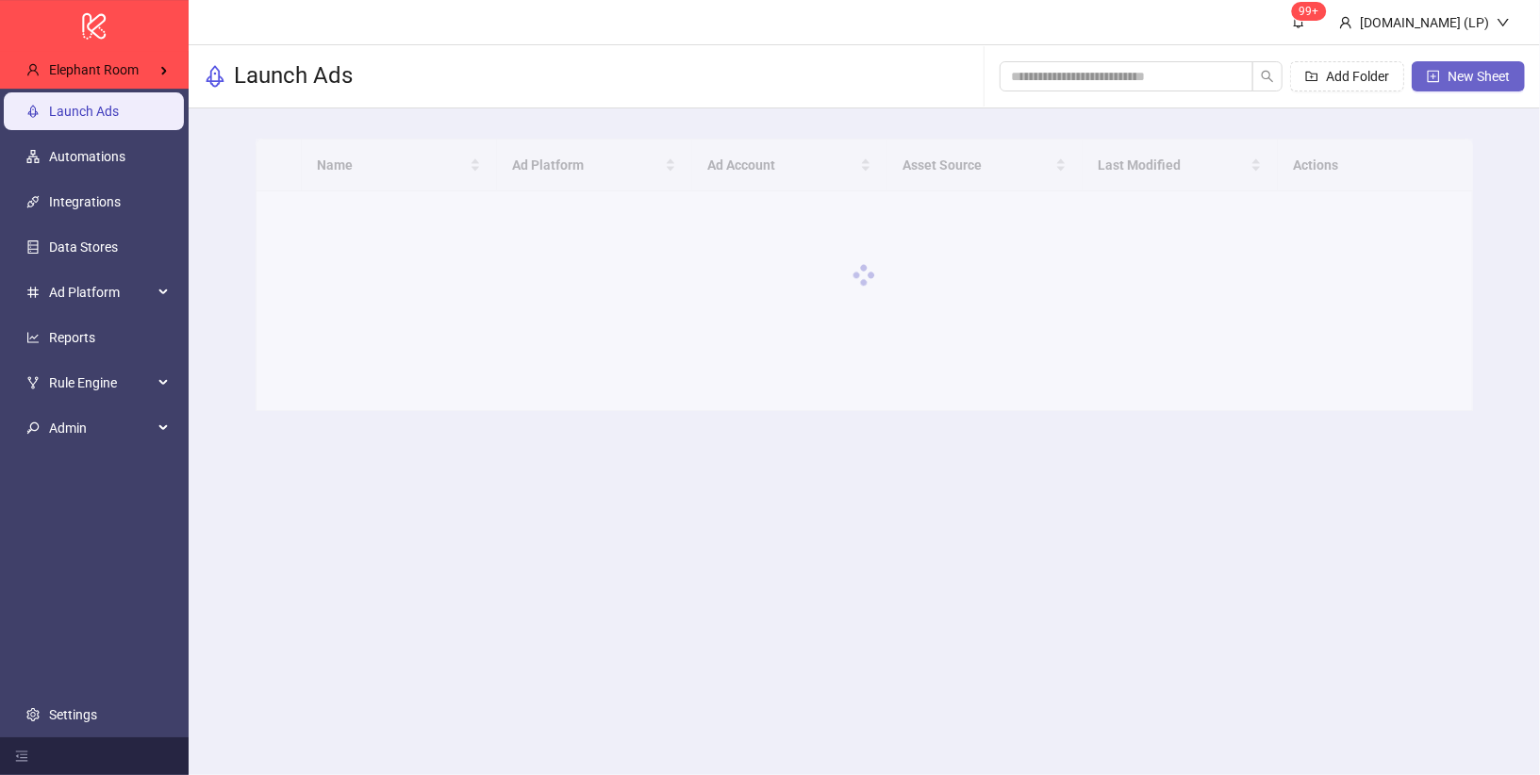
click at [1464, 77] on span "New Sheet" at bounding box center [1479, 76] width 62 height 15
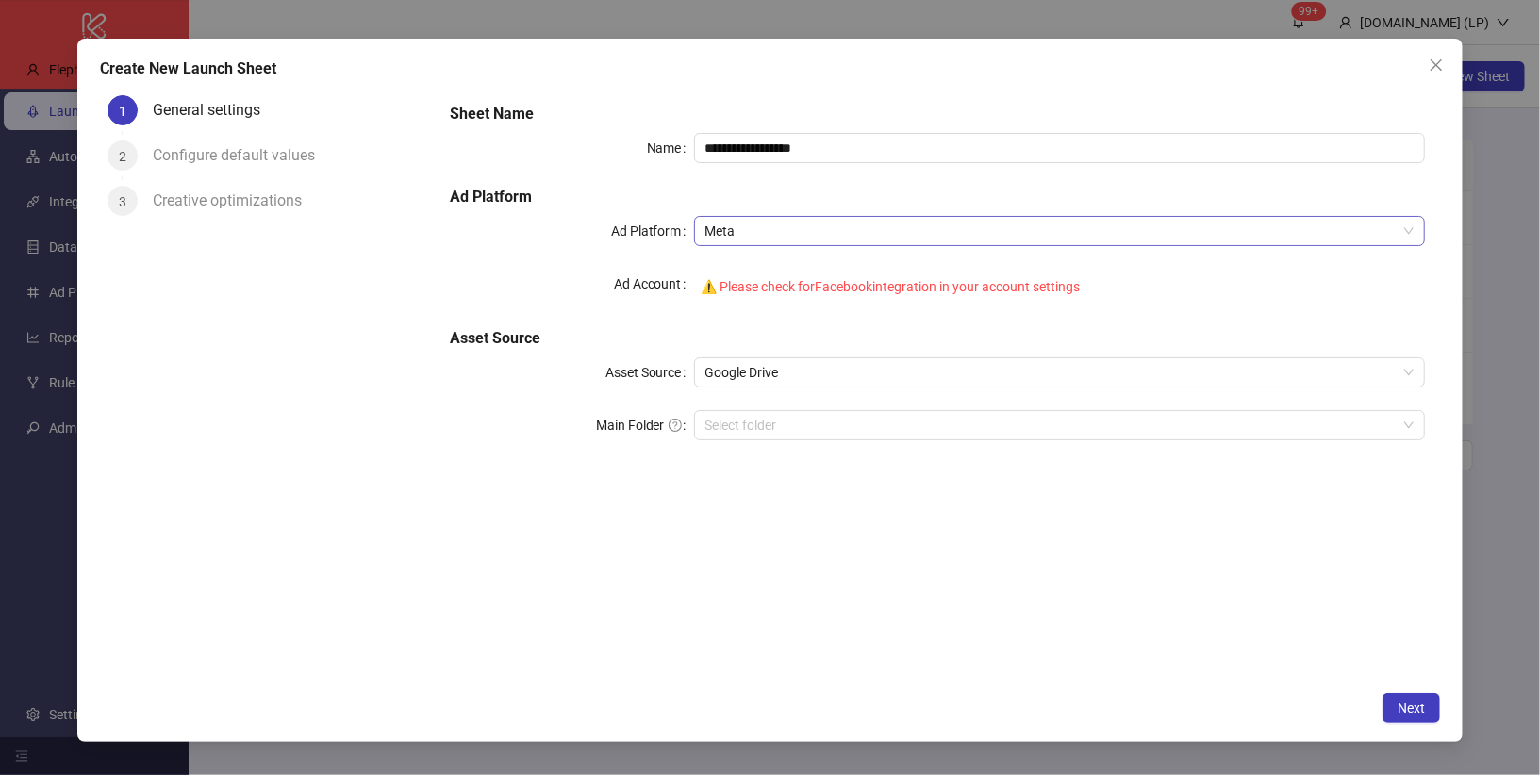
click at [713, 235] on span "Meta" at bounding box center [1059, 231] width 709 height 28
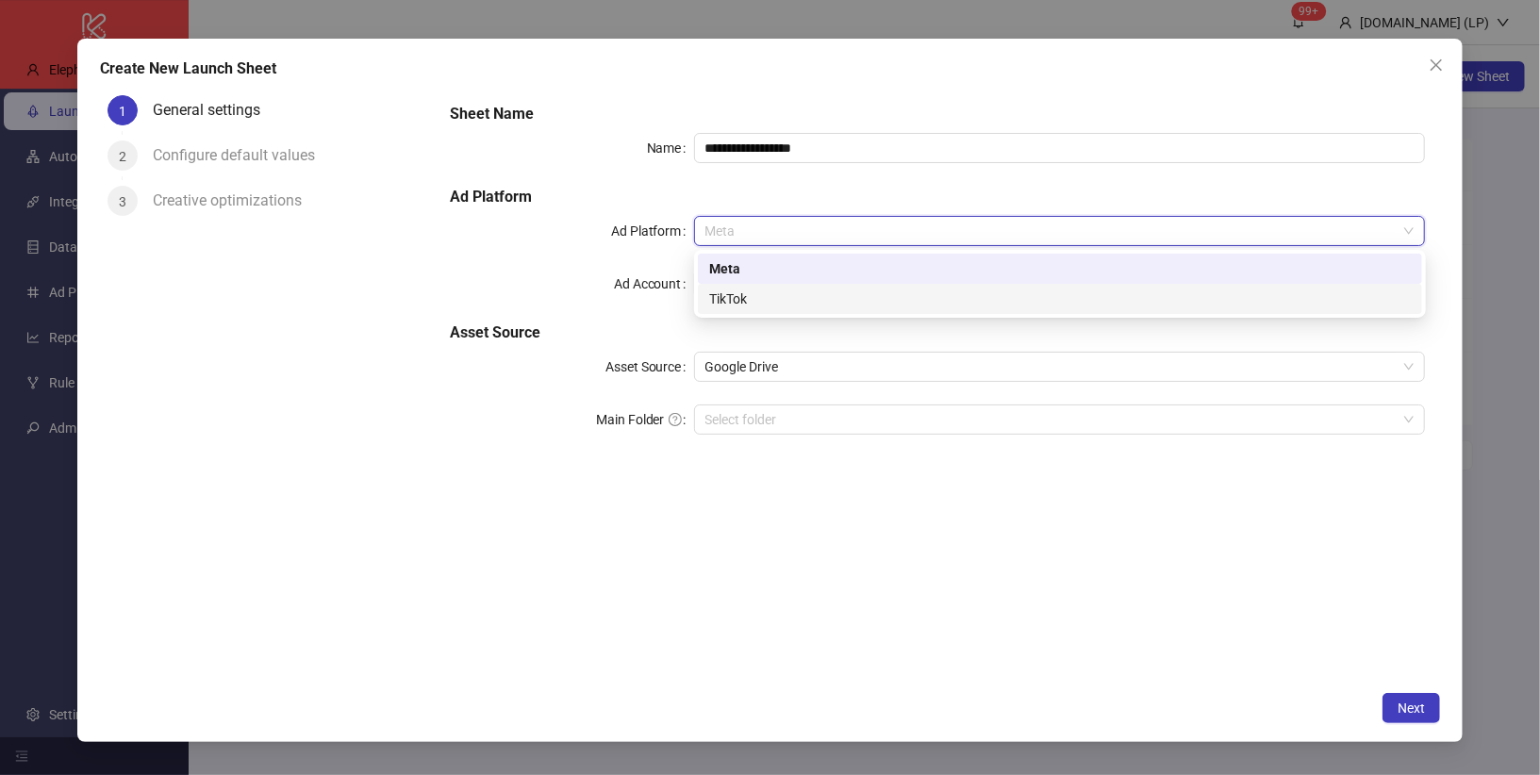
click at [715, 300] on div "TikTok" at bounding box center [1060, 299] width 702 height 21
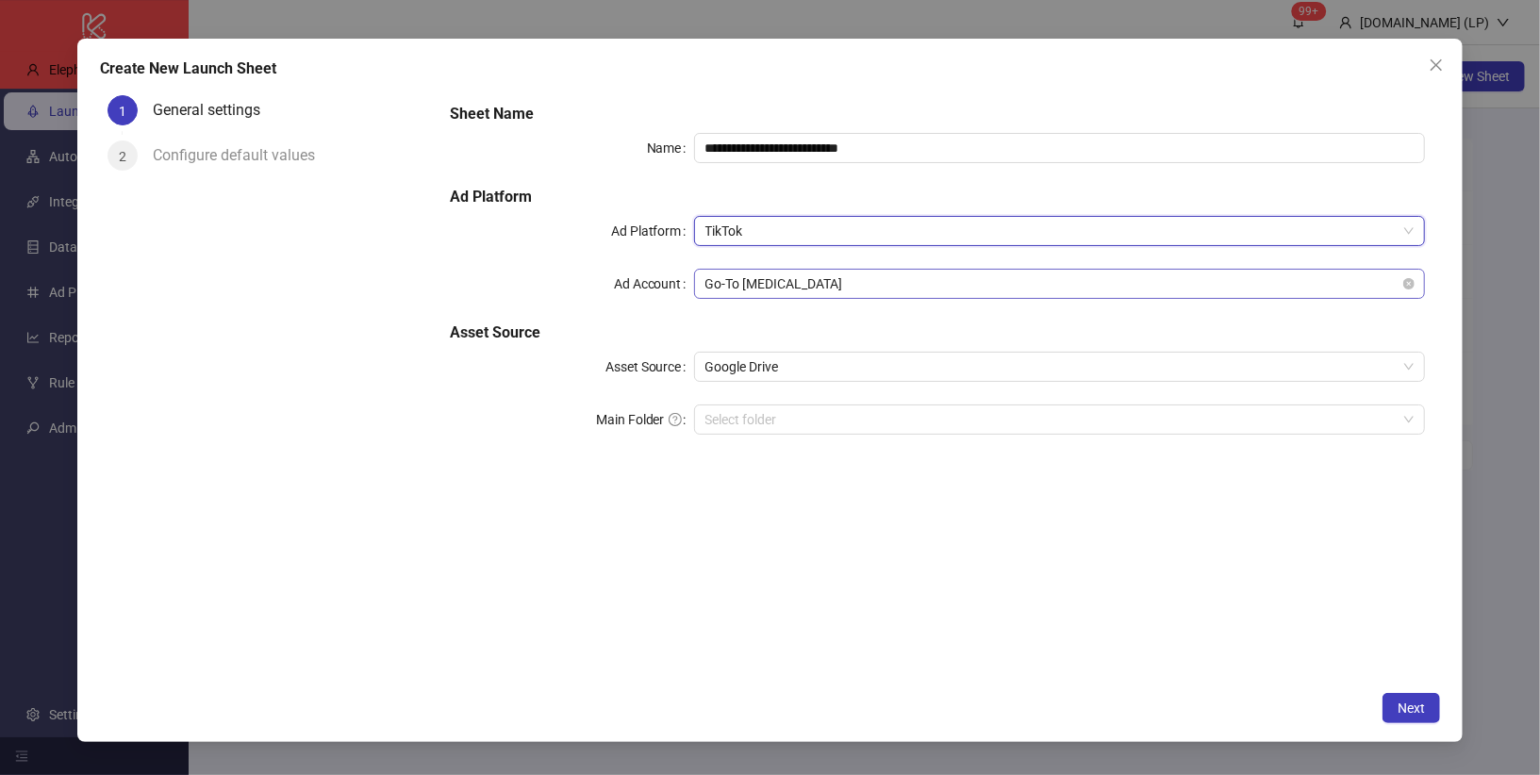
type input "**********"
click at [744, 290] on span "Go-To [MEDICAL_DATA]" at bounding box center [1059, 284] width 709 height 28
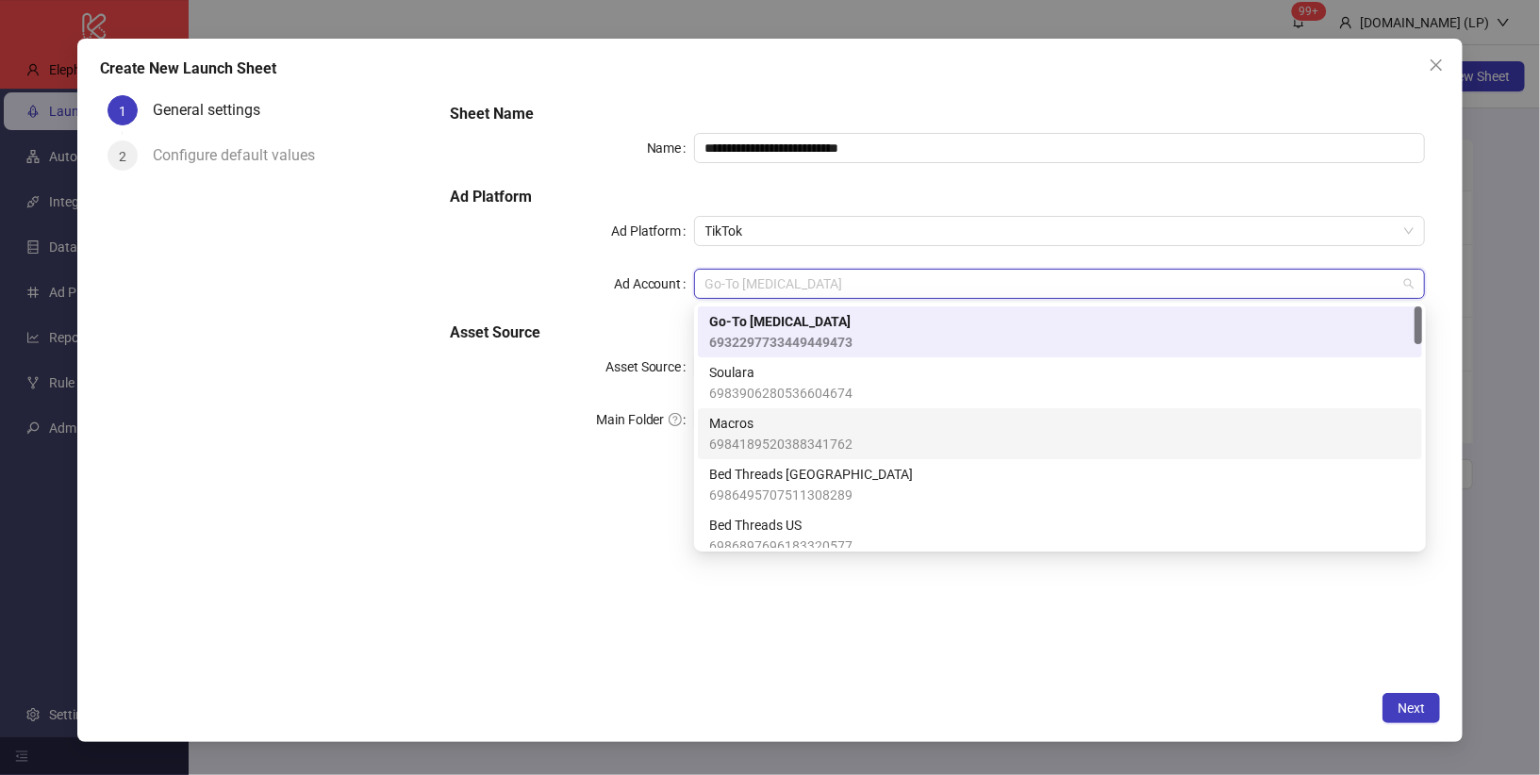
click at [521, 408] on div "Main Folder" at bounding box center [572, 420] width 244 height 30
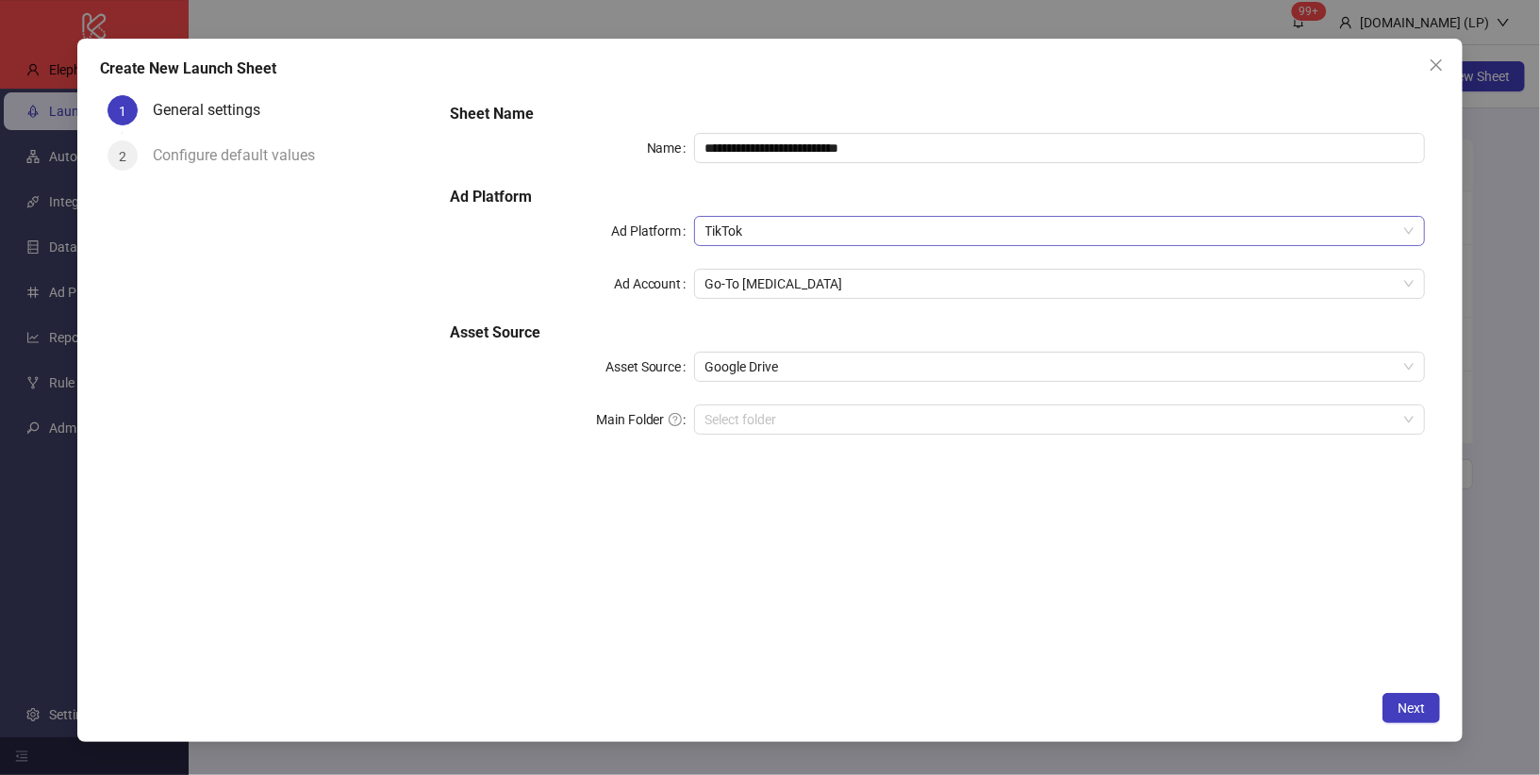
click at [749, 224] on span "TikTok" at bounding box center [1059, 231] width 709 height 28
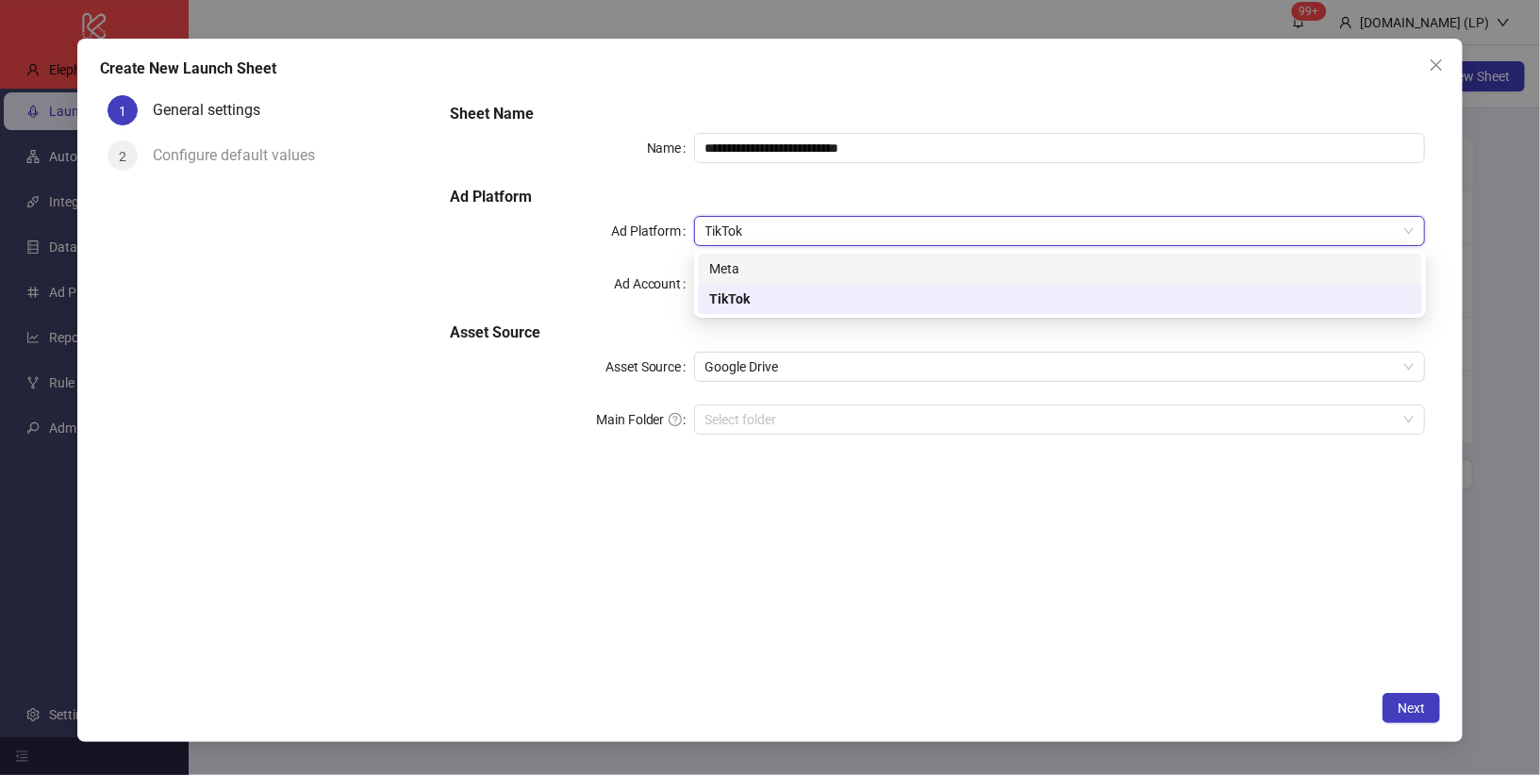
click at [575, 249] on div "**********" at bounding box center [937, 280] width 990 height 370
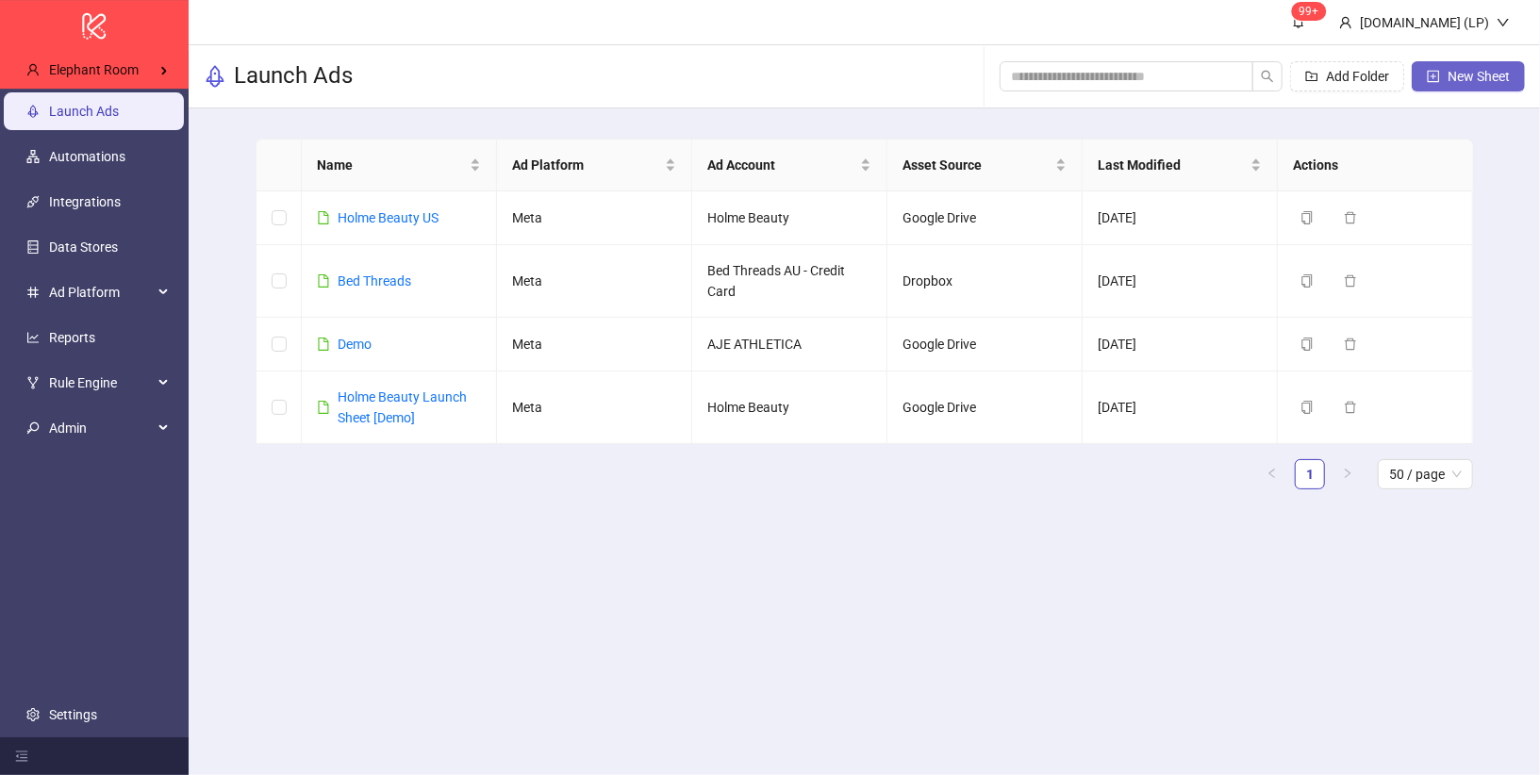
click at [1454, 77] on span "New Sheet" at bounding box center [1479, 76] width 62 height 15
type input "**********"
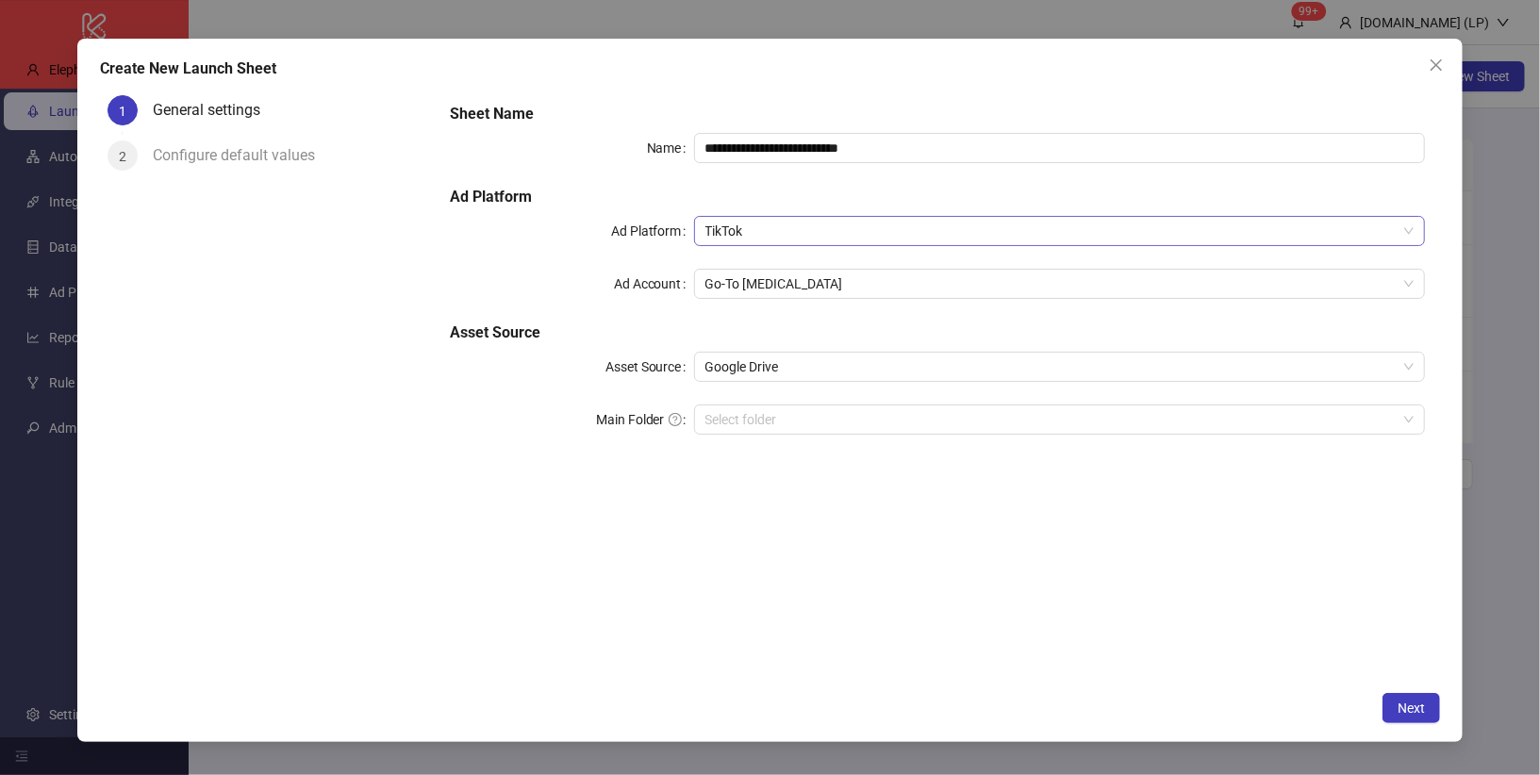
click at [751, 227] on span "TikTok" at bounding box center [1059, 231] width 709 height 28
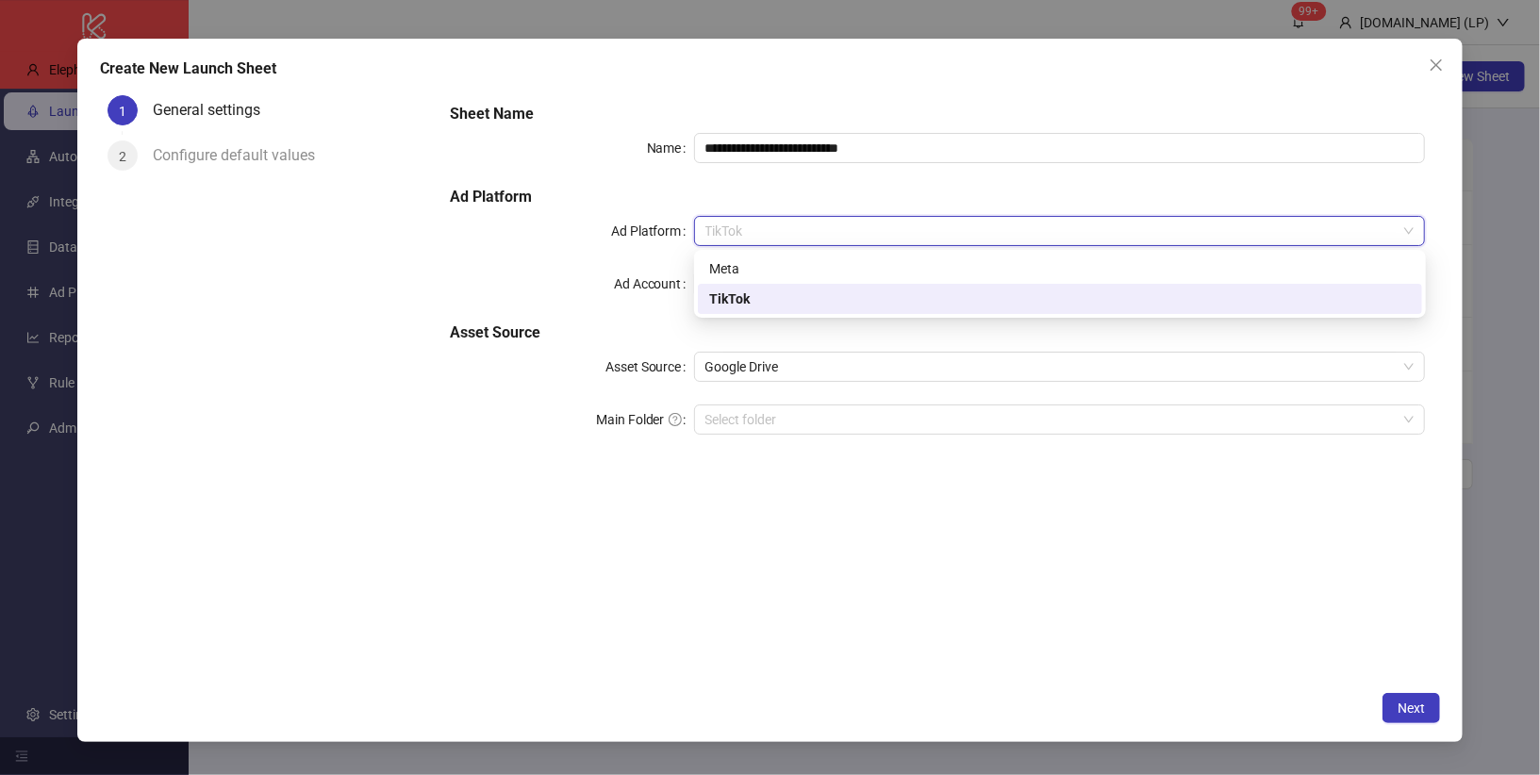
click at [752, 296] on div "TikTok" at bounding box center [1060, 299] width 702 height 21
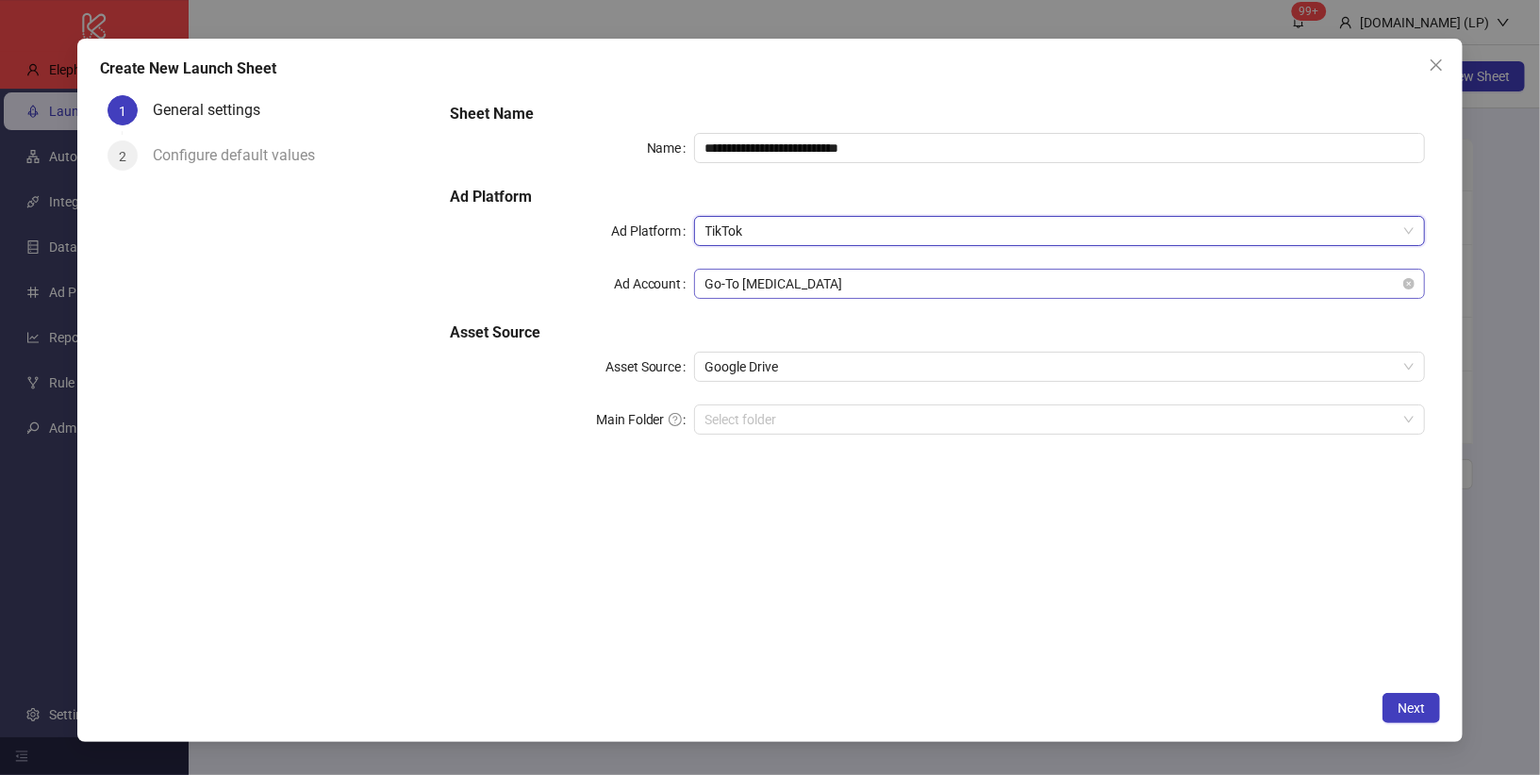
click at [736, 278] on span "Go-To [MEDICAL_DATA]" at bounding box center [1059, 284] width 709 height 28
click at [550, 525] on div "**********" at bounding box center [937, 385] width 1005 height 594
